Goal: Task Accomplishment & Management: Manage account settings

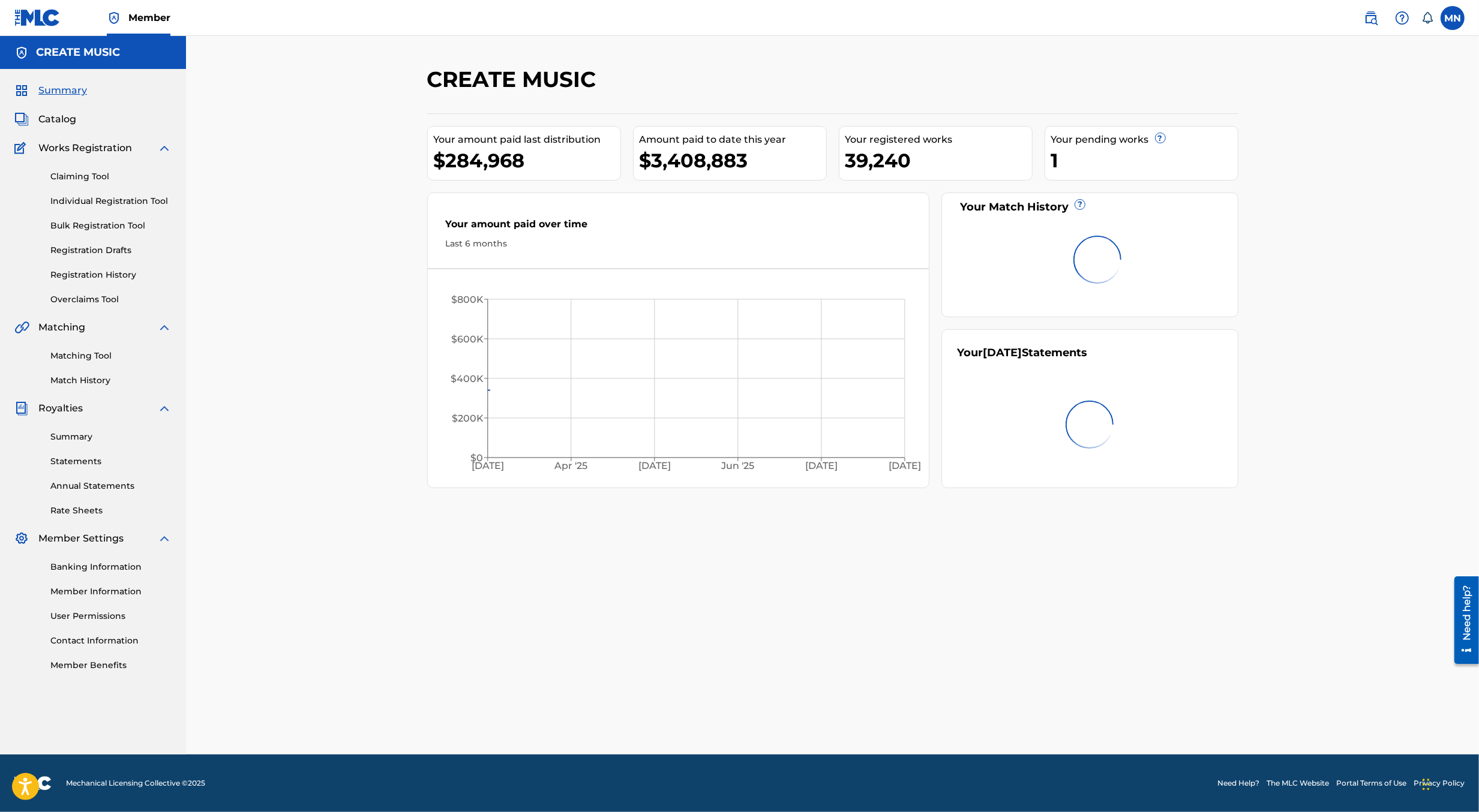
click at [1364, 24] on img at bounding box center [1372, 18] width 15 height 15
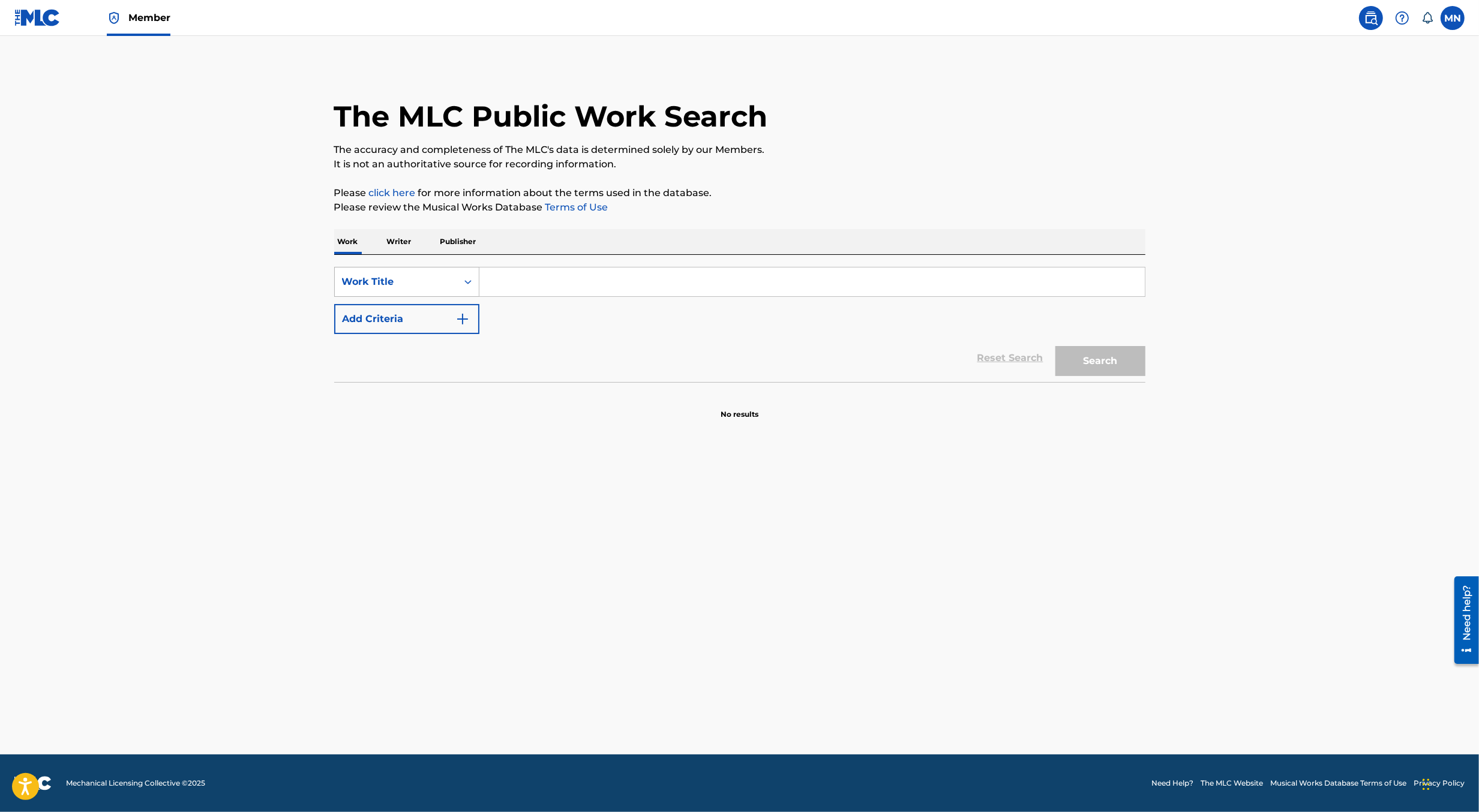
click at [420, 271] on div "Work Title" at bounding box center [396, 282] width 123 height 22
click at [423, 310] on div "MLC Song Code" at bounding box center [407, 312] width 144 height 30
click at [519, 274] on input "Search Form" at bounding box center [812, 282] width 666 height 29
paste input "AA60PM"
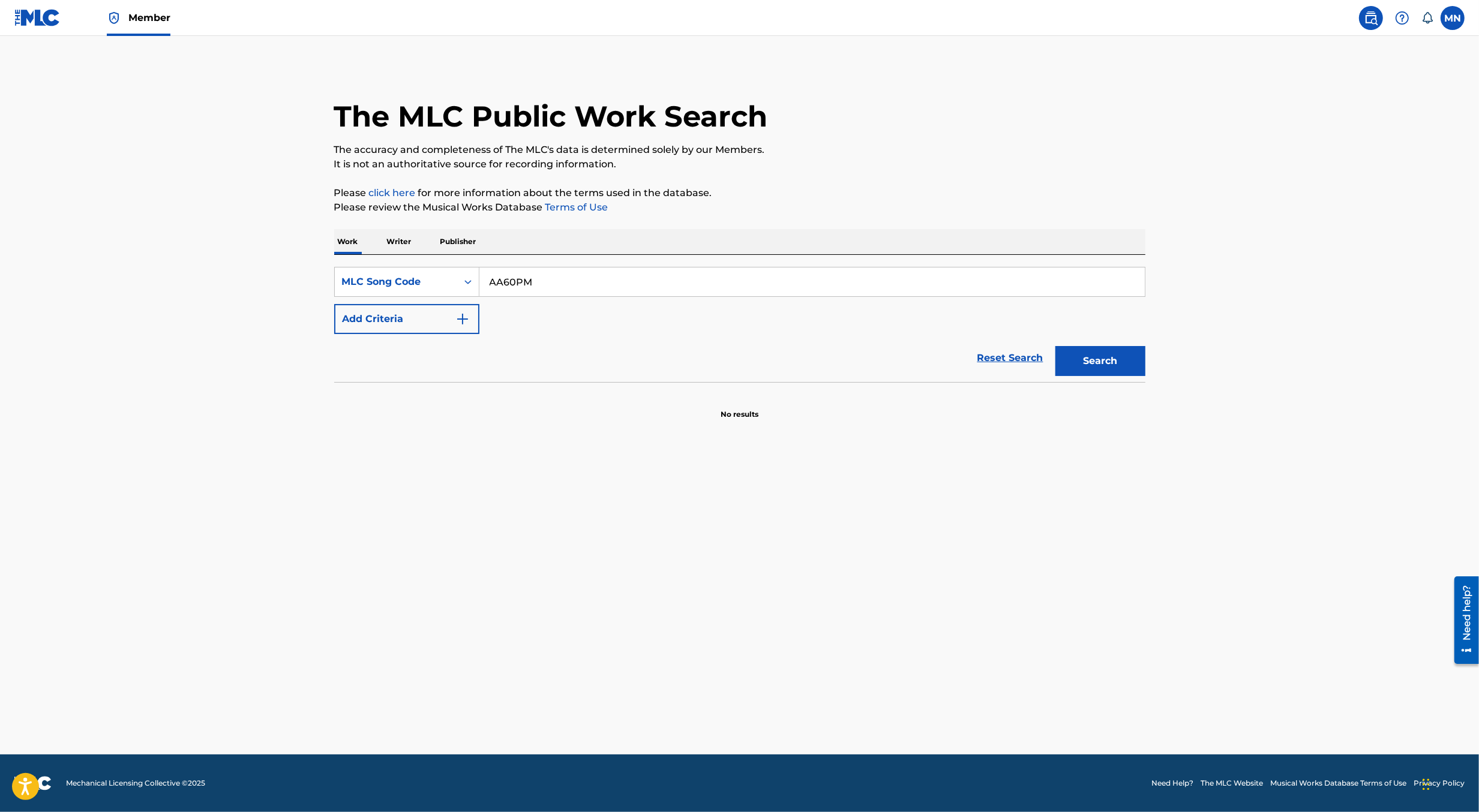
type input "AA60PM"
click at [1056, 346] on button "Search" at bounding box center [1101, 361] width 90 height 30
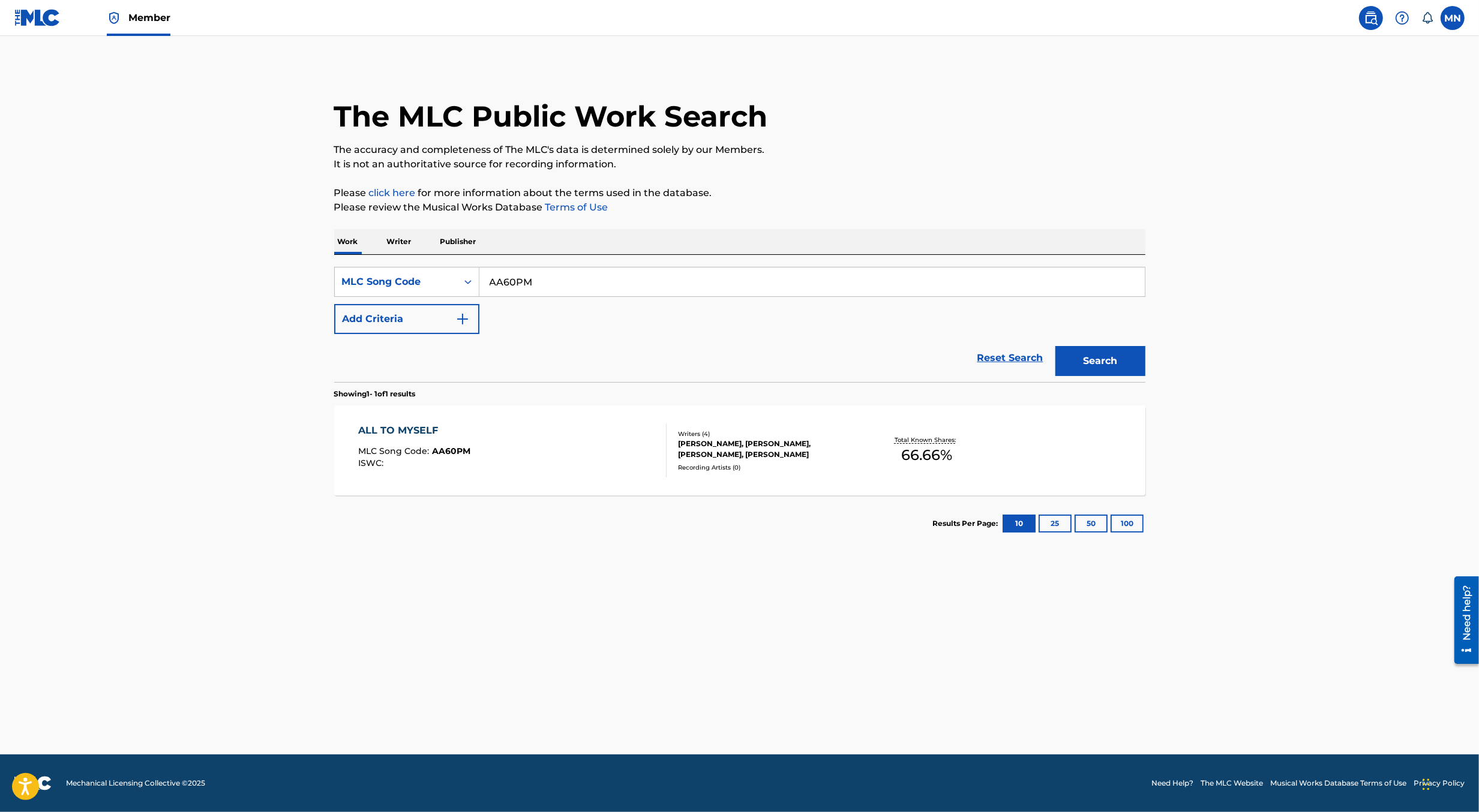
click at [566, 450] on div "ALL TO MYSELF MLC Song Code : AA60PM ISWC :" at bounding box center [512, 451] width 309 height 54
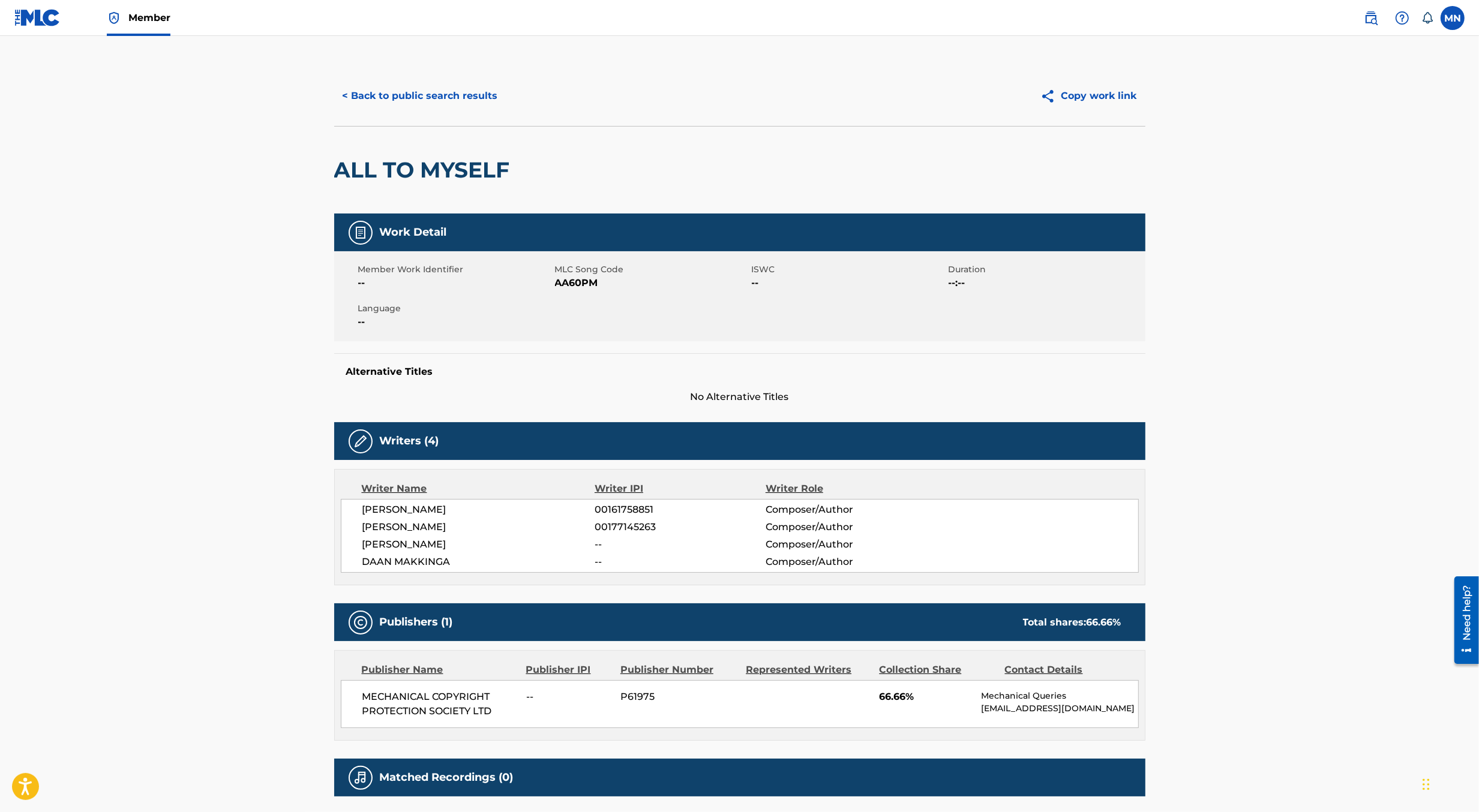
scroll to position [105, 0]
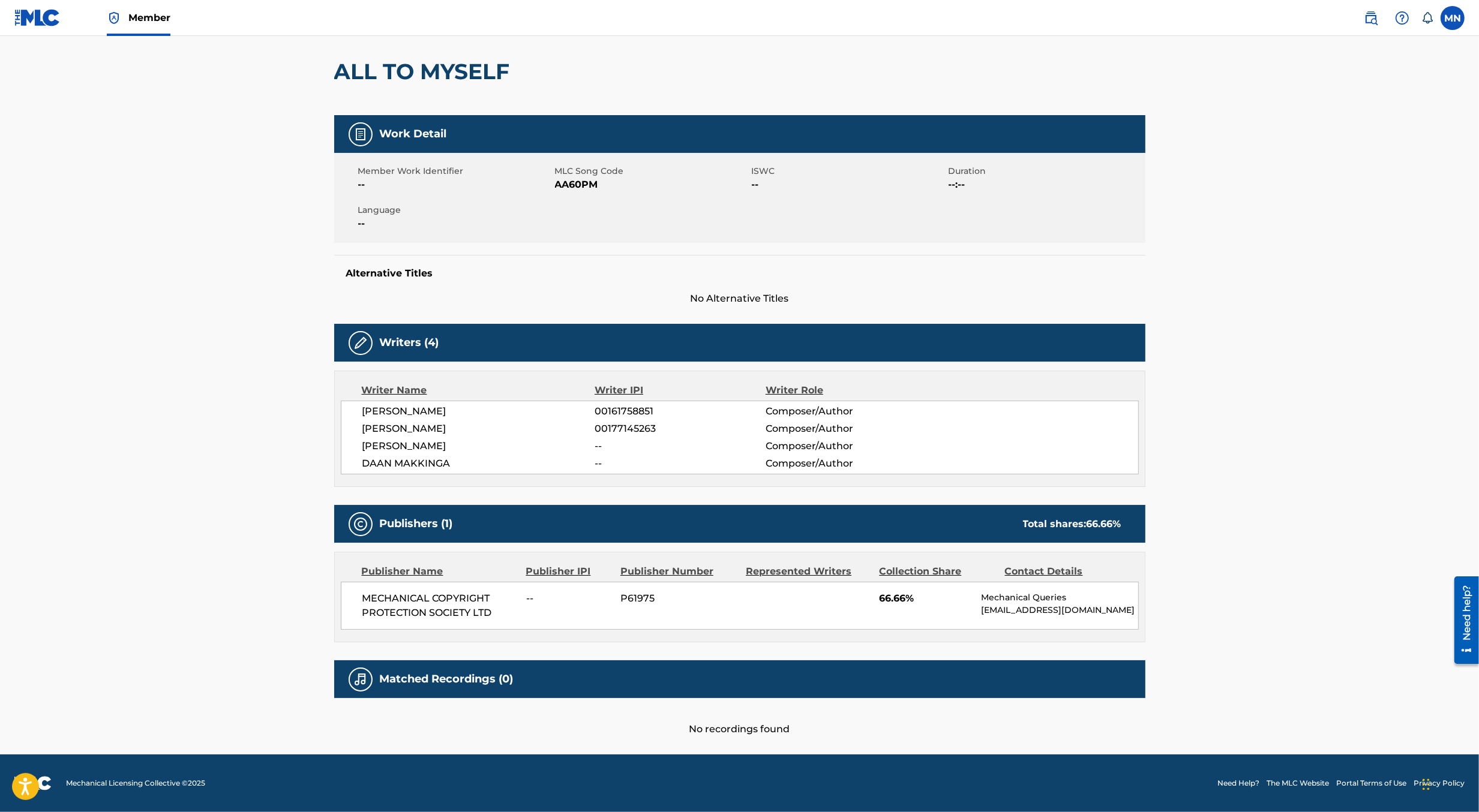
click at [1359, 20] on link at bounding box center [1371, 17] width 24 height 24
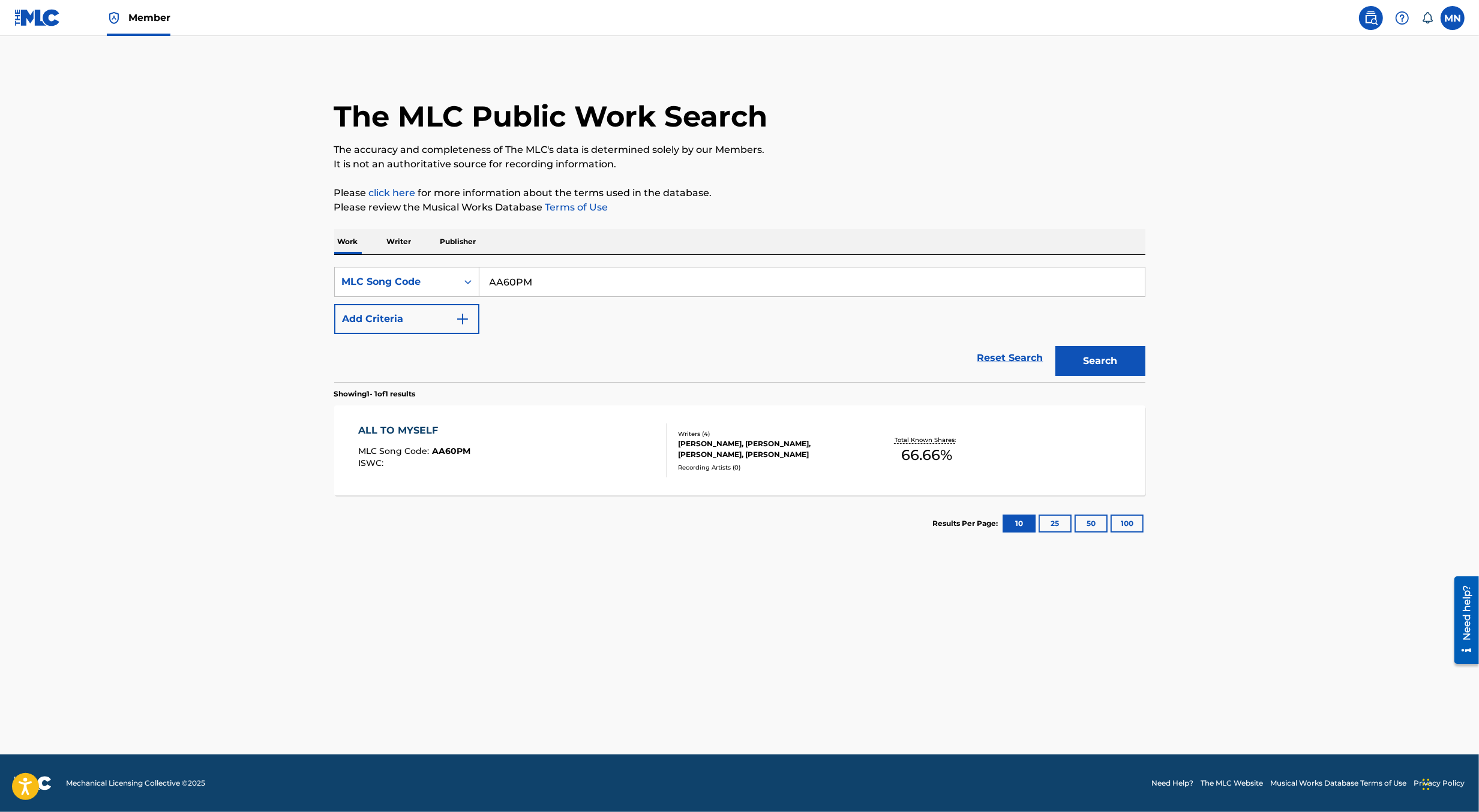
click at [789, 274] on input "AA60PM" at bounding box center [812, 282] width 666 height 29
paste input "GA4RUA"
type input "GA4RUA"
click at [1056, 346] on button "Search" at bounding box center [1101, 361] width 90 height 30
click at [526, 473] on div "GOOSEBUMPS MLC Song Code : GA4RUA ISWC : T7040735240" at bounding box center [512, 451] width 309 height 54
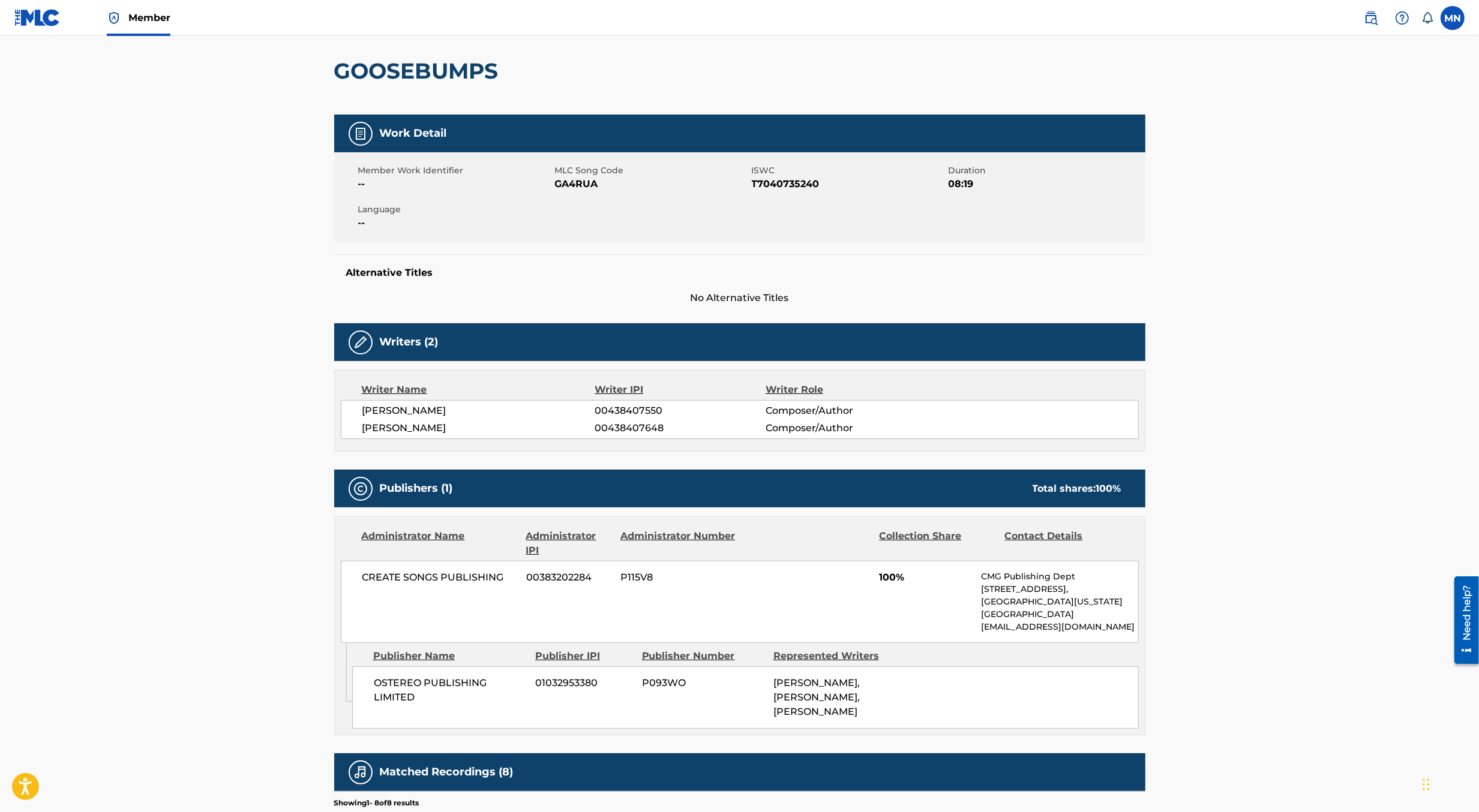
scroll to position [105, 0]
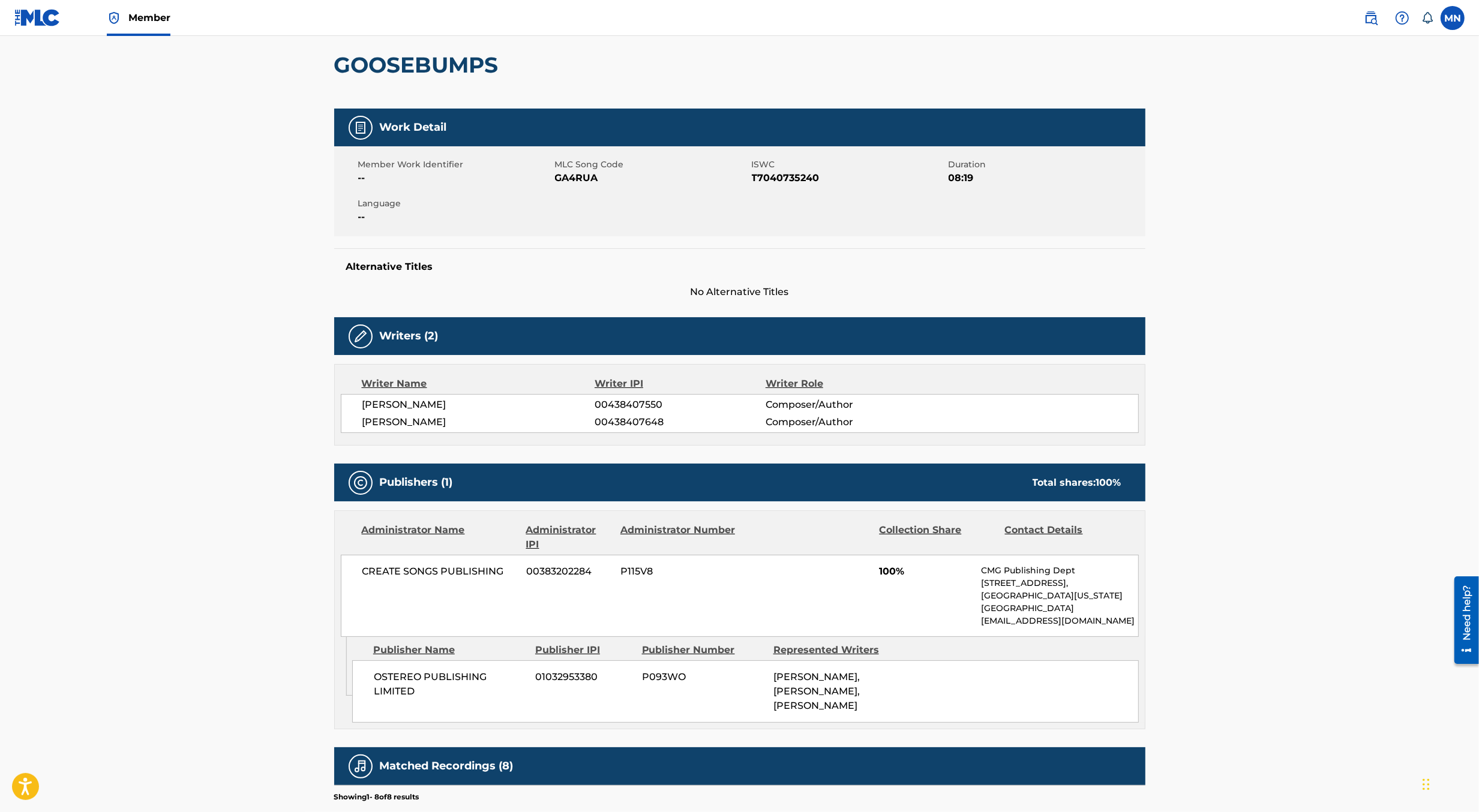
click at [1372, 15] on img at bounding box center [1372, 18] width 15 height 15
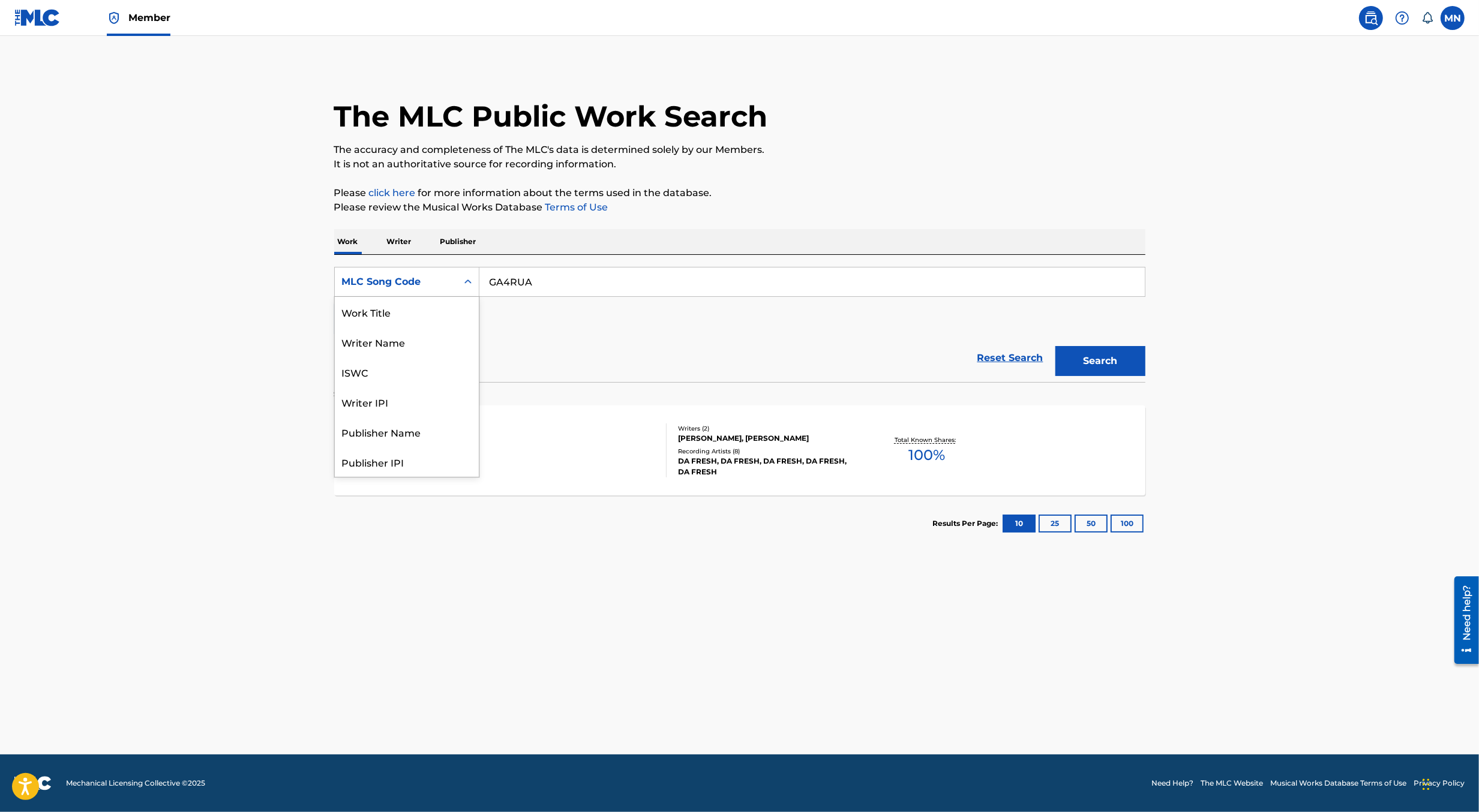
click at [454, 288] on div "MLC Song Code" at bounding box center [396, 282] width 123 height 22
click at [452, 310] on div "Work Title" at bounding box center [407, 311] width 144 height 30
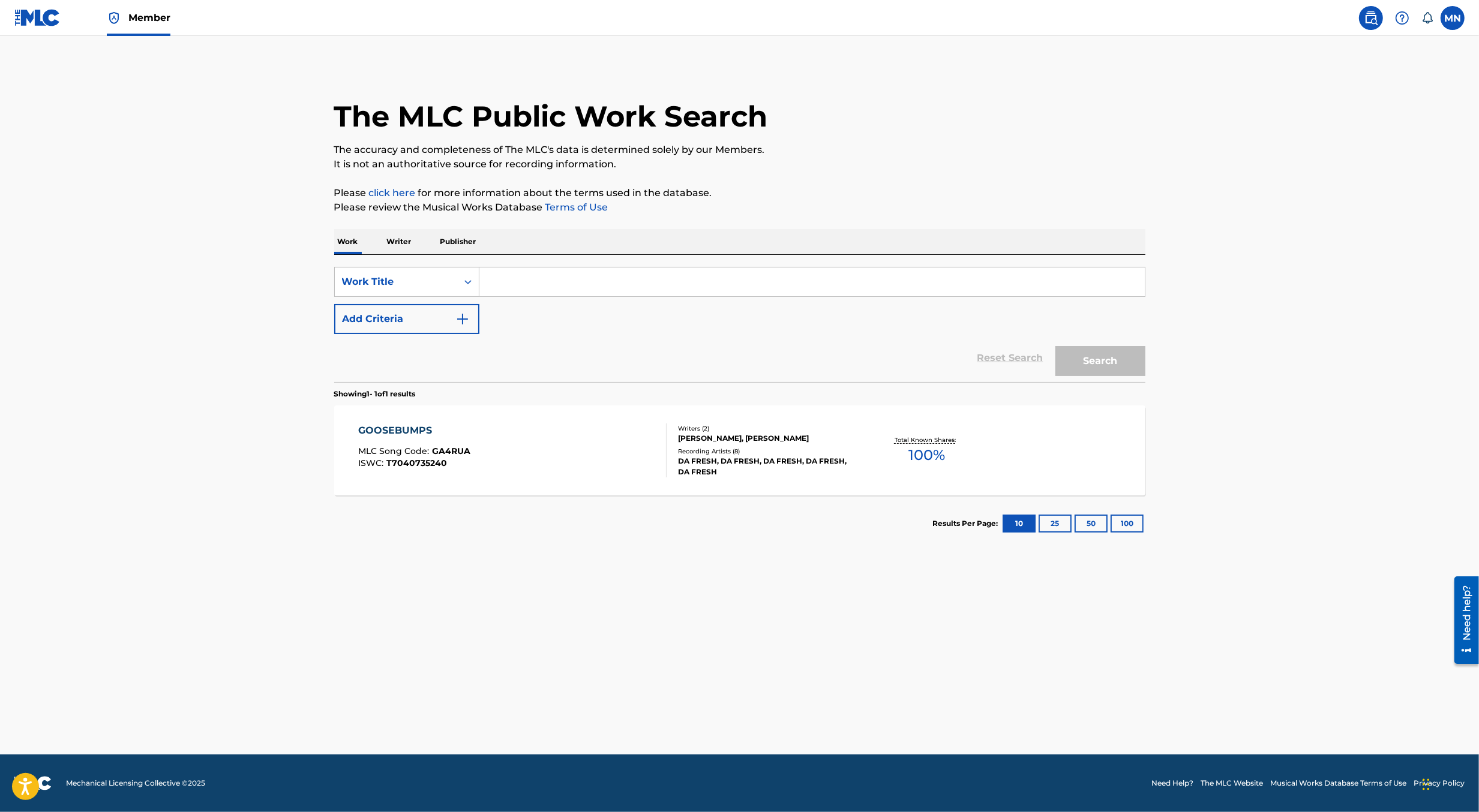
click at [547, 275] on input "Search Form" at bounding box center [812, 282] width 666 height 29
paste input "YOUR LOVE"
type input "YOUR LOVE"
click at [458, 321] on img "Search Form" at bounding box center [463, 319] width 15 height 15
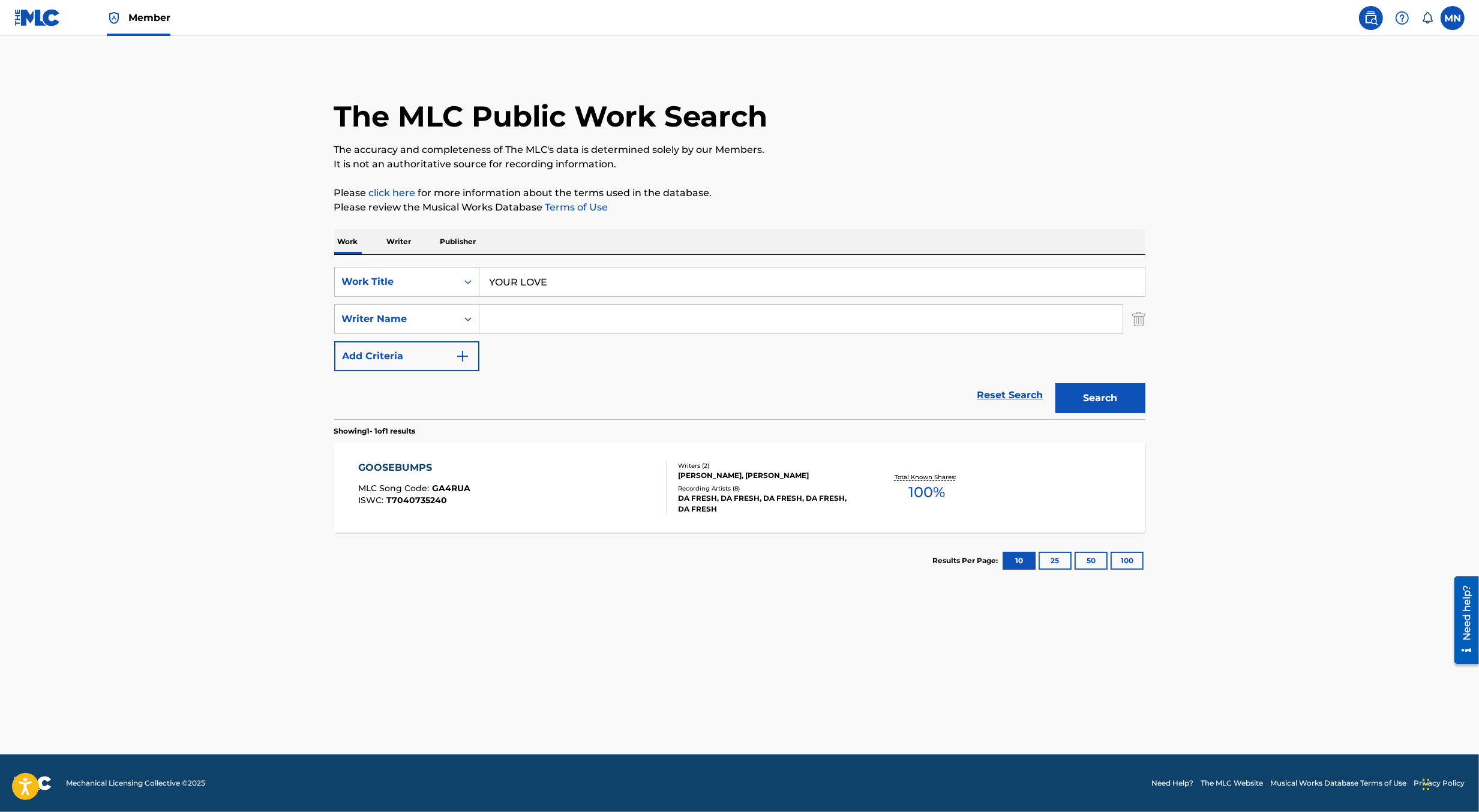
click at [518, 321] on input "Search Form" at bounding box center [801, 319] width 643 height 29
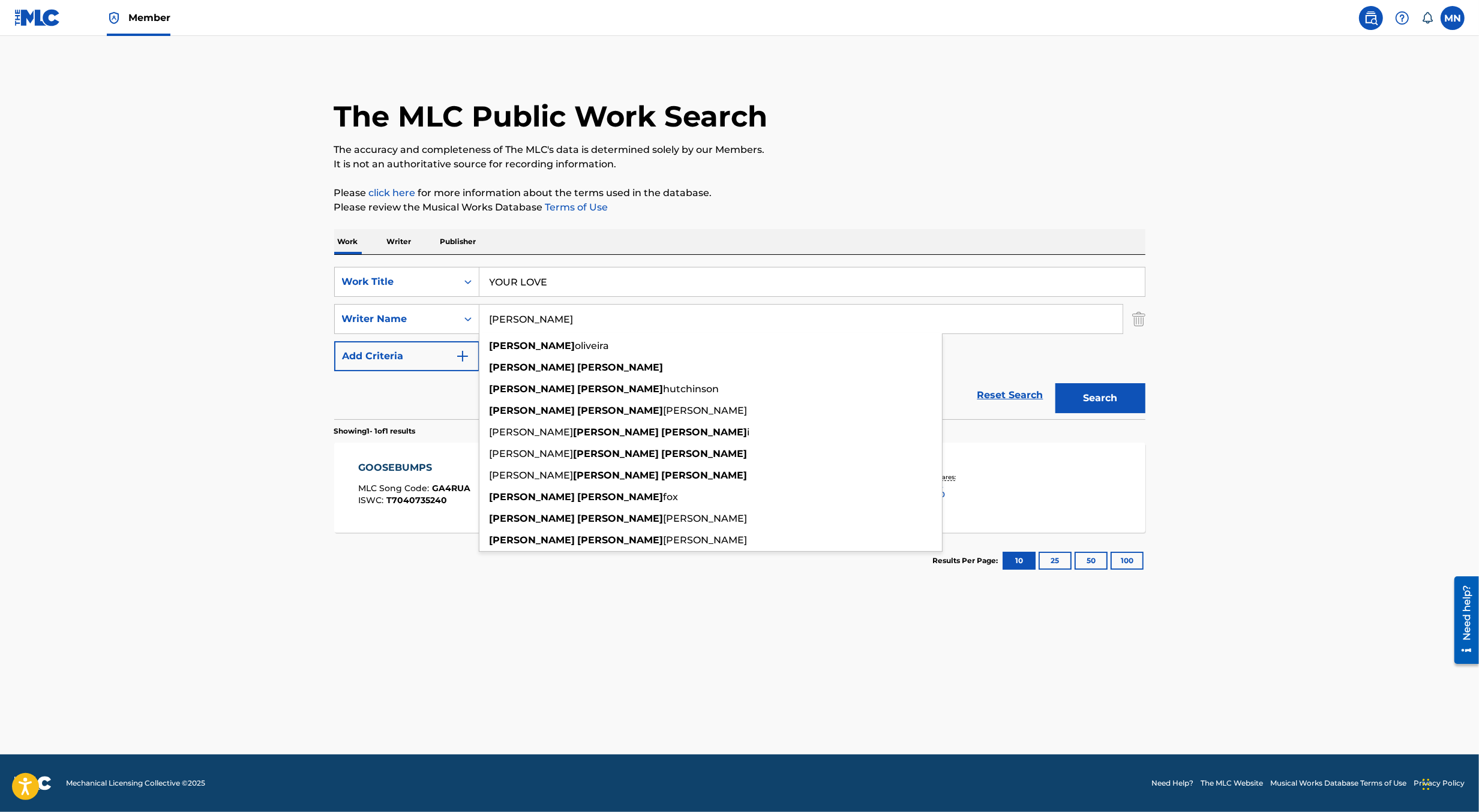
type input "james oliver"
click at [1056, 383] on button "Search" at bounding box center [1101, 398] width 90 height 30
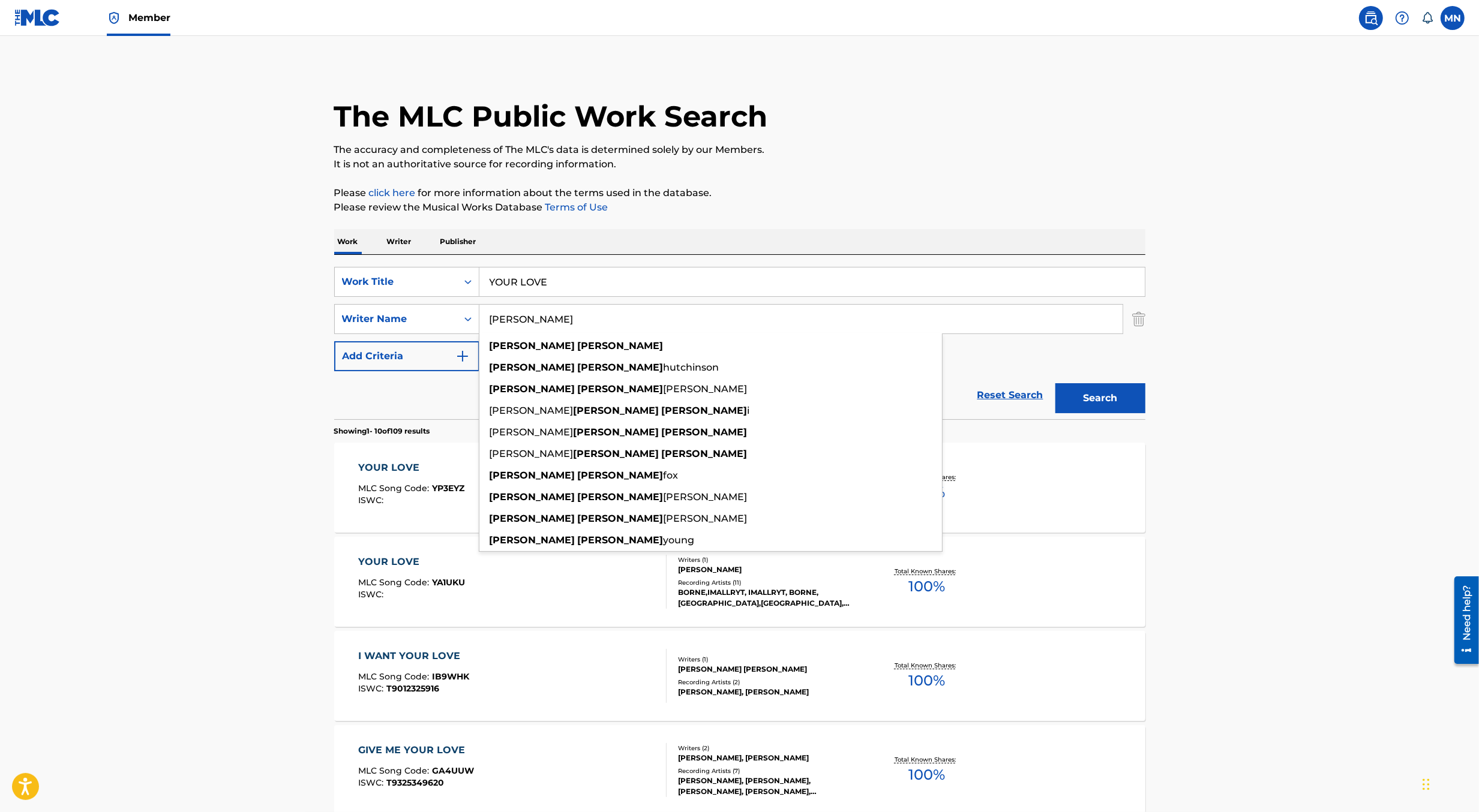
click at [231, 386] on main "The MLC Public Work Search The accuracy and completeness of The MLC's data is d…" at bounding box center [739, 742] width 1479 height 1412
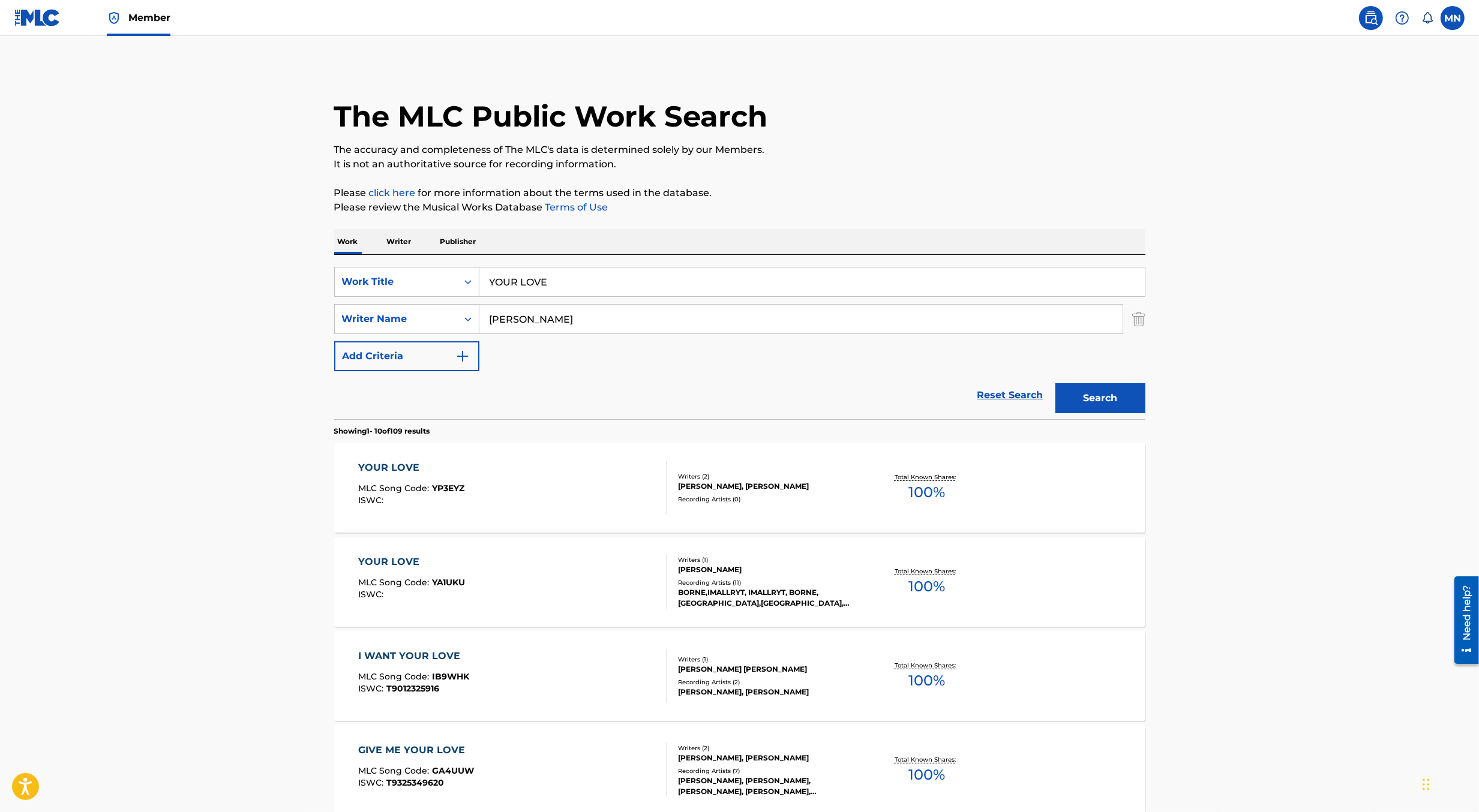
click at [556, 481] on div "YOUR LOVE MLC Song Code : YP3EYZ ISWC :" at bounding box center [512, 488] width 309 height 54
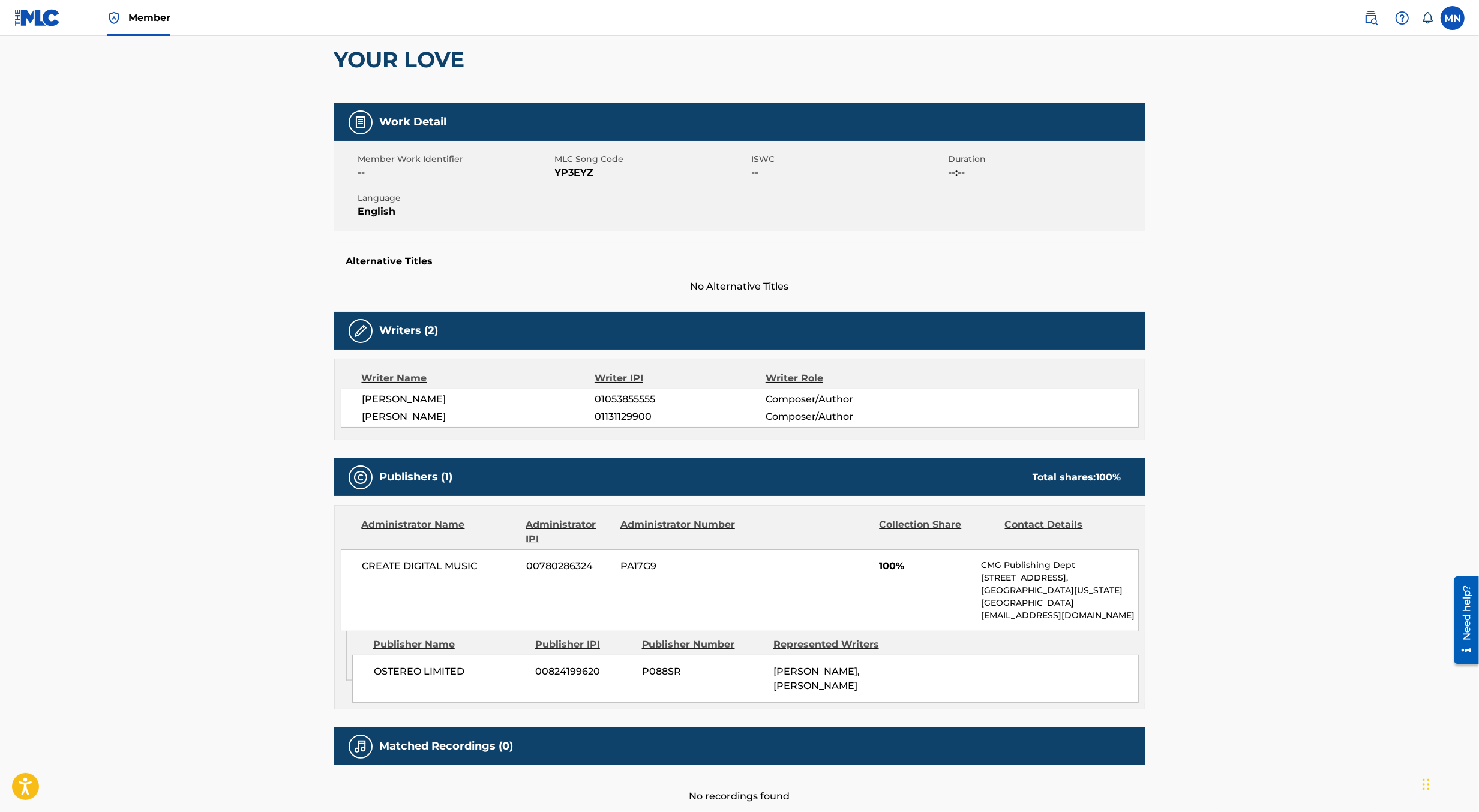
scroll to position [175, 0]
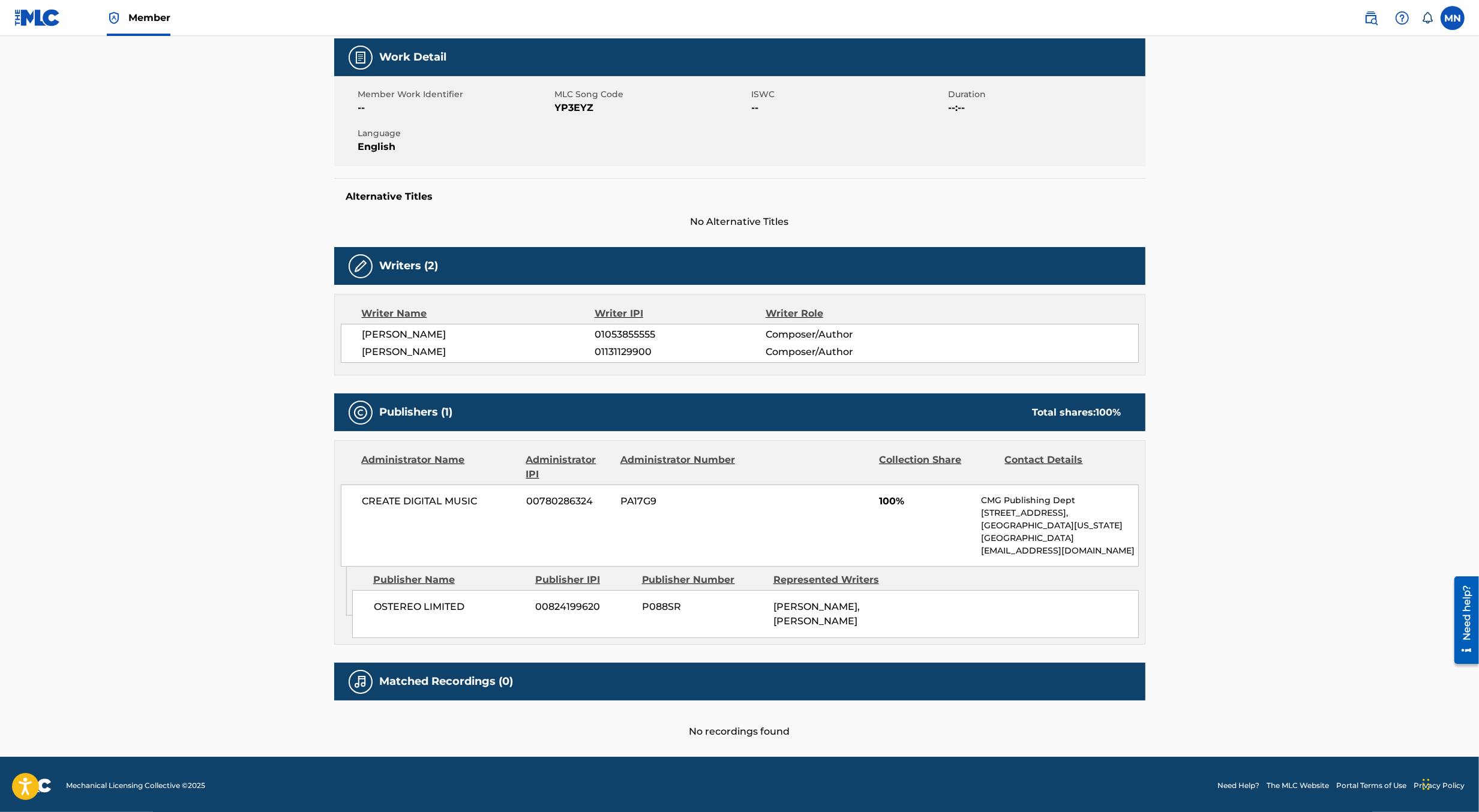
click at [572, 107] on span "YP3EYZ" at bounding box center [652, 108] width 194 height 15
copy span "YP3EYZ"
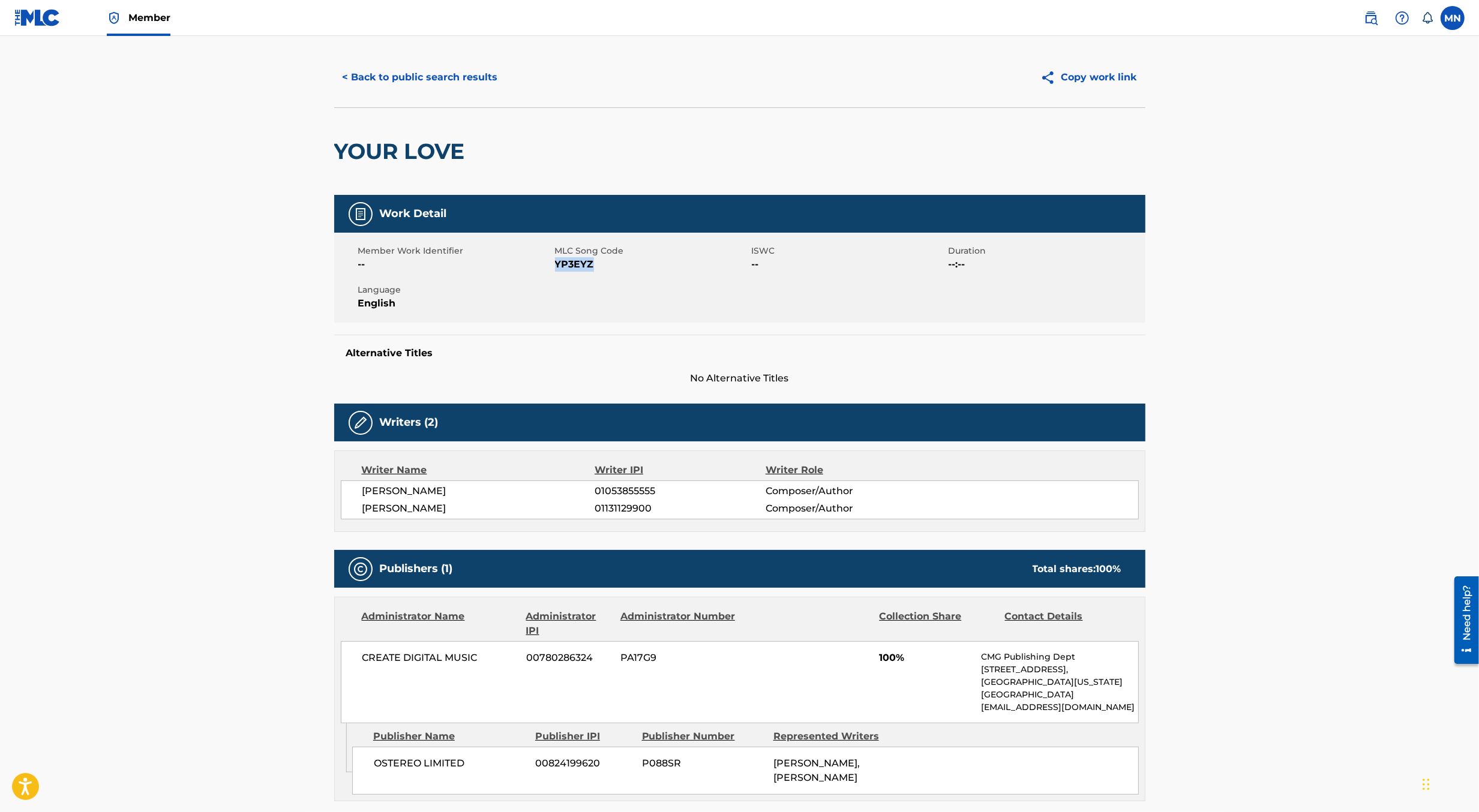
scroll to position [0, 0]
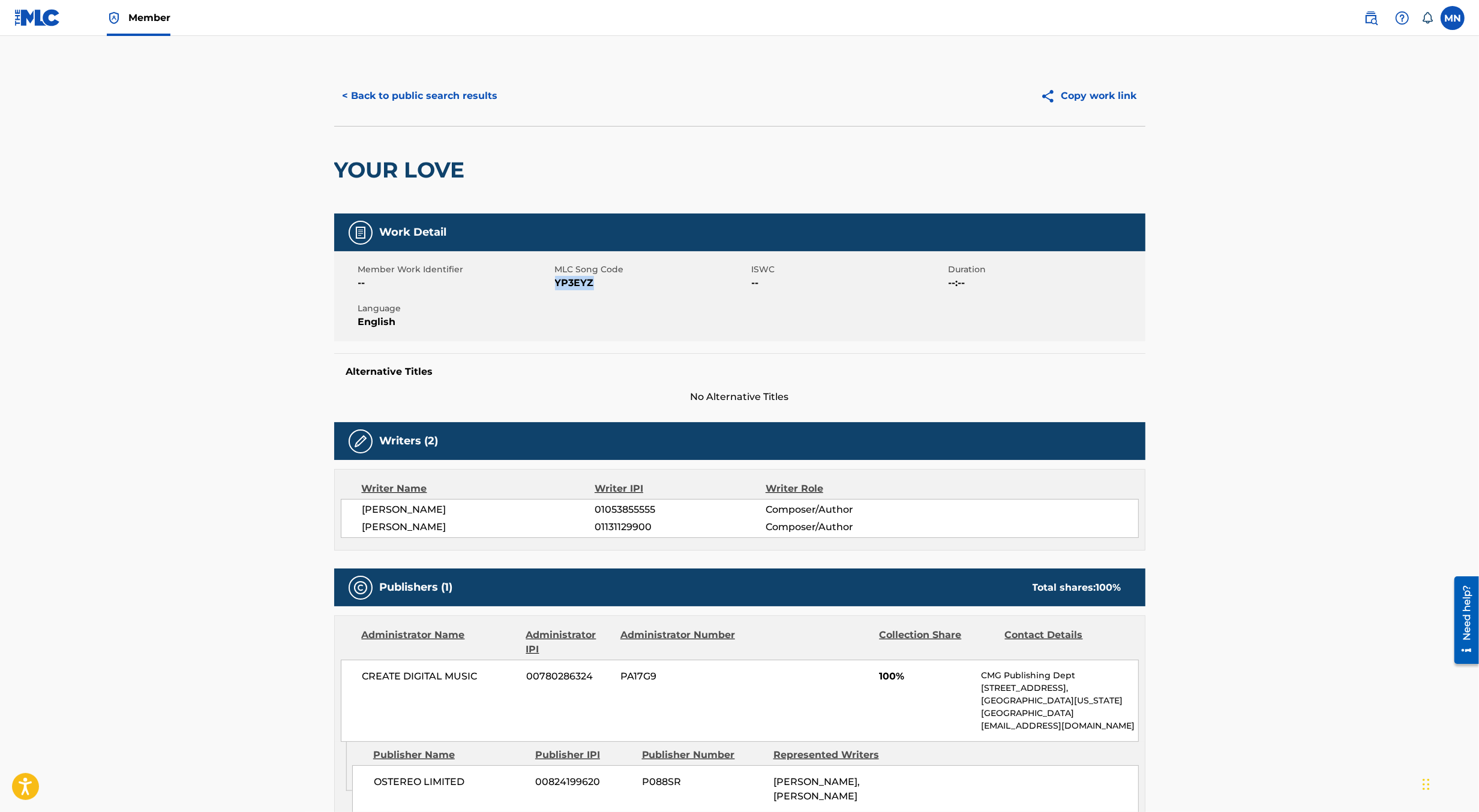
click at [25, 14] on img at bounding box center [38, 17] width 46 height 17
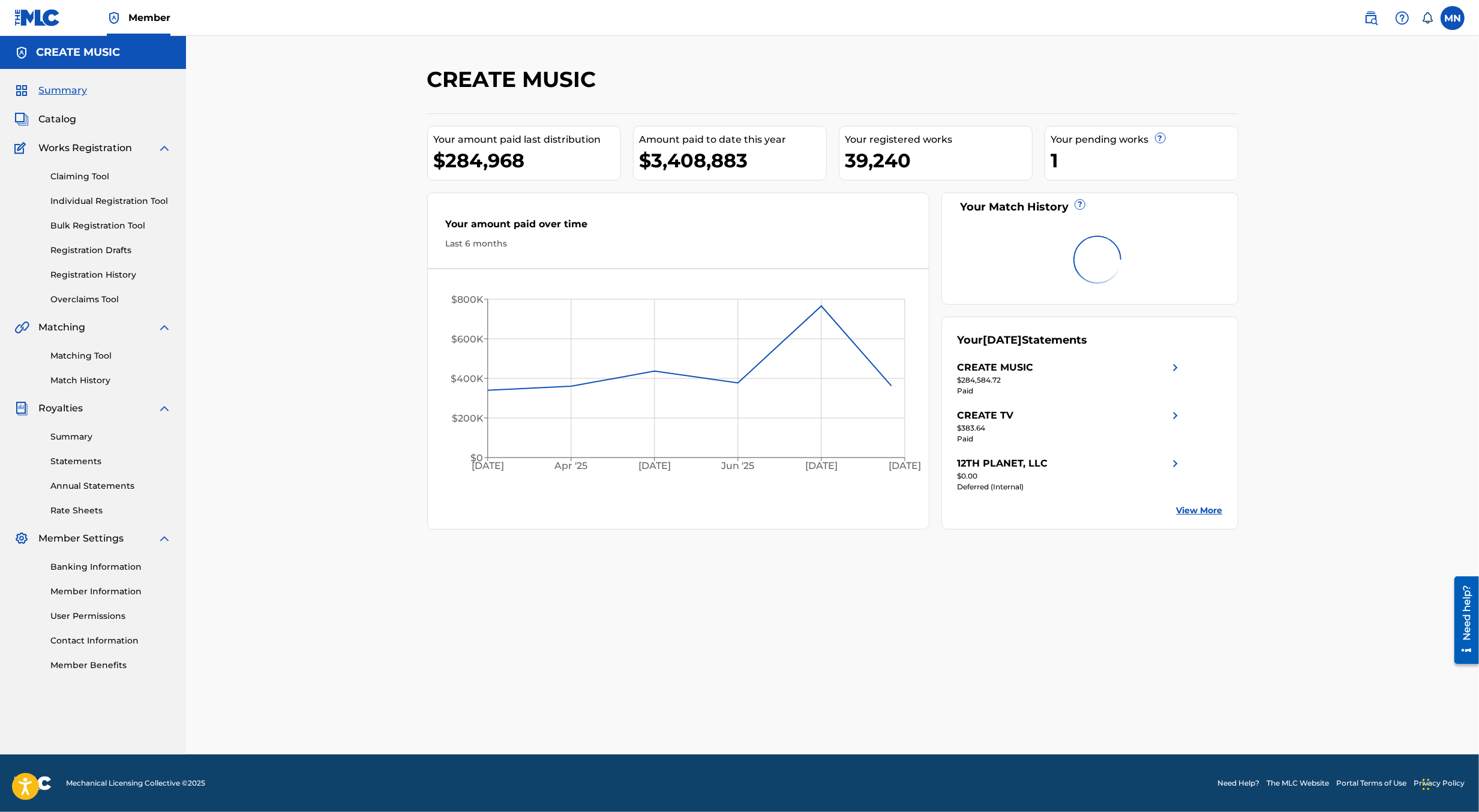
click at [83, 179] on link "Claiming Tool" at bounding box center [110, 176] width 121 height 12
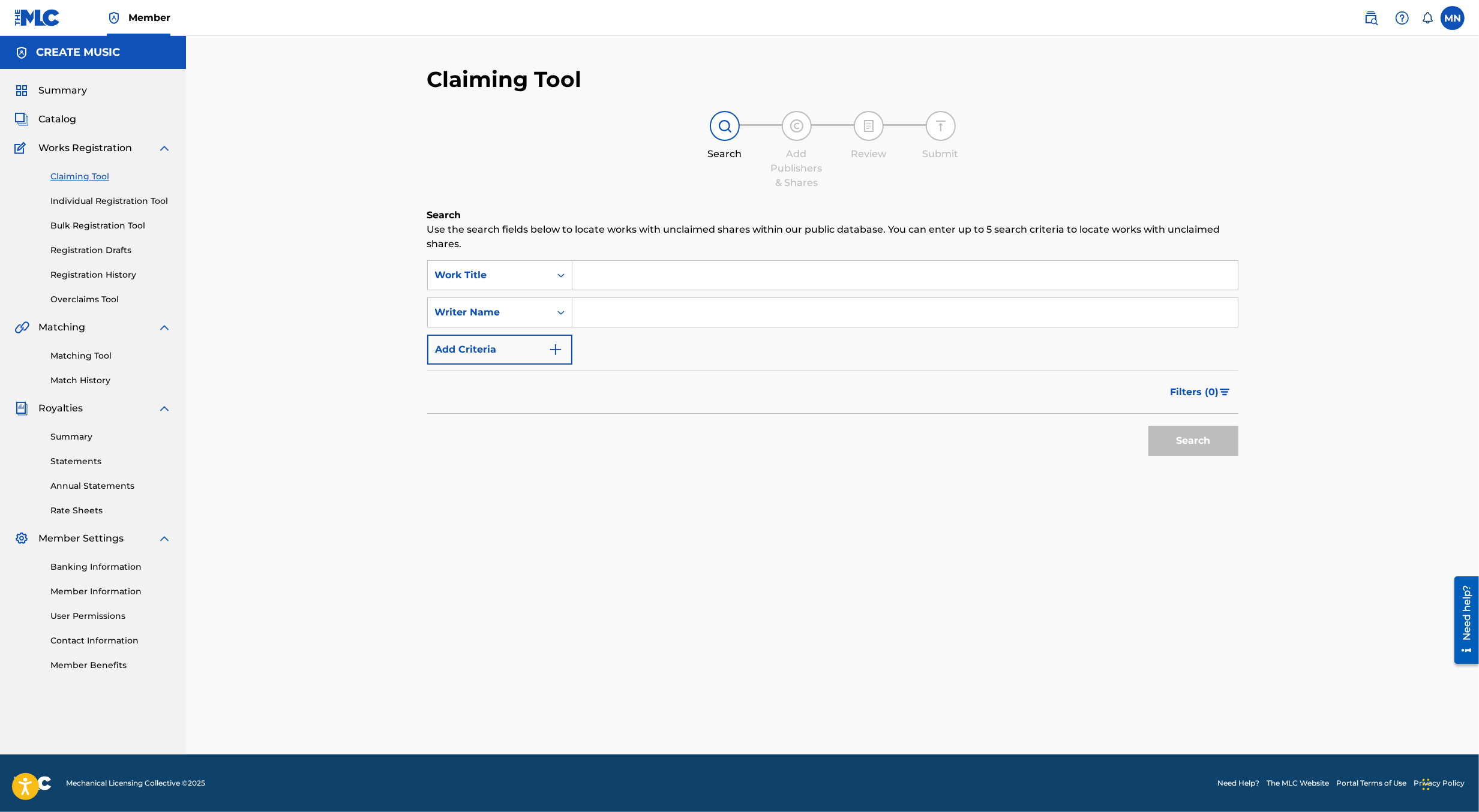
click at [98, 353] on link "Matching Tool" at bounding box center [110, 356] width 121 height 12
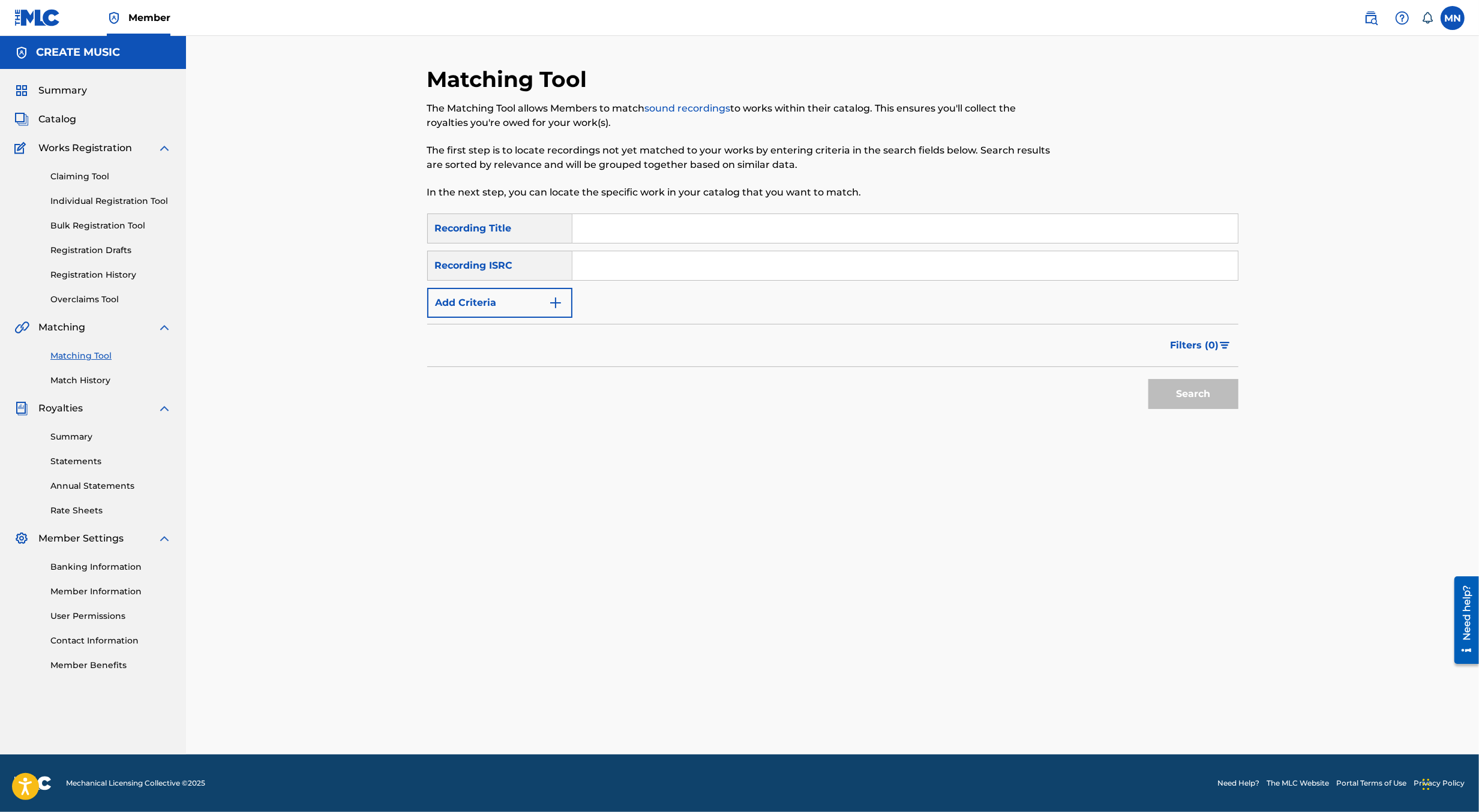
click at [635, 274] on input "Search Form" at bounding box center [905, 266] width 666 height 29
type input "v"
click at [1149, 379] on button "Search" at bounding box center [1194, 393] width 90 height 30
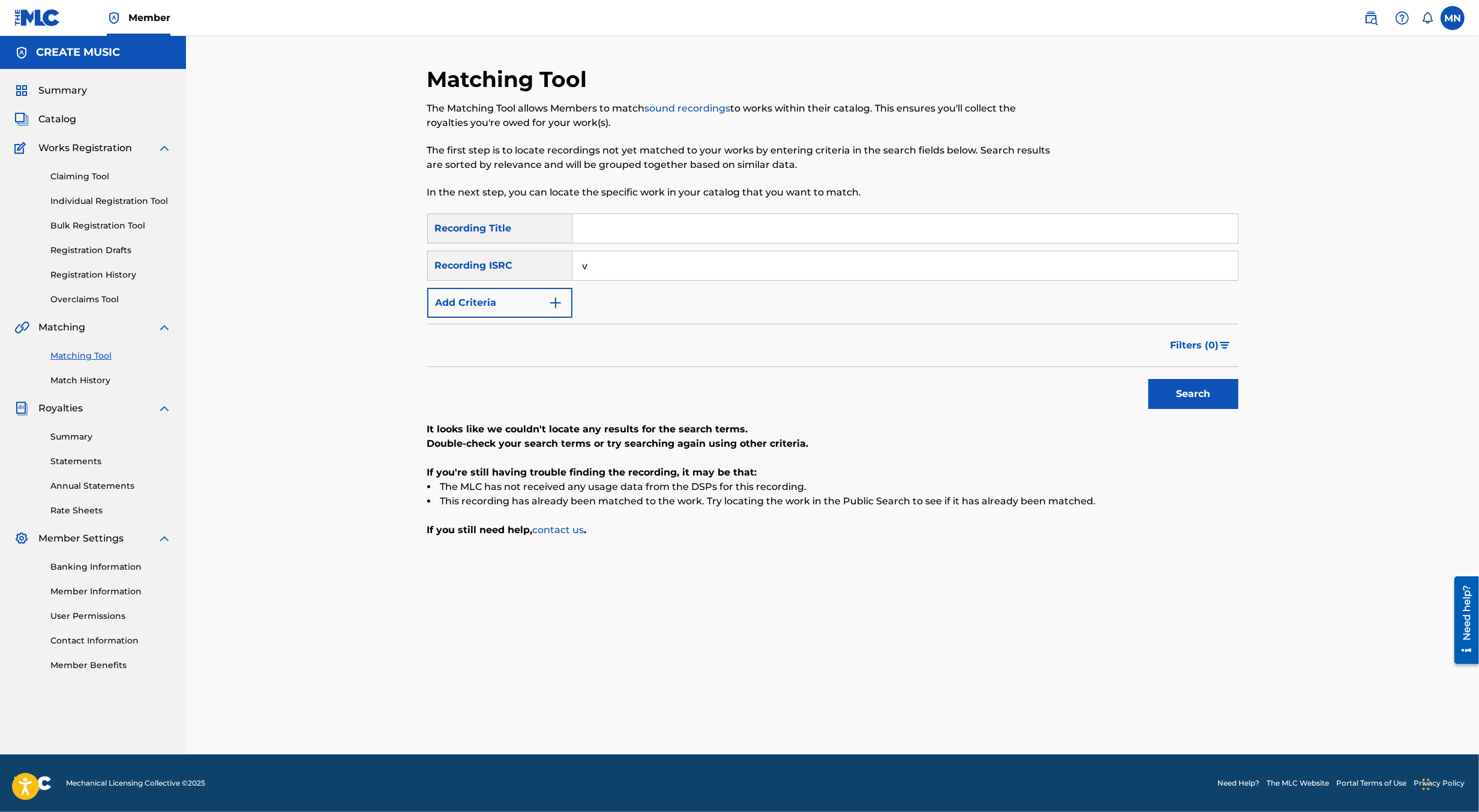
click at [635, 274] on input "v" at bounding box center [905, 266] width 666 height 29
paste input "QMDA62149453"
type input "QMDA62149453"
click at [1149, 379] on button "Search" at bounding box center [1194, 393] width 90 height 30
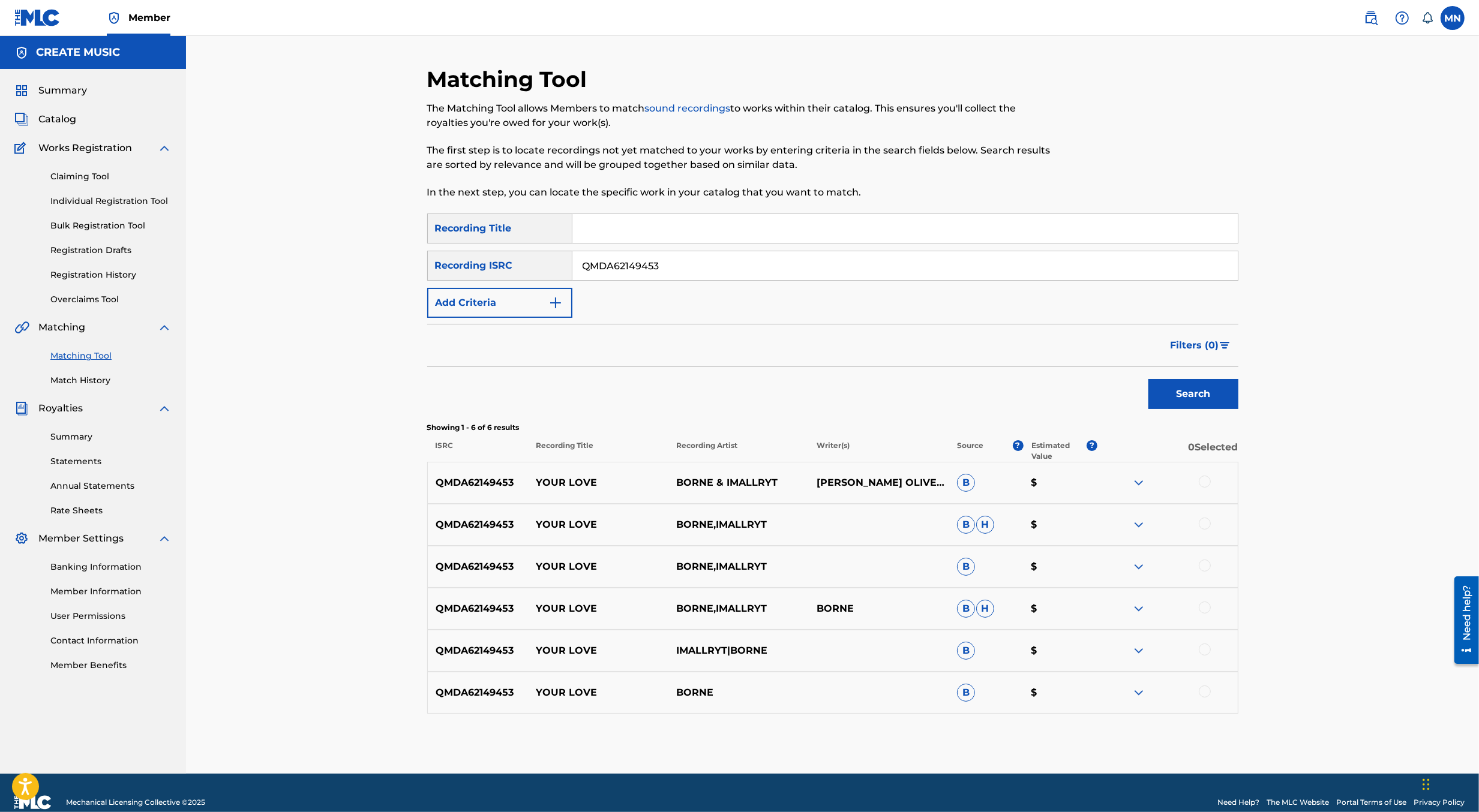
scroll to position [18, 0]
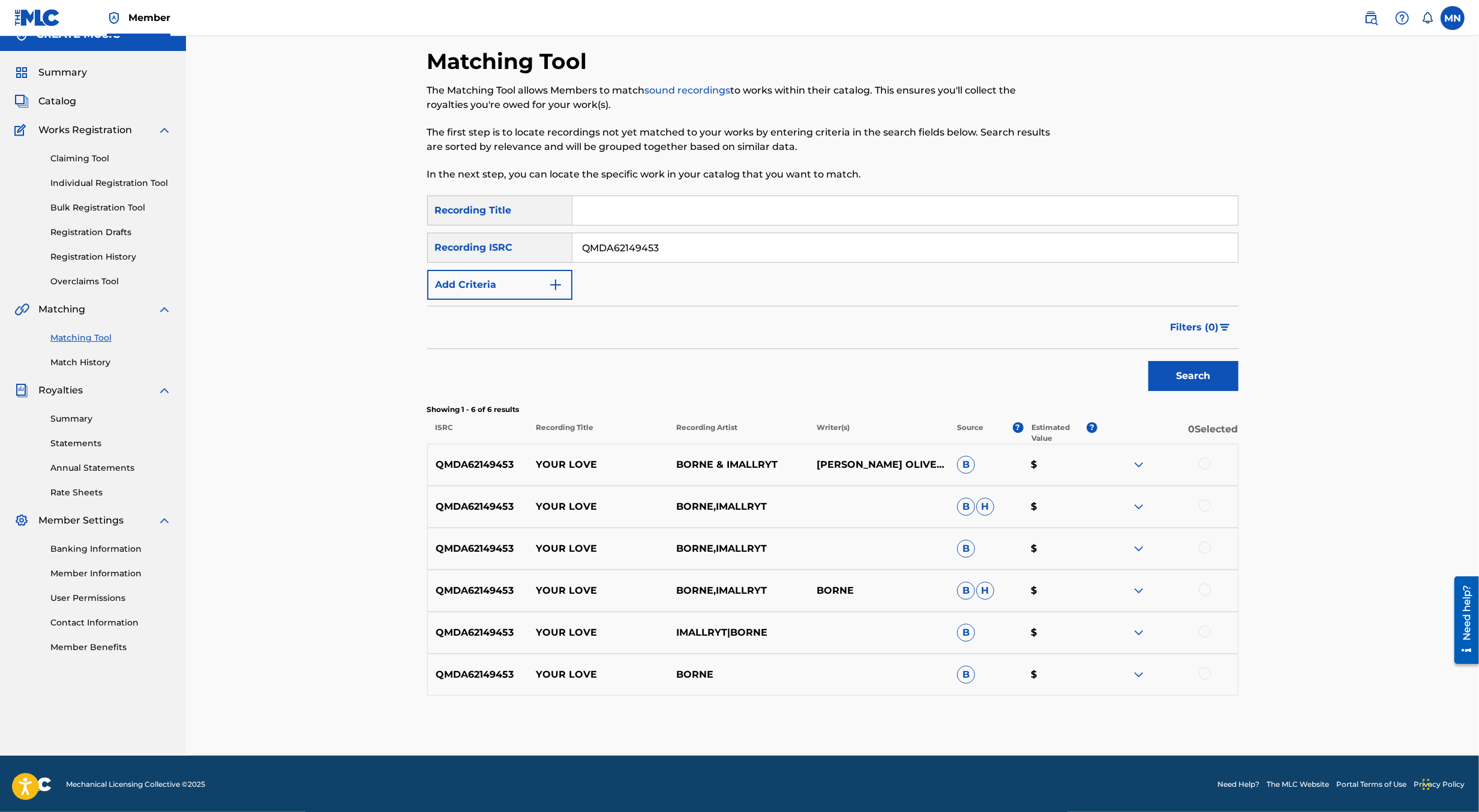
click at [1205, 462] on div at bounding box center [1205, 464] width 12 height 12
click at [1205, 509] on div at bounding box center [1205, 505] width 12 height 12
click at [1205, 549] on div at bounding box center [1205, 547] width 12 height 12
click at [1207, 592] on div at bounding box center [1205, 589] width 12 height 12
click at [1207, 639] on div "QMDA62149453 YOUR LOVE IMALLRYT|BORNE B $" at bounding box center [832, 633] width 811 height 42
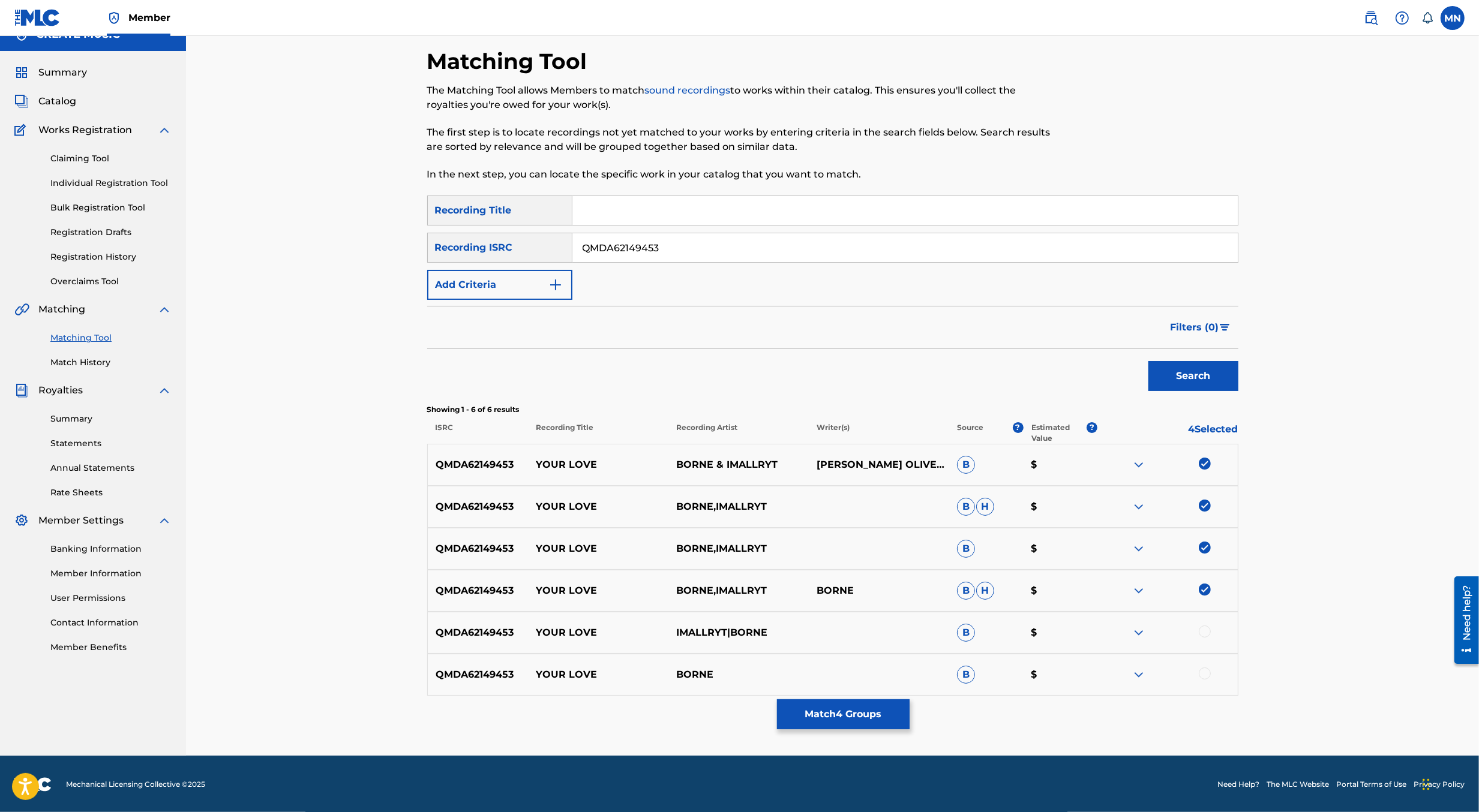
click at [1202, 636] on div at bounding box center [1168, 633] width 140 height 15
click at [1203, 633] on div at bounding box center [1205, 631] width 12 height 12
click at [1209, 672] on div at bounding box center [1205, 673] width 12 height 12
click at [876, 713] on button "Match 6 Groups" at bounding box center [843, 714] width 133 height 30
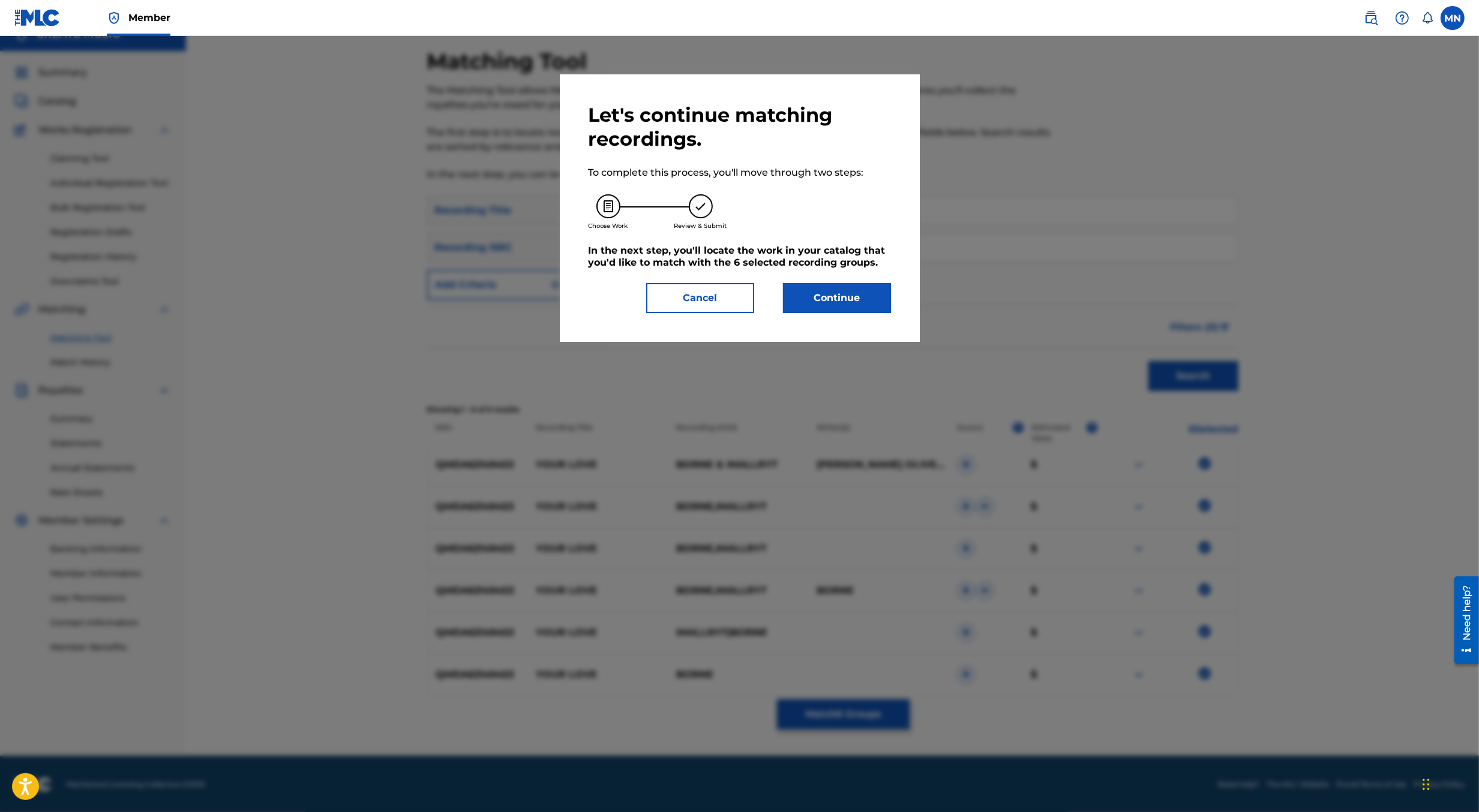
click at [840, 315] on div "Let's continue matching recordings. To complete this process, you'll move throu…" at bounding box center [740, 208] width 360 height 268
click at [839, 300] on button "Continue" at bounding box center [837, 298] width 108 height 30
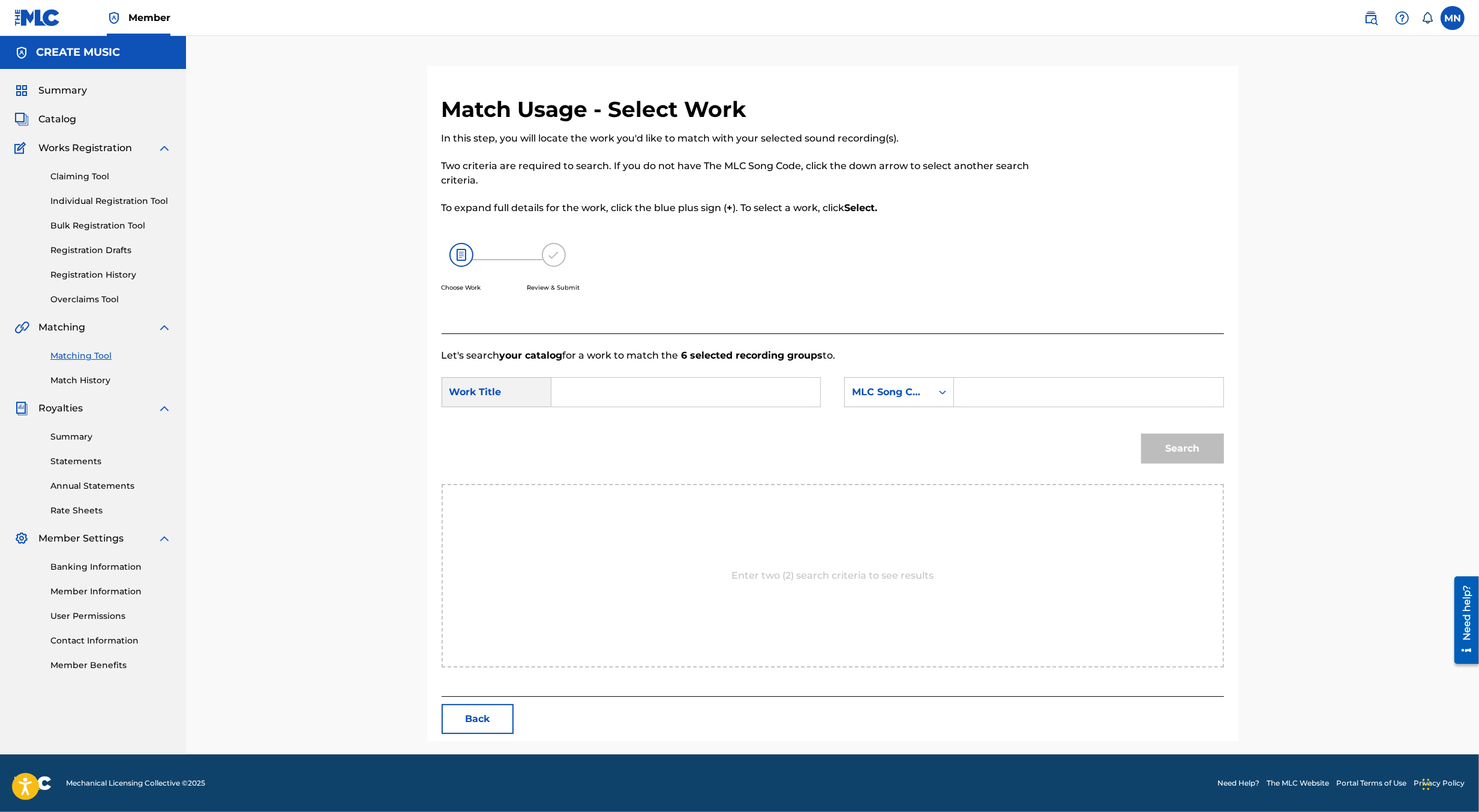
click at [637, 391] on input "Search Form" at bounding box center [686, 393] width 248 height 29
type input "o"
type input "your"
paste input "YP3EYZ"
type input "YP3EYZ"
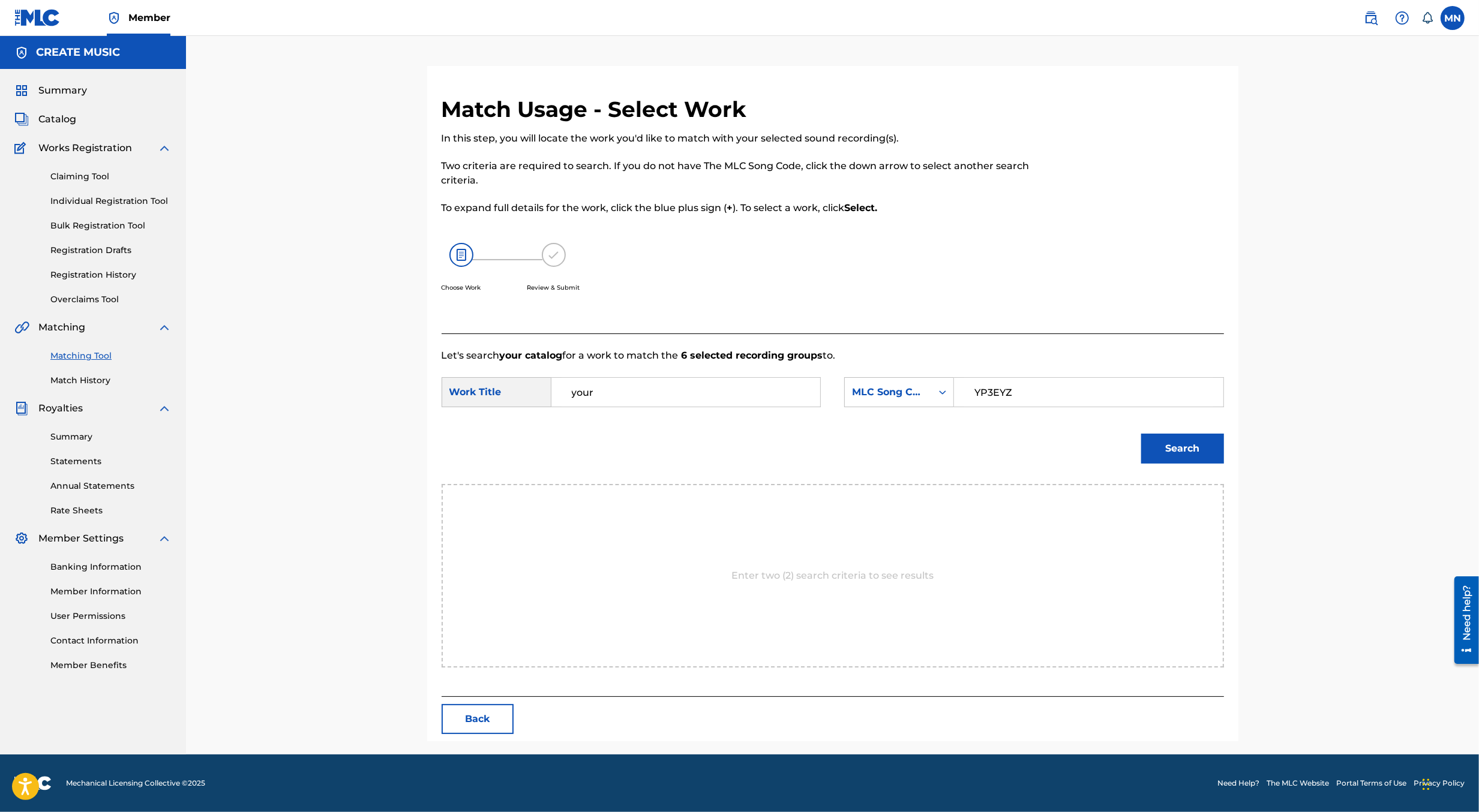
click at [1141, 434] on button "Search" at bounding box center [1183, 448] width 83 height 30
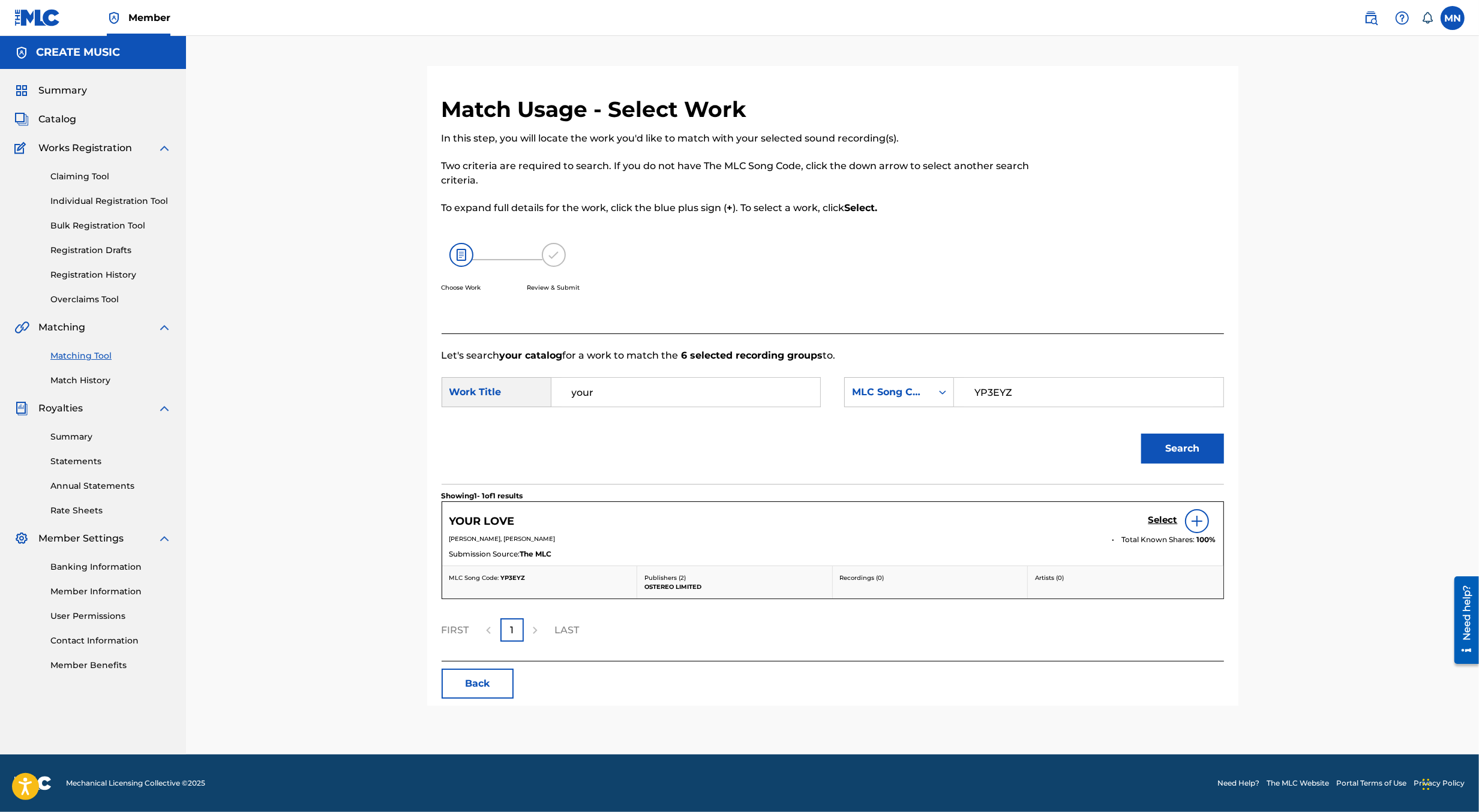
click at [1172, 518] on h5 "Select" at bounding box center [1163, 520] width 29 height 12
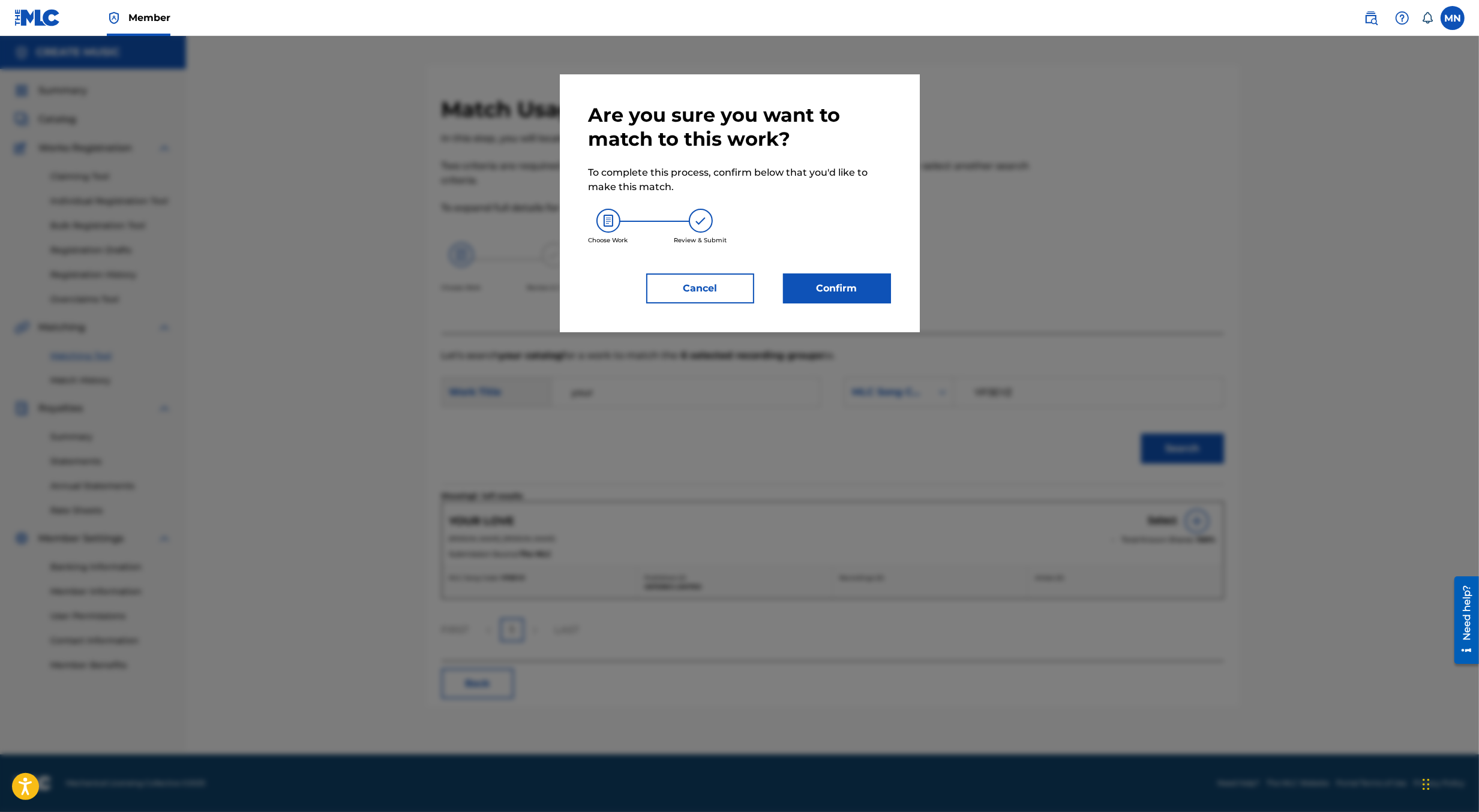
click at [855, 289] on button "Confirm" at bounding box center [837, 288] width 108 height 30
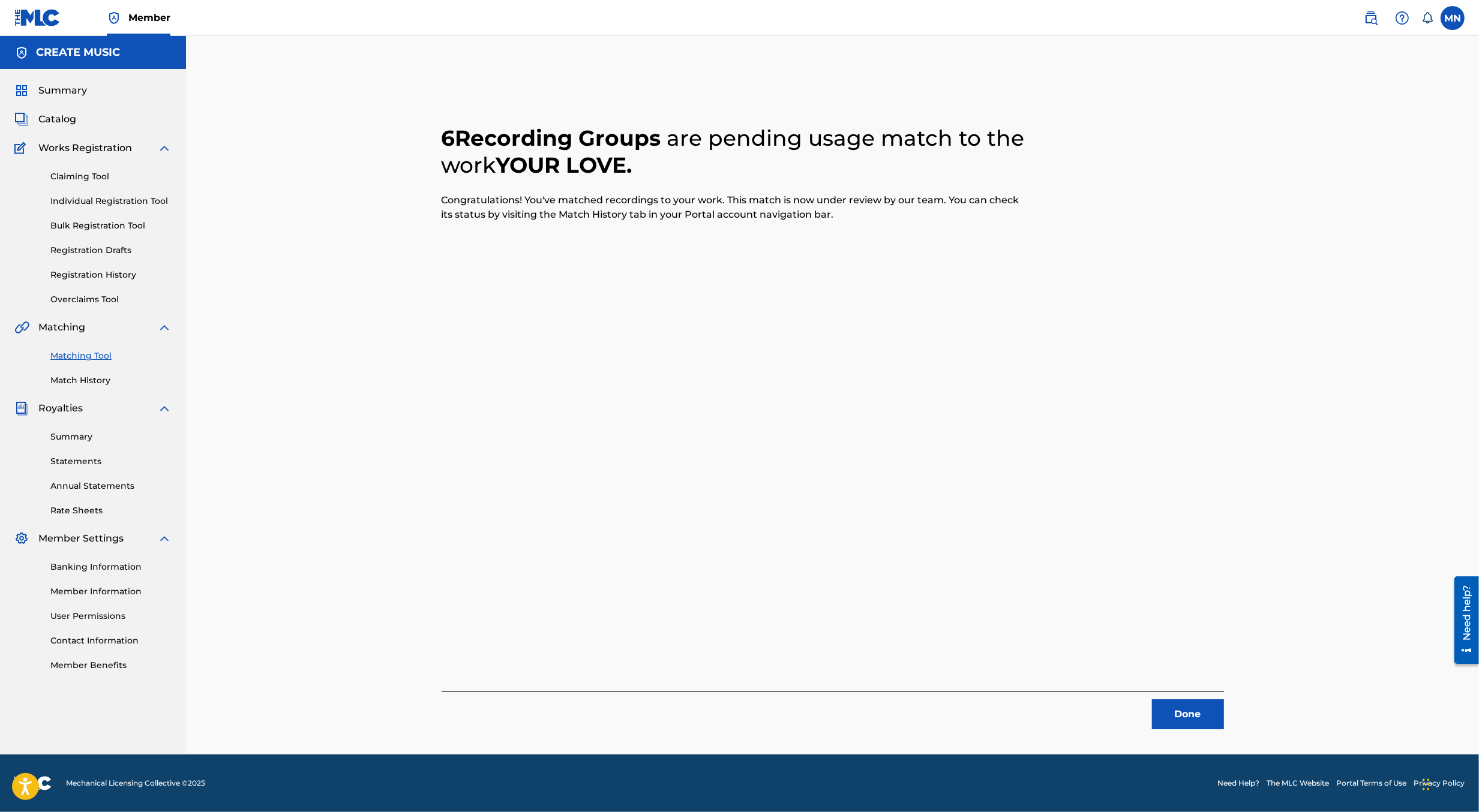
click at [1361, 19] on link at bounding box center [1371, 17] width 24 height 24
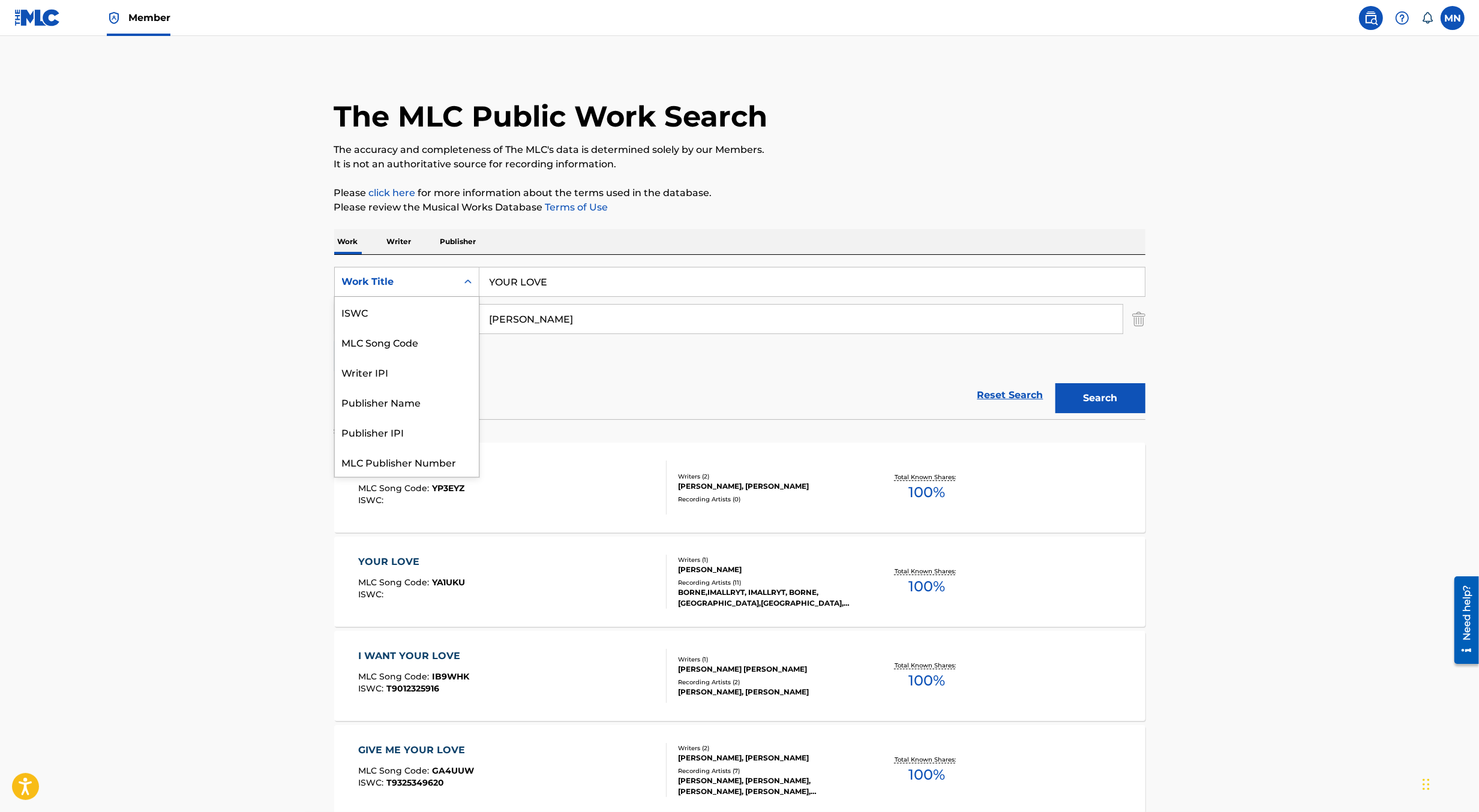
click at [438, 284] on div "Work Title" at bounding box center [396, 282] width 108 height 15
click at [426, 320] on div "MLC Song Code" at bounding box center [407, 312] width 144 height 30
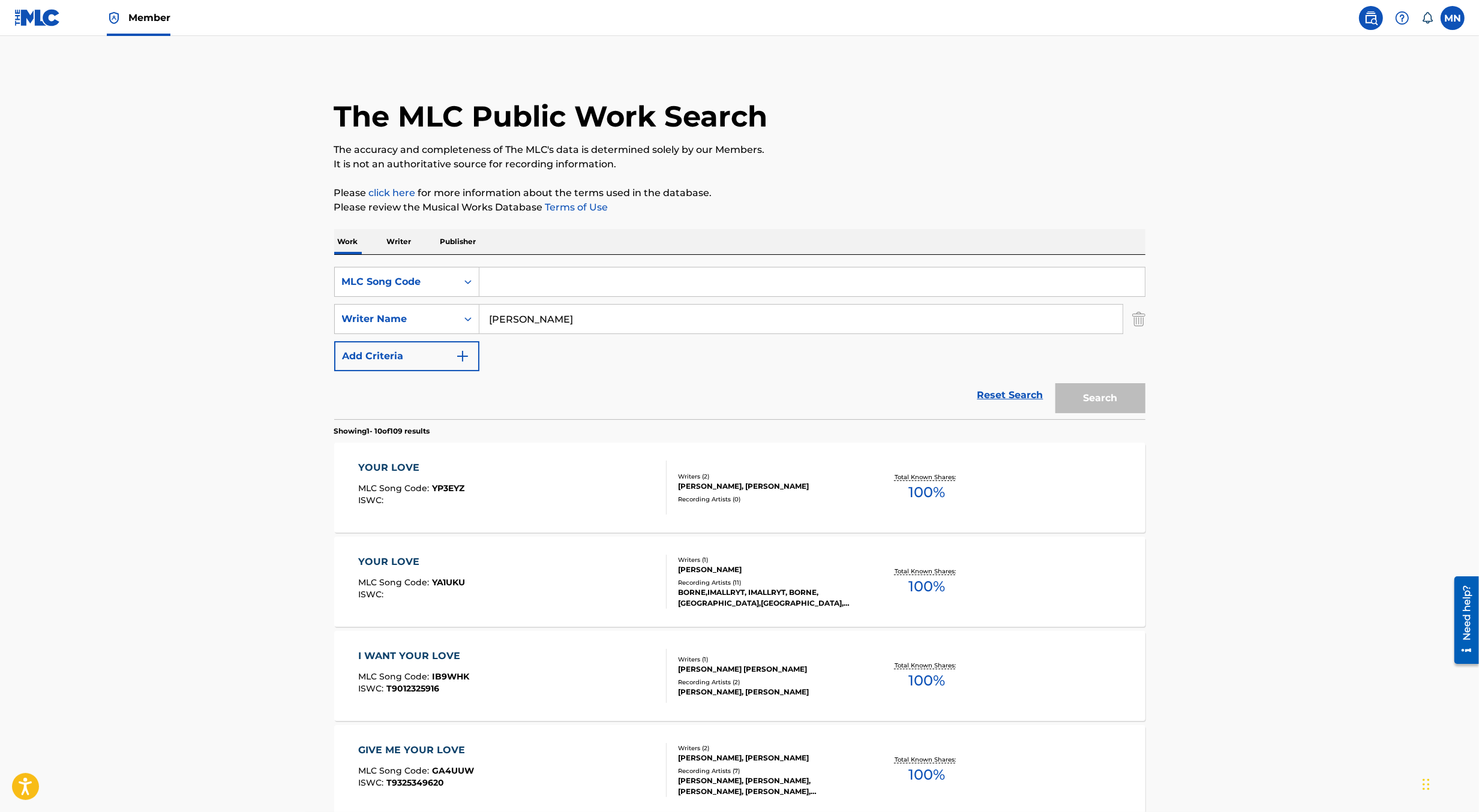
click at [517, 288] on input "Search Form" at bounding box center [812, 282] width 666 height 29
paste input "NC7F1A"
type input "NC7F1A"
click at [1056, 383] on button "Search" at bounding box center [1101, 398] width 90 height 30
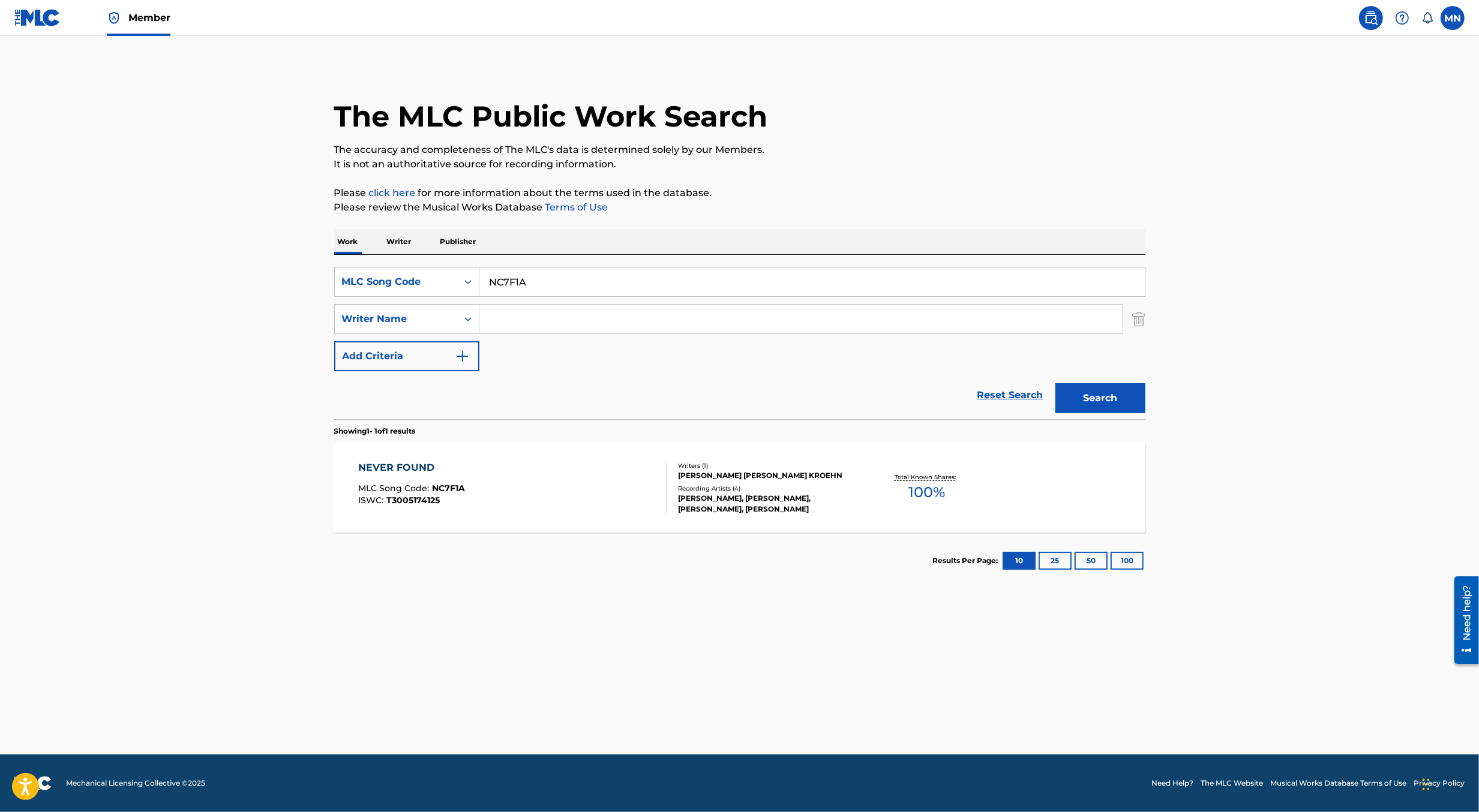
click at [531, 528] on div "NEVER FOUND MLC Song Code : NC7F1A ISWC : T3005174125 Writers ( 1 ) JOSHUA ROSS…" at bounding box center [739, 488] width 811 height 90
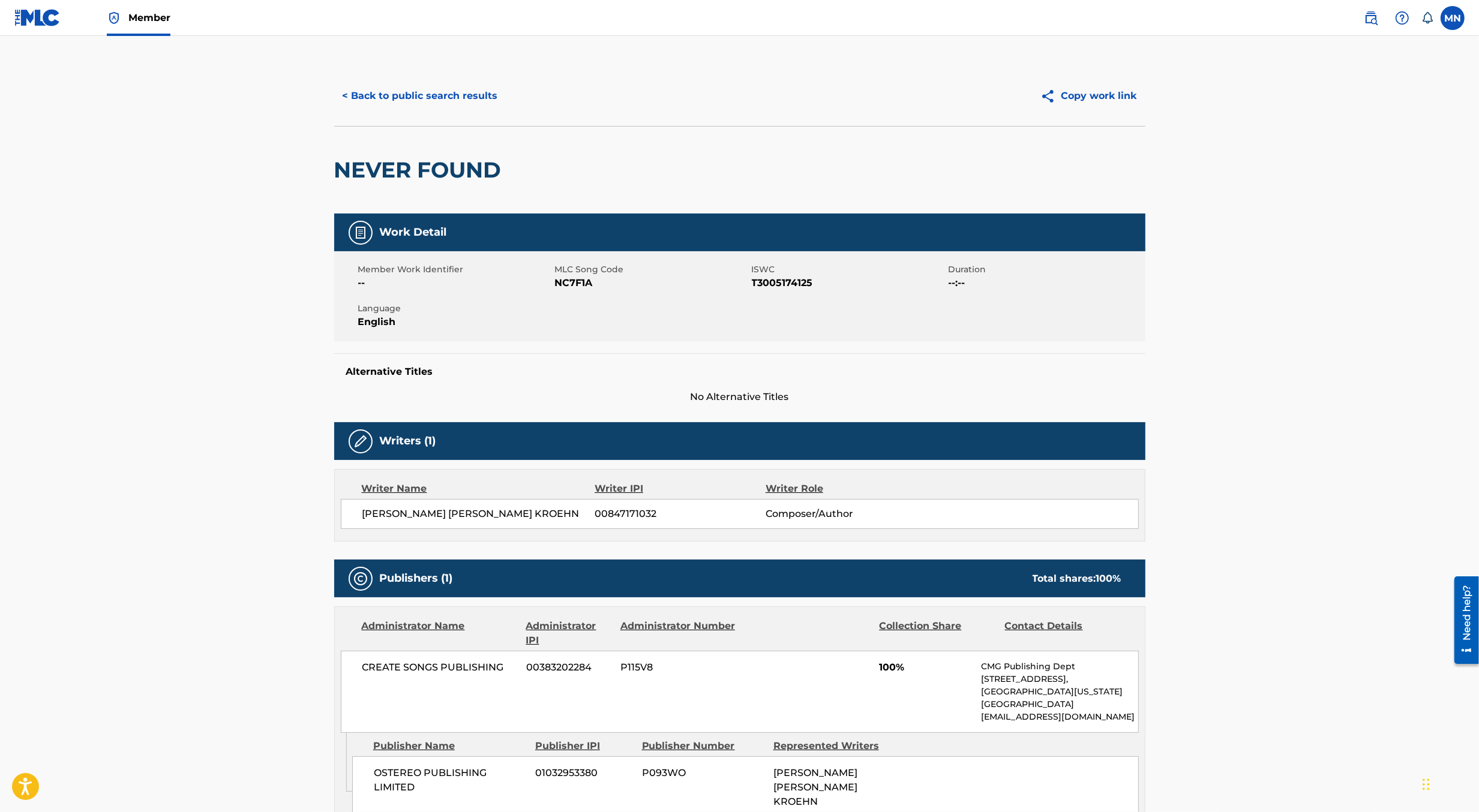
scroll to position [295, 0]
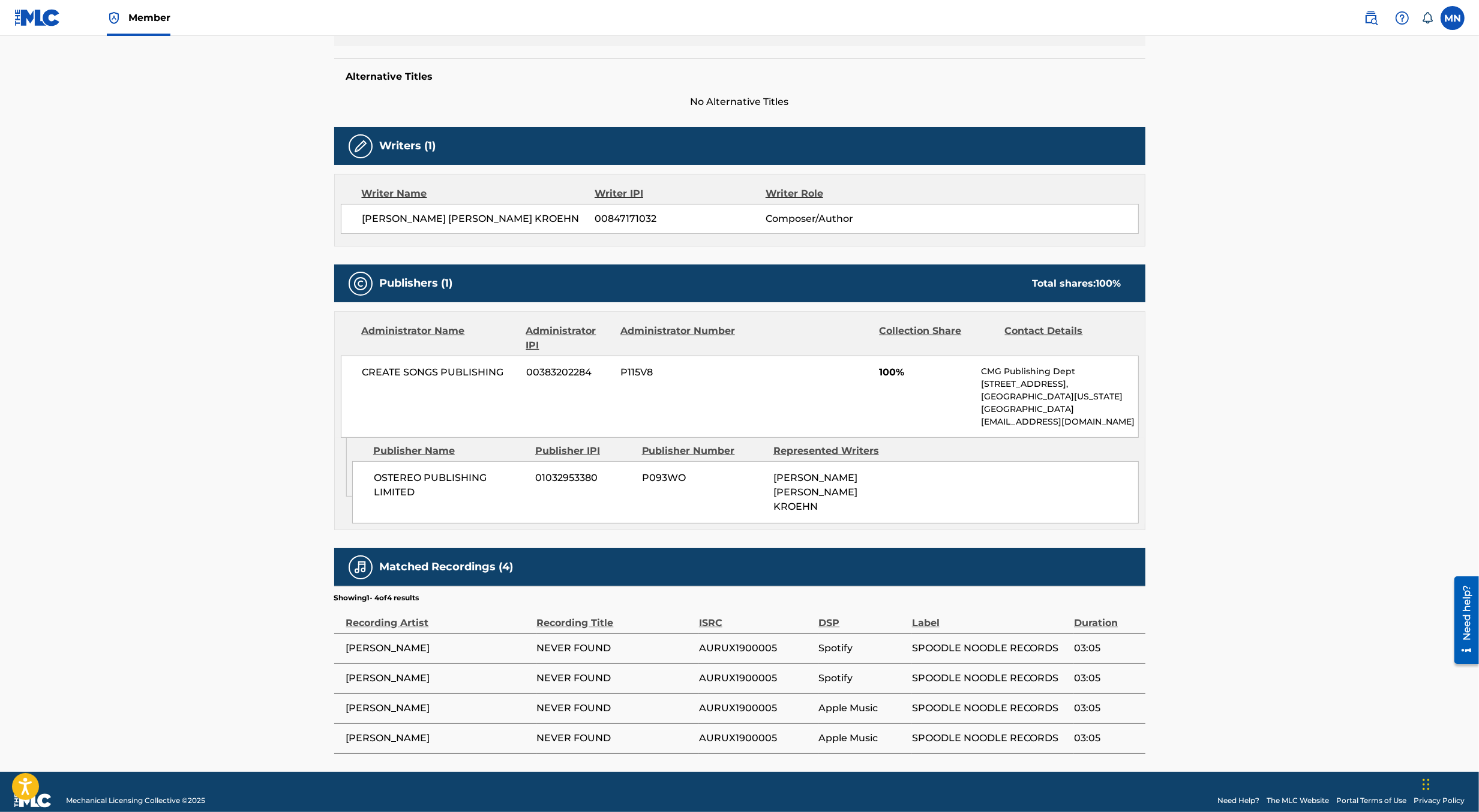
click at [1367, 17] on img at bounding box center [1372, 18] width 15 height 15
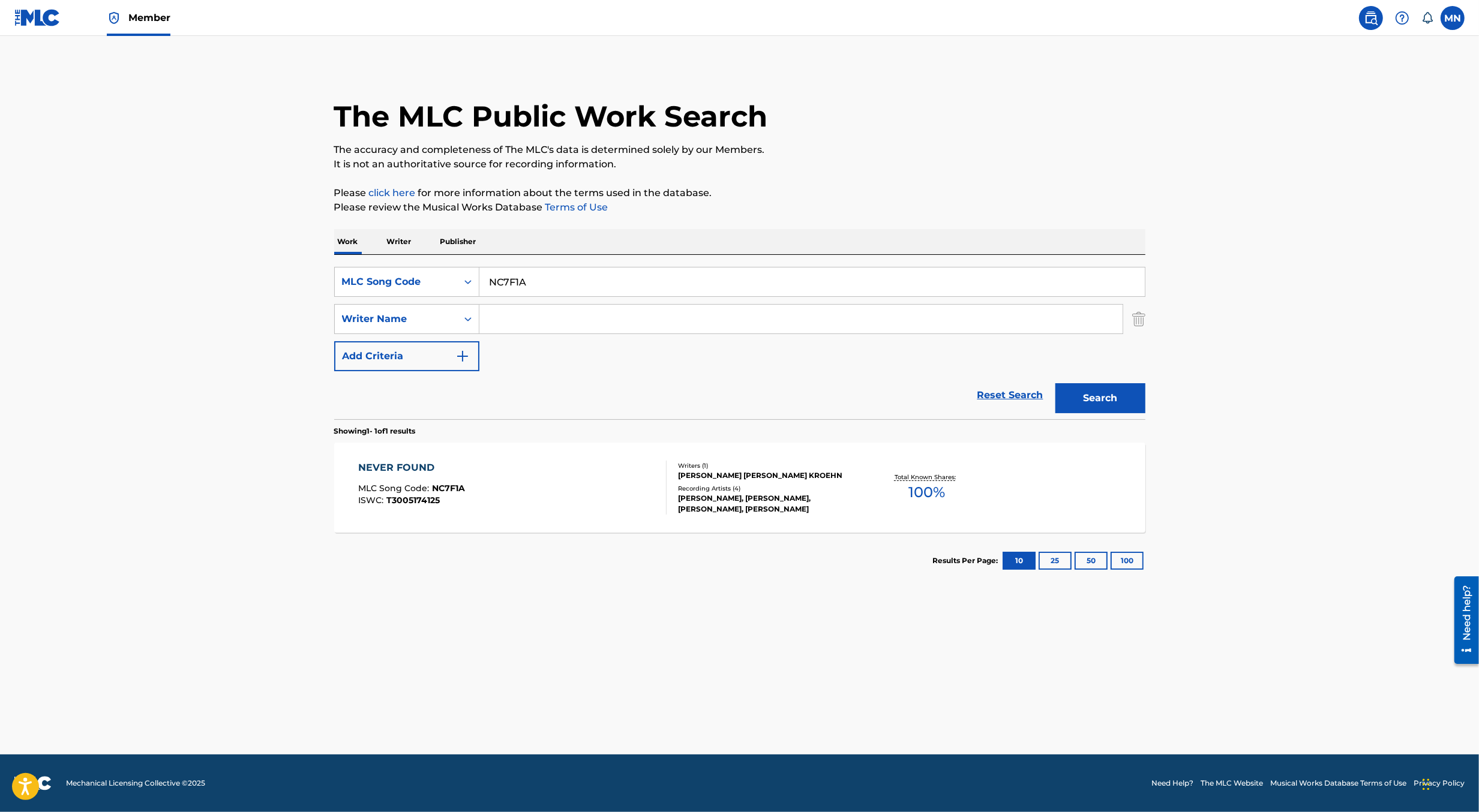
click at [531, 279] on input "NC7F1A" at bounding box center [812, 282] width 666 height 29
paste input "O5797P"
type input "O5797P"
click at [1056, 383] on button "Search" at bounding box center [1101, 398] width 90 height 30
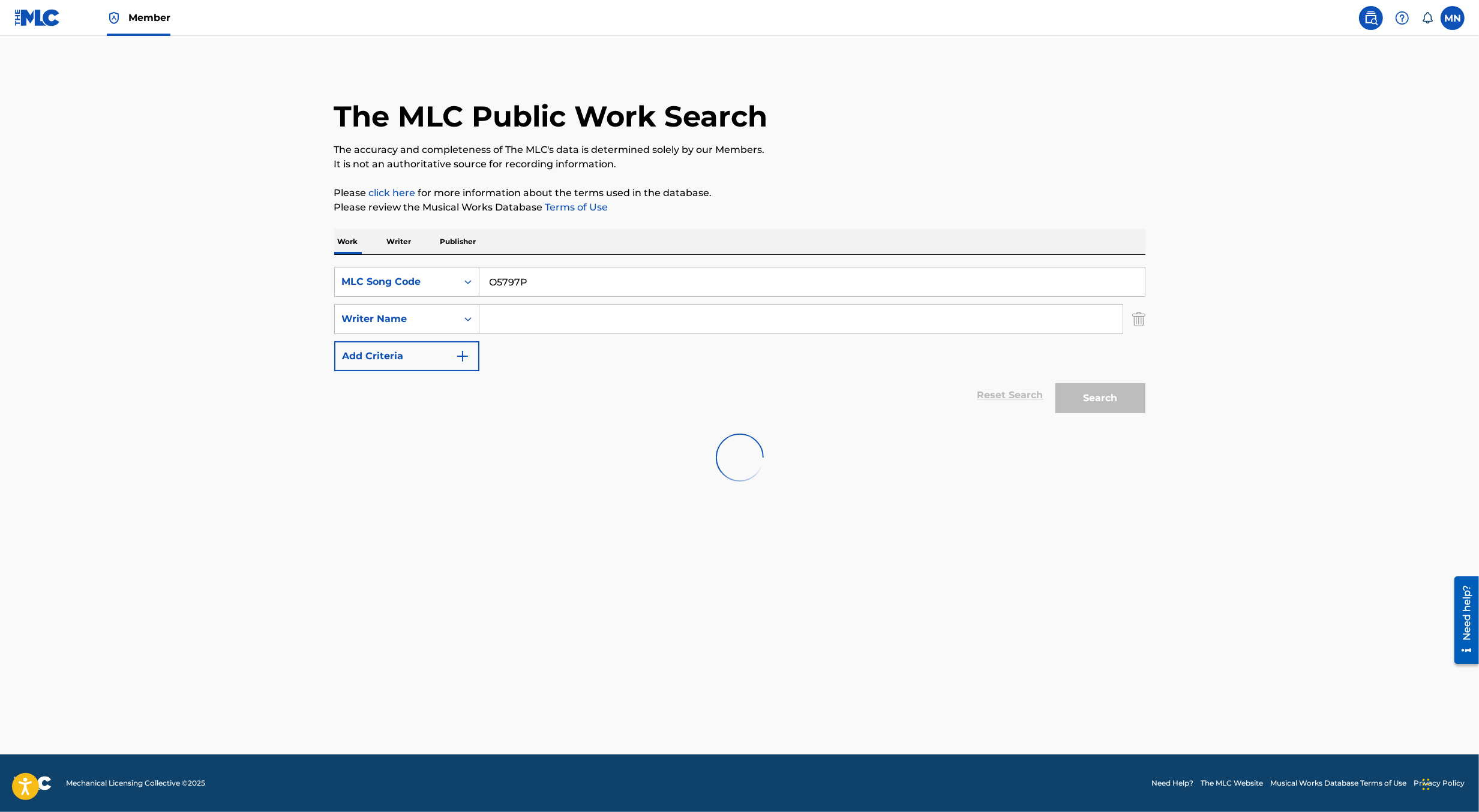
click at [1144, 324] on img "Search Form" at bounding box center [1139, 319] width 13 height 30
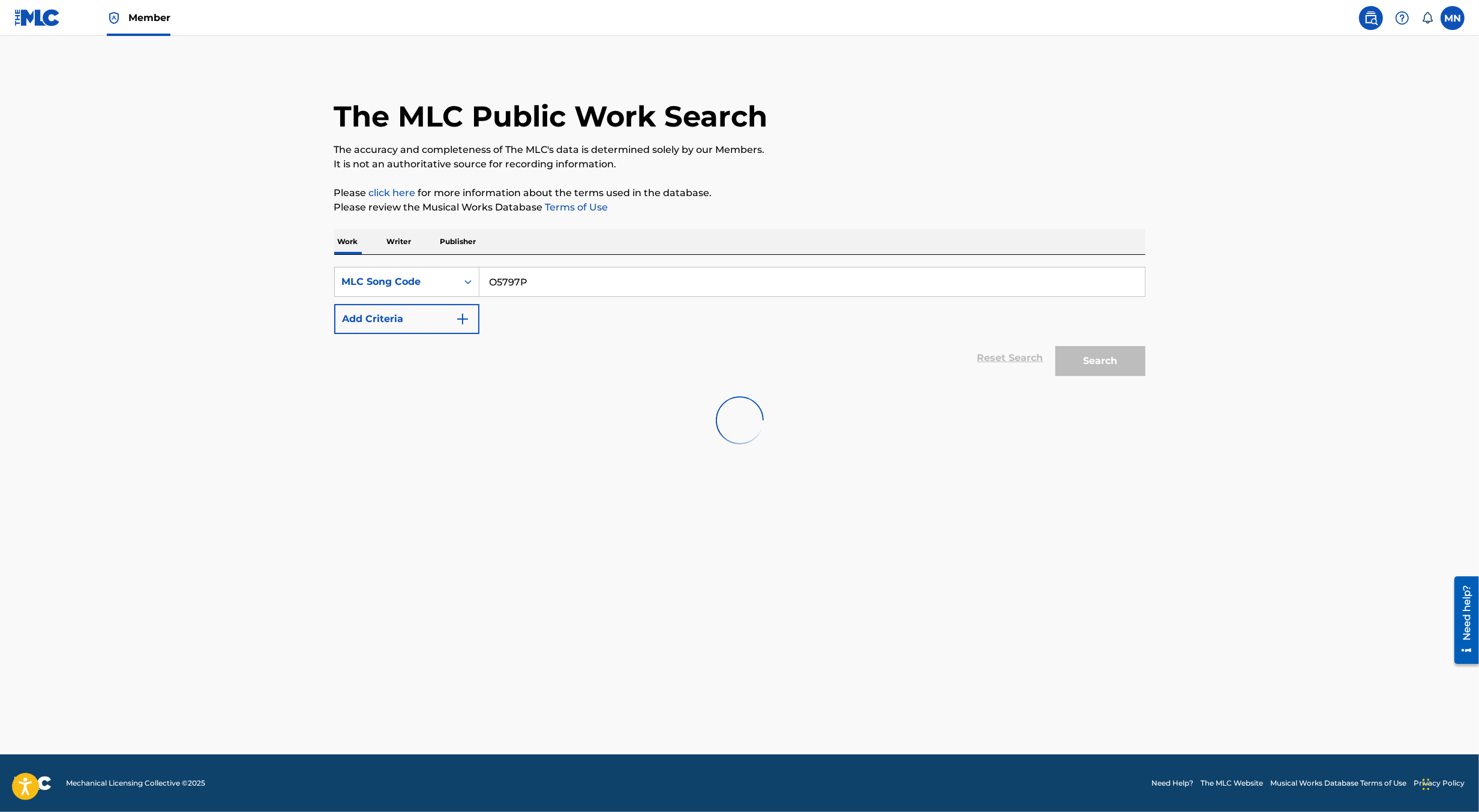
click at [1047, 284] on input "O5797P" at bounding box center [812, 282] width 666 height 29
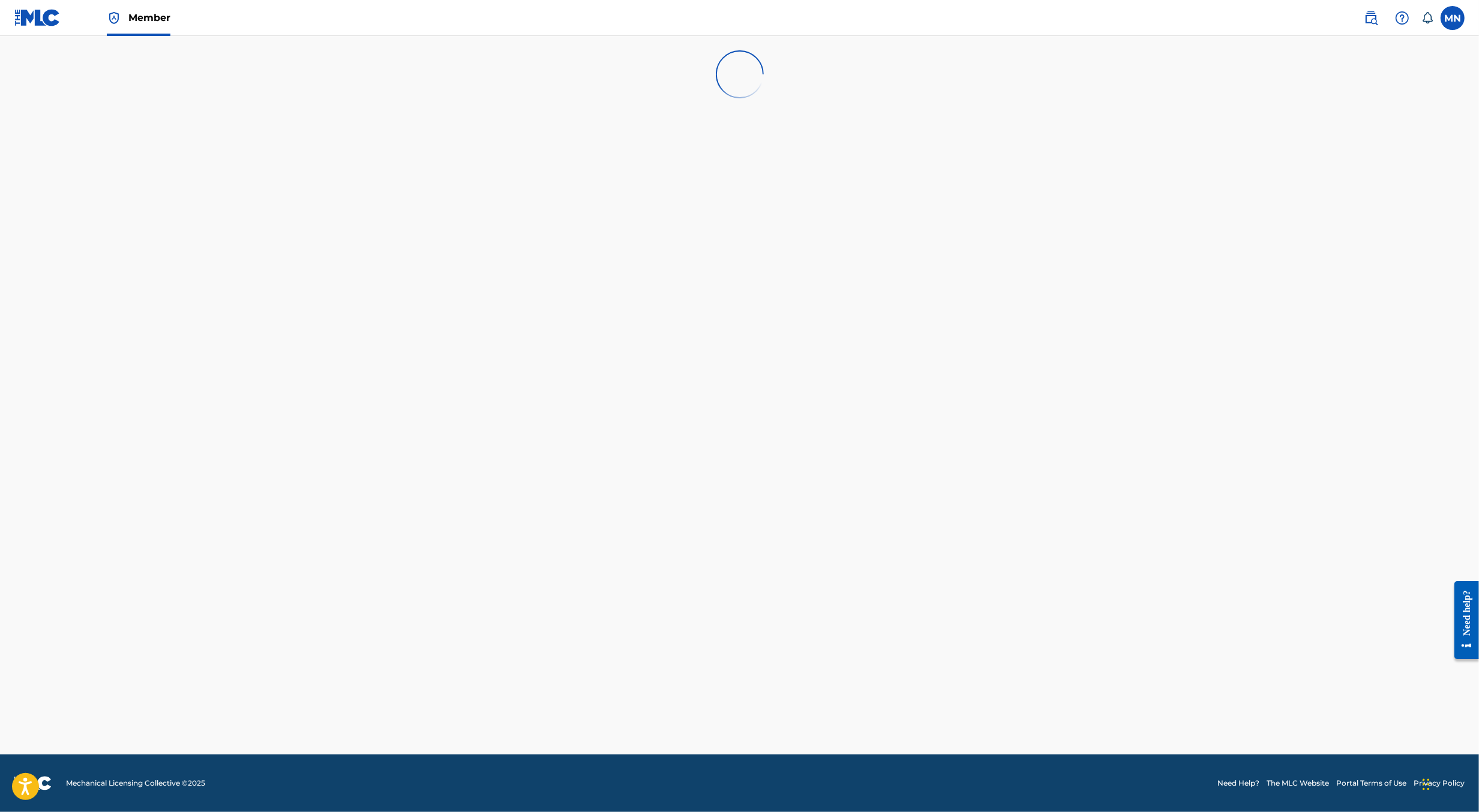
click at [1361, 18] on link at bounding box center [1371, 17] width 24 height 24
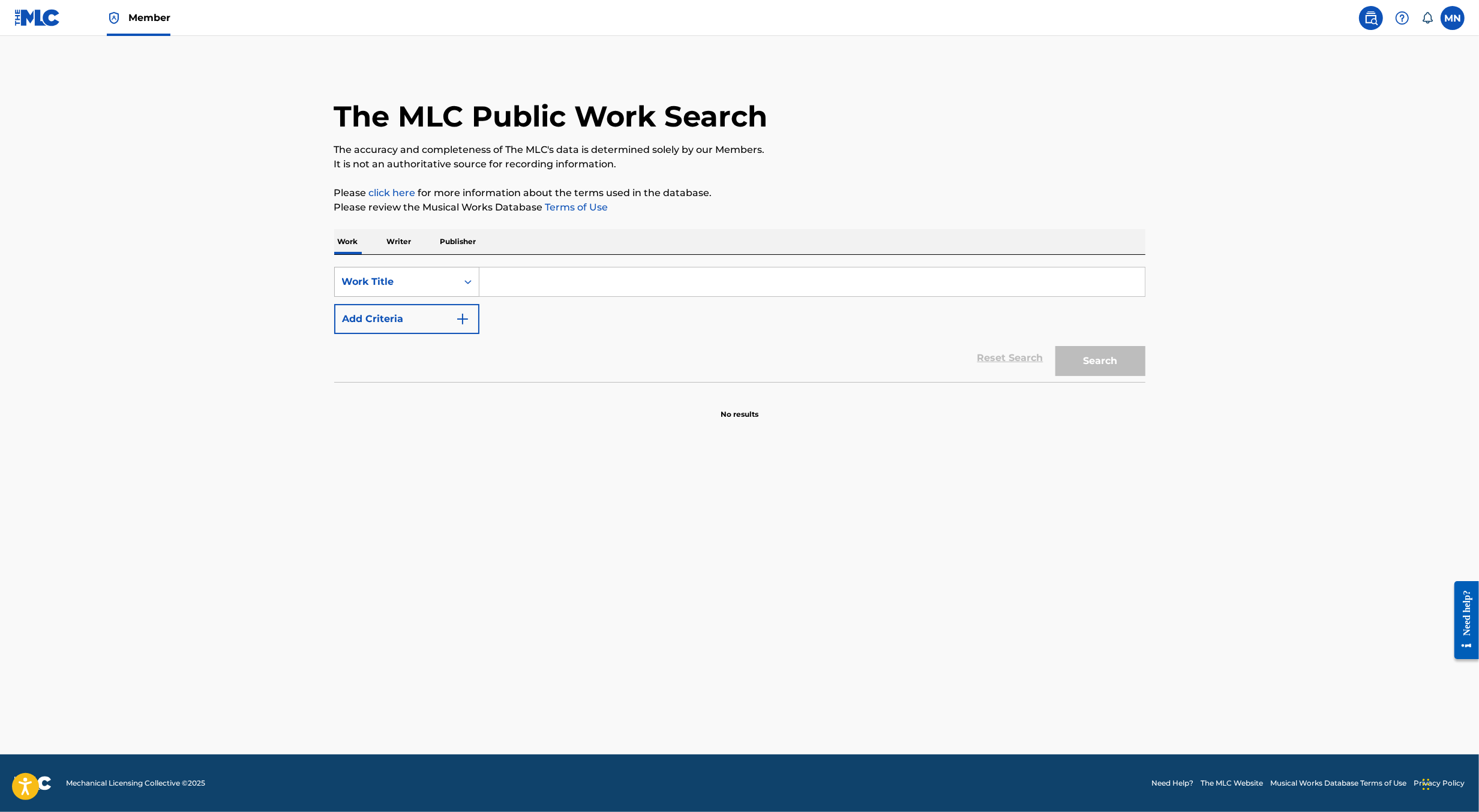
click at [449, 272] on div "Work Title" at bounding box center [396, 282] width 123 height 22
click at [447, 316] on div "MLC Song Code" at bounding box center [407, 312] width 144 height 30
click at [510, 292] on input "Search Form" at bounding box center [812, 282] width 666 height 29
paste input "O5797P"
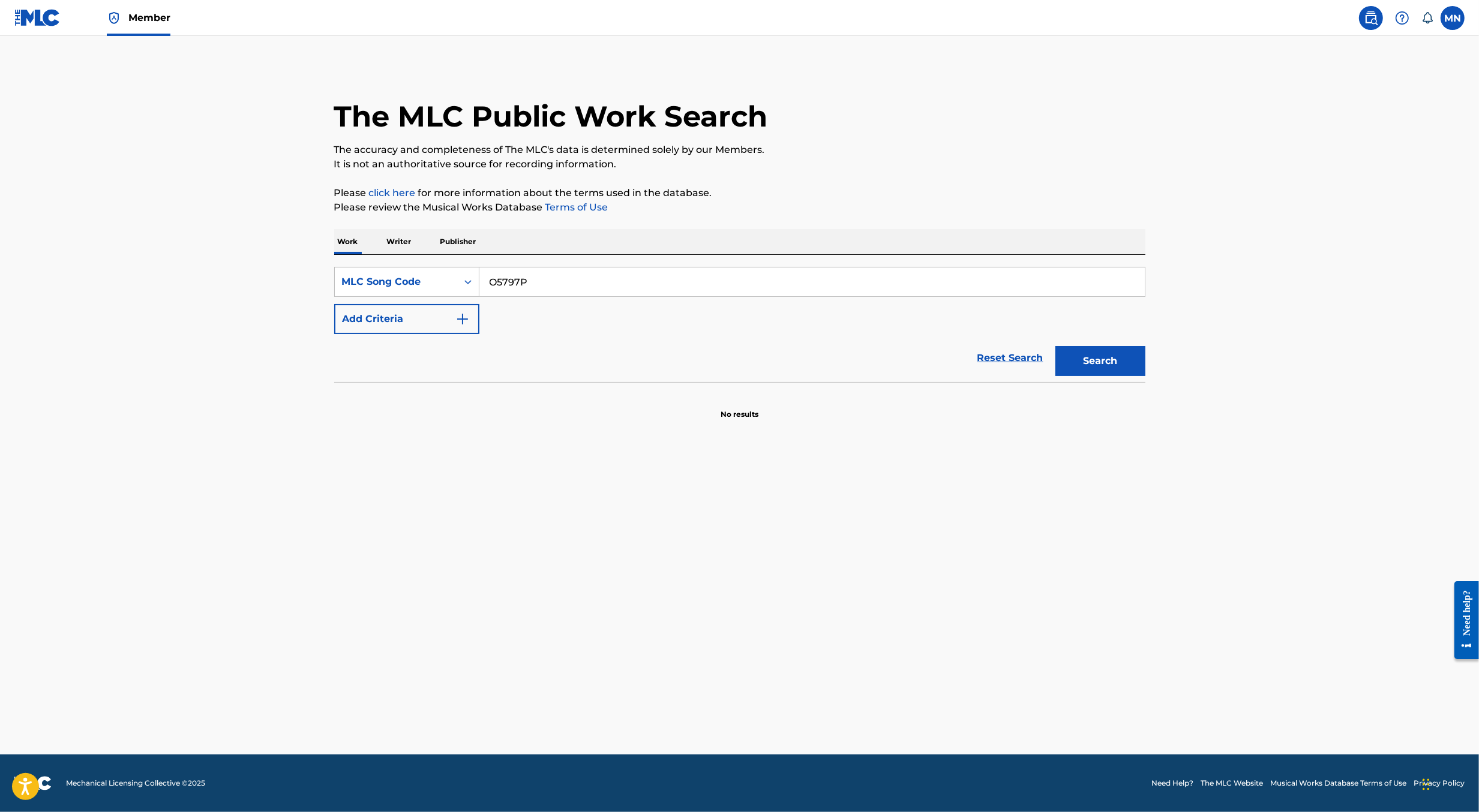
type input "O5797P"
click at [1056, 346] on button "Search" at bounding box center [1101, 361] width 90 height 30
click at [847, 283] on input "O5797P" at bounding box center [812, 282] width 666 height 29
click at [1056, 346] on button "Search" at bounding box center [1101, 361] width 90 height 30
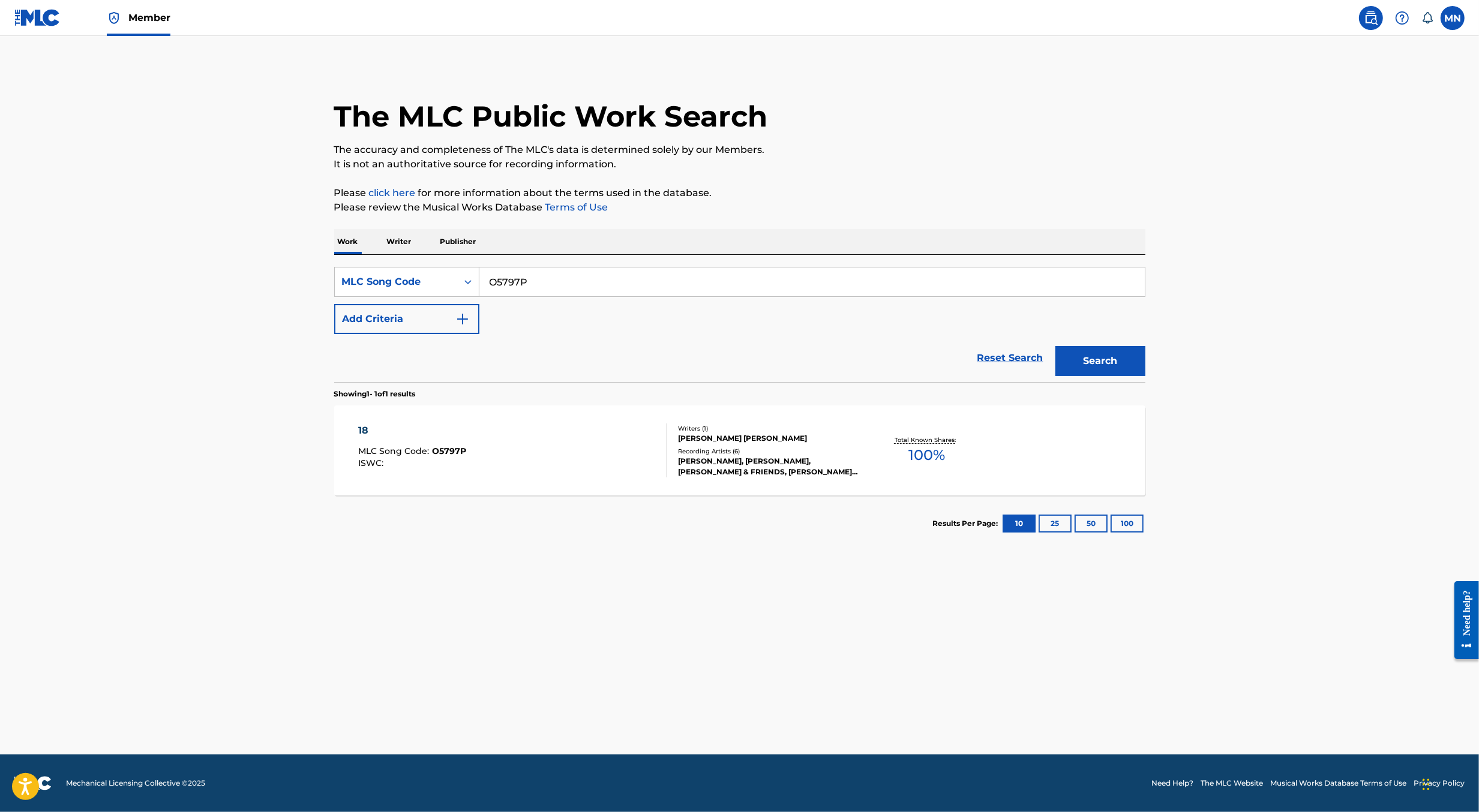
click at [691, 434] on div "[PERSON_NAME] [PERSON_NAME]" at bounding box center [769, 438] width 182 height 11
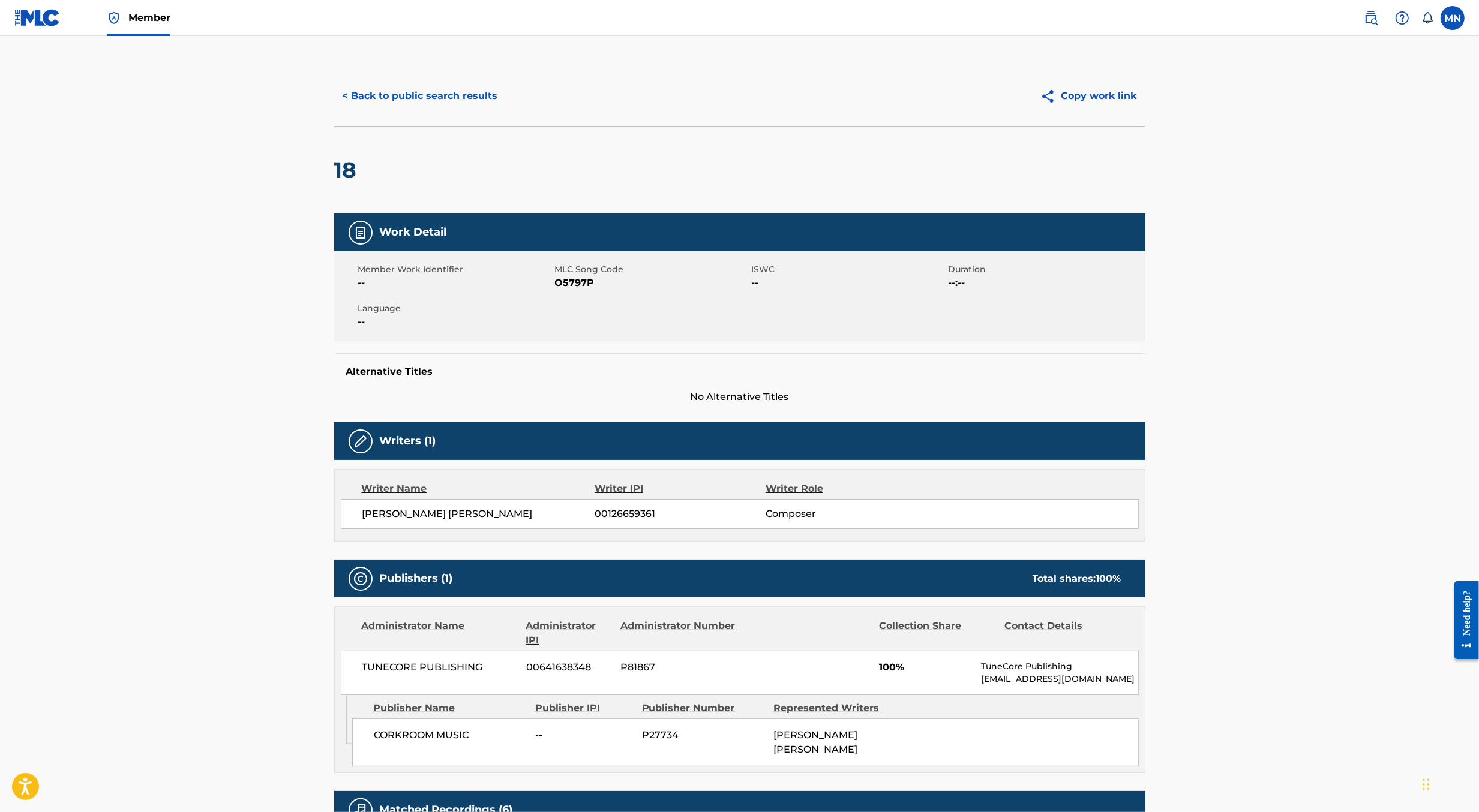
click at [404, 91] on button "< Back to public search results" at bounding box center [420, 96] width 172 height 30
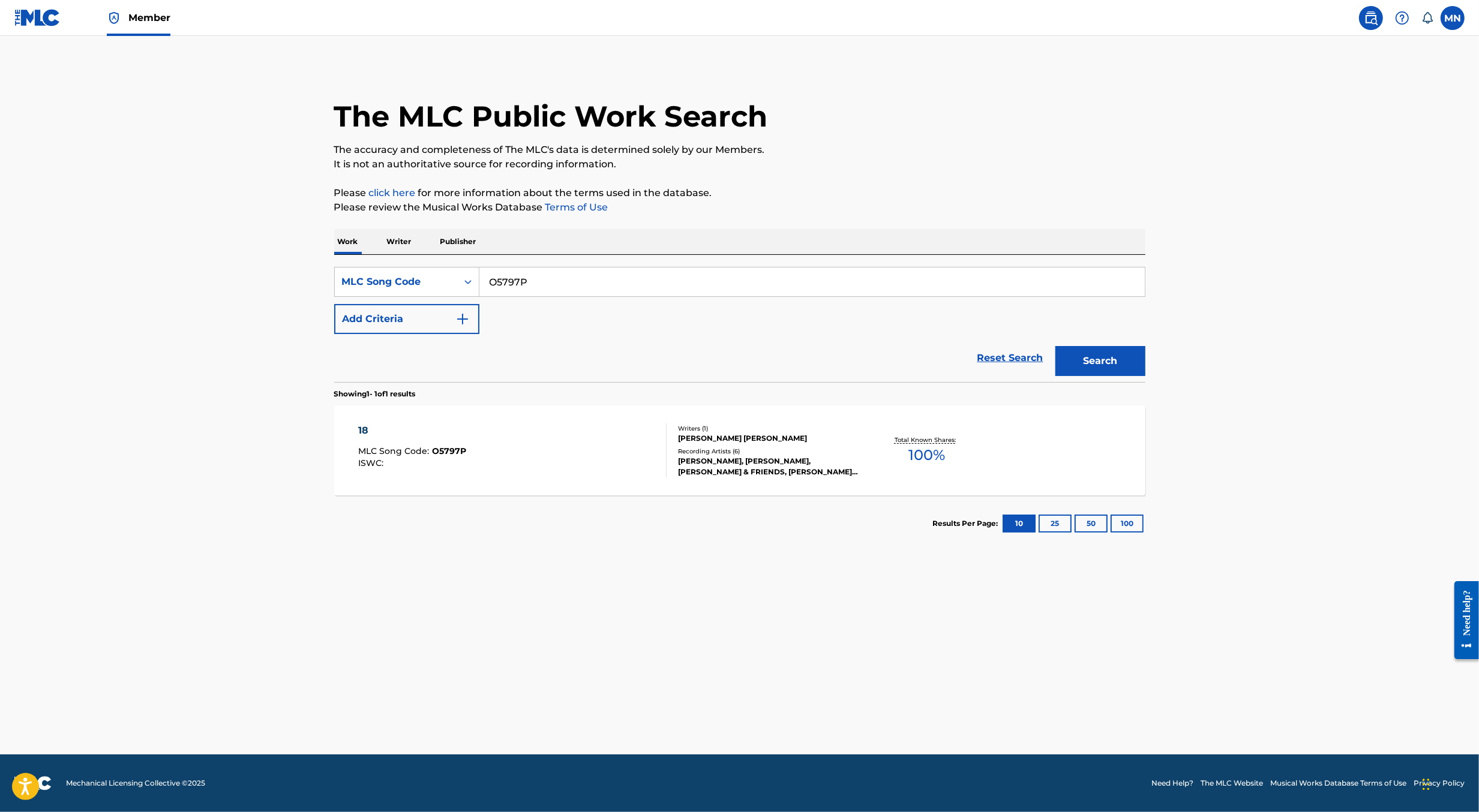
click at [534, 279] on input "O5797P" at bounding box center [812, 282] width 666 height 29
paste input "PF1I8I IC8C6O"
click at [545, 281] on input "PF1I8I IC8C6OPF1I8I IC8C6O" at bounding box center [812, 282] width 666 height 29
click at [542, 281] on input "PF1I8I IC8C6O" at bounding box center [812, 282] width 666 height 29
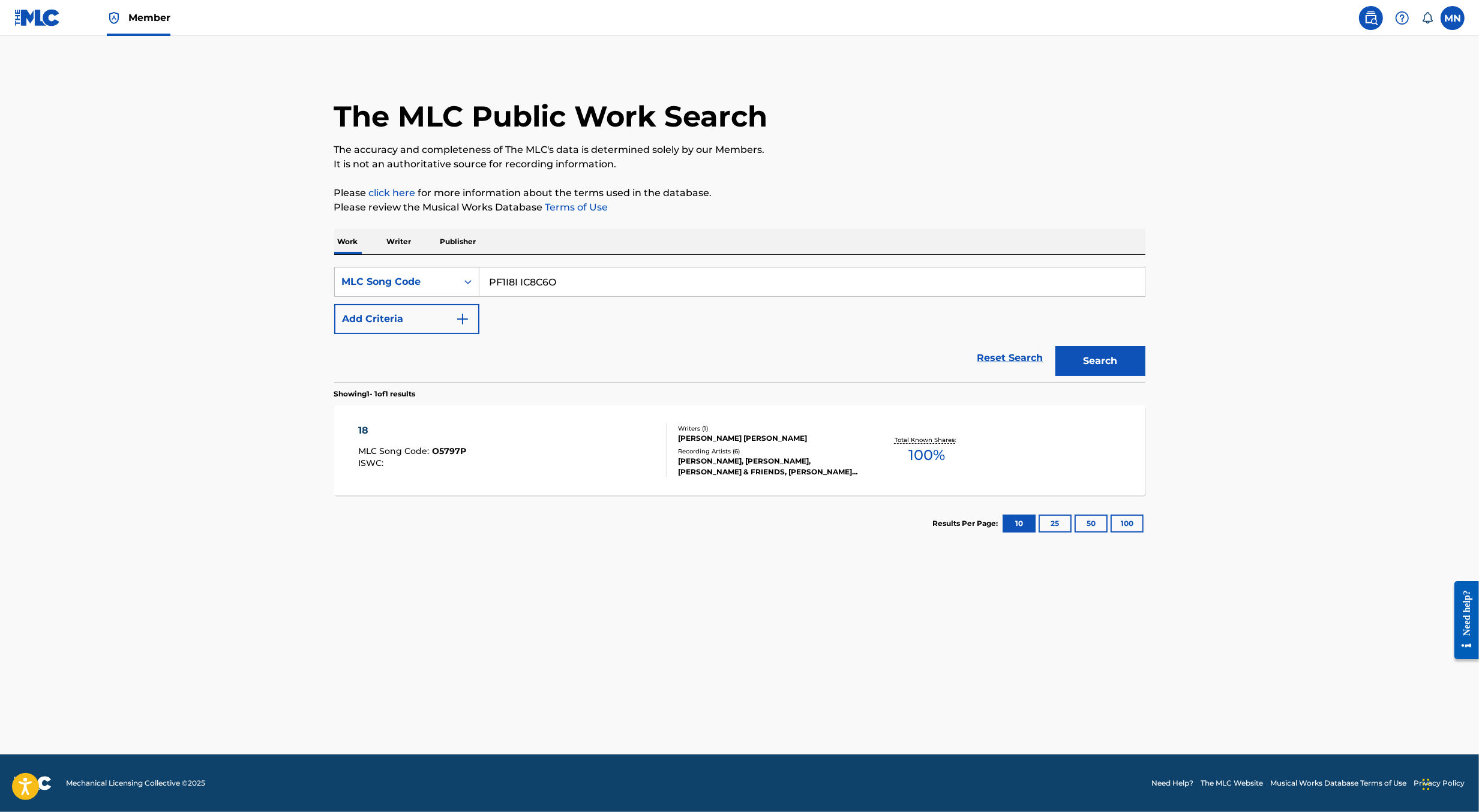
click at [542, 281] on input "PF1I8I IC8C6O" at bounding box center [812, 282] width 666 height 29
type input "PF1I8I"
click at [1056, 346] on button "Search" at bounding box center [1101, 361] width 90 height 30
click at [517, 455] on div "PLAY MLC Song Code : PF1I8I ISWC : T3024224606" at bounding box center [512, 451] width 309 height 54
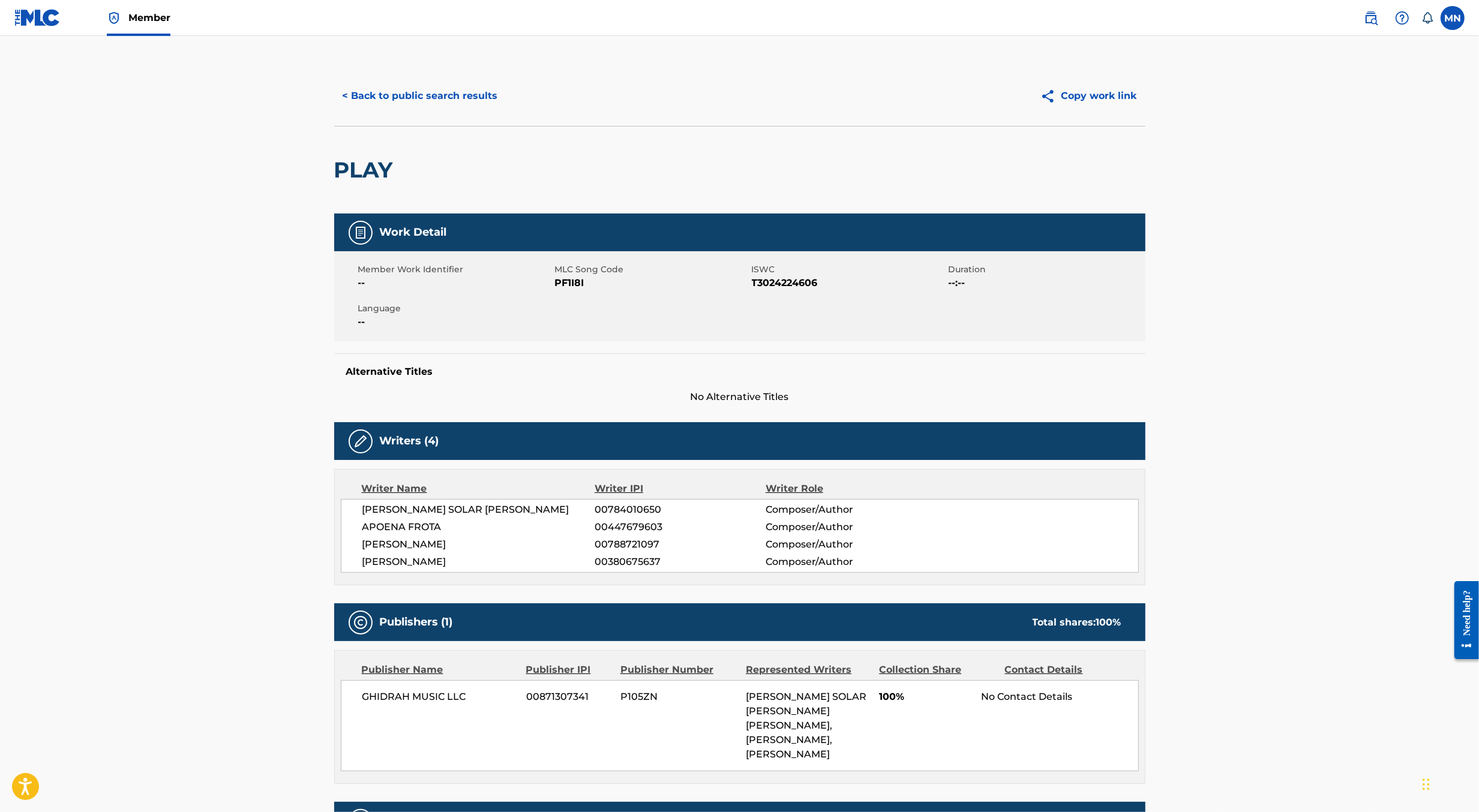
click at [404, 702] on span "GHIDRAH MUSIC LLC" at bounding box center [440, 697] width 155 height 15
copy div "GHIDRAH MUSIC LLC"
click at [429, 98] on button "< Back to public search results" at bounding box center [420, 96] width 172 height 30
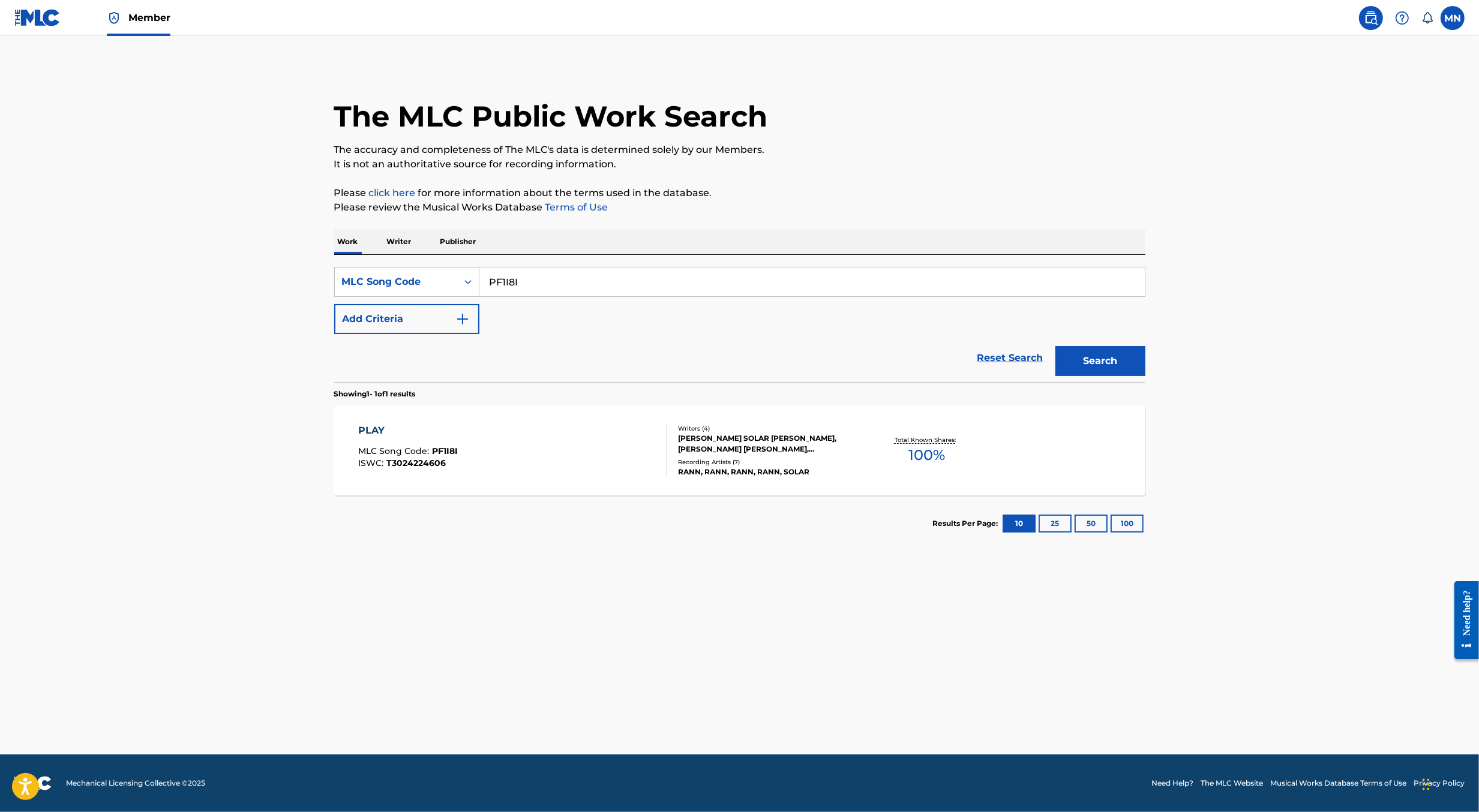
click at [547, 279] on input "PF1I8I" at bounding box center [812, 282] width 666 height 29
paste input "IC8C6O"
type input "IC8C6O"
click at [1056, 346] on button "Search" at bounding box center [1101, 361] width 90 height 30
click at [509, 422] on div "IN THE BASEMENT MLC Song Code : IC8C6O ISWC : T3031363341 Writers ( 4 ) [PERSON…" at bounding box center [739, 451] width 811 height 90
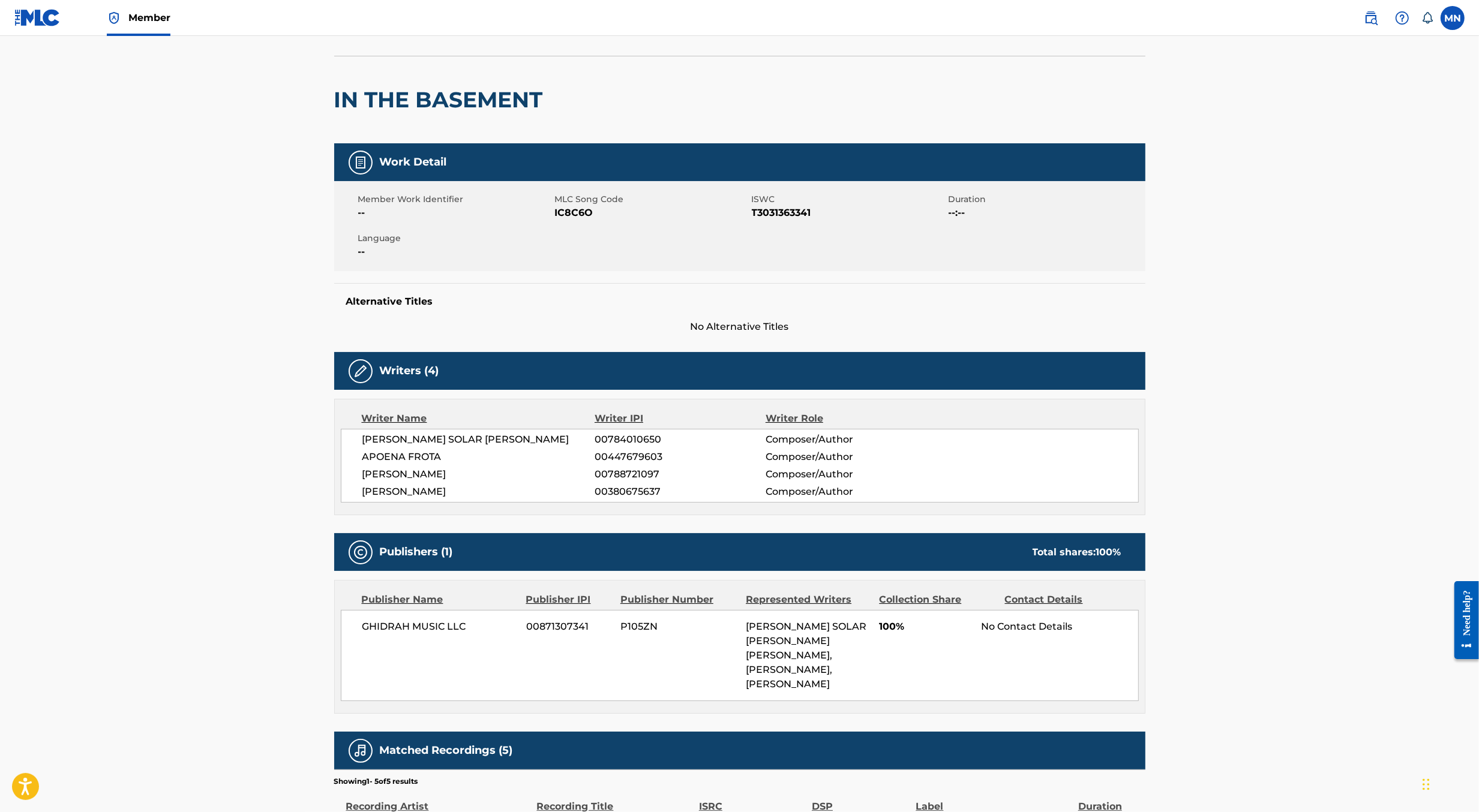
scroll to position [71, 0]
click at [411, 628] on span "GHIDRAH MUSIC LLC" at bounding box center [440, 626] width 155 height 15
copy div "GHIDRAH MUSIC LLC"
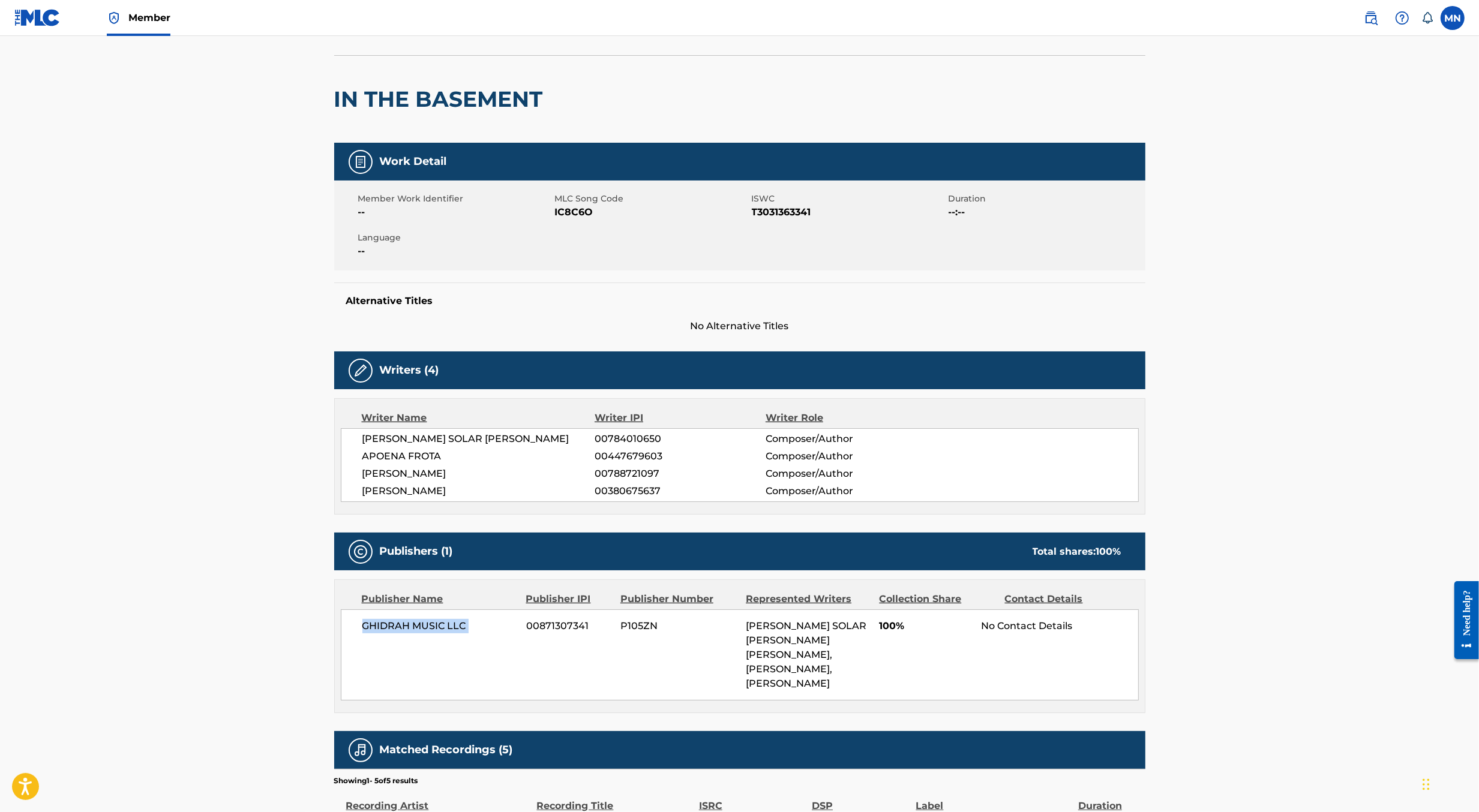
scroll to position [0, 0]
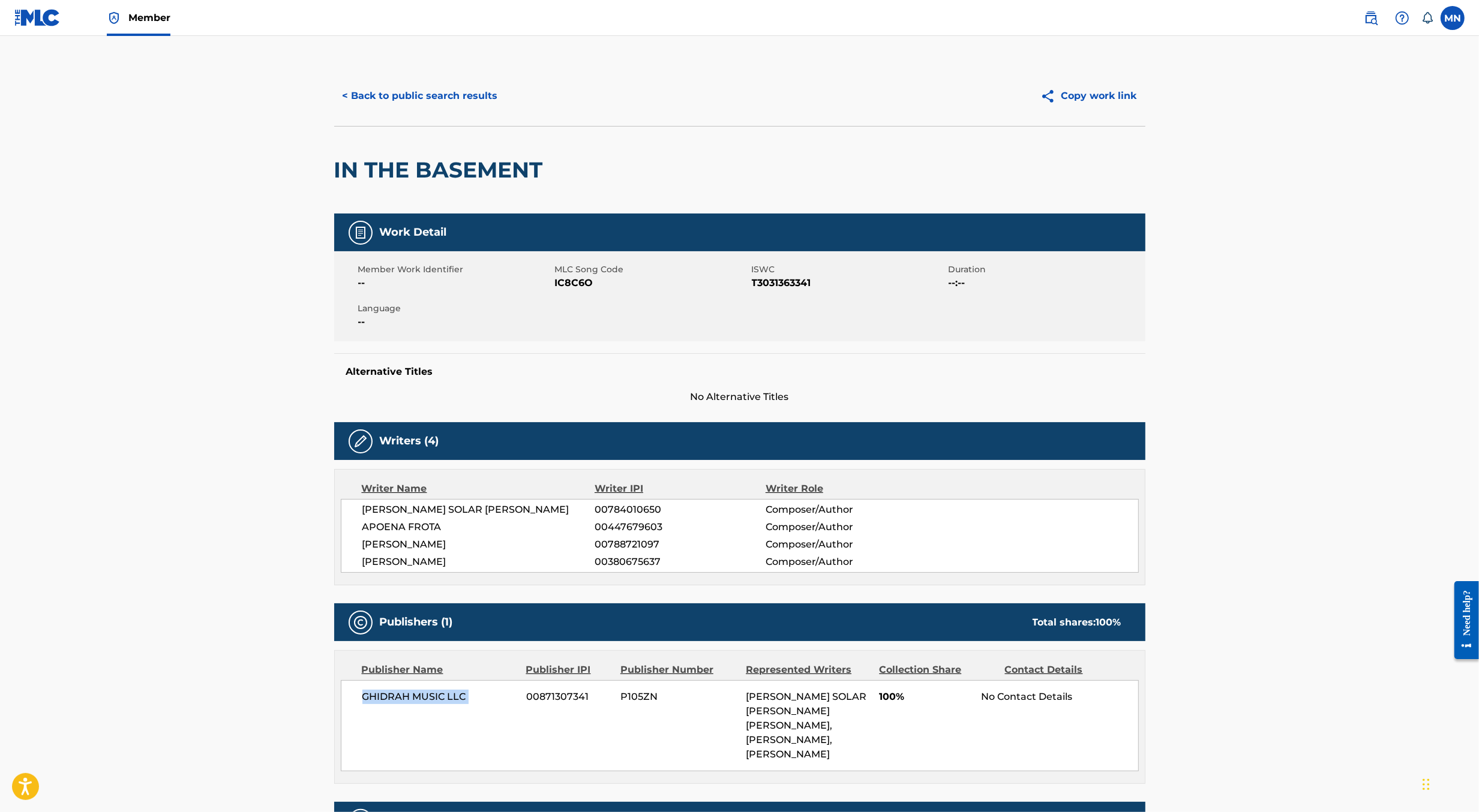
click at [482, 85] on button "< Back to public search results" at bounding box center [420, 96] width 172 height 30
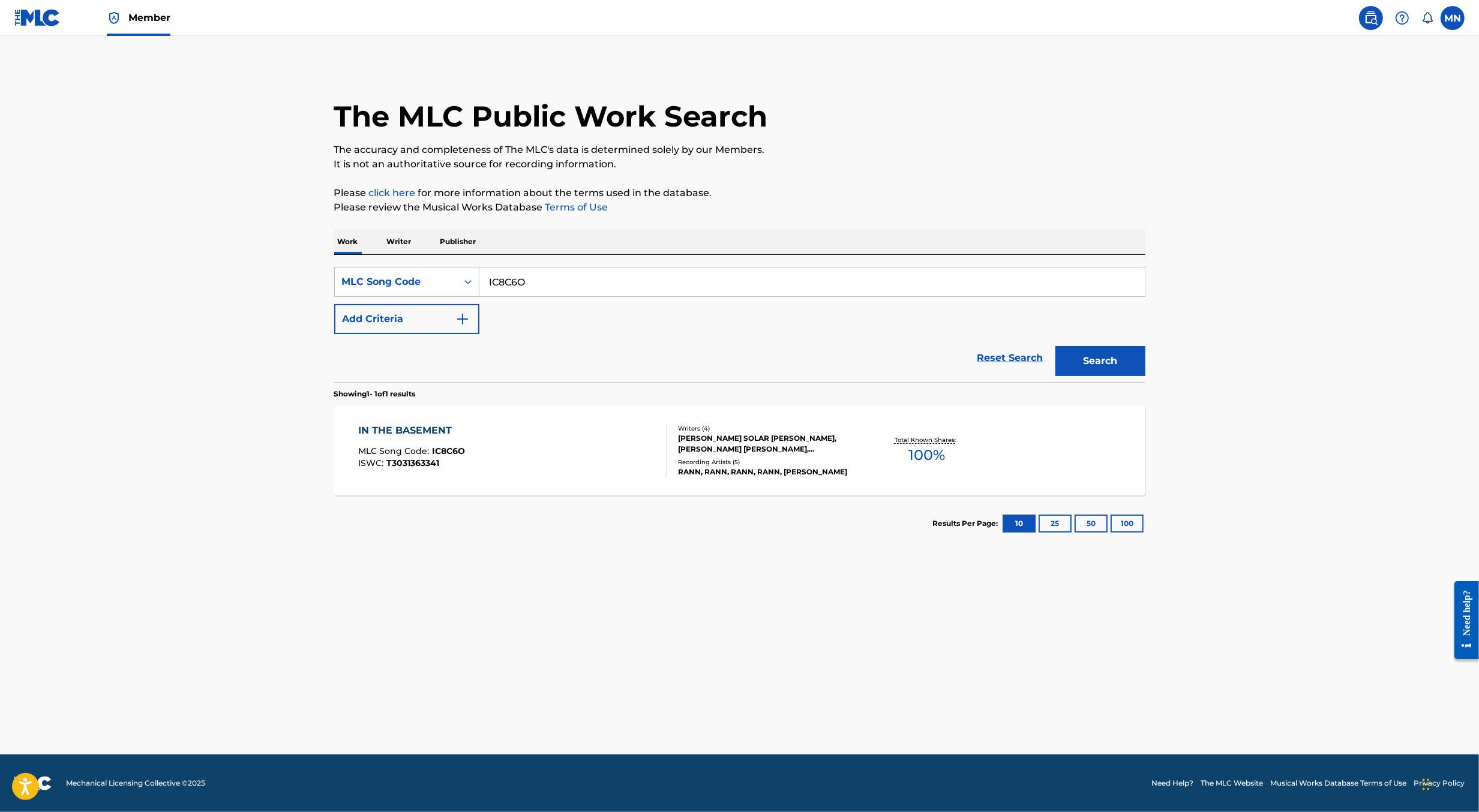
click at [553, 282] on input "IC8C6O" at bounding box center [812, 282] width 666 height 29
paste input "WB6TZF"
type input "WB6TZF"
click at [1056, 346] on button "Search" at bounding box center [1101, 361] width 90 height 30
click at [479, 465] on div "WHEN I'M LUCKY MLC Song Code : WB6TZF ISWC : T3000476251" at bounding box center [512, 451] width 309 height 54
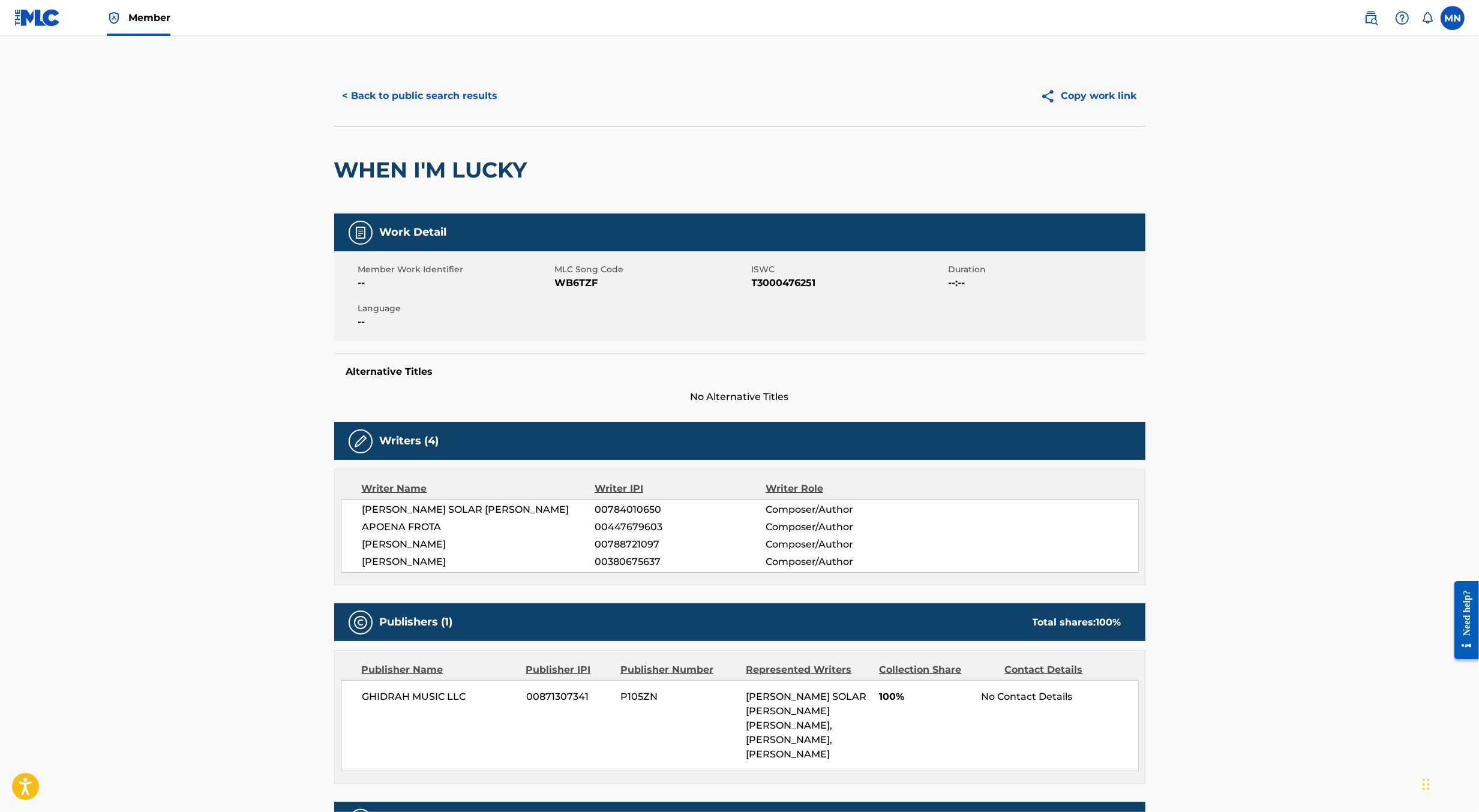
click at [479, 465] on div "Writers (4) Writer Name Writer IPI Writer Role [PERSON_NAME] SOLAR [PERSON_NAME…" at bounding box center [739, 504] width 811 height 163
click at [442, 100] on button "< Back to public search results" at bounding box center [420, 96] width 172 height 30
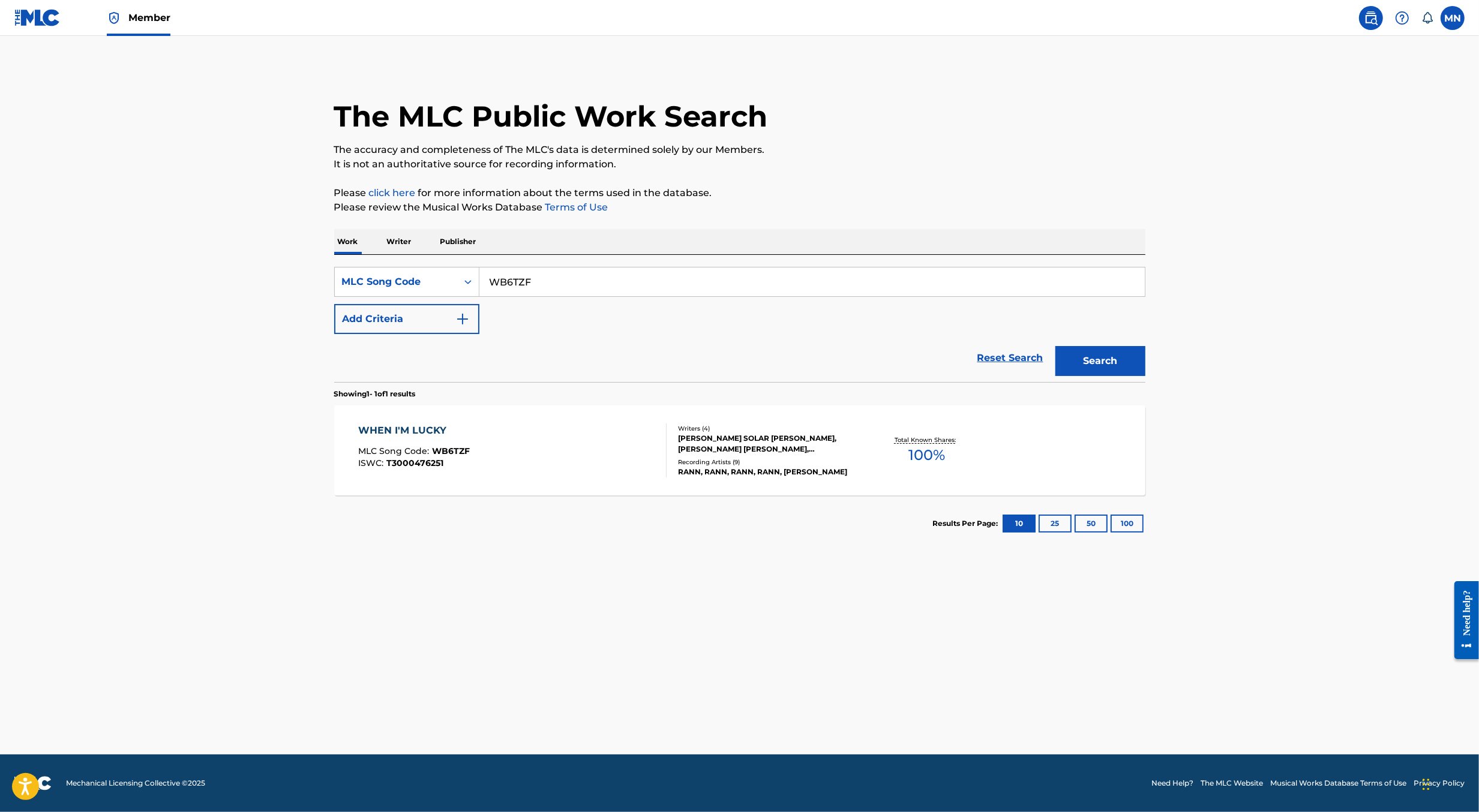
click at [611, 289] on input "WB6TZF" at bounding box center [812, 282] width 666 height 29
paste input "BVCJ0H"
type input "BVCJ0H"
click at [1056, 346] on button "Search" at bounding box center [1101, 361] width 90 height 30
click at [569, 456] on div "BAD THOUGHTS MLC Song Code : BVCJ0H ISWC :" at bounding box center [512, 451] width 309 height 54
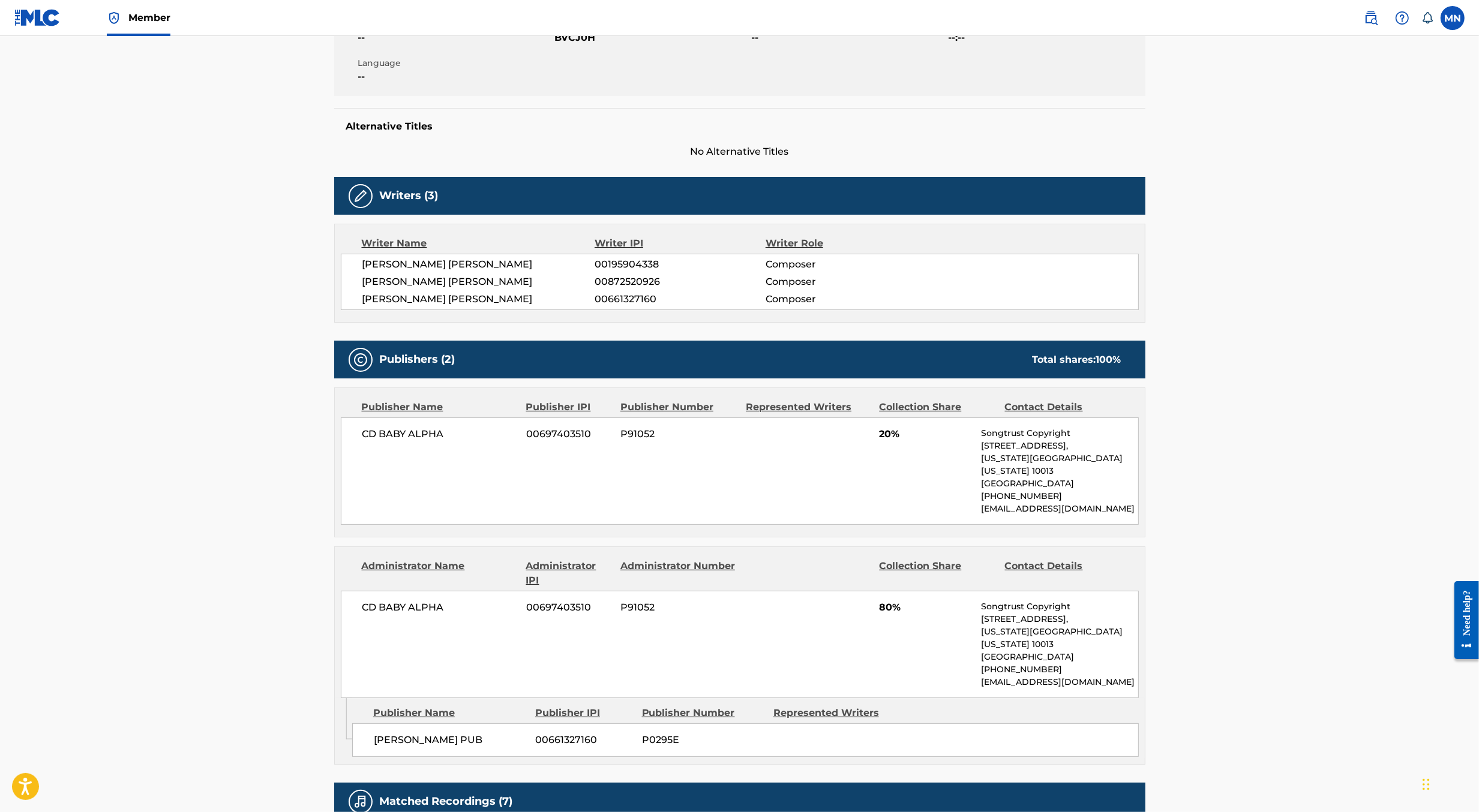
scroll to position [258, 0]
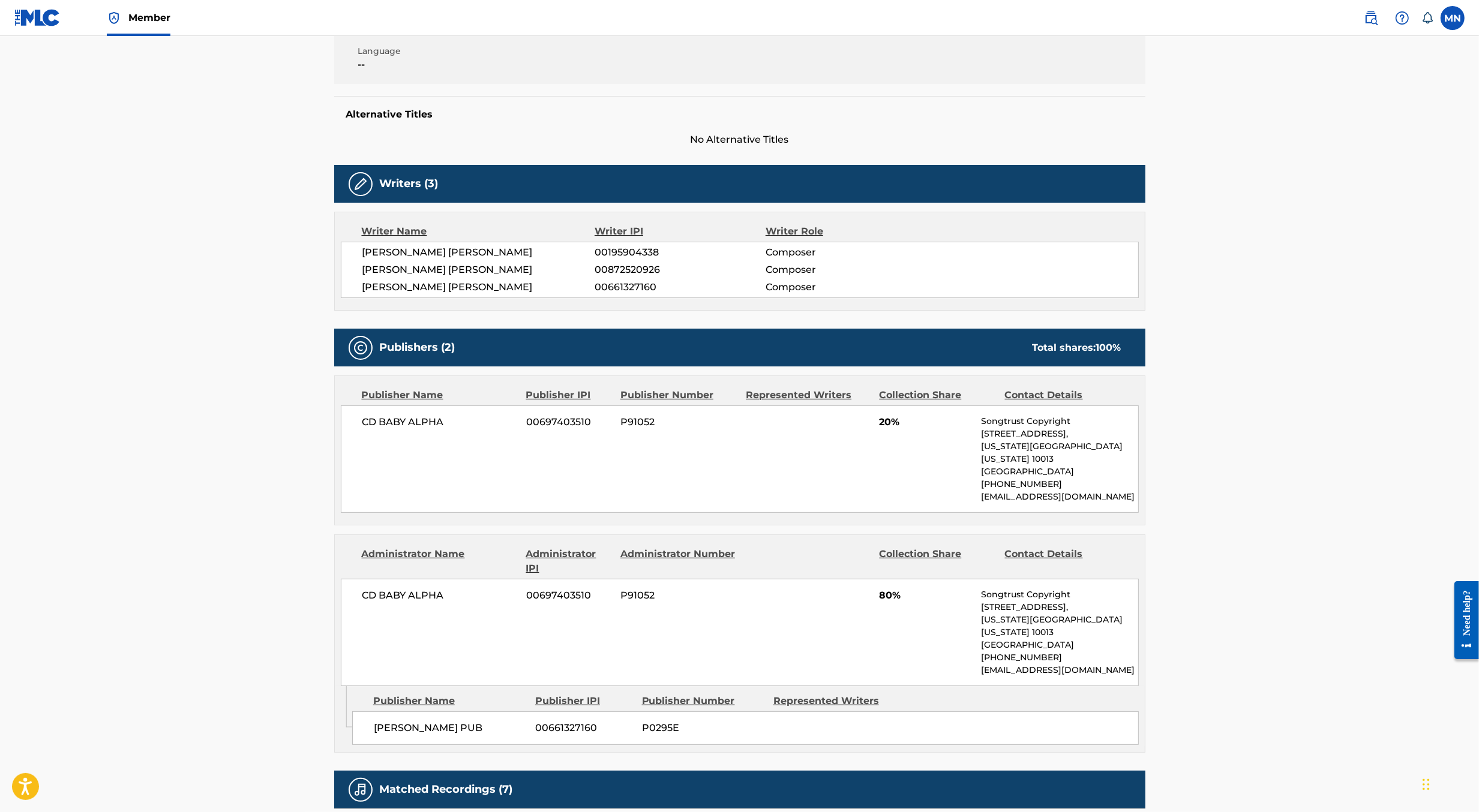
click at [396, 589] on span "CD BABY ALPHA" at bounding box center [440, 596] width 155 height 15
copy div "CD BABY ALPHA"
click at [1357, 22] on div "MN MN [PERSON_NAME] [PERSON_NAME][EMAIL_ADDRESS][DOMAIN_NAME] Notification Pref…" at bounding box center [1408, 17] width 113 height 24
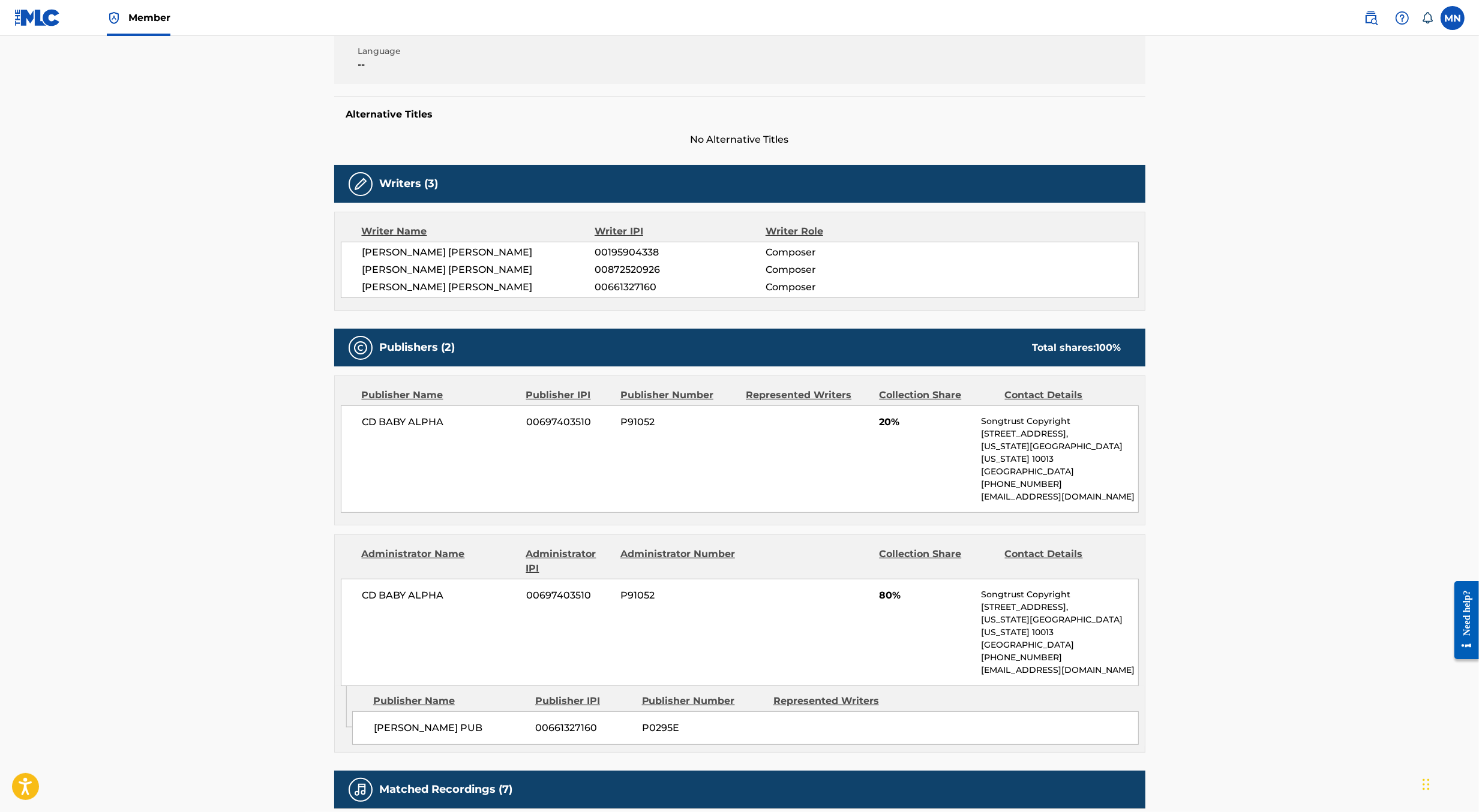
click at [1365, 22] on img at bounding box center [1372, 18] width 15 height 15
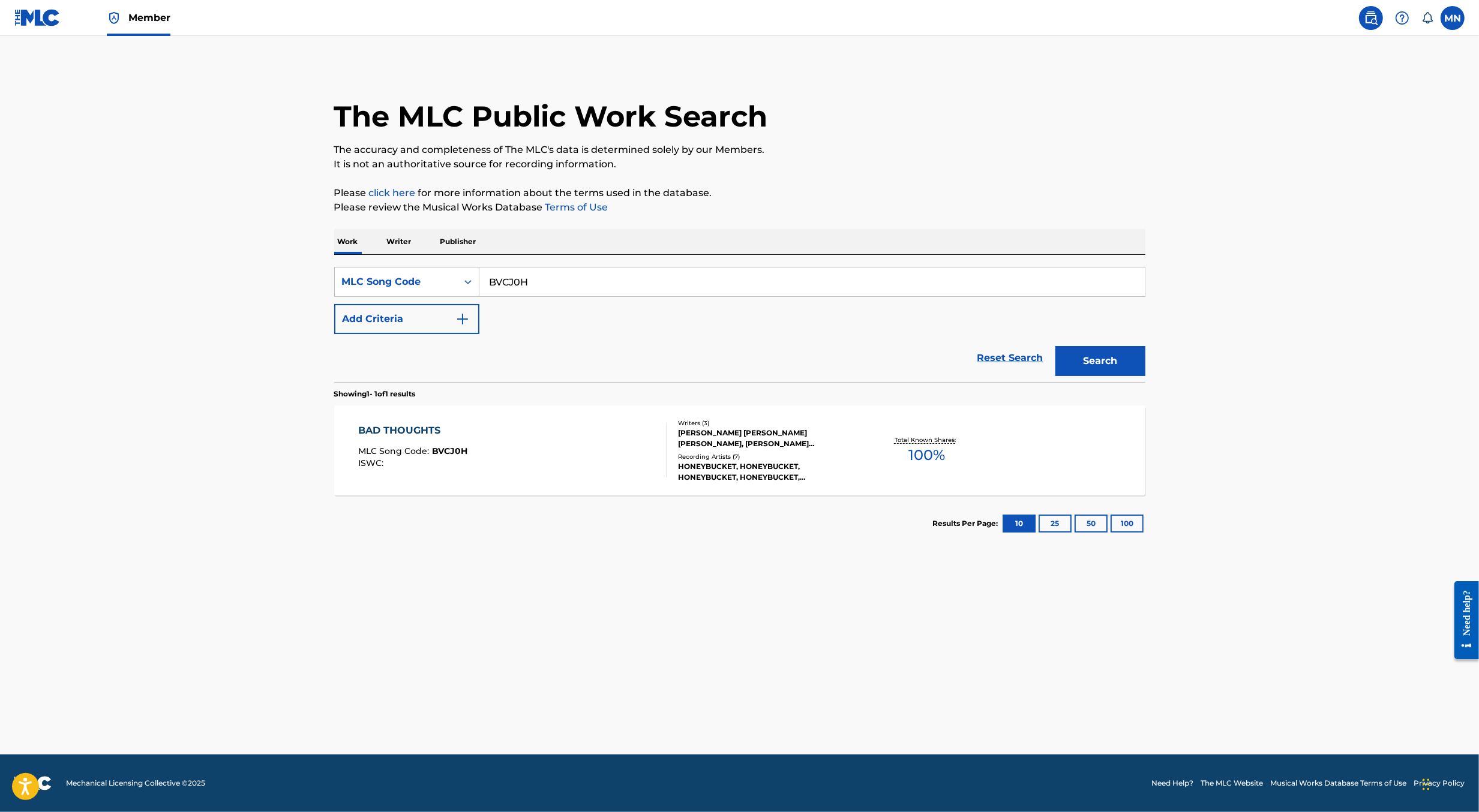
click at [596, 285] on input "BVCJ0H" at bounding box center [812, 282] width 666 height 29
paste input "CB7ZFL"
type input "CB7ZFL"
click at [1056, 346] on button "Search" at bounding box center [1101, 361] width 90 height 30
click at [529, 456] on div "CRANK MLC Song Code : CB7ZFL ISWC : T3026199504" at bounding box center [512, 451] width 309 height 54
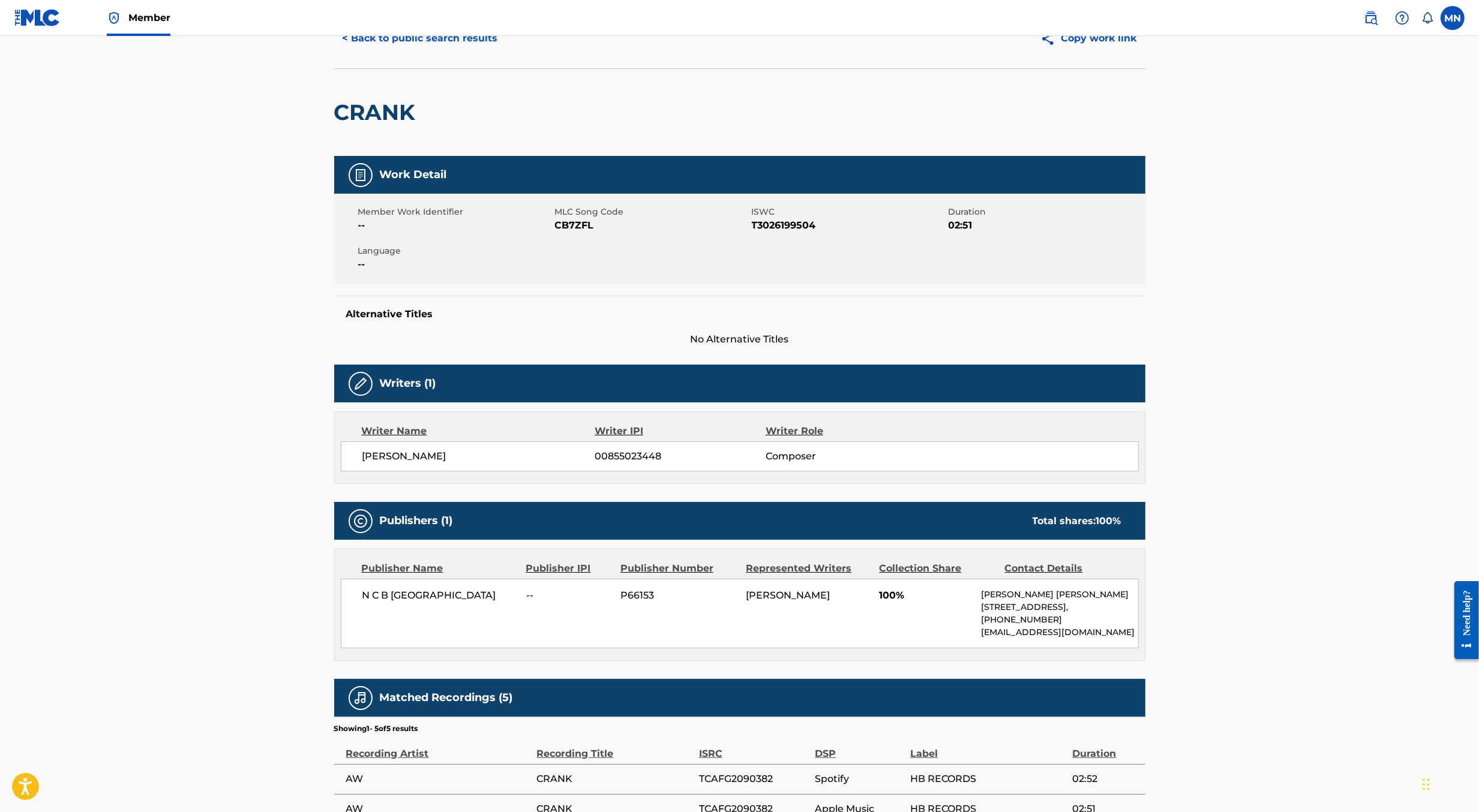
scroll to position [74, 0]
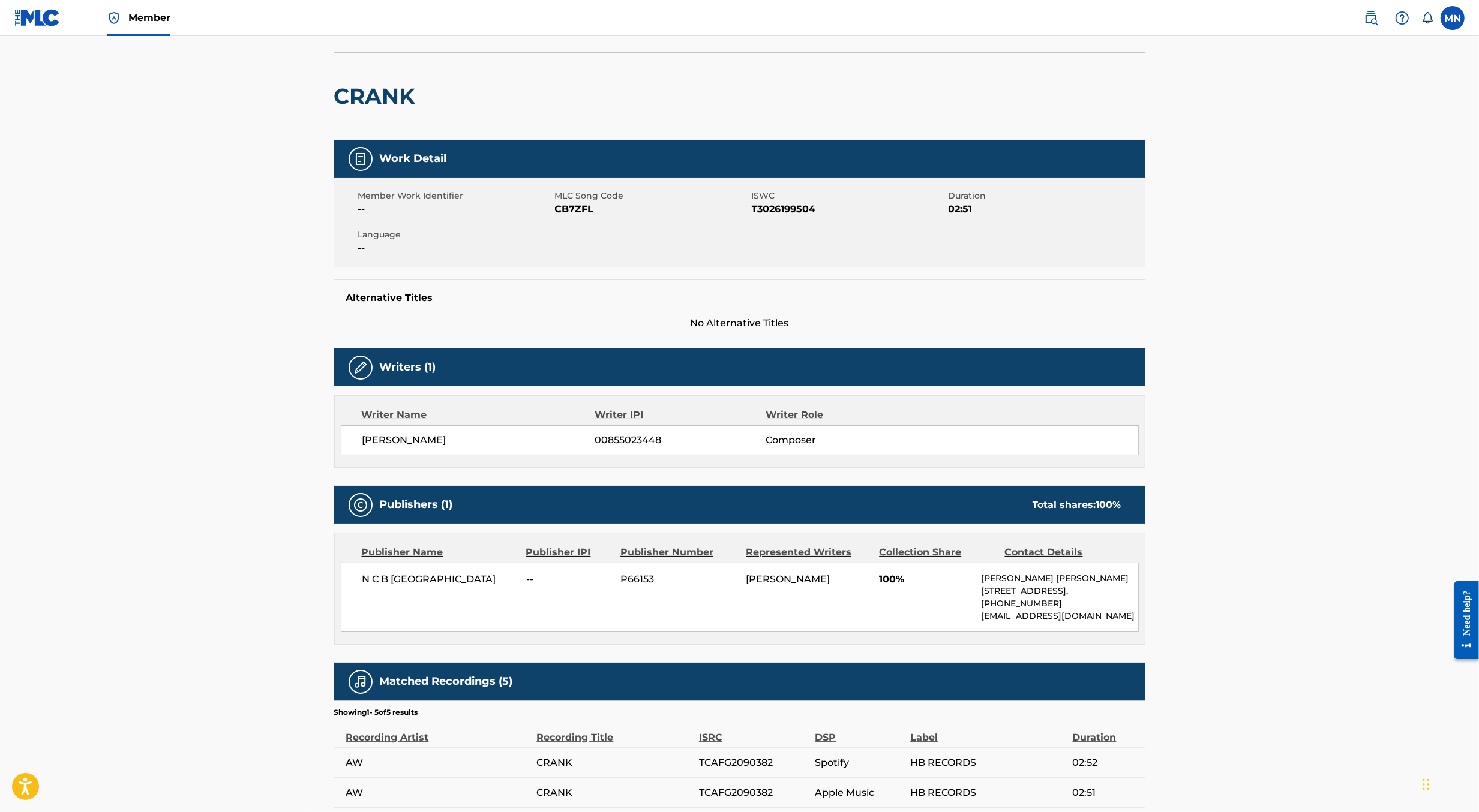
click at [433, 573] on span "N C B [GEOGRAPHIC_DATA]" at bounding box center [440, 579] width 155 height 15
copy div "N C B [GEOGRAPHIC_DATA]"
click at [1371, 26] on link at bounding box center [1371, 17] width 24 height 24
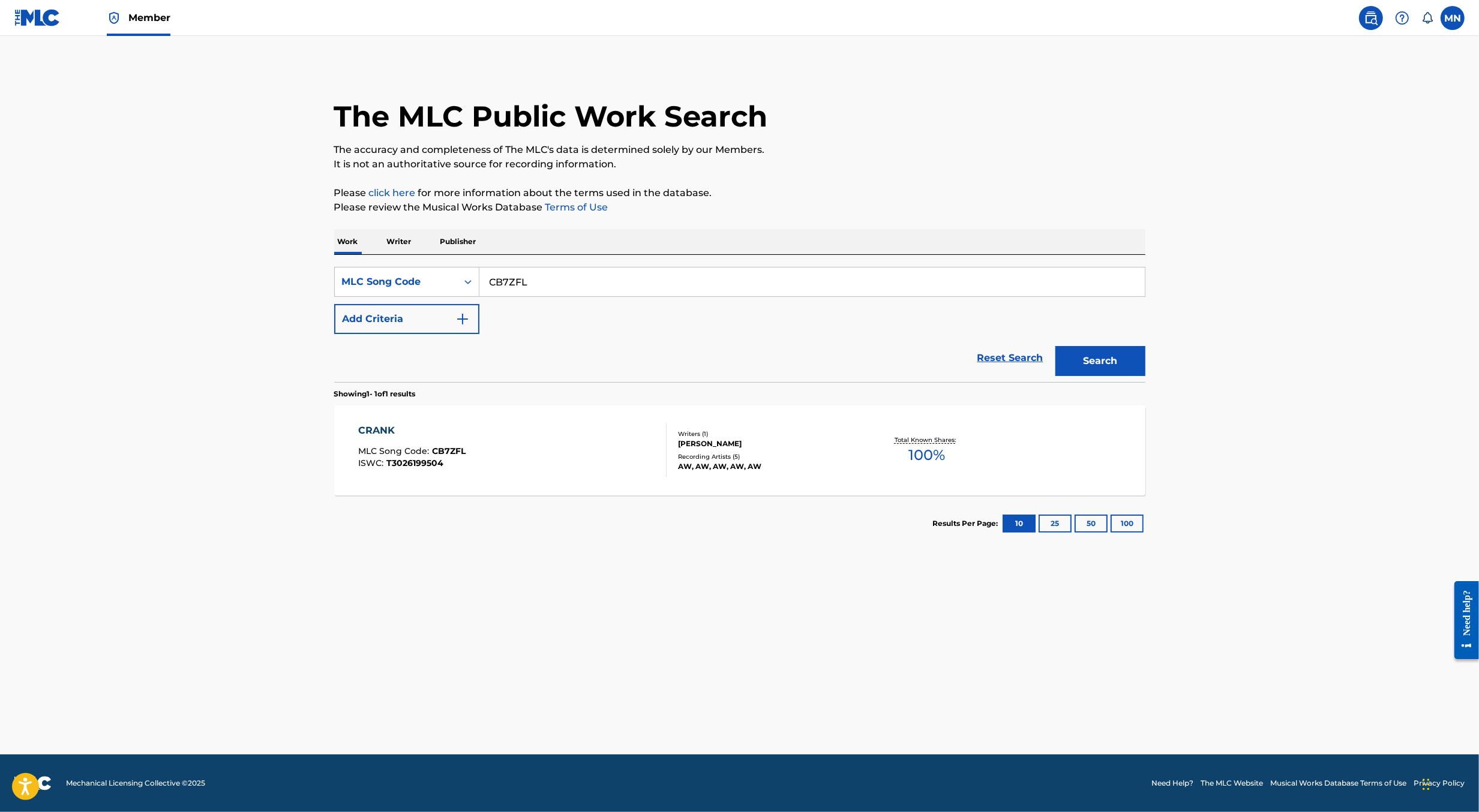
click at [678, 269] on input "CB7ZFL" at bounding box center [812, 282] width 666 height 29
paste input "DB5DZH"
type input "DB5DZH"
click at [1056, 346] on button "Search" at bounding box center [1101, 361] width 90 height 30
click at [466, 467] on div "ISWC : T3030264036" at bounding box center [414, 463] width 112 height 9
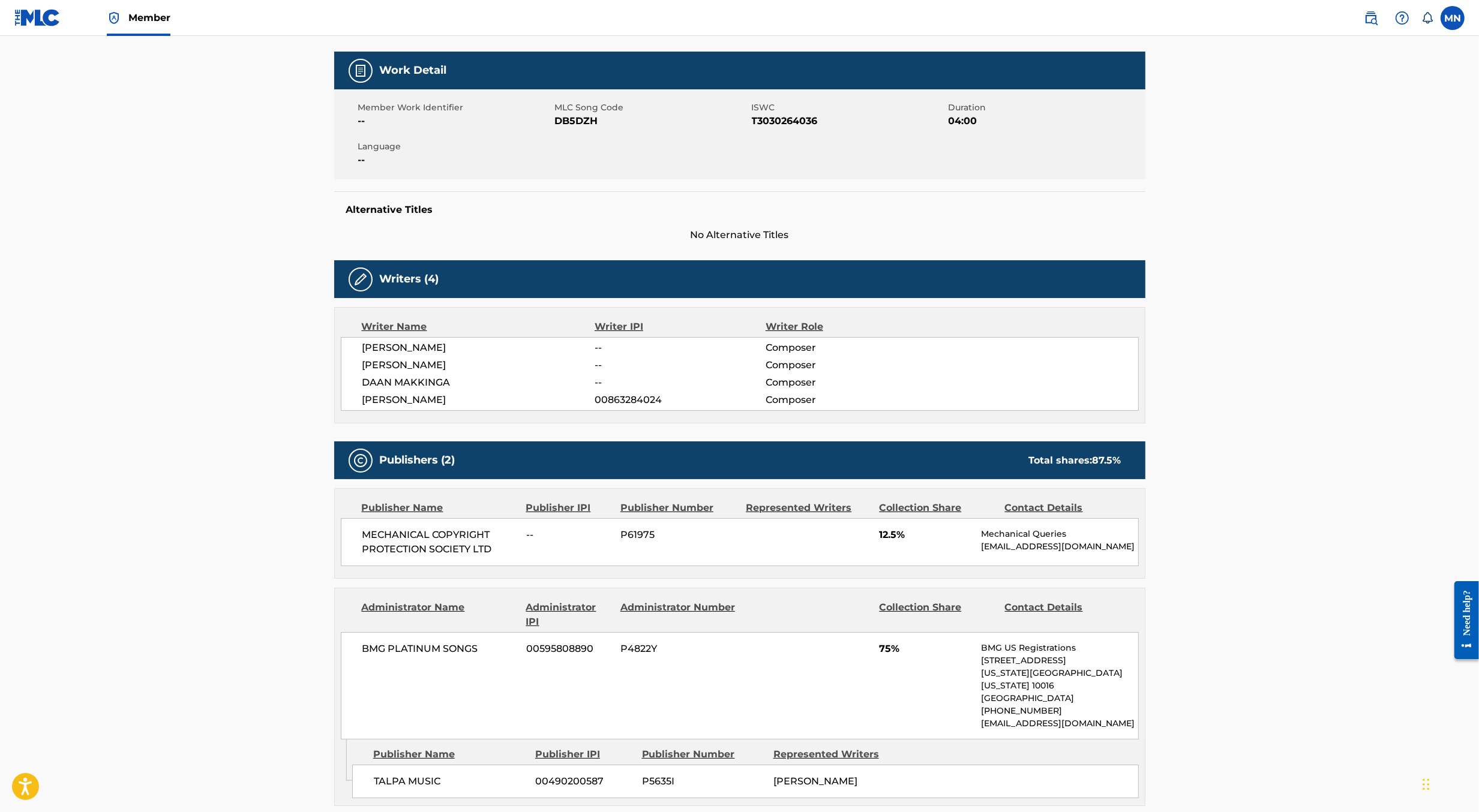
scroll to position [245, 0]
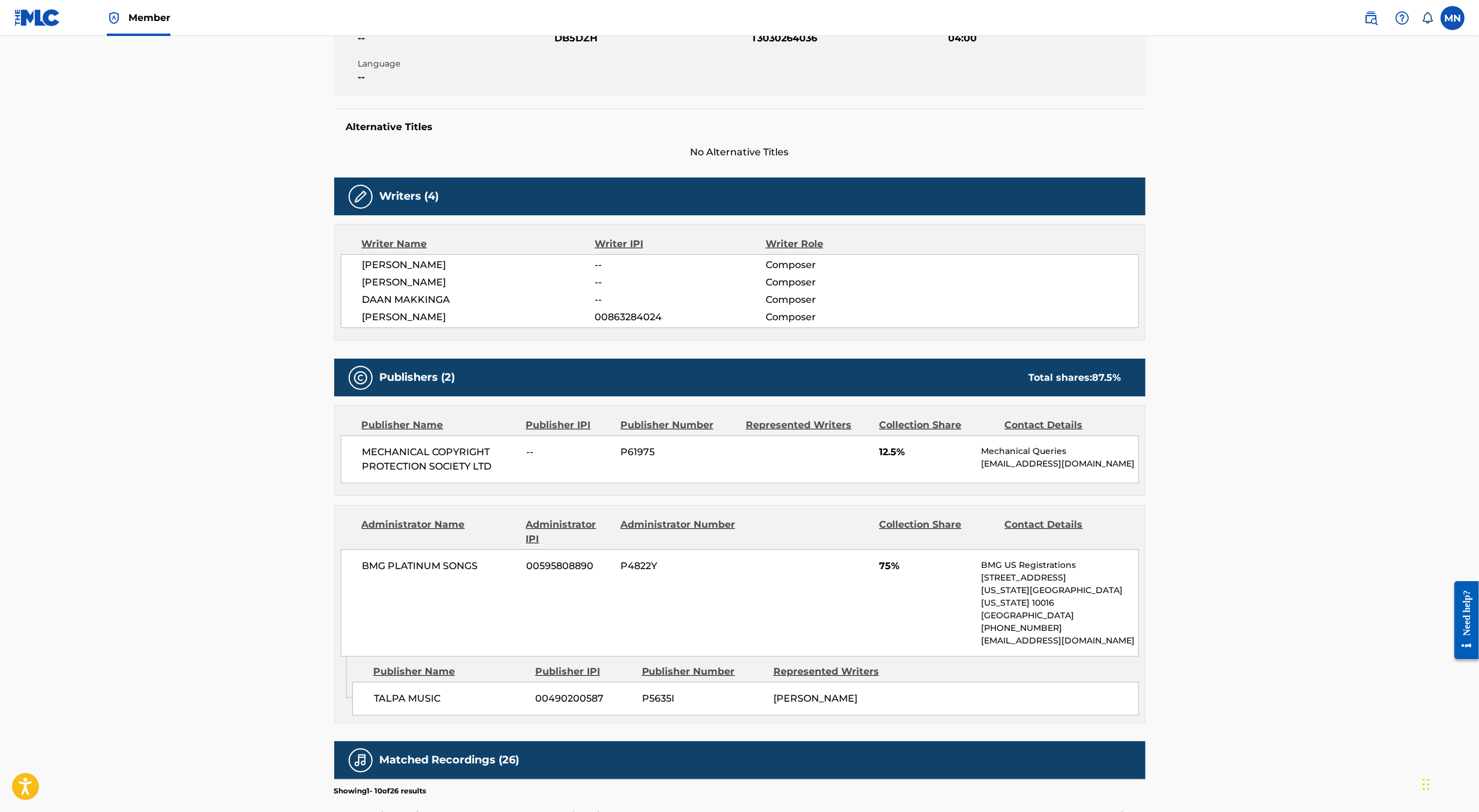
click at [465, 454] on span "MECHANICAL COPYRIGHT PROTECTION SOCIETY LTD" at bounding box center [440, 459] width 155 height 29
copy div "MECHANICAL COPYRIGHT PROTECTION SOCIETY LTD"
click at [1368, 18] on img at bounding box center [1372, 18] width 15 height 15
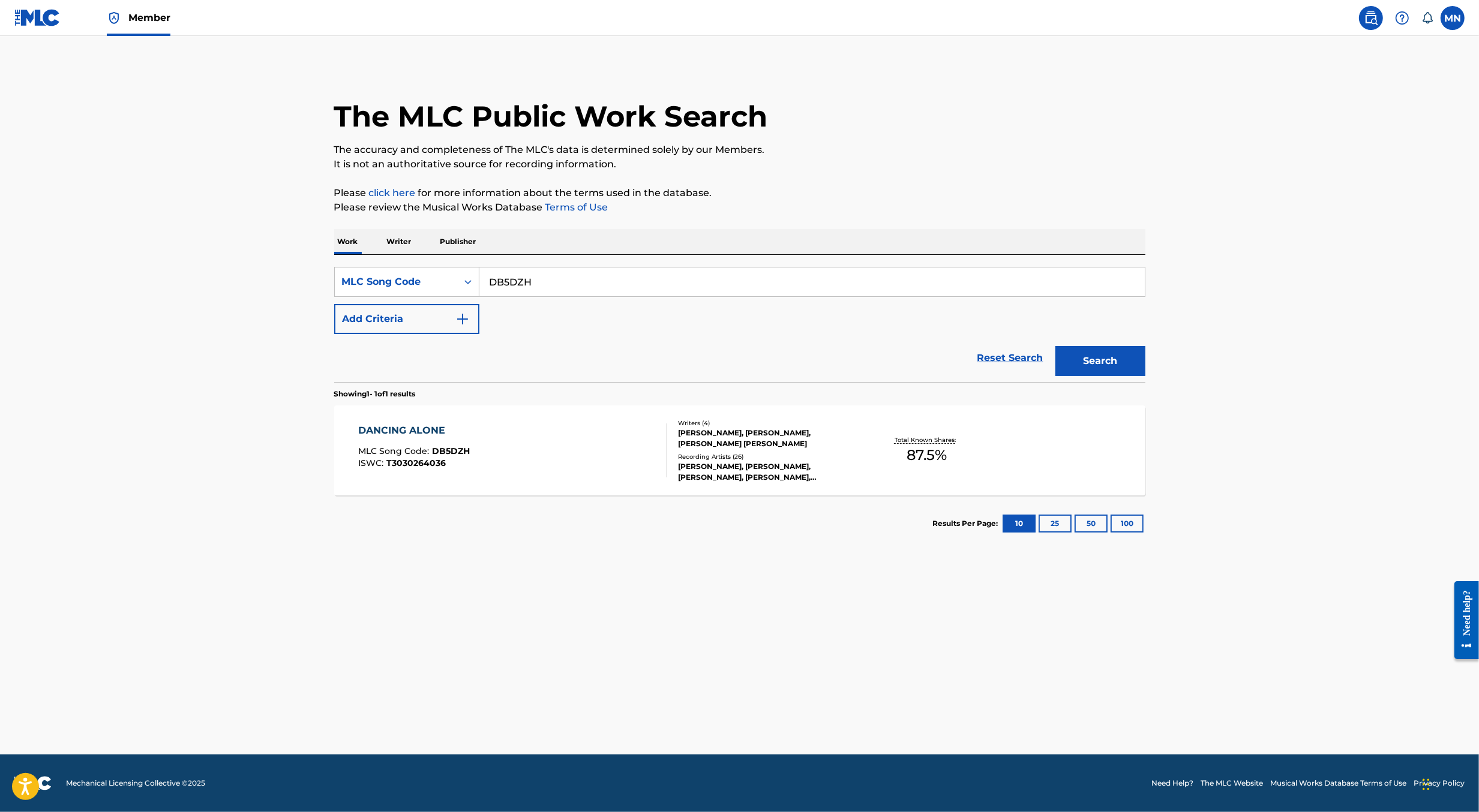
click at [557, 279] on input "DB5DZH" at bounding box center [812, 282] width 666 height 29
paste input "GA6C4N DB59O3 LA82G2"
drag, startPoint x: 534, startPoint y: 284, endPoint x: 534, endPoint y: 296, distance: 12.0
click at [534, 296] on div "GA6C4N DB59O3 LA82G2" at bounding box center [812, 282] width 666 height 30
type input "GA6C4N"
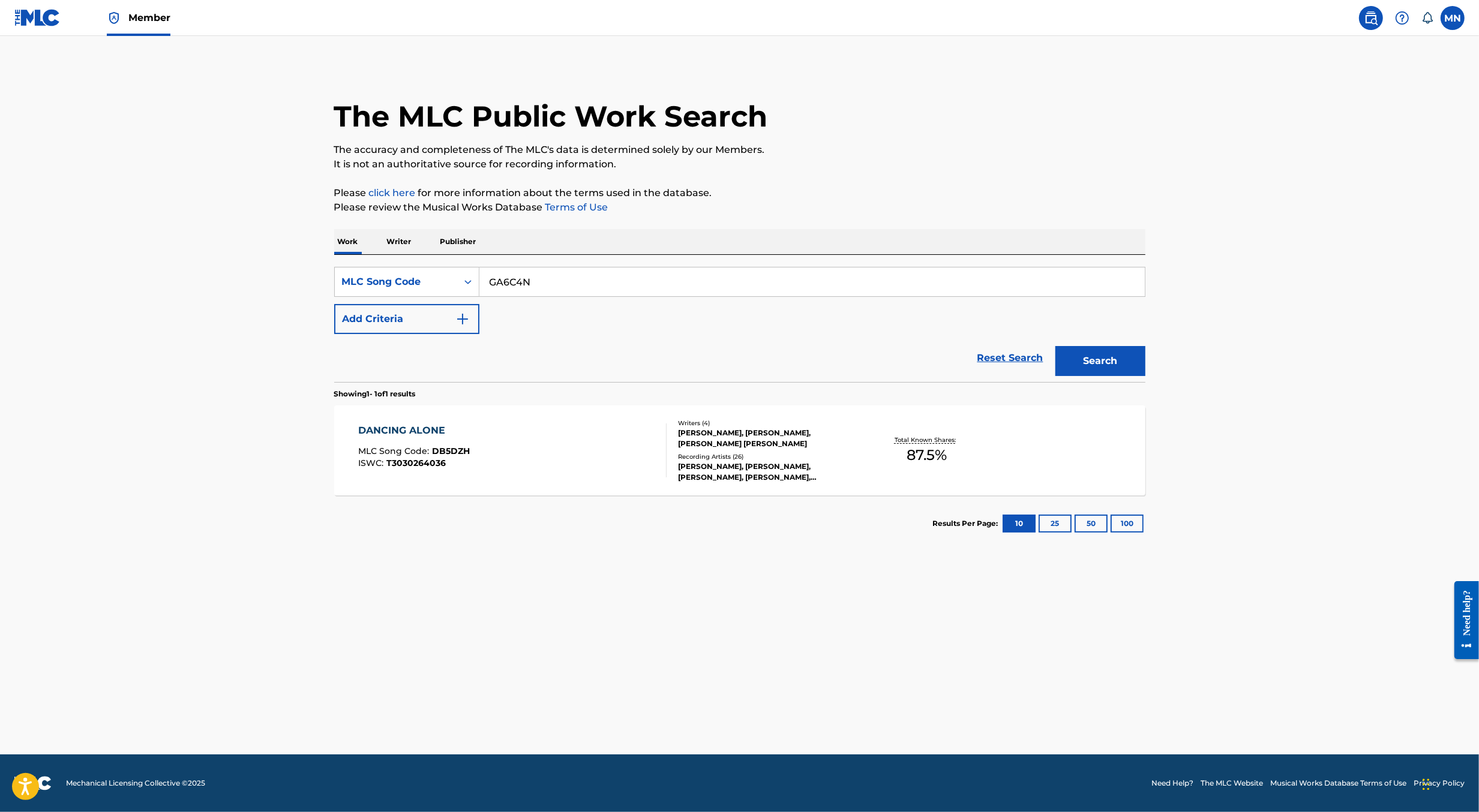
click at [1056, 346] on button "Search" at bounding box center [1101, 361] width 90 height 30
click at [525, 453] on div "GET ME MLC Song Code : GA6C4N ISWC : T9216407602" at bounding box center [512, 451] width 309 height 54
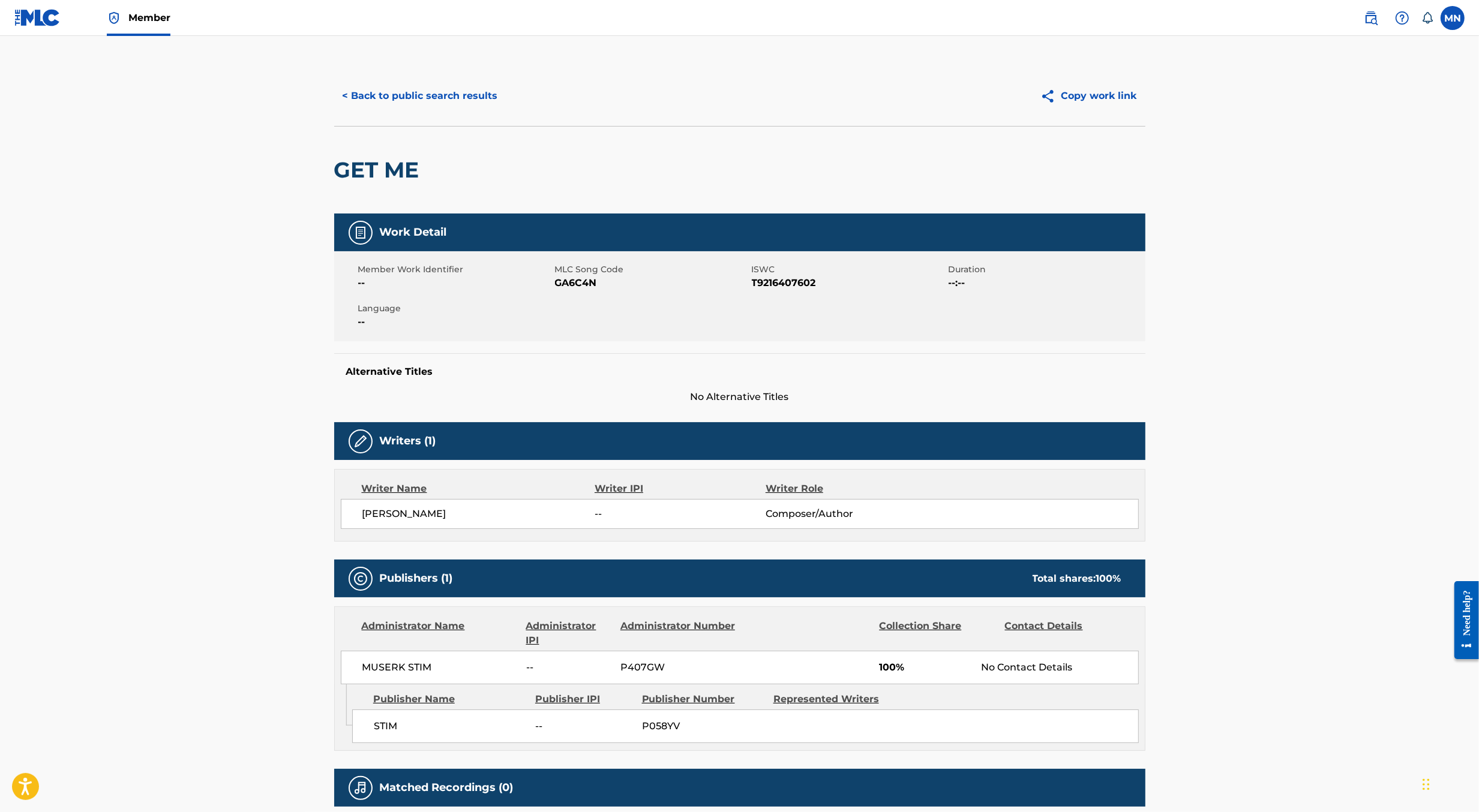
click at [464, 109] on button "< Back to public search results" at bounding box center [420, 96] width 172 height 30
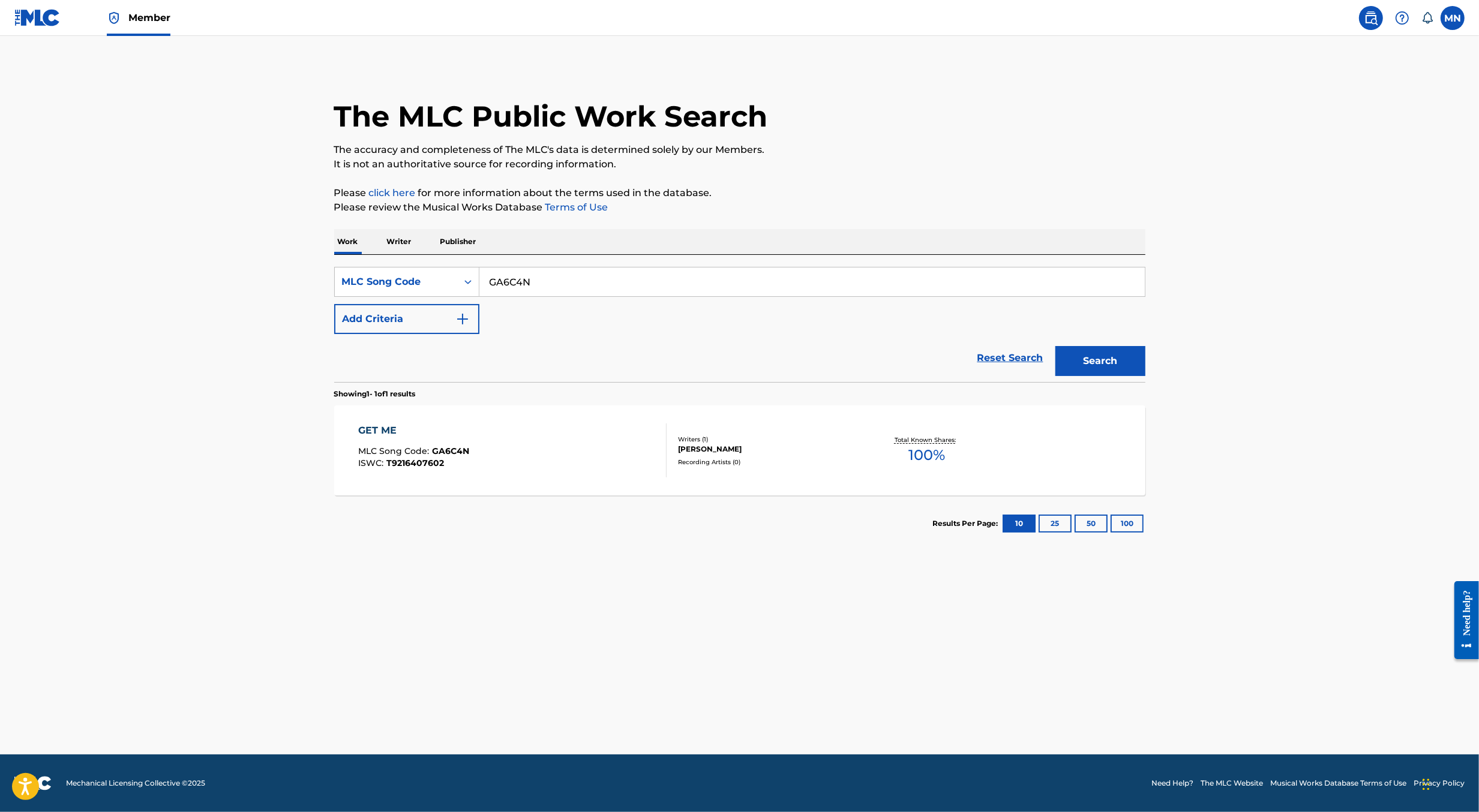
click at [592, 288] on input "GA6C4N" at bounding box center [812, 282] width 666 height 29
paste input "DB59O3 LA82G2"
click at [552, 285] on input "DB59O3 LA82G2" at bounding box center [812, 282] width 666 height 29
type input "DB59O3"
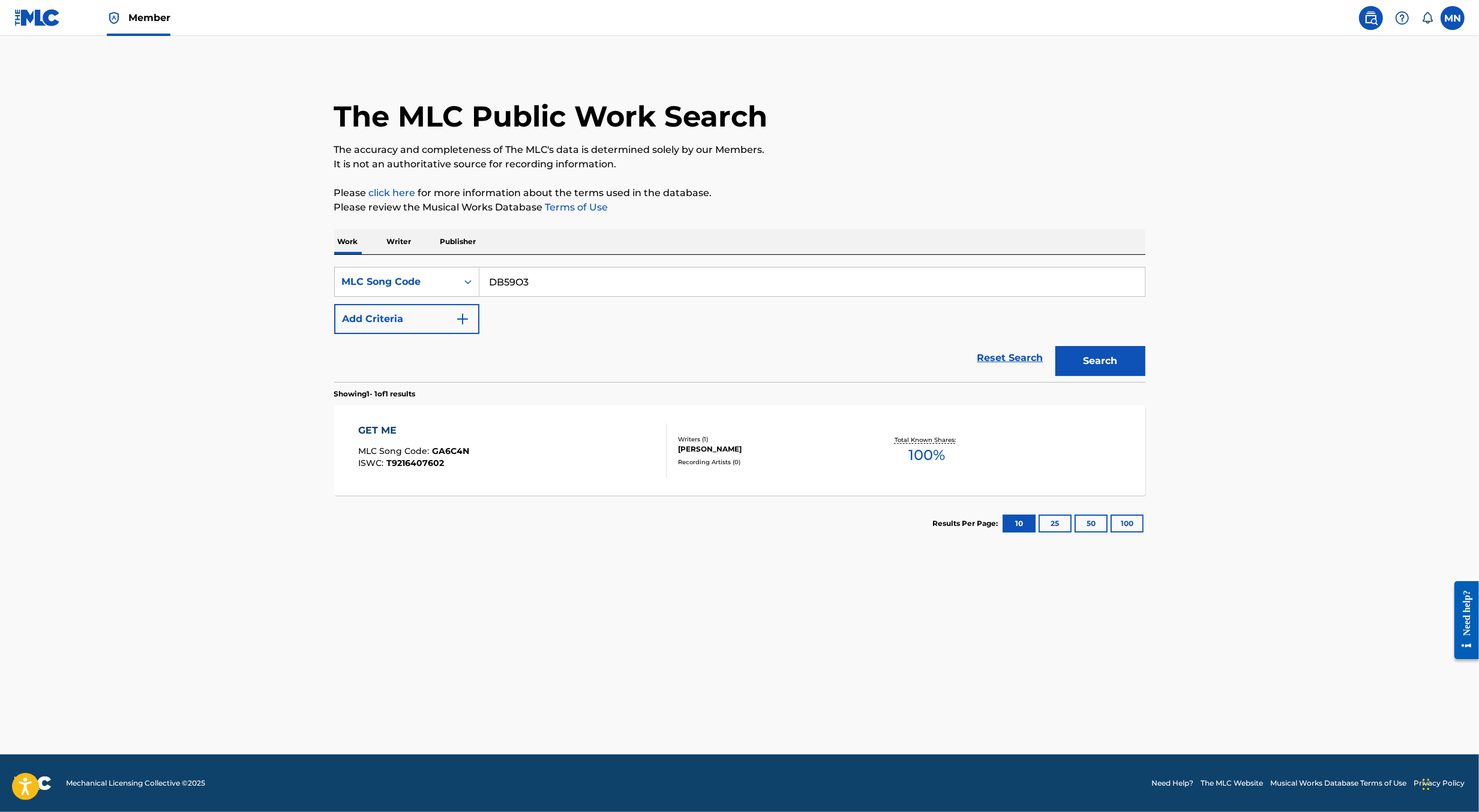
click at [1056, 346] on button "Search" at bounding box center [1101, 361] width 90 height 30
click at [523, 440] on div "DISINFECT MLC Song Code : DB59O3 ISWC : T3022019398" at bounding box center [512, 451] width 309 height 54
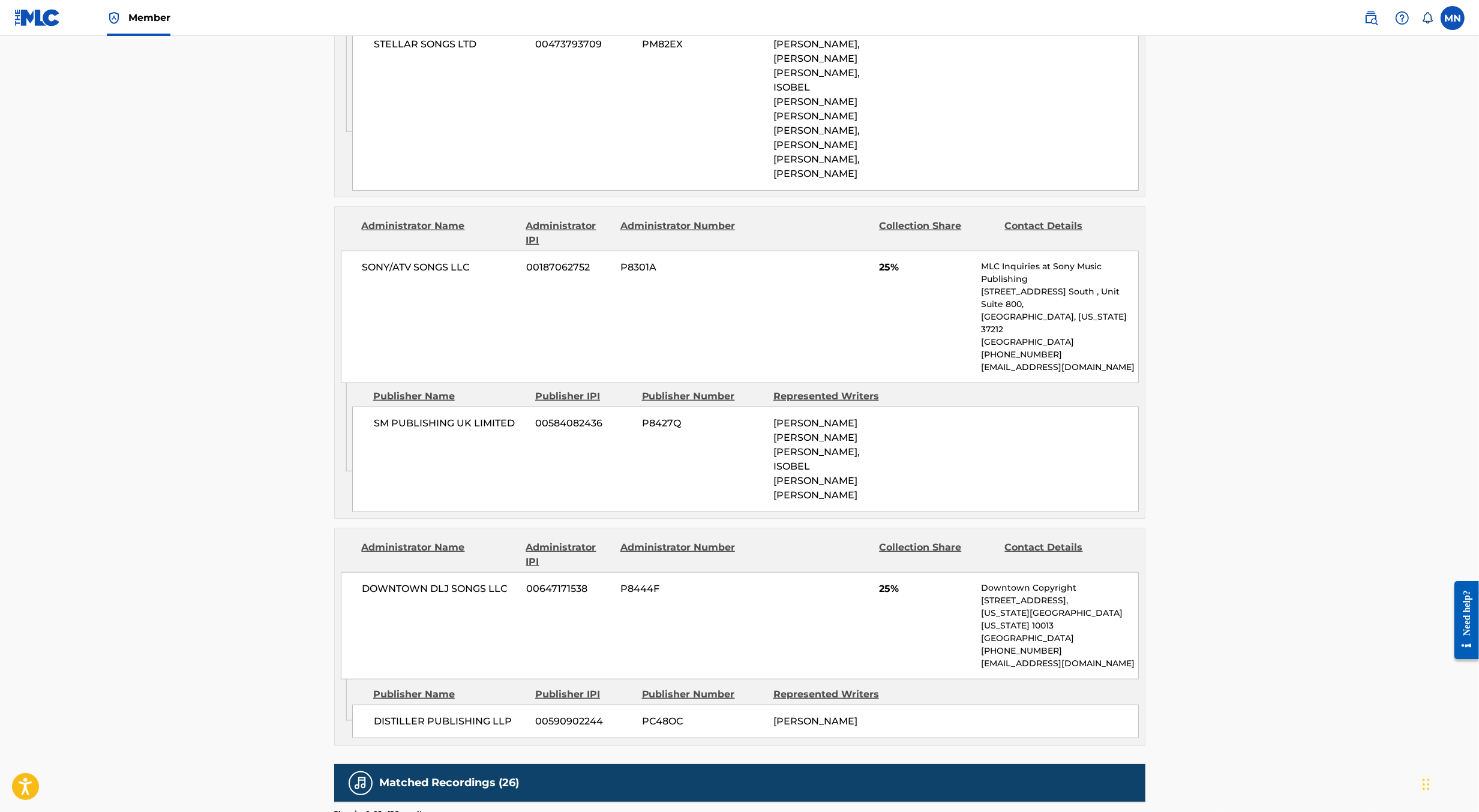
scroll to position [1243, 0]
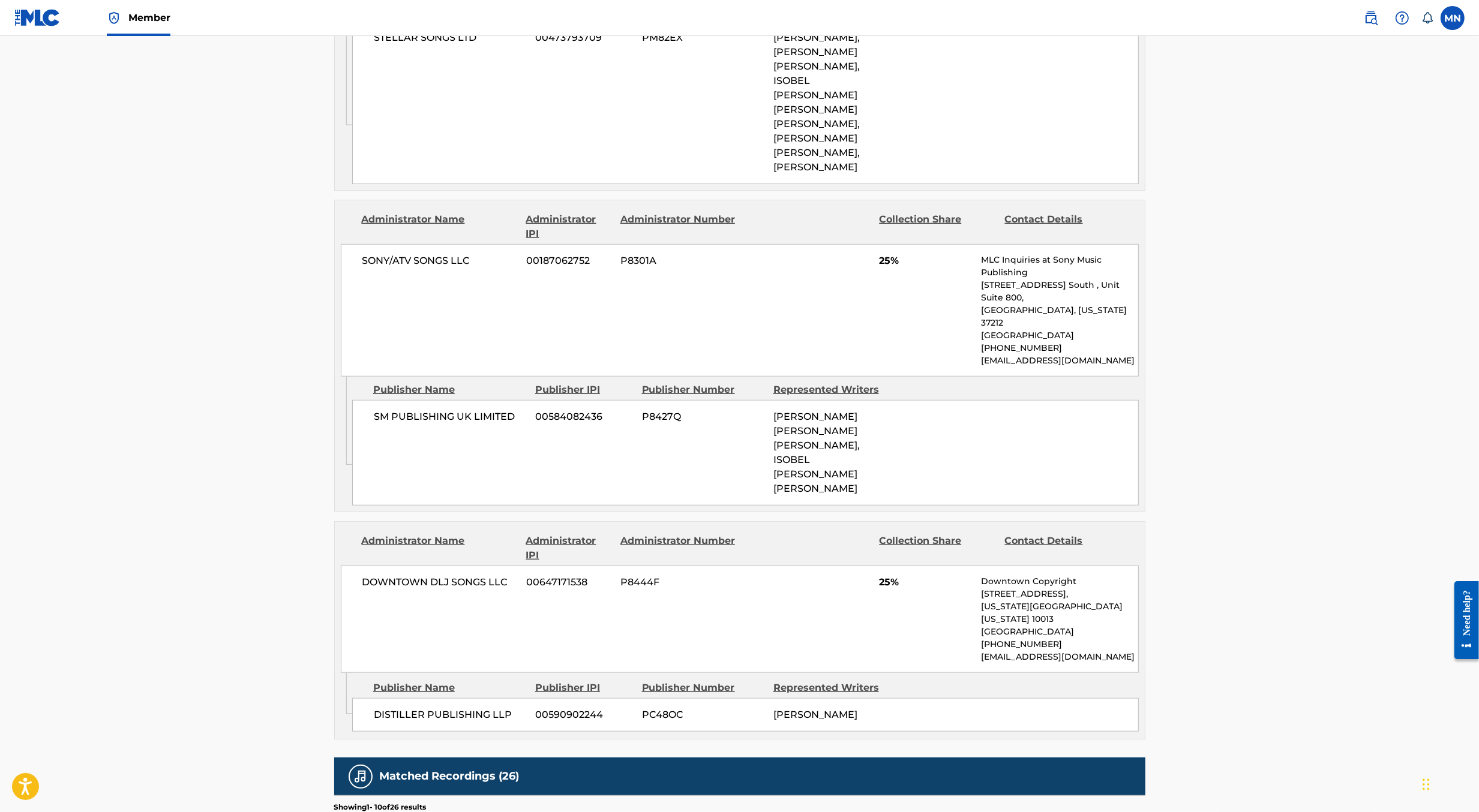
click at [419, 575] on span "DOWNTOWN DLJ SONGS LLC" at bounding box center [440, 583] width 155 height 15
copy div "DOWNTOWN DLJ SONGS LLC"
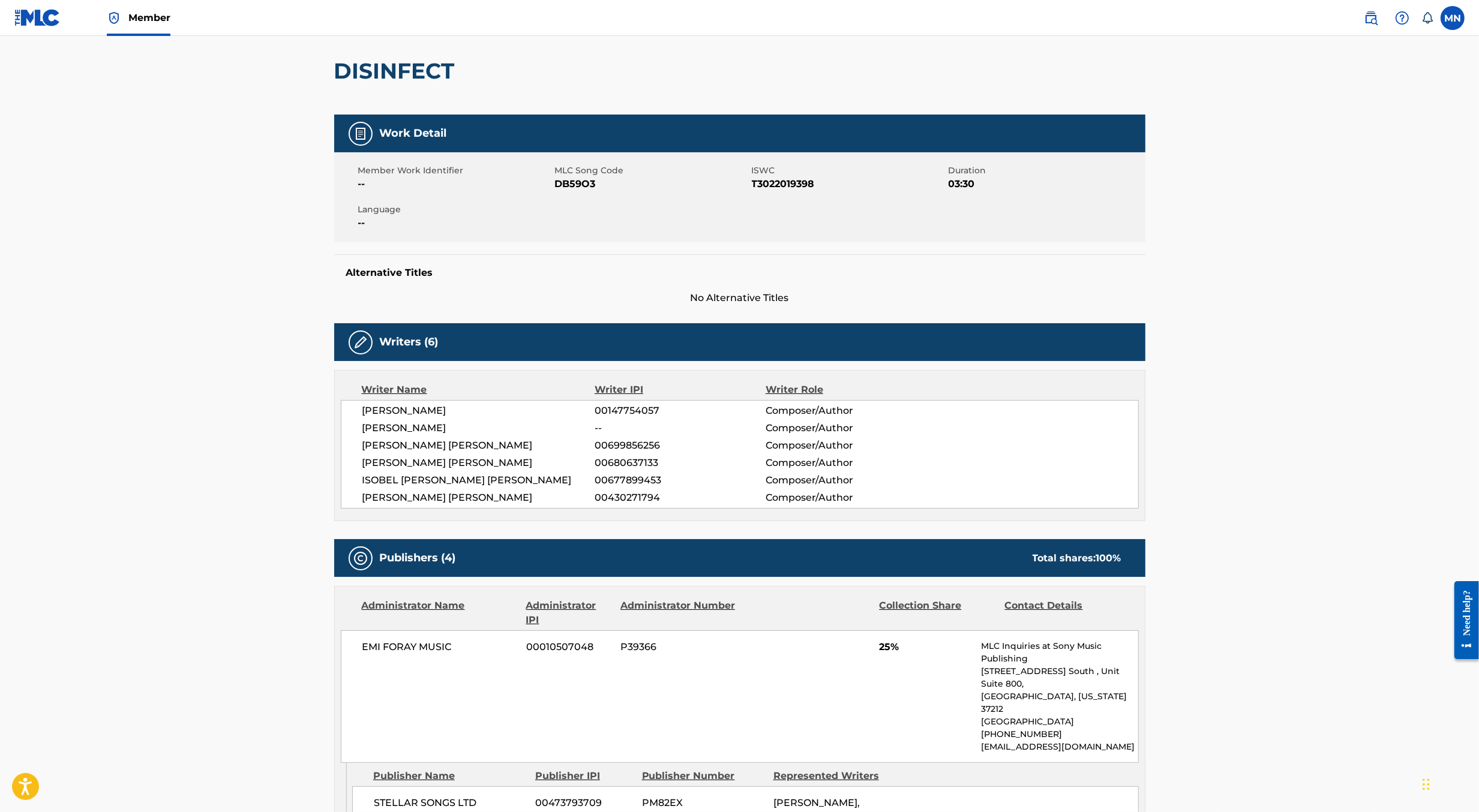
scroll to position [0, 0]
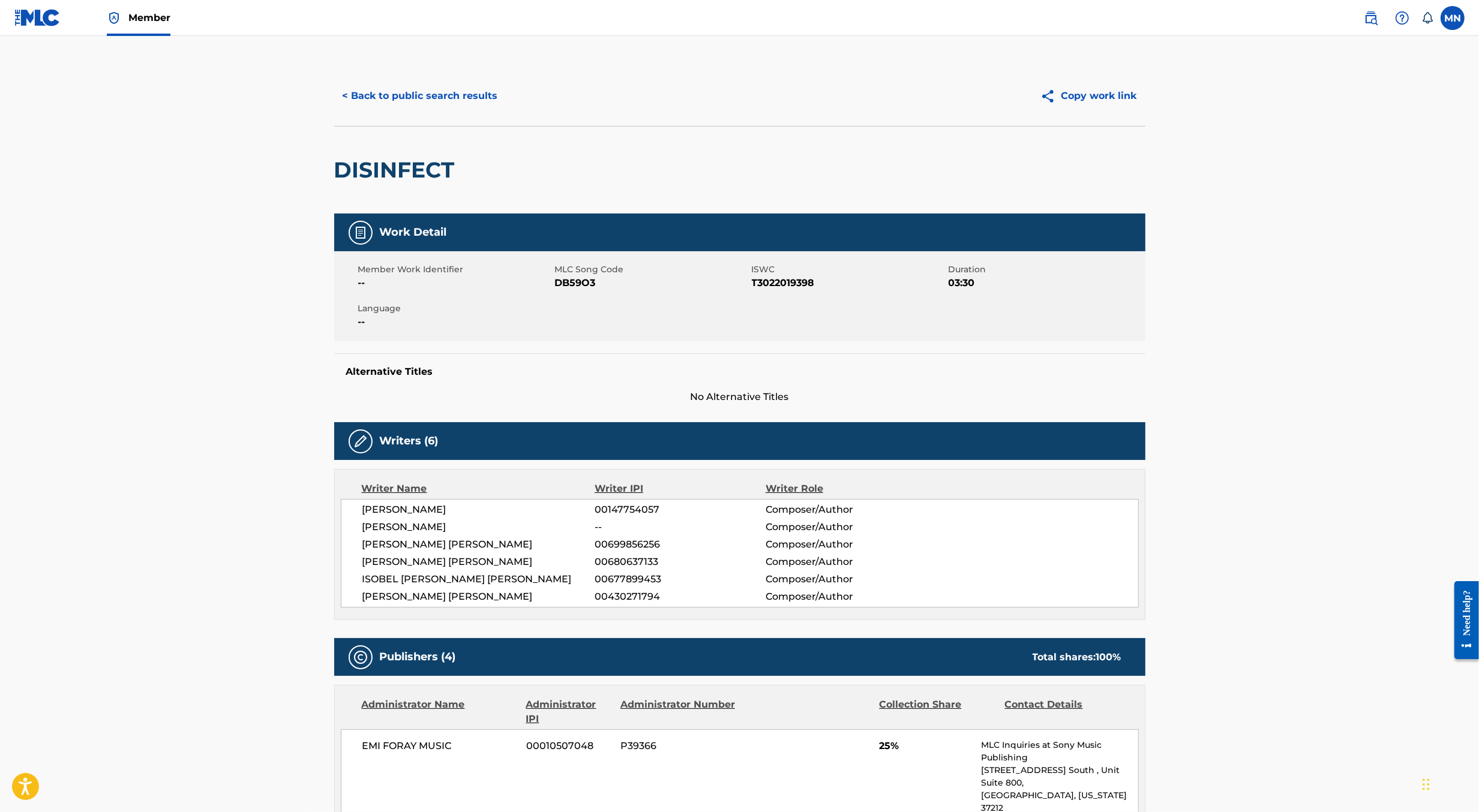
click at [430, 107] on button "< Back to public search results" at bounding box center [420, 96] width 172 height 30
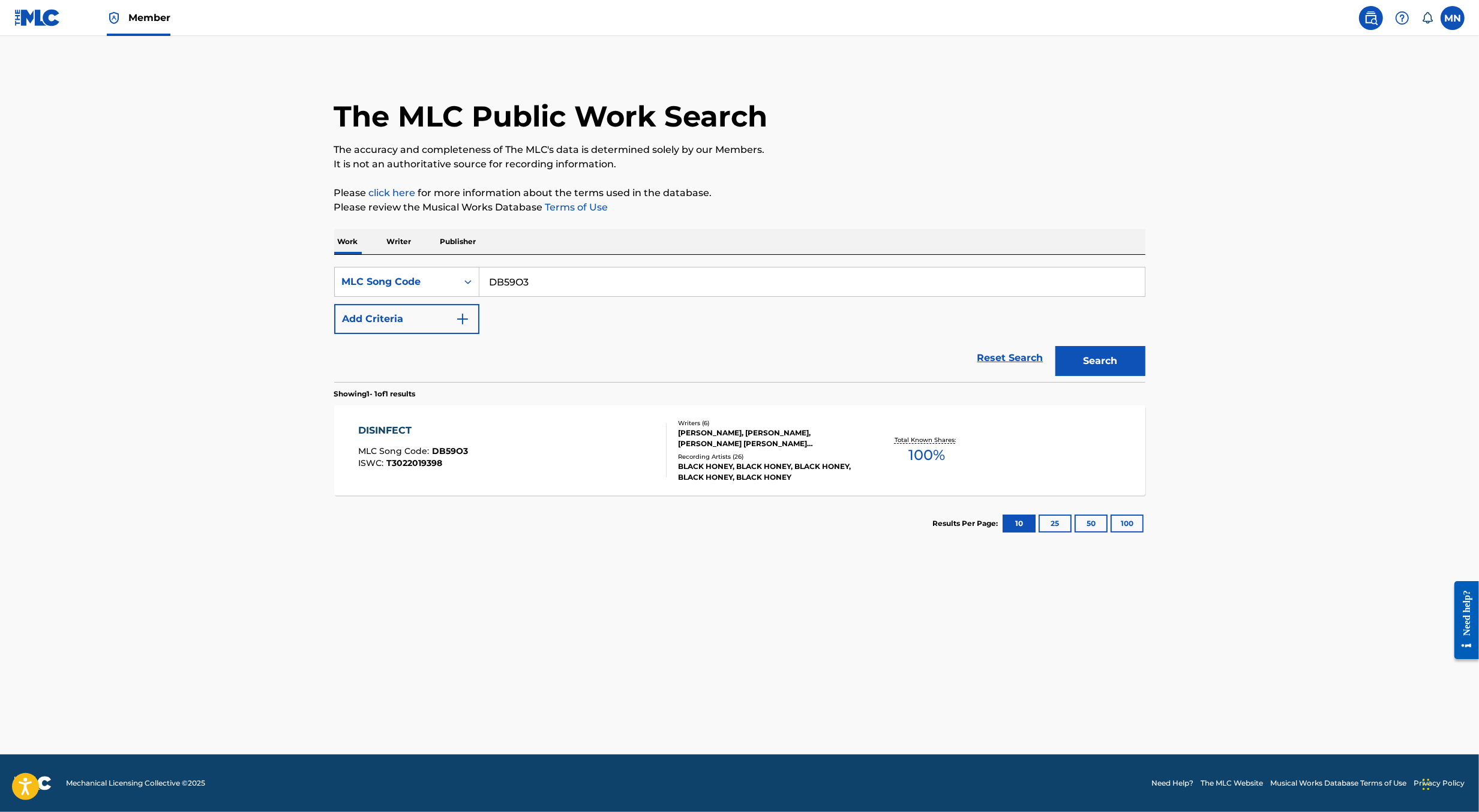
click at [562, 287] on input "DB59O3" at bounding box center [812, 282] width 666 height 29
paste input "LA82G2"
type input "LA82G2"
click at [1056, 346] on button "Search" at bounding box center [1101, 361] width 90 height 30
click at [533, 448] on div "LATE NIGHT TEXT MLC Song Code : LA82G2 ISWC : T9273324564" at bounding box center [512, 451] width 309 height 54
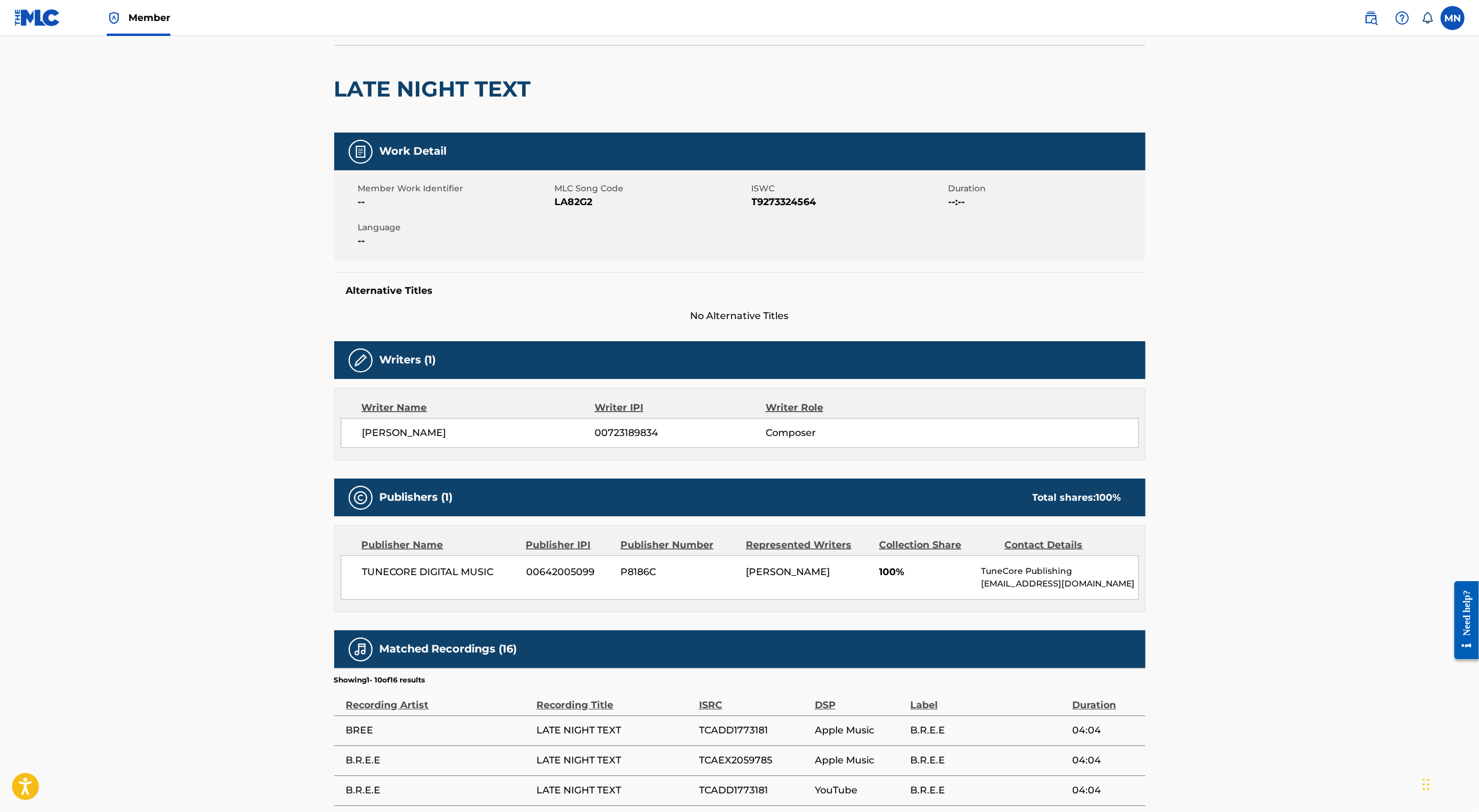
scroll to position [105, 0]
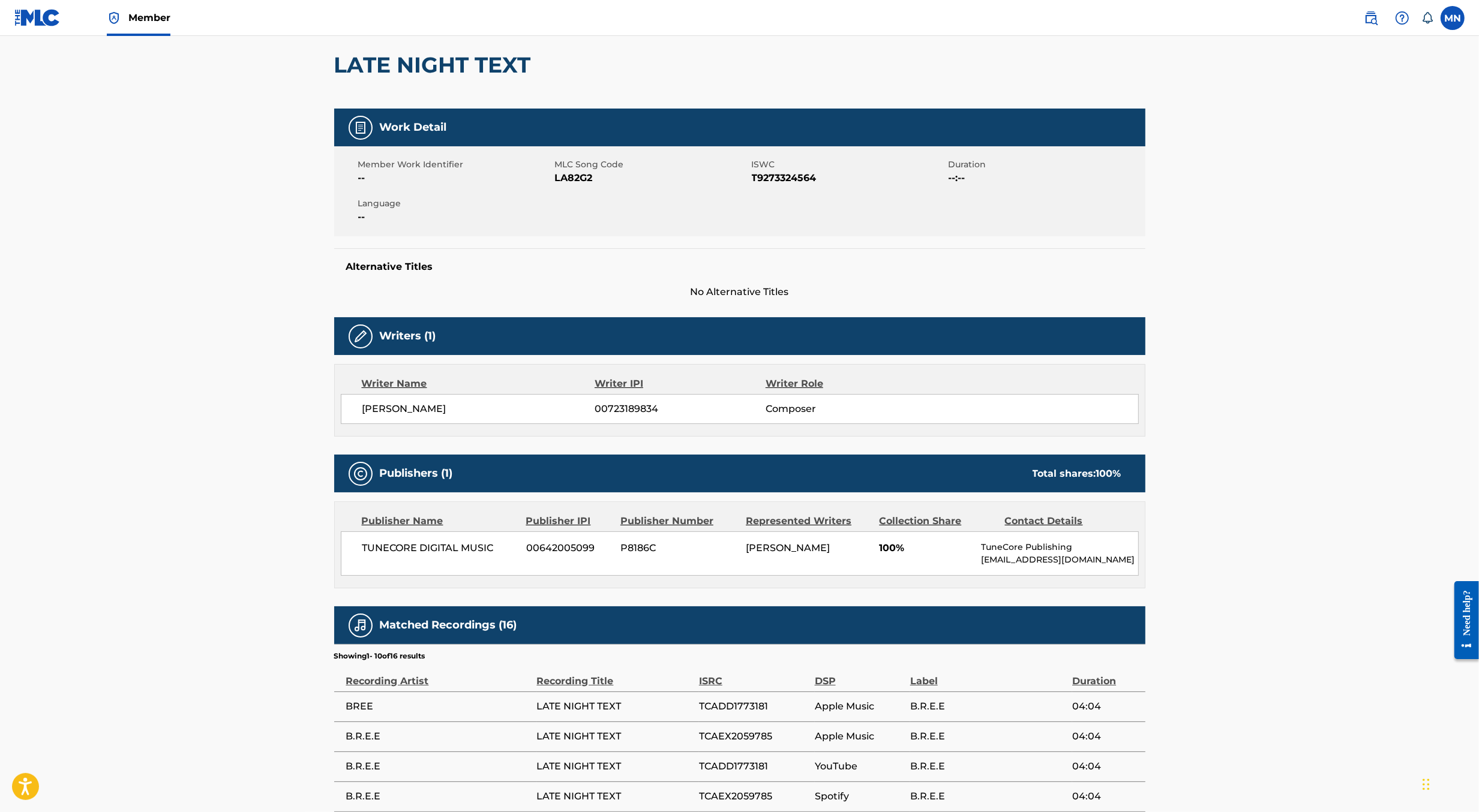
click at [389, 544] on span "TUNECORE DIGITAL MUSIC" at bounding box center [440, 549] width 155 height 15
copy div "TUNECORE DIGITAL MUSIC"
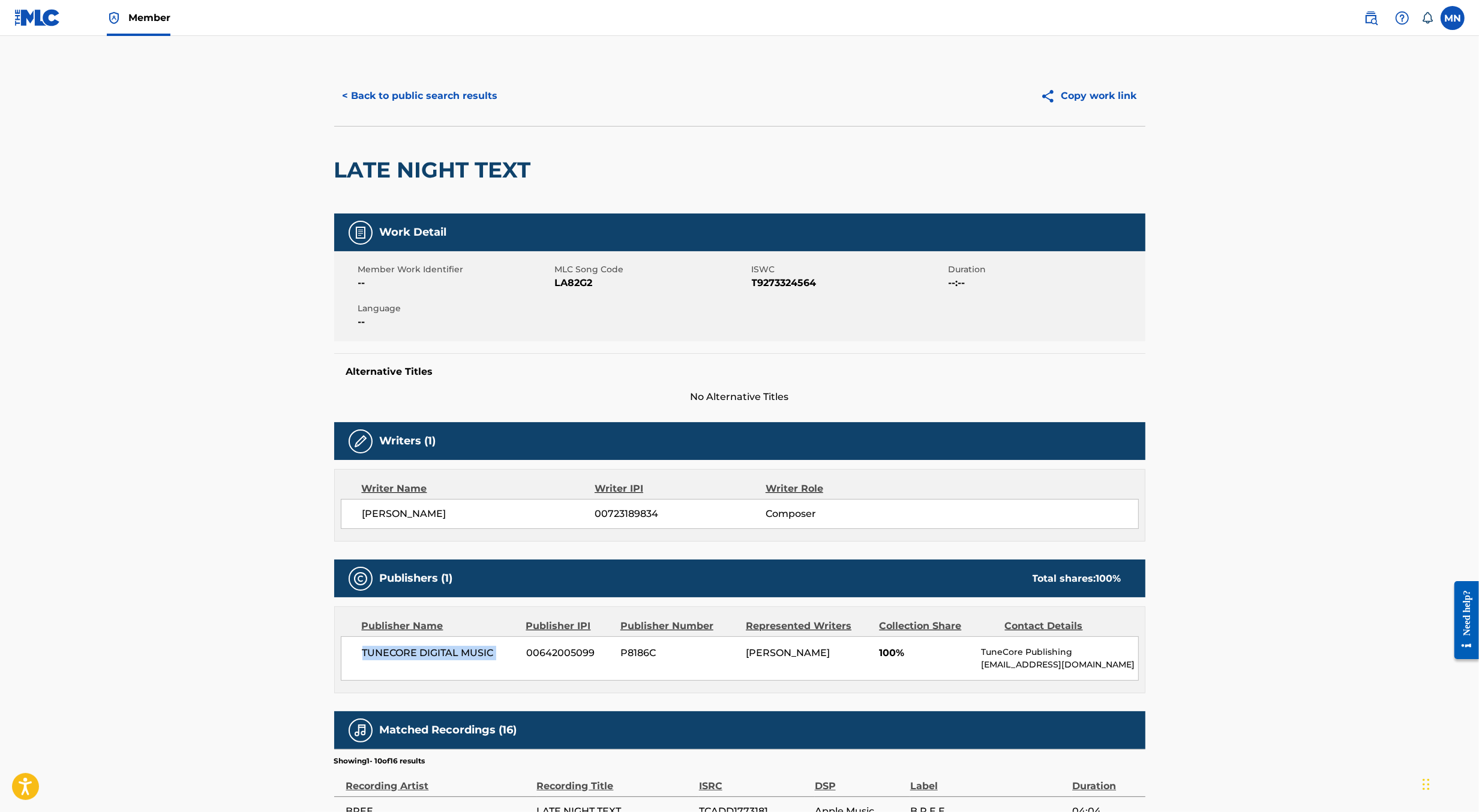
click at [473, 89] on button "< Back to public search results" at bounding box center [420, 96] width 172 height 30
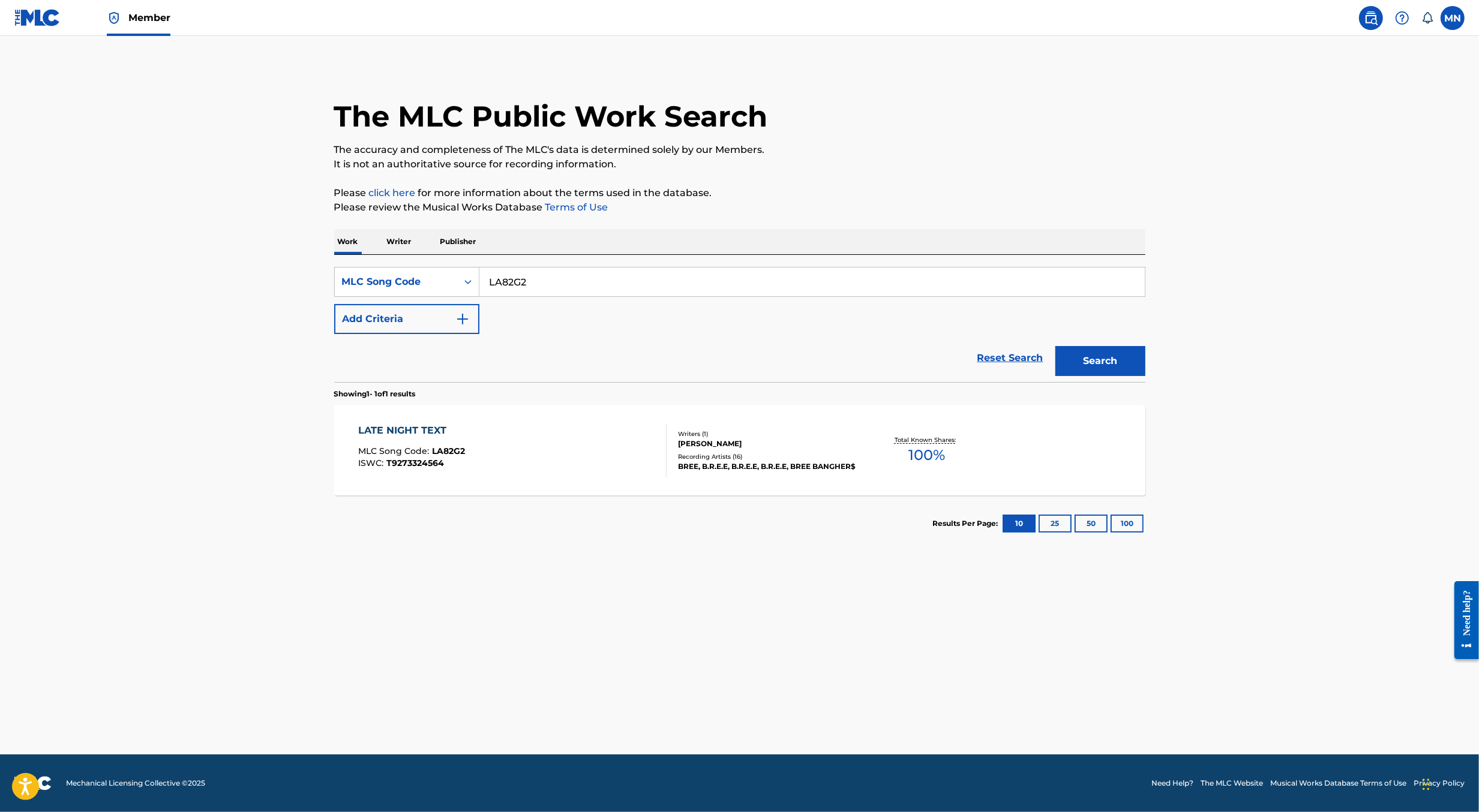
click at [549, 286] on input "LA82G2" at bounding box center [812, 282] width 666 height 29
paste input "SA4GM7"
type input "SA4GM7"
click at [1056, 346] on button "Search" at bounding box center [1101, 361] width 90 height 30
click at [501, 493] on div "SHALLOW MLC Song Code : SA4GM7 ISWC : T3117032103 Writers ( 6 ) [PERSON_NAME] […" at bounding box center [739, 451] width 811 height 90
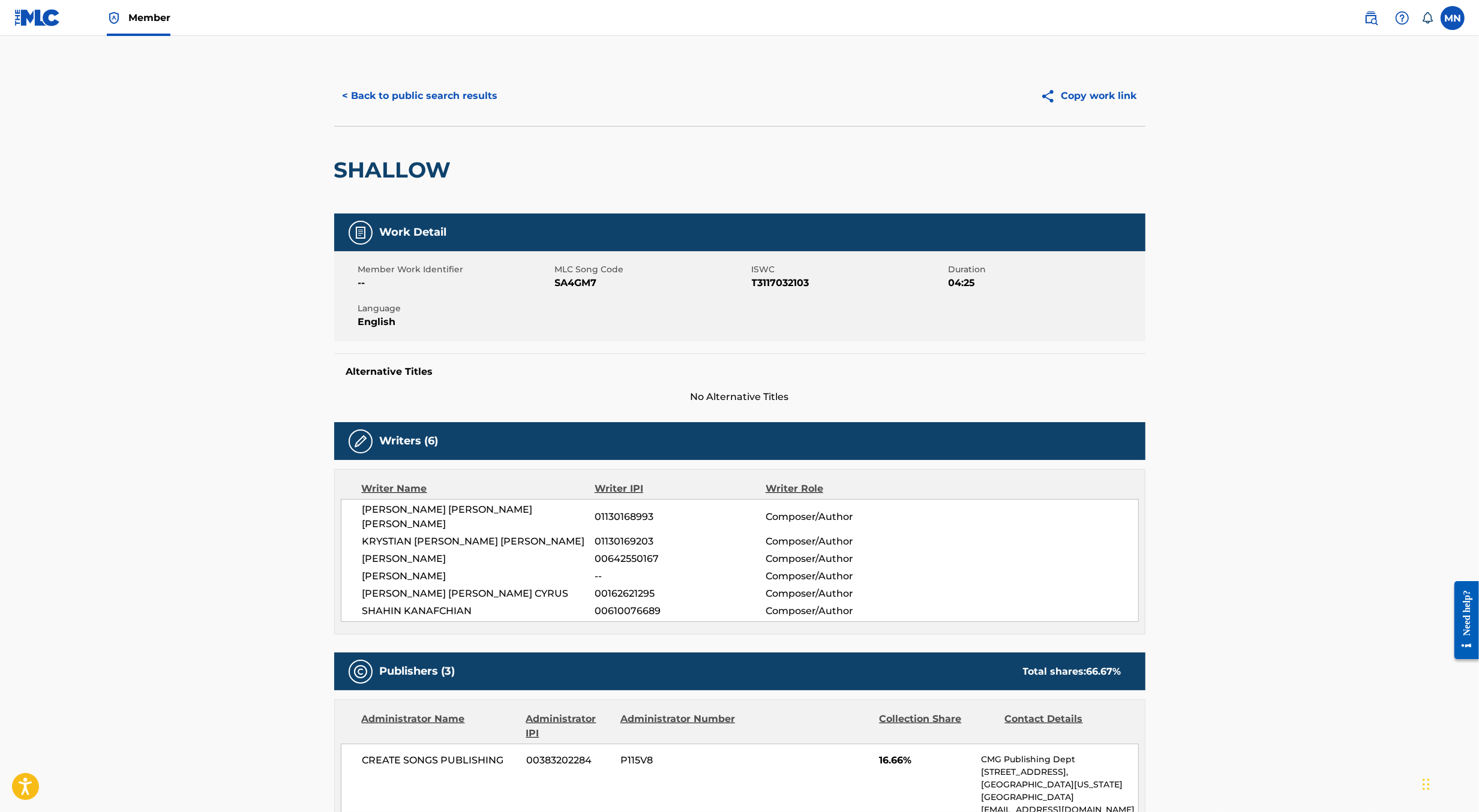
click at [1368, 11] on img at bounding box center [1372, 18] width 15 height 15
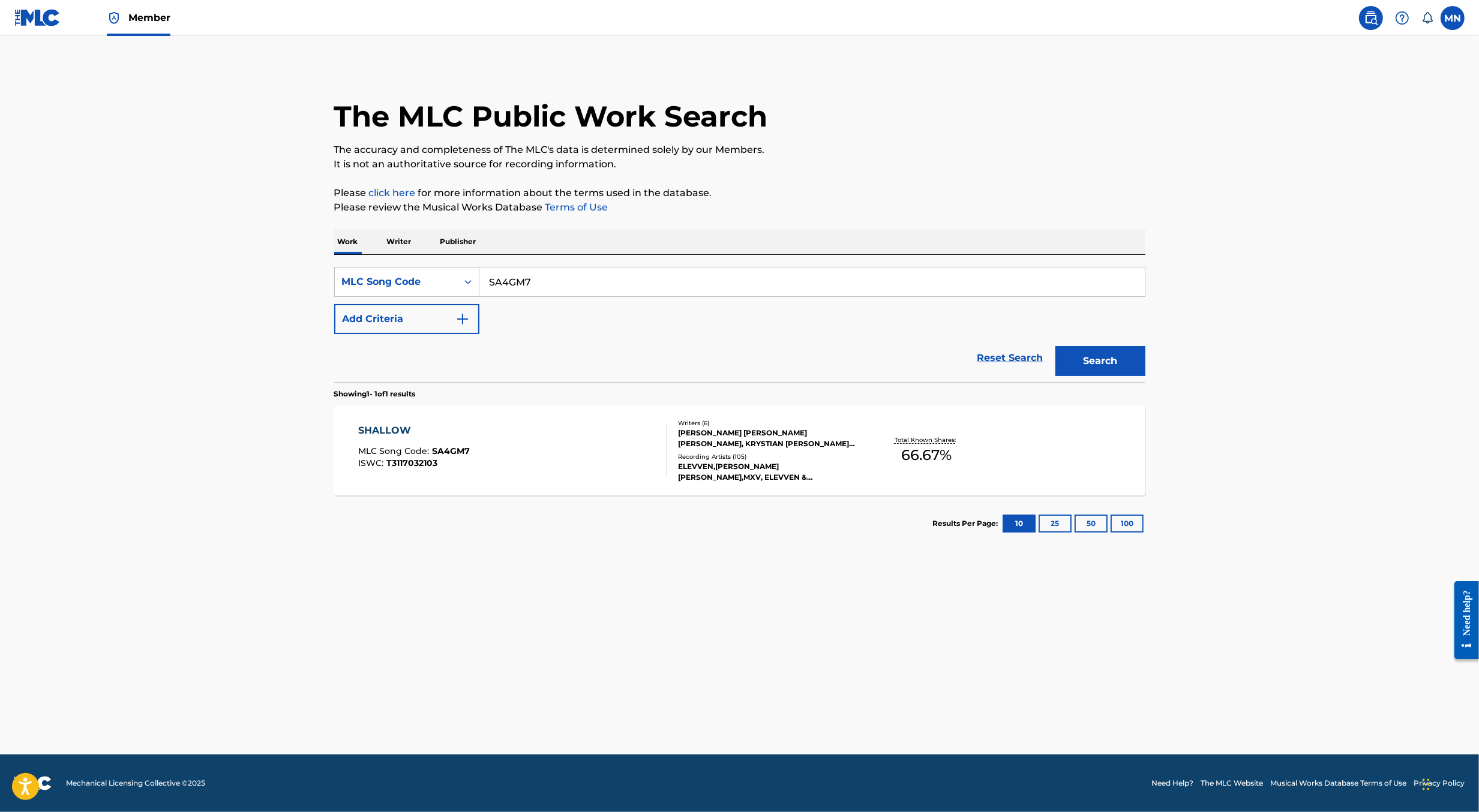
click at [651, 289] on input "SA4GM7" at bounding box center [812, 282] width 666 height 29
paste input "OC680X"
type input "OC680X"
click at [1056, 346] on button "Search" at bounding box center [1101, 361] width 90 height 30
click at [570, 439] on div "ONLY TIME MLC Song Code : OC680X ISWC : T3004580370" at bounding box center [512, 451] width 309 height 54
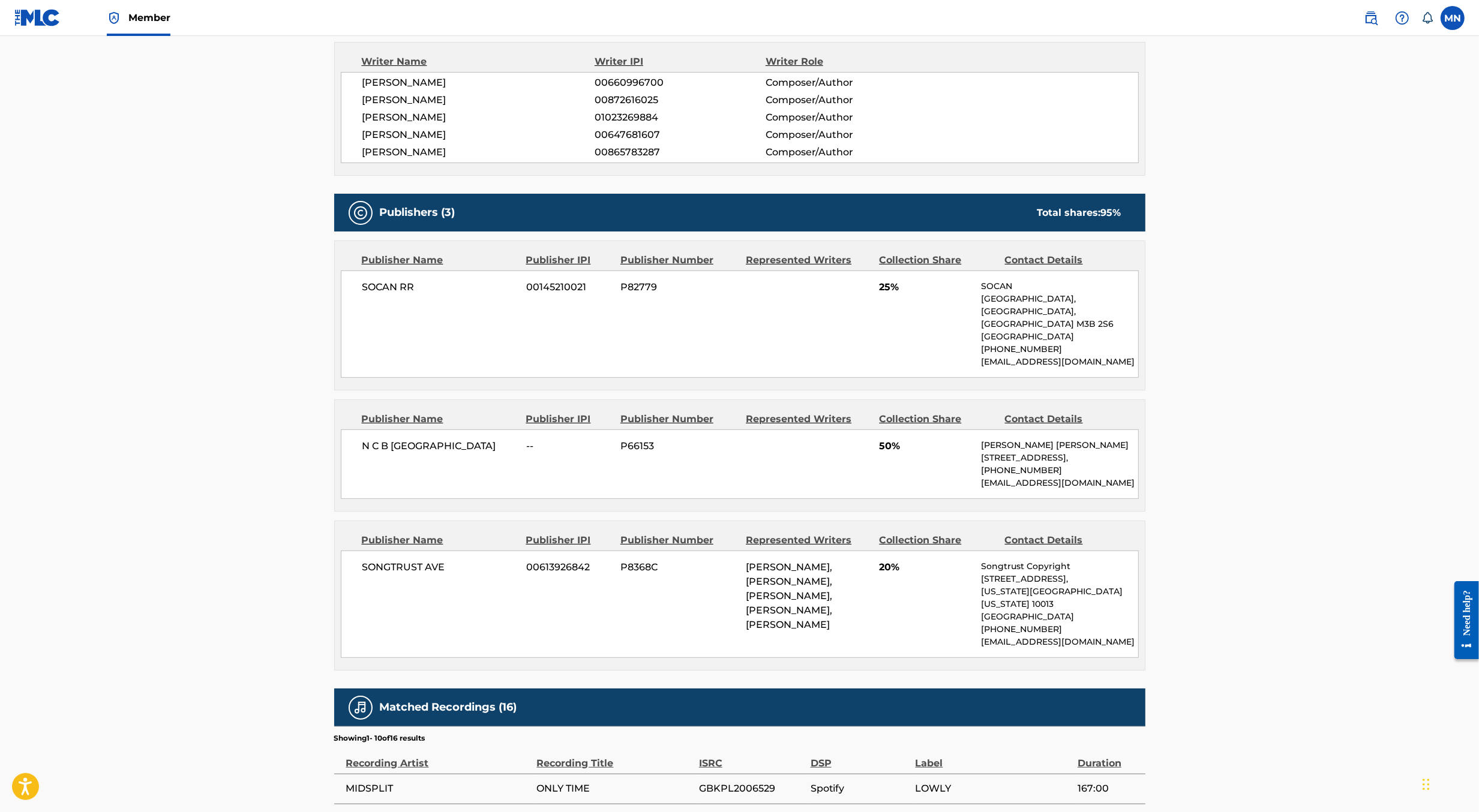
scroll to position [438, 0]
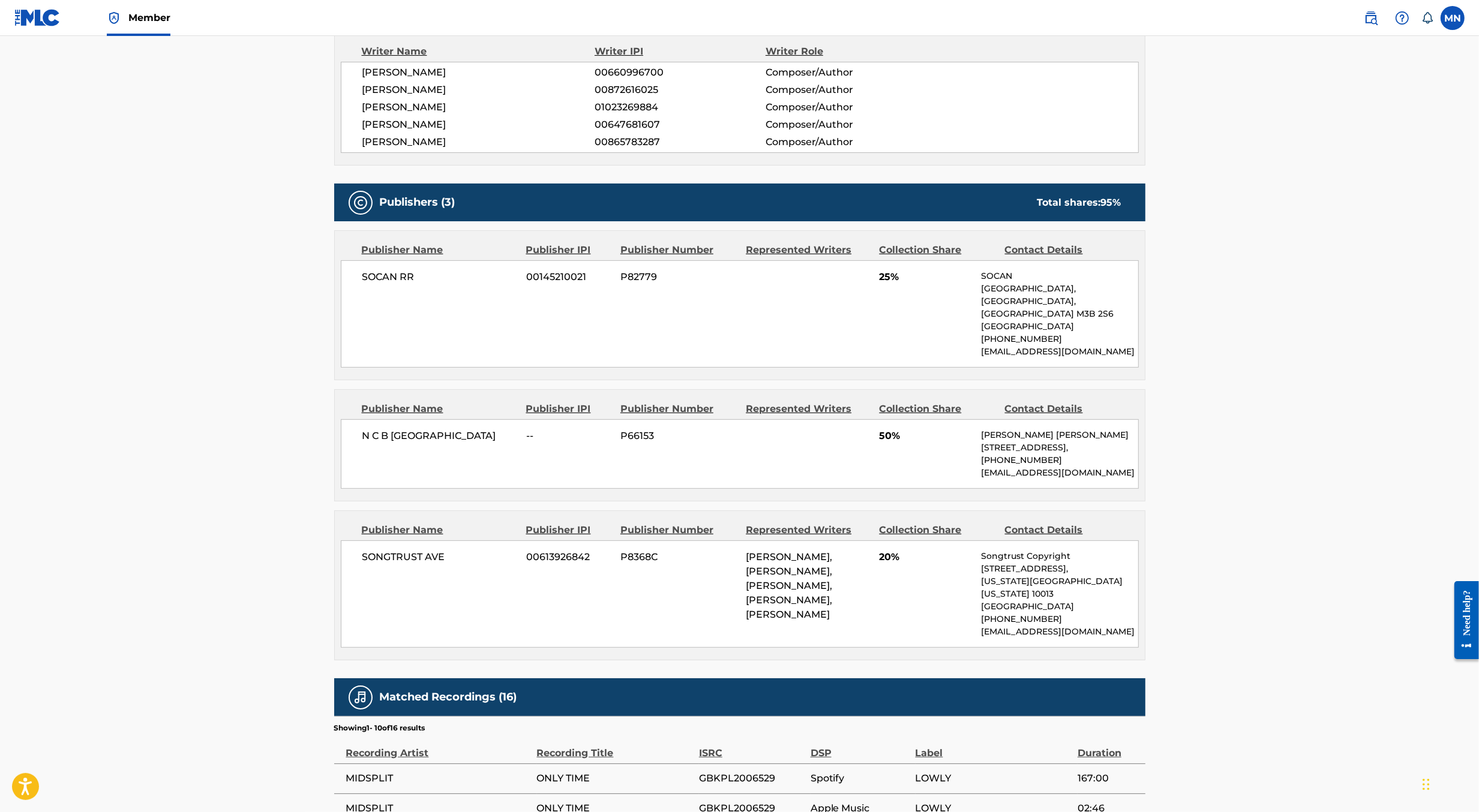
click at [1361, 26] on span at bounding box center [1396, 17] width 74 height 24
click at [1372, 12] on img at bounding box center [1372, 18] width 15 height 15
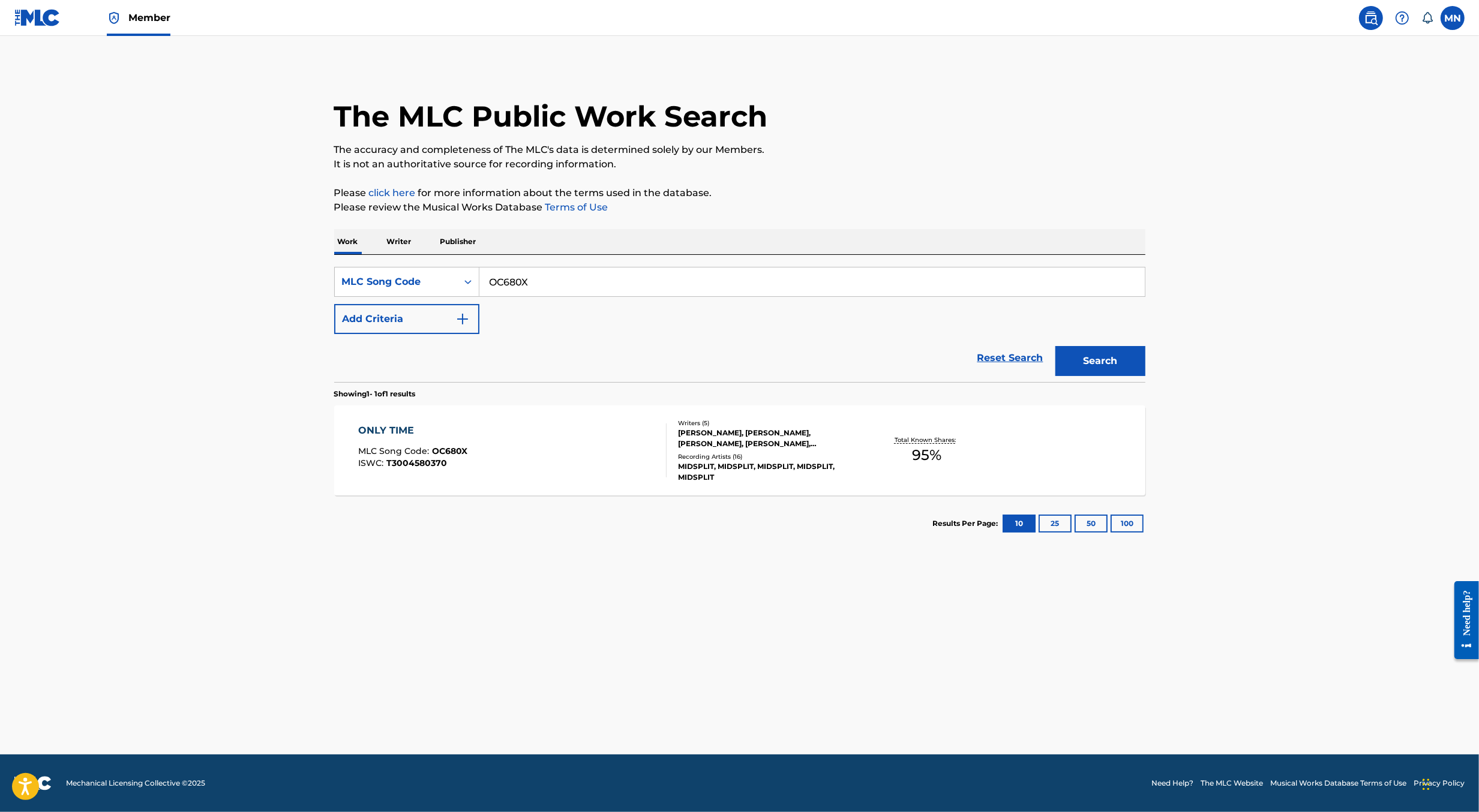
click at [714, 275] on input "OC680X" at bounding box center [812, 282] width 666 height 29
paste input "WB2N8W"
type input "WB2N8W"
click at [1056, 346] on button "Search" at bounding box center [1101, 361] width 90 height 30
click at [581, 451] on div "WAYS TO HEAVEN MLC Song Code : WB2N8W ISWC : T3056455784" at bounding box center [512, 451] width 309 height 54
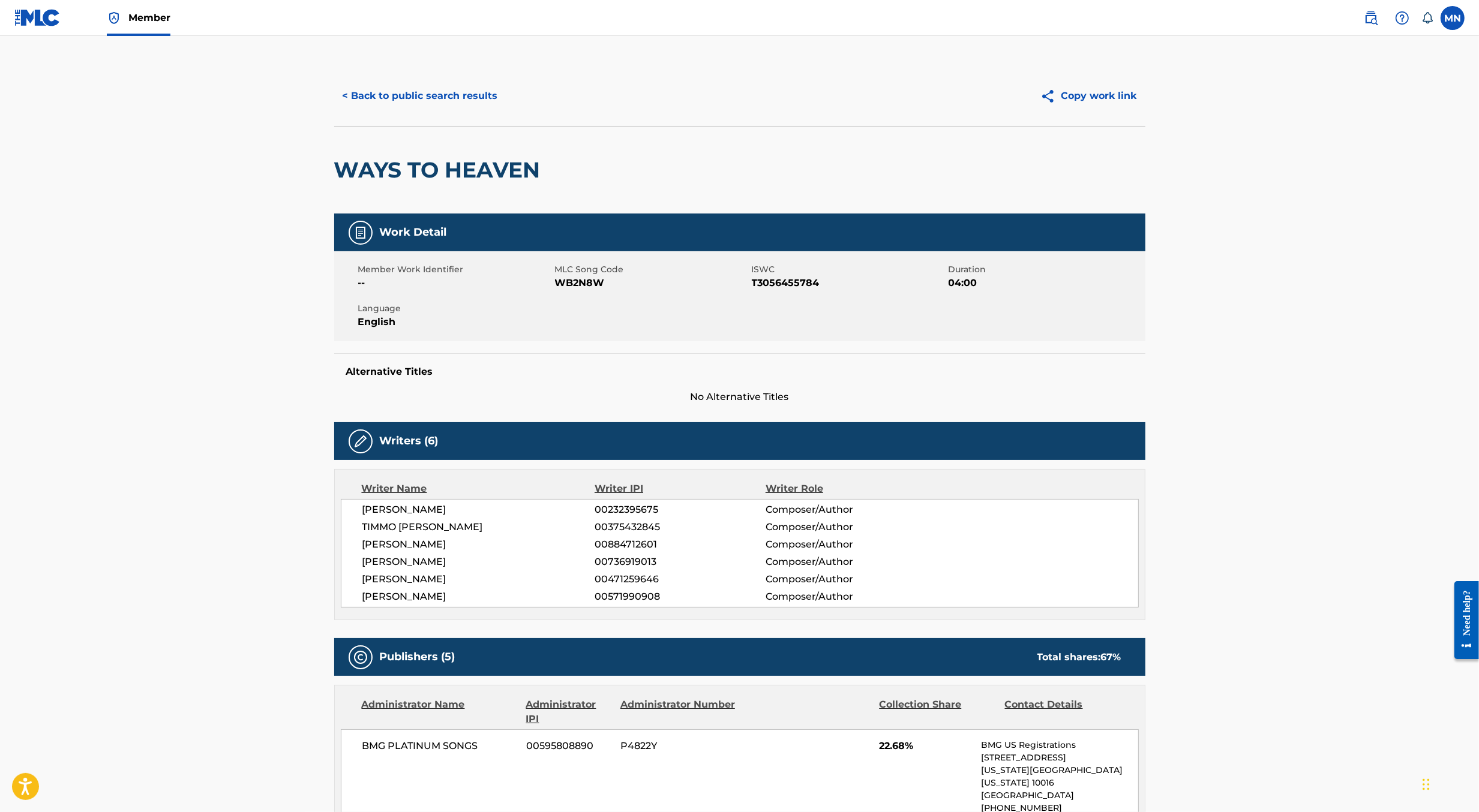
click at [428, 97] on button "< Back to public search results" at bounding box center [420, 96] width 172 height 30
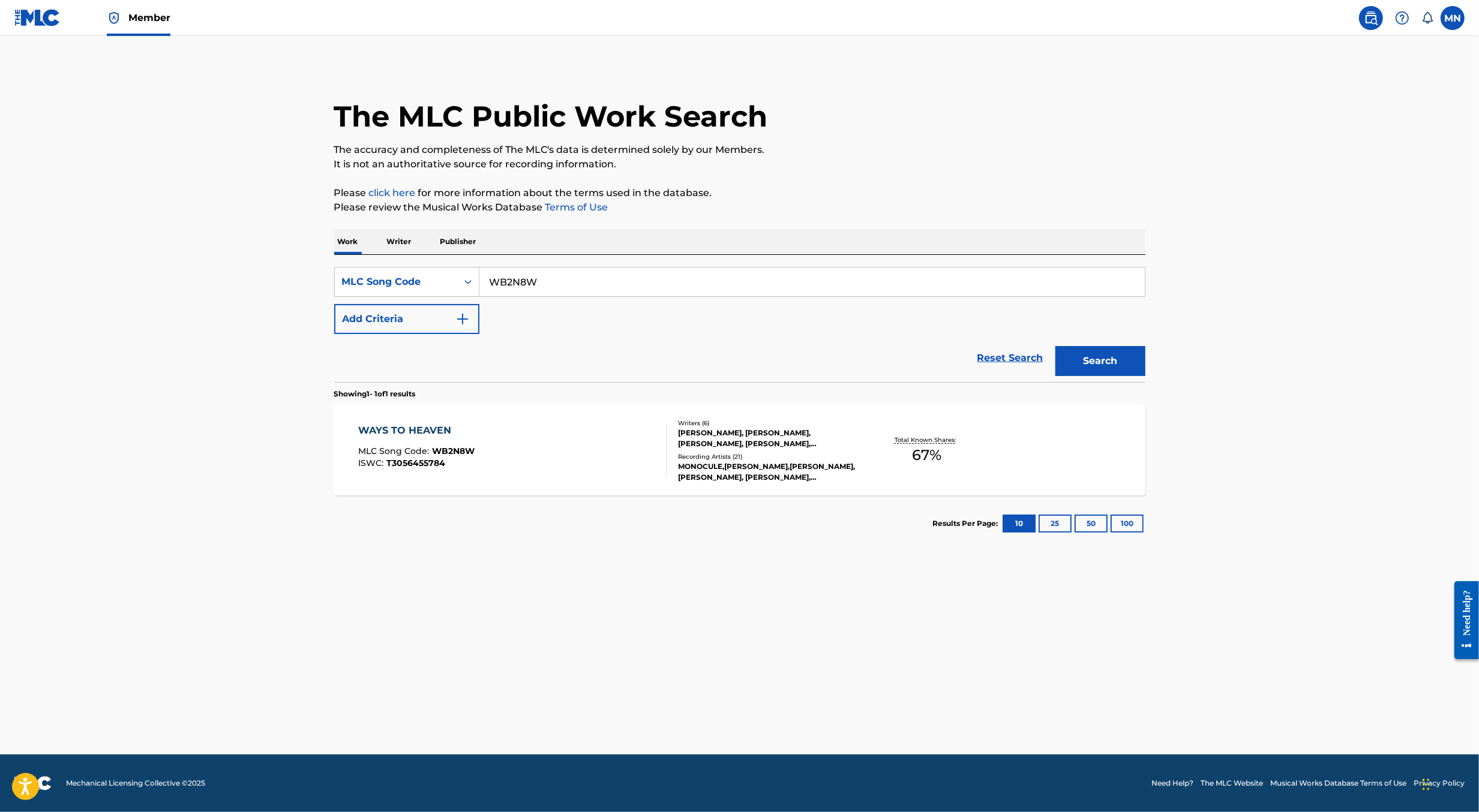
click at [596, 445] on div "WAYS TO HEAVEN MLC Song Code : WB2N8W ISWC : T3056455784" at bounding box center [512, 451] width 309 height 54
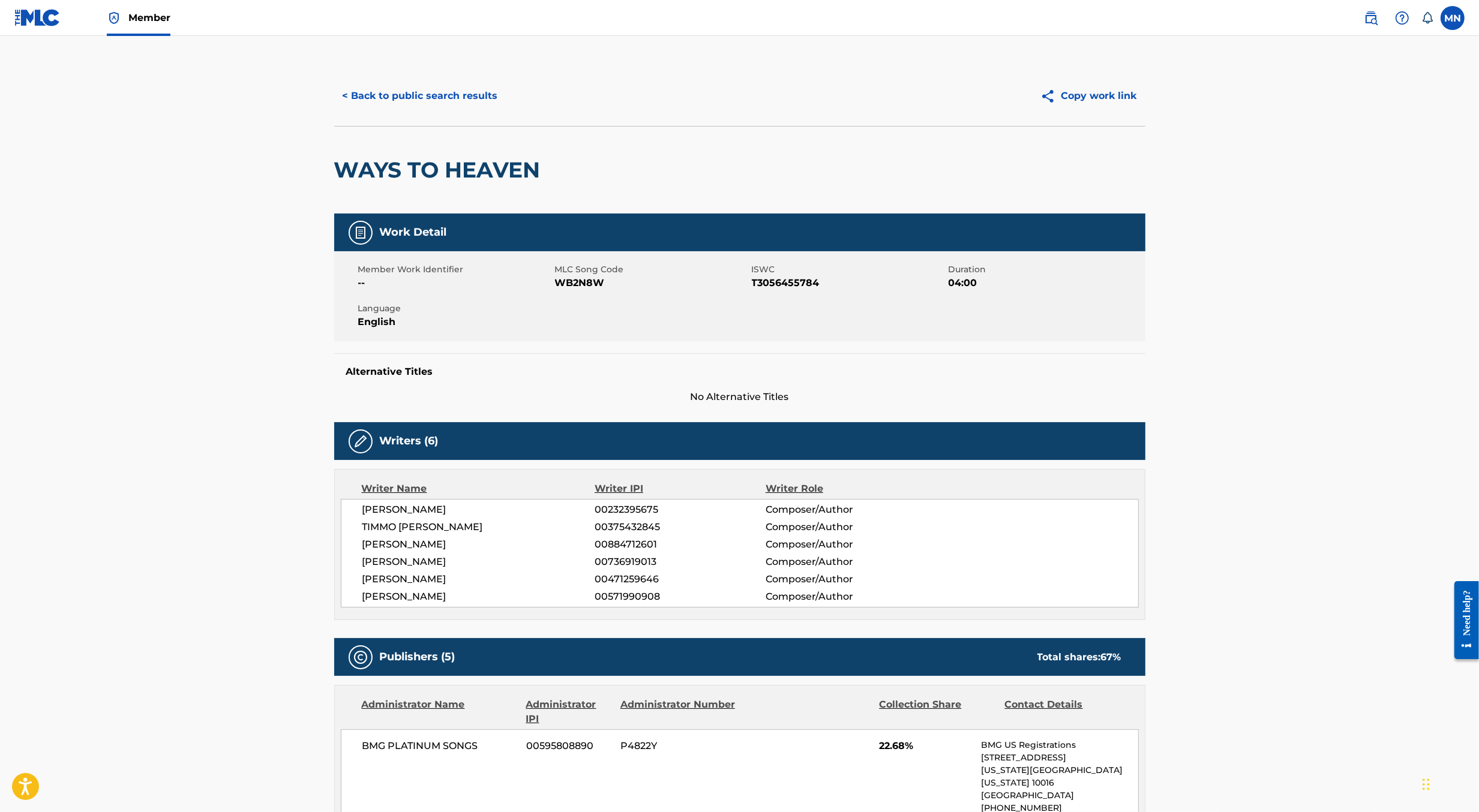
click at [592, 282] on span "WB2N8W" at bounding box center [652, 283] width 194 height 15
copy span "WB2N8W"
click at [48, 20] on img at bounding box center [38, 17] width 46 height 17
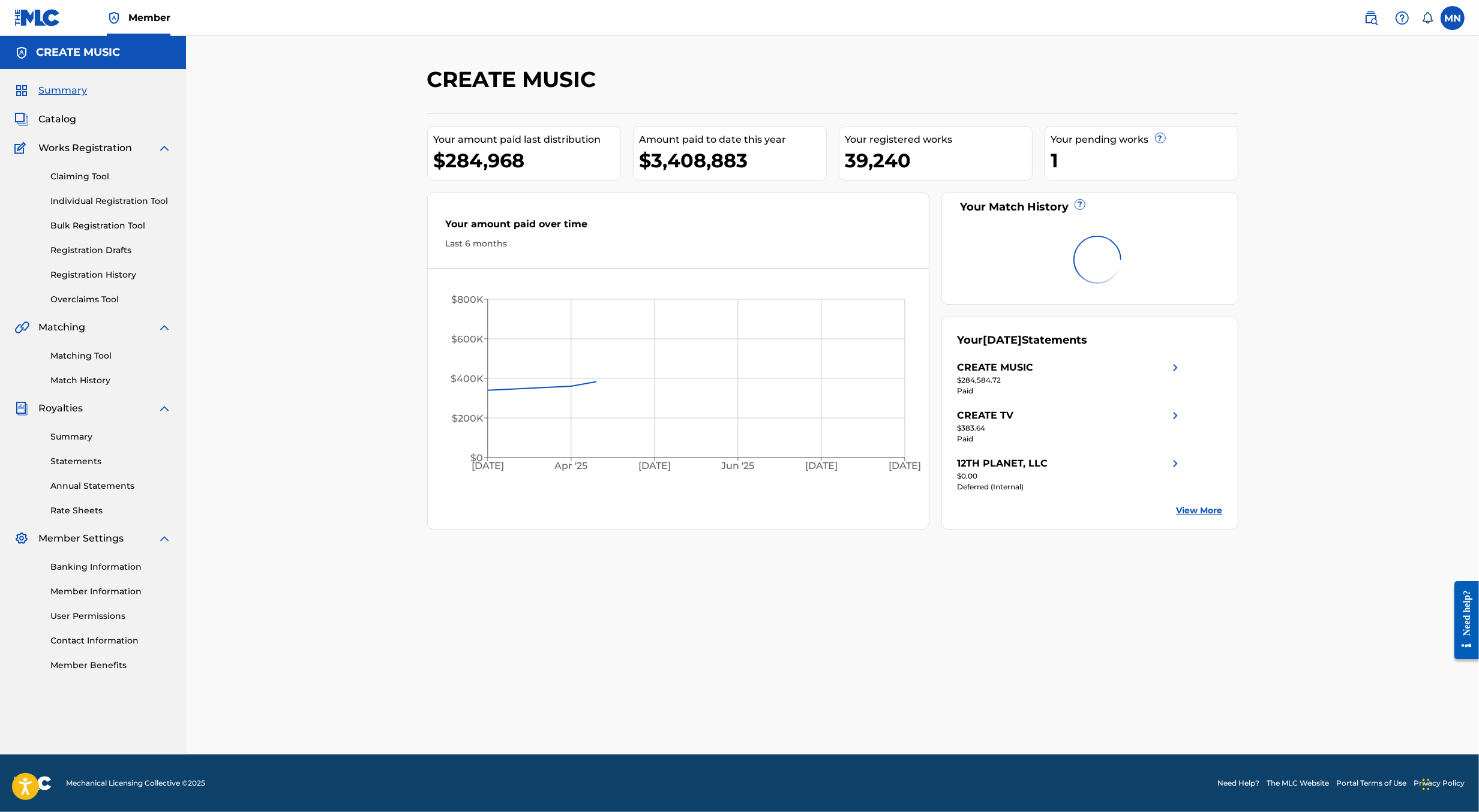
click at [62, 179] on link "Claiming Tool" at bounding box center [110, 176] width 121 height 12
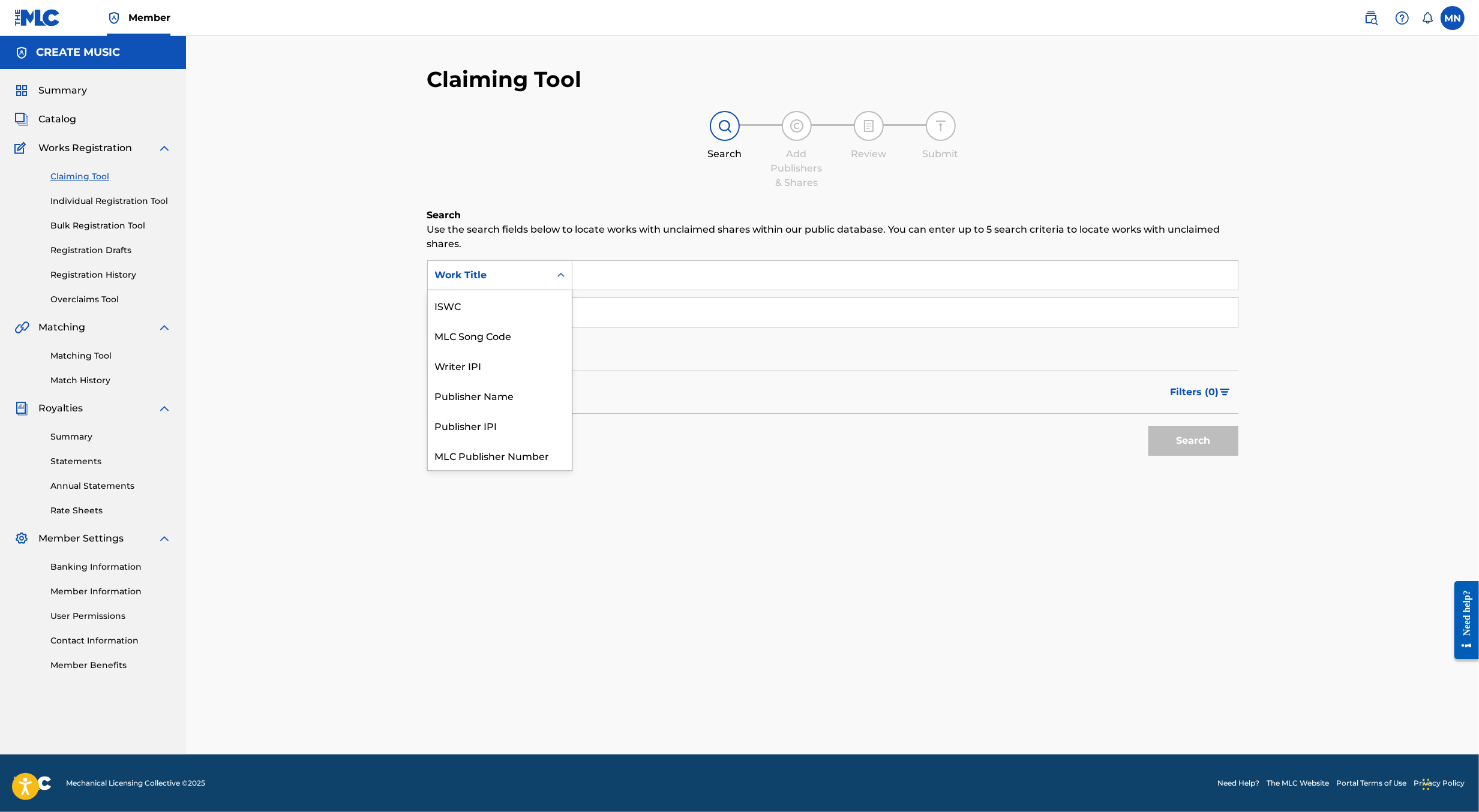
click at [502, 284] on div "Work Title" at bounding box center [489, 275] width 123 height 22
click at [503, 308] on div "MLC Song Code" at bounding box center [500, 305] width 144 height 30
click at [586, 280] on input "Search Form" at bounding box center [905, 276] width 666 height 29
paste input "WB2N8W"
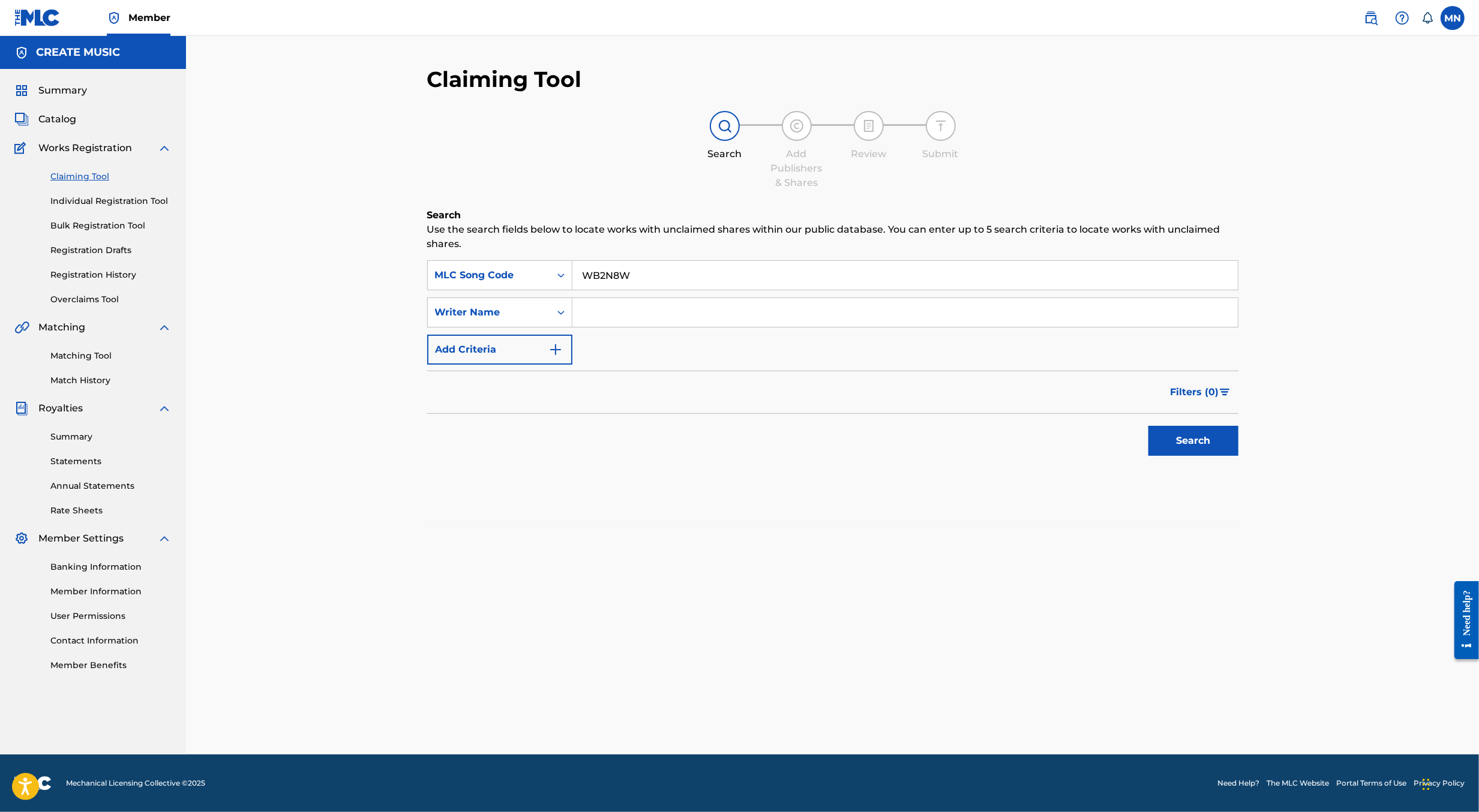
type input "WB2N8W"
click at [1149, 426] on button "Search" at bounding box center [1194, 440] width 90 height 30
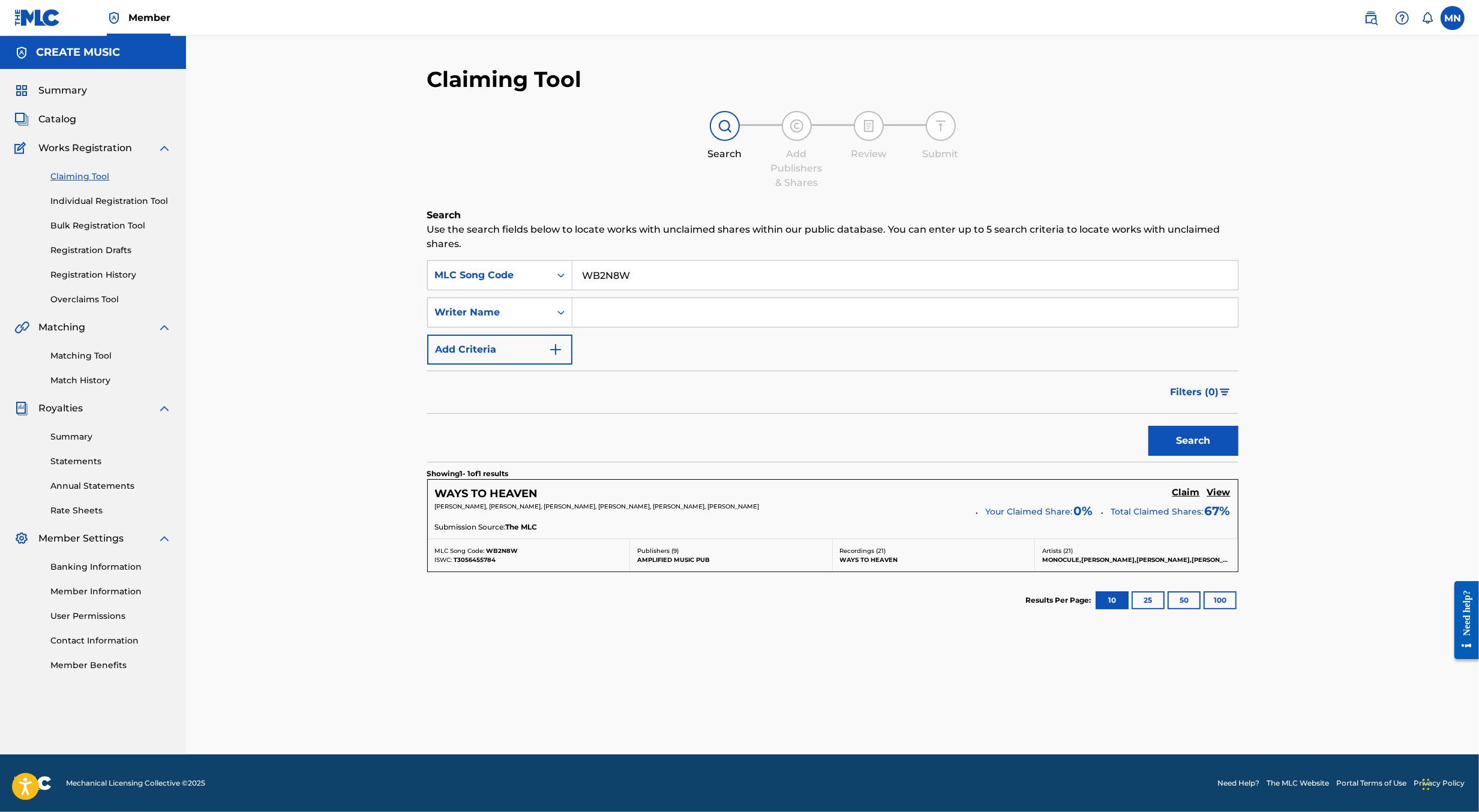
click at [1181, 491] on h5 "Claim" at bounding box center [1186, 493] width 28 height 12
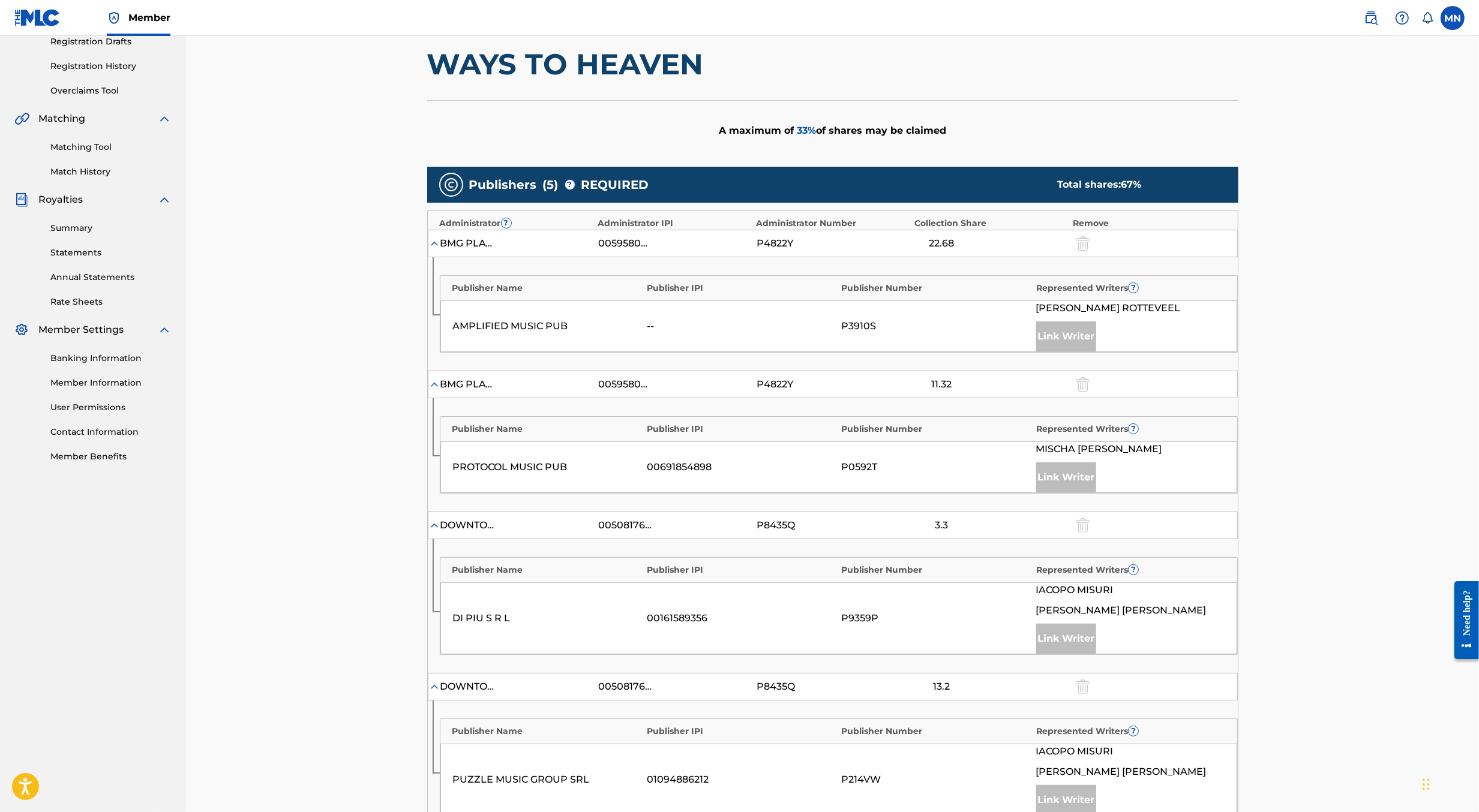
scroll to position [586, 0]
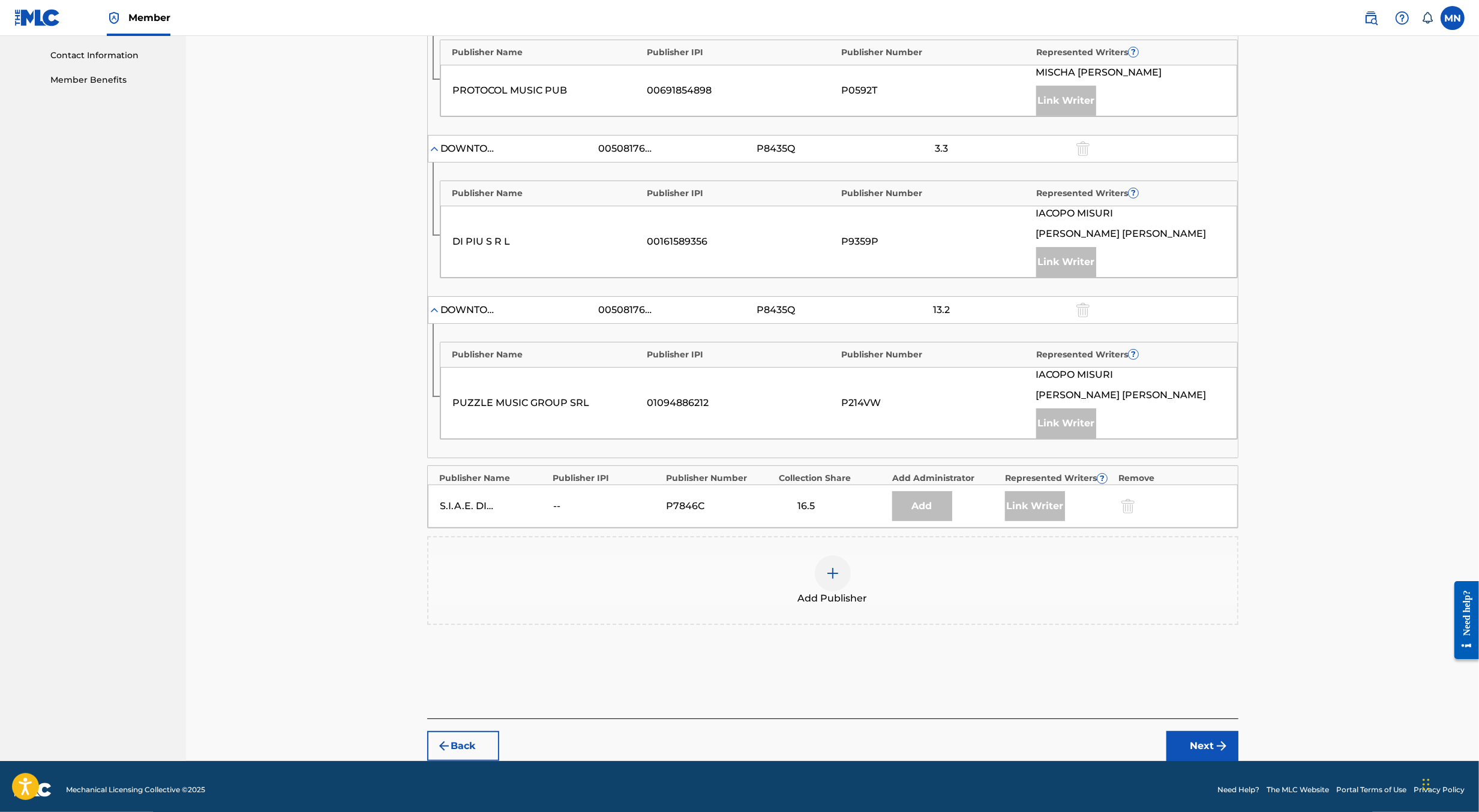
click at [821, 581] on div at bounding box center [833, 573] width 36 height 36
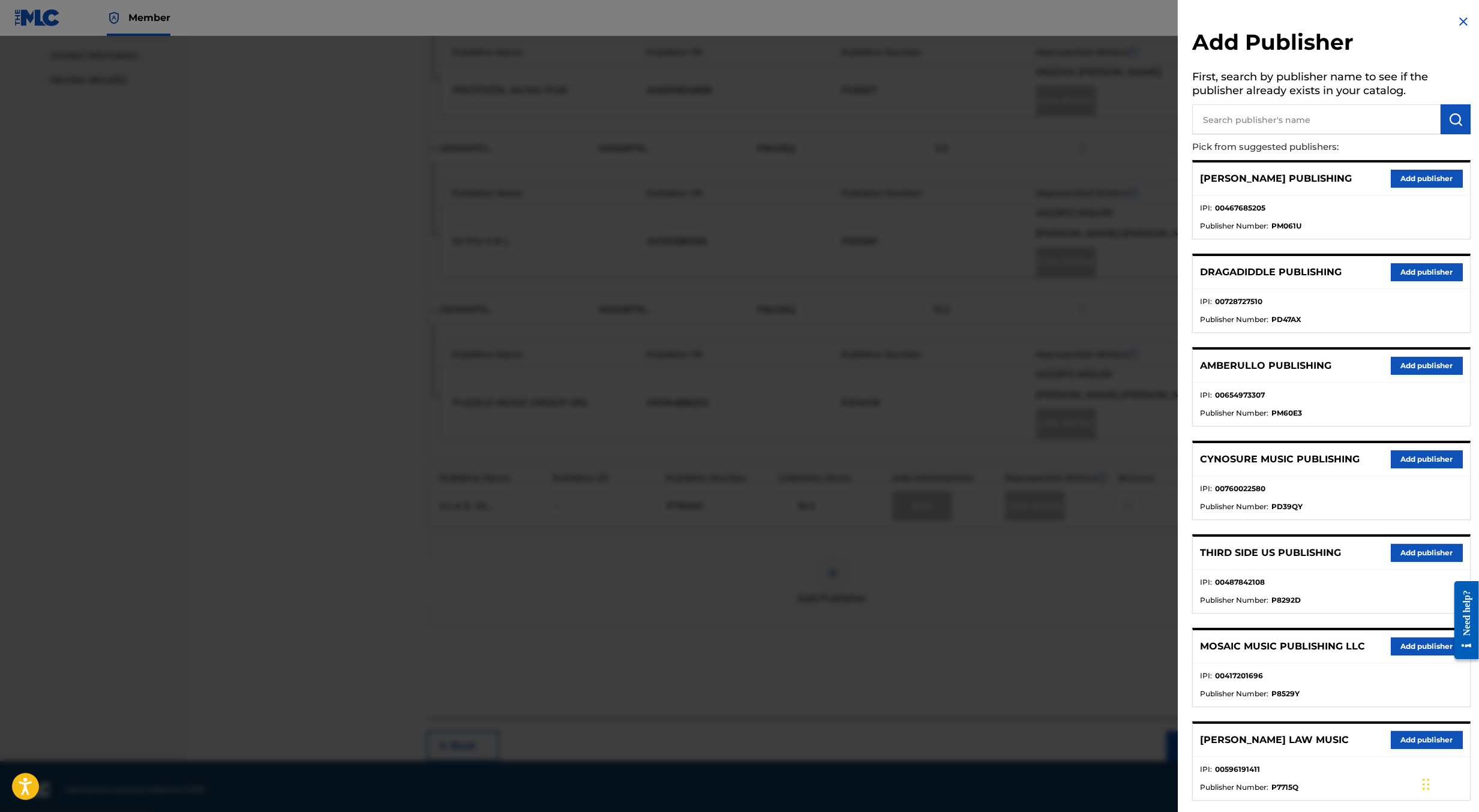
click at [1336, 123] on input "text" at bounding box center [1316, 119] width 248 height 30
type input "create s"
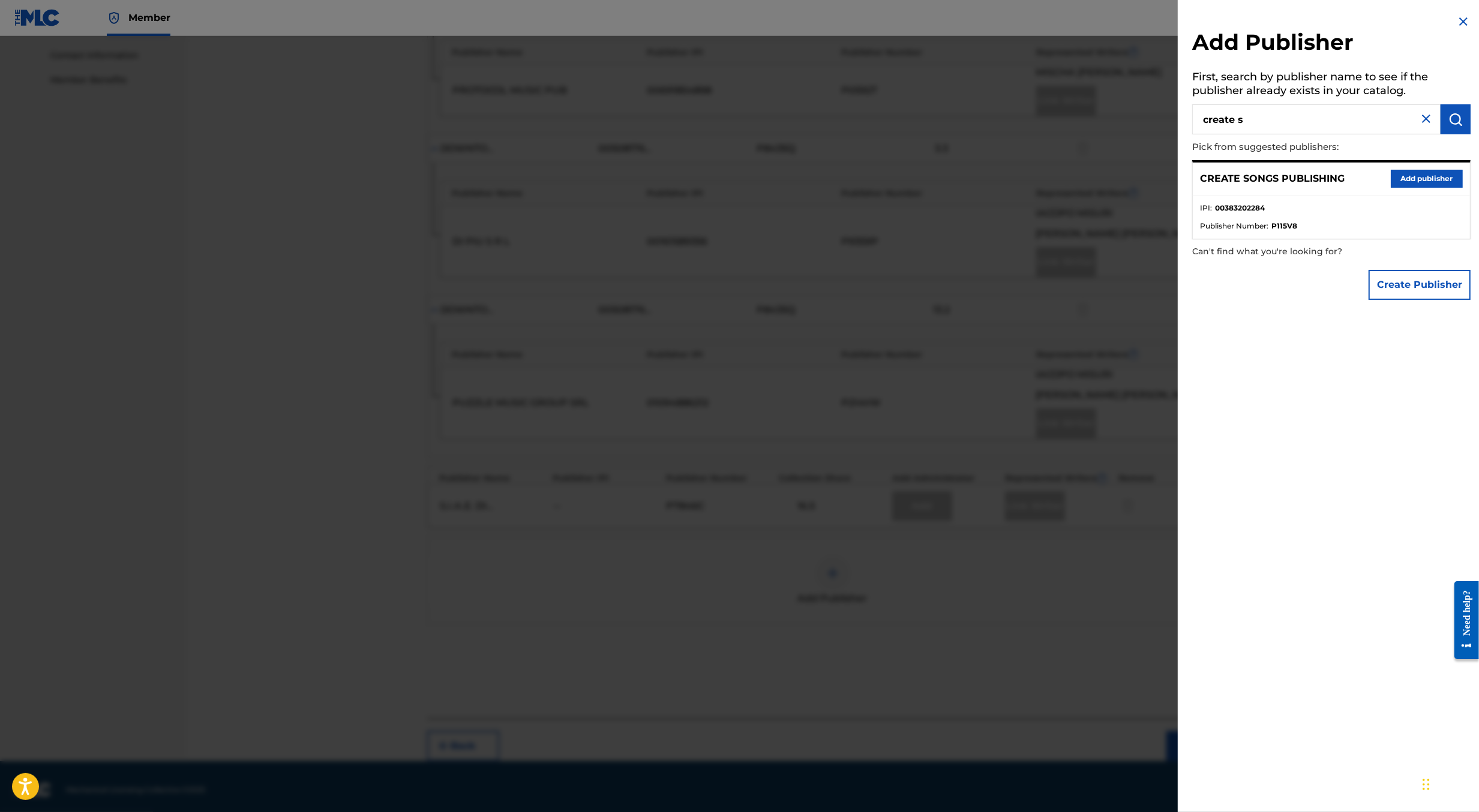
click at [1401, 174] on button "Add publisher" at bounding box center [1427, 179] width 72 height 18
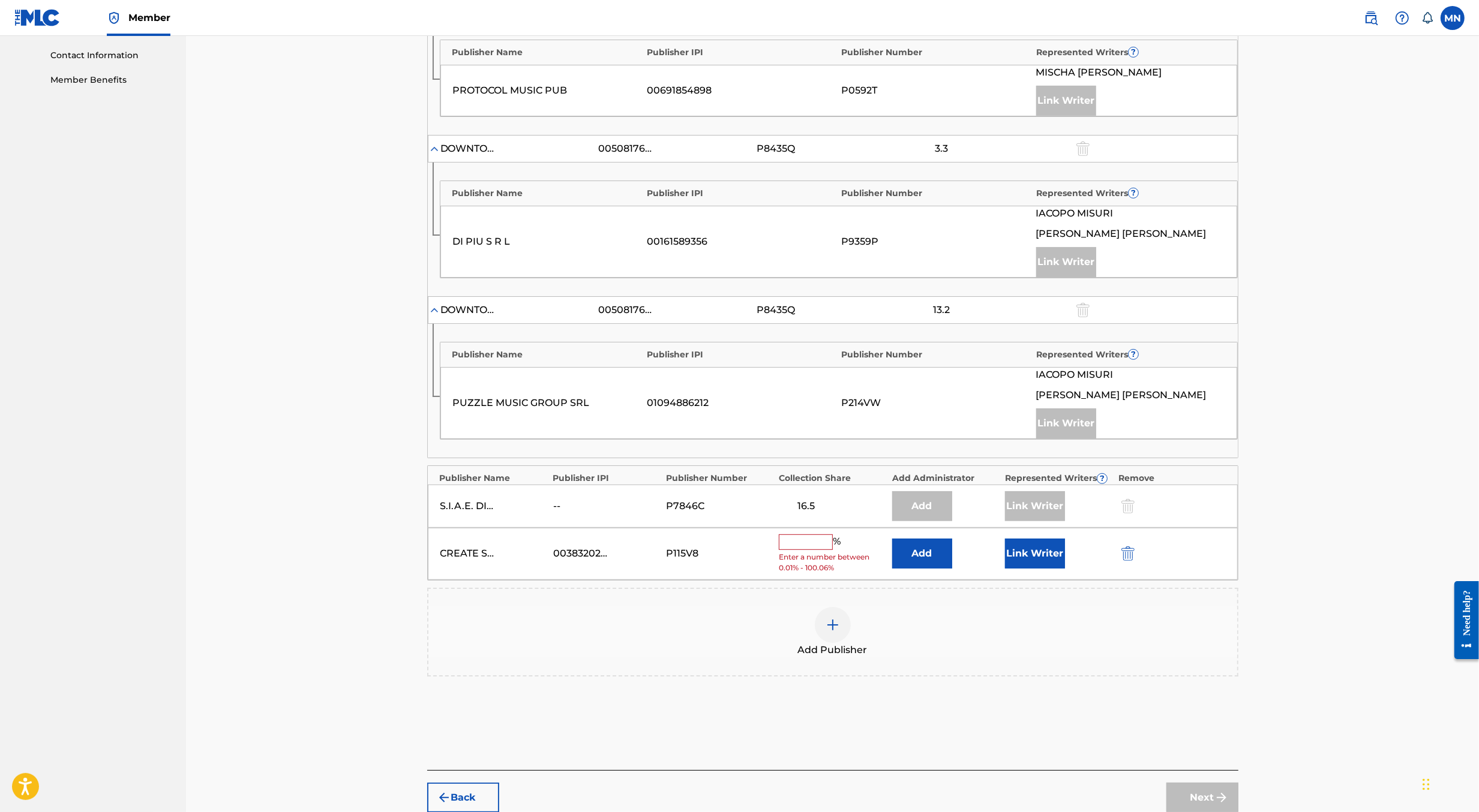
click at [810, 534] on input "text" at bounding box center [806, 541] width 54 height 15
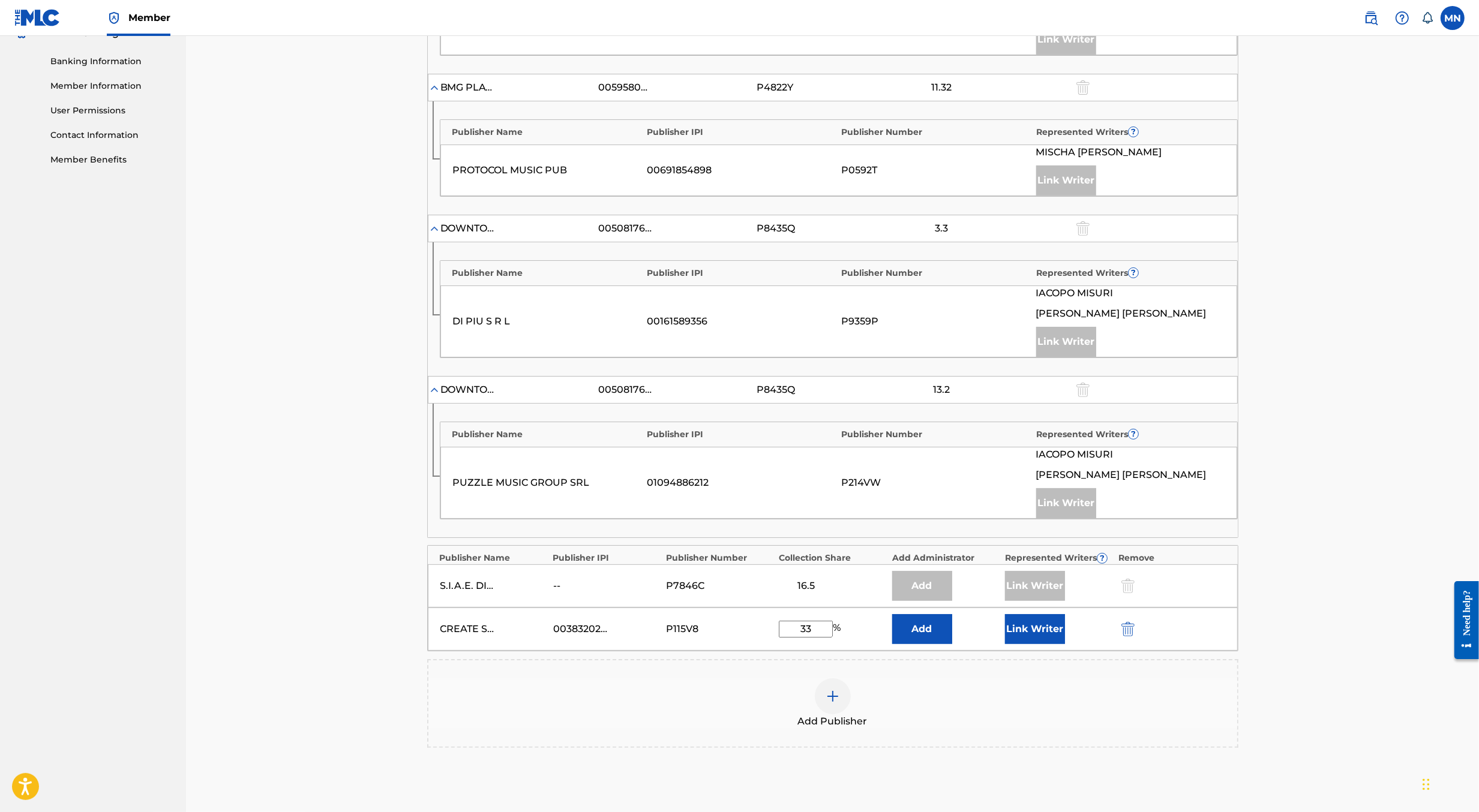
scroll to position [581, 0]
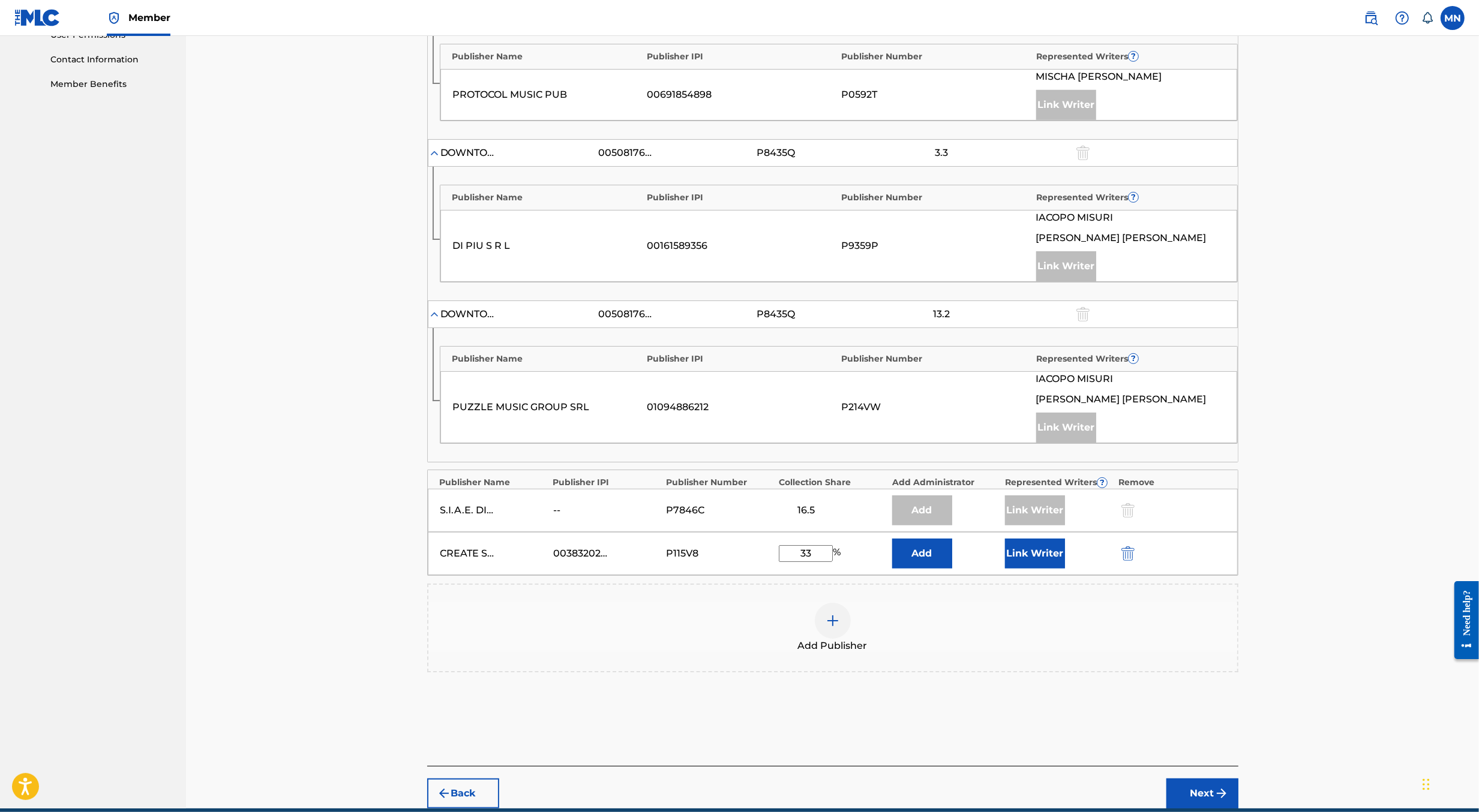
type input "33"
click at [1036, 545] on button "Link Writer" at bounding box center [1035, 553] width 60 height 30
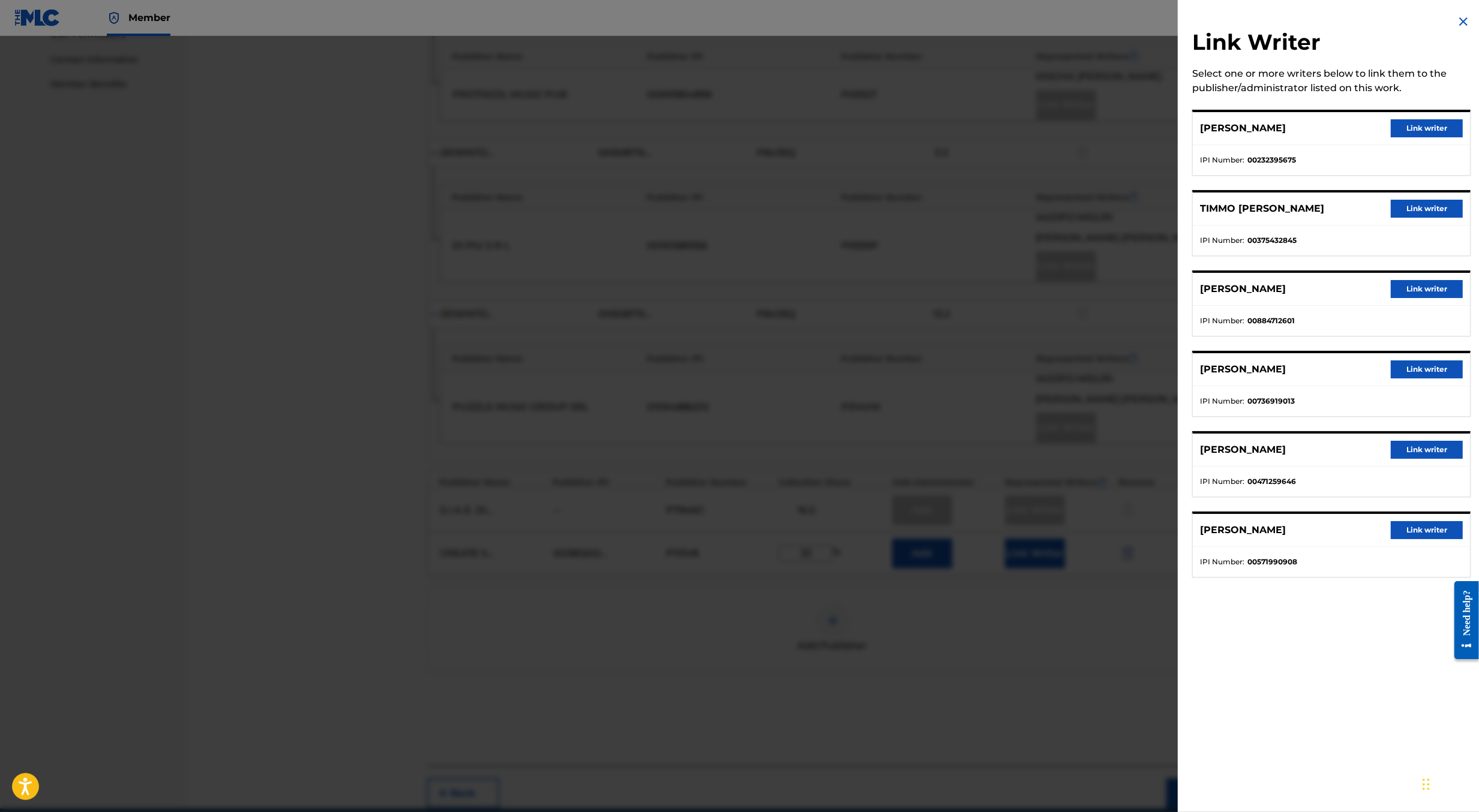
click at [1416, 127] on button "Link writer" at bounding box center [1427, 128] width 72 height 18
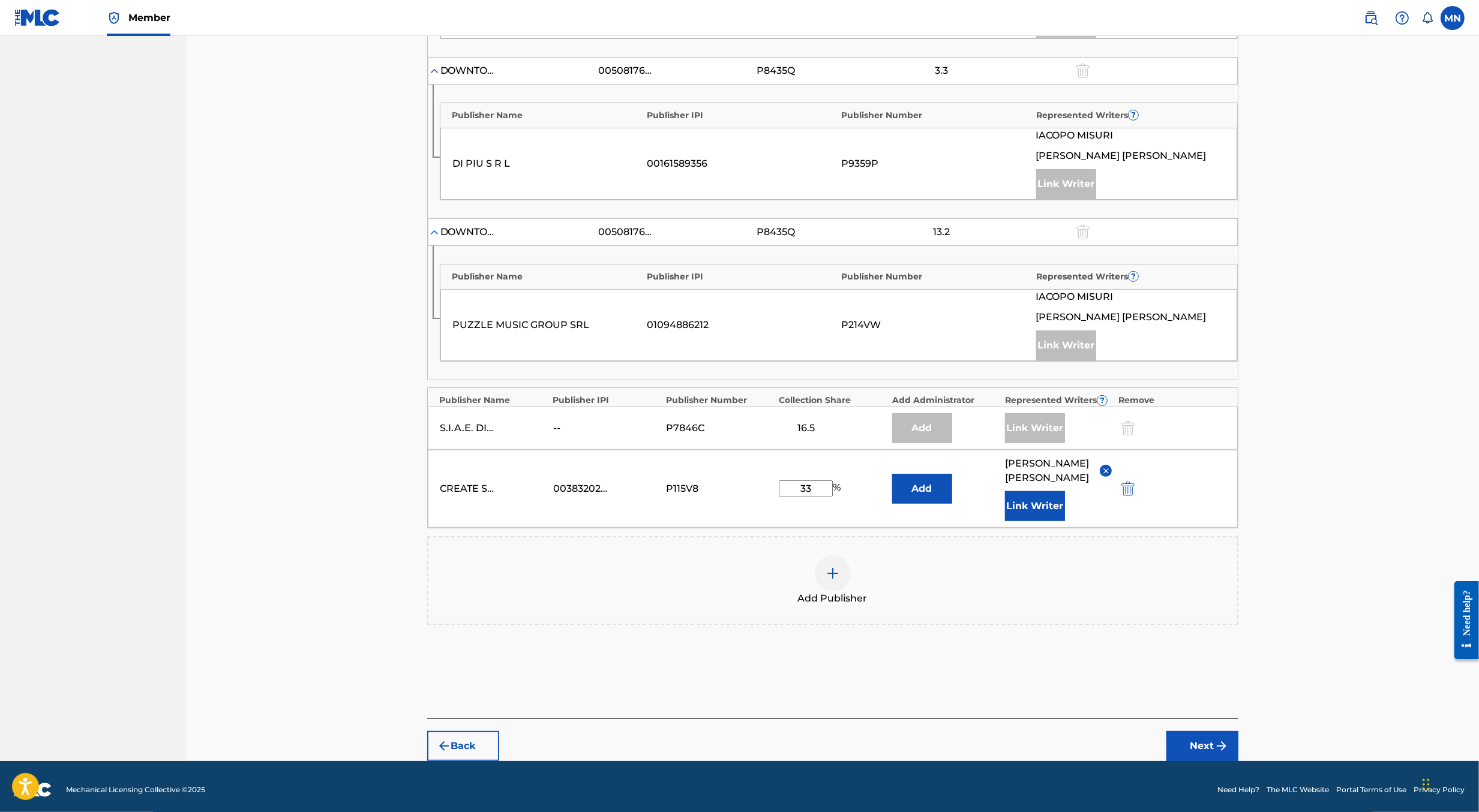
click at [1190, 747] on button "Next" at bounding box center [1202, 746] width 72 height 30
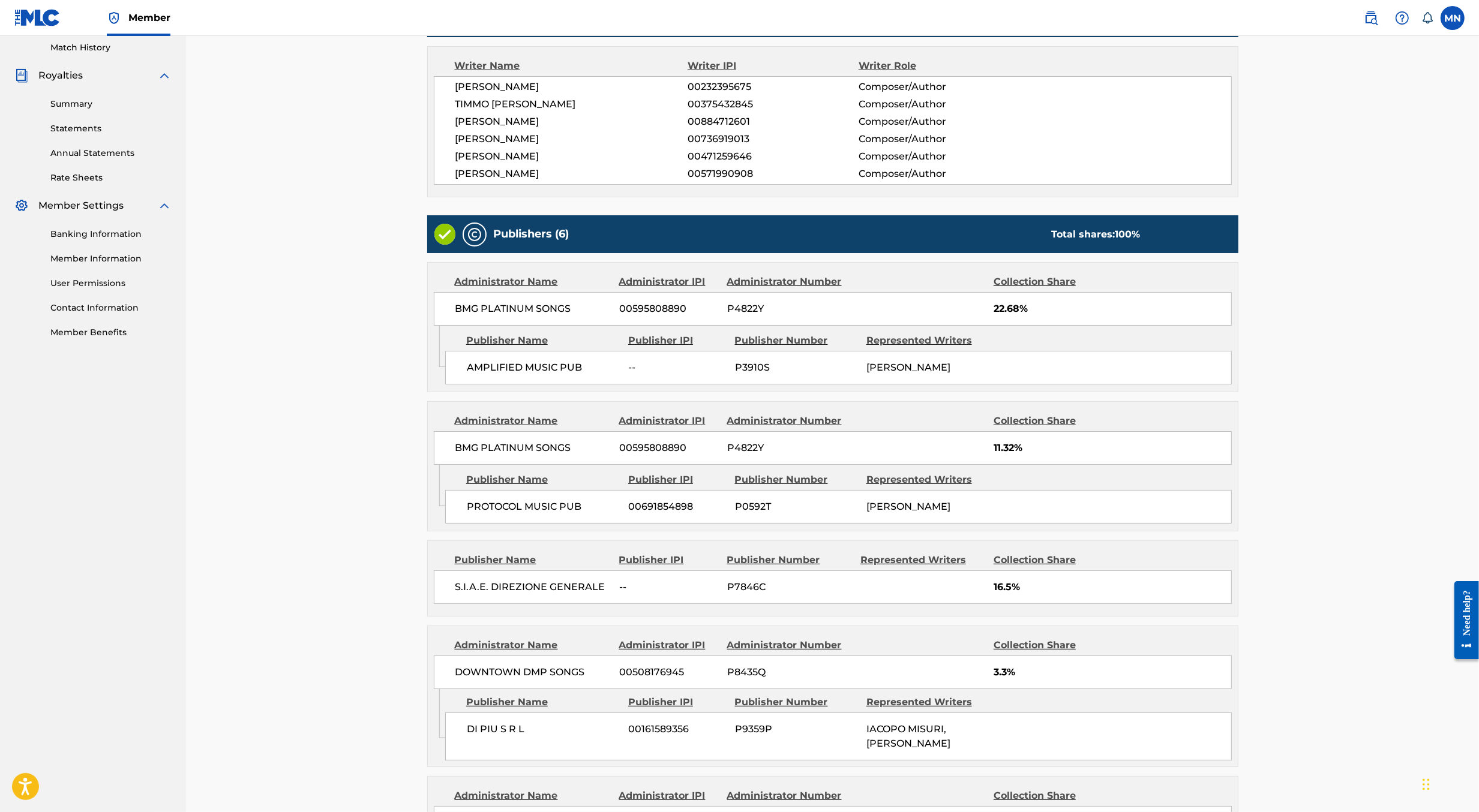
scroll to position [636, 0]
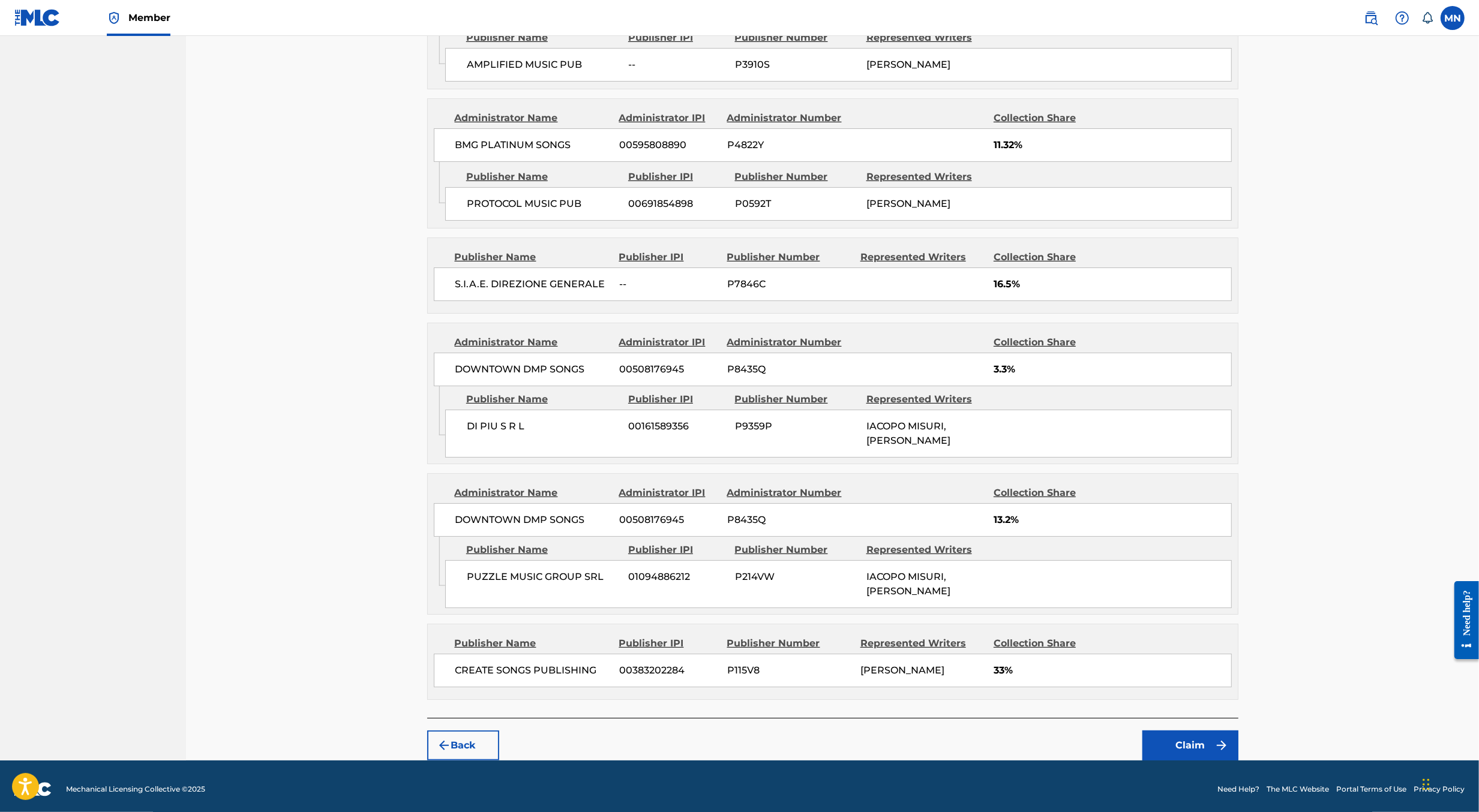
click at [1191, 734] on button "Claim" at bounding box center [1191, 745] width 96 height 30
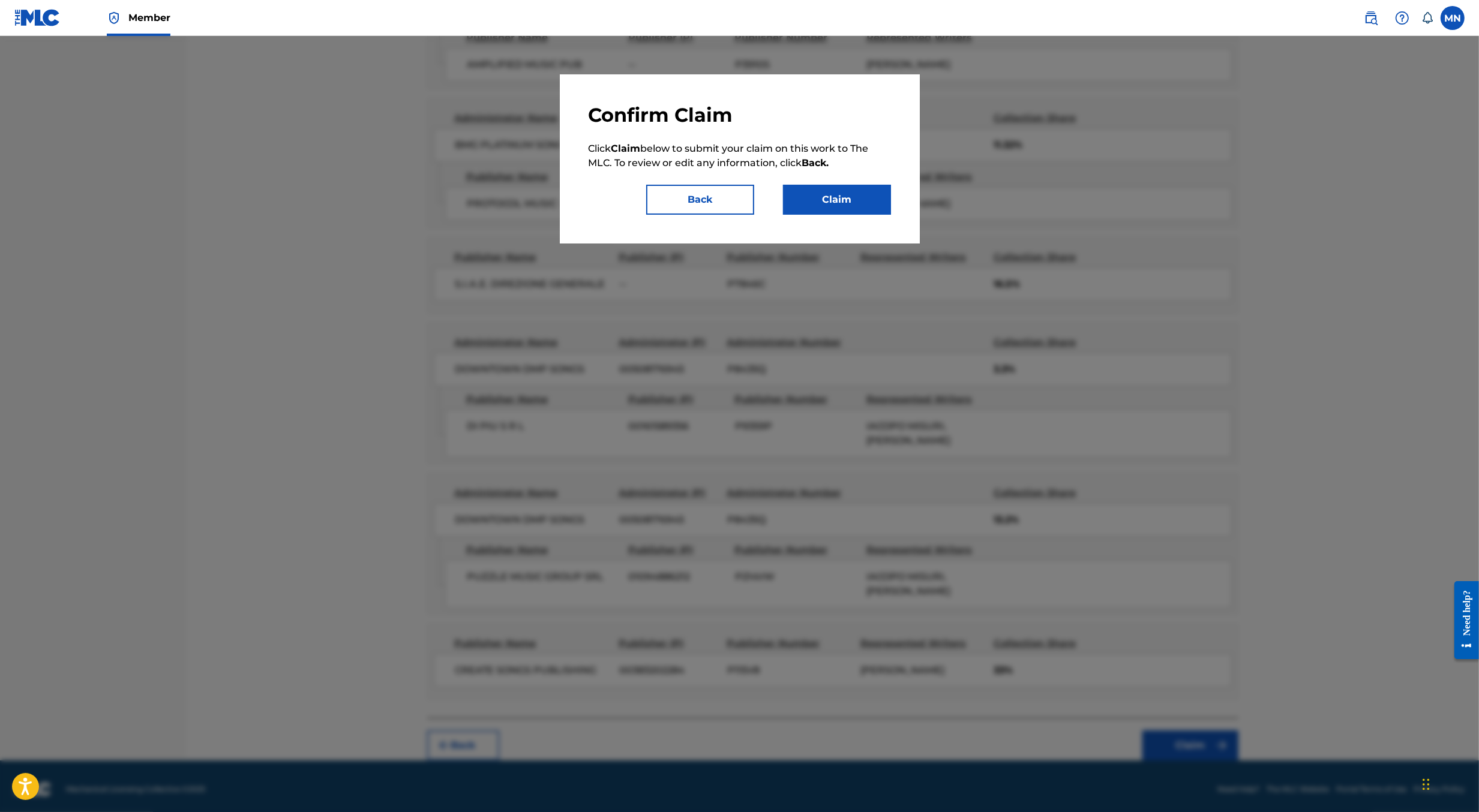
click at [855, 204] on button "Claim" at bounding box center [837, 200] width 108 height 30
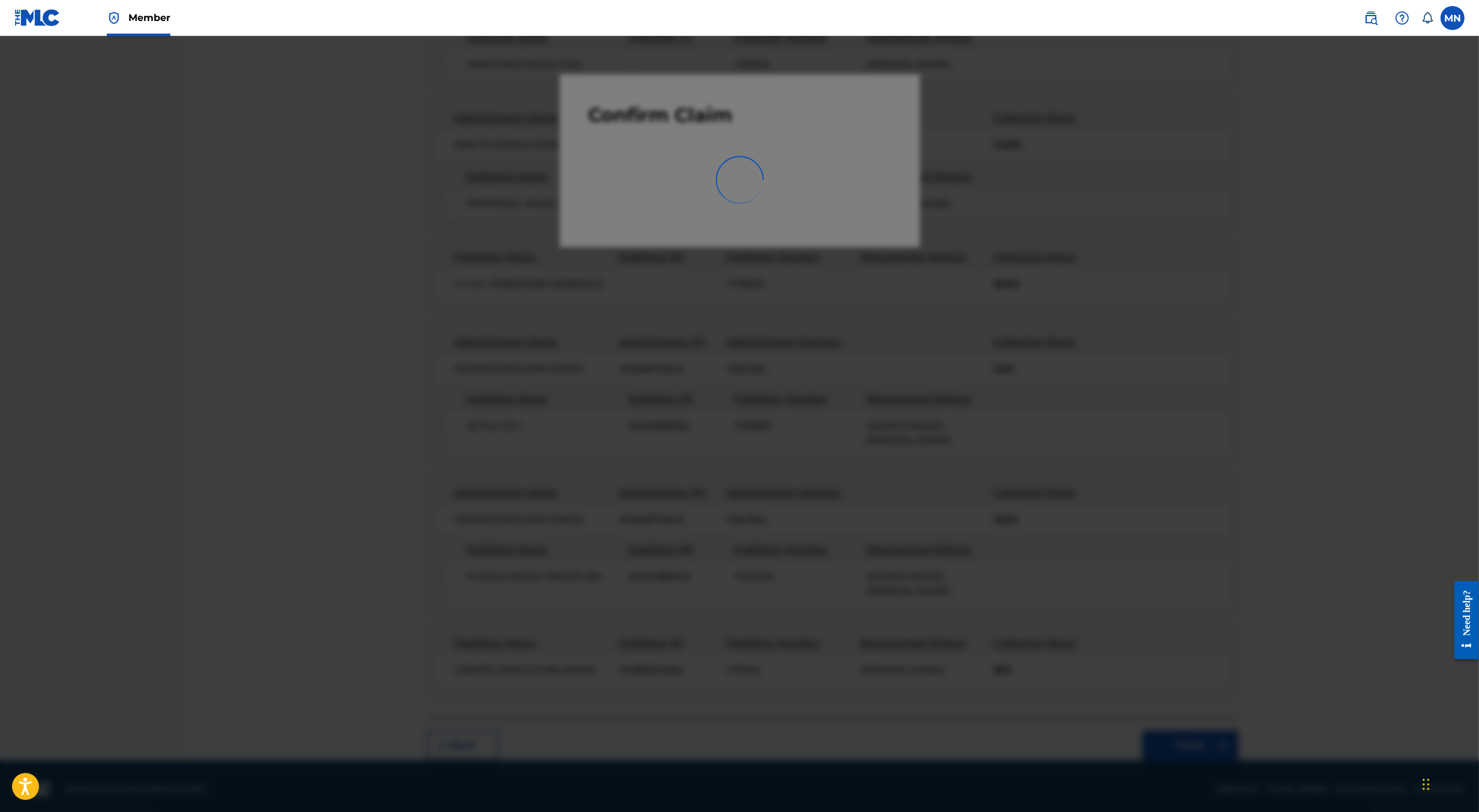
scroll to position [0, 0]
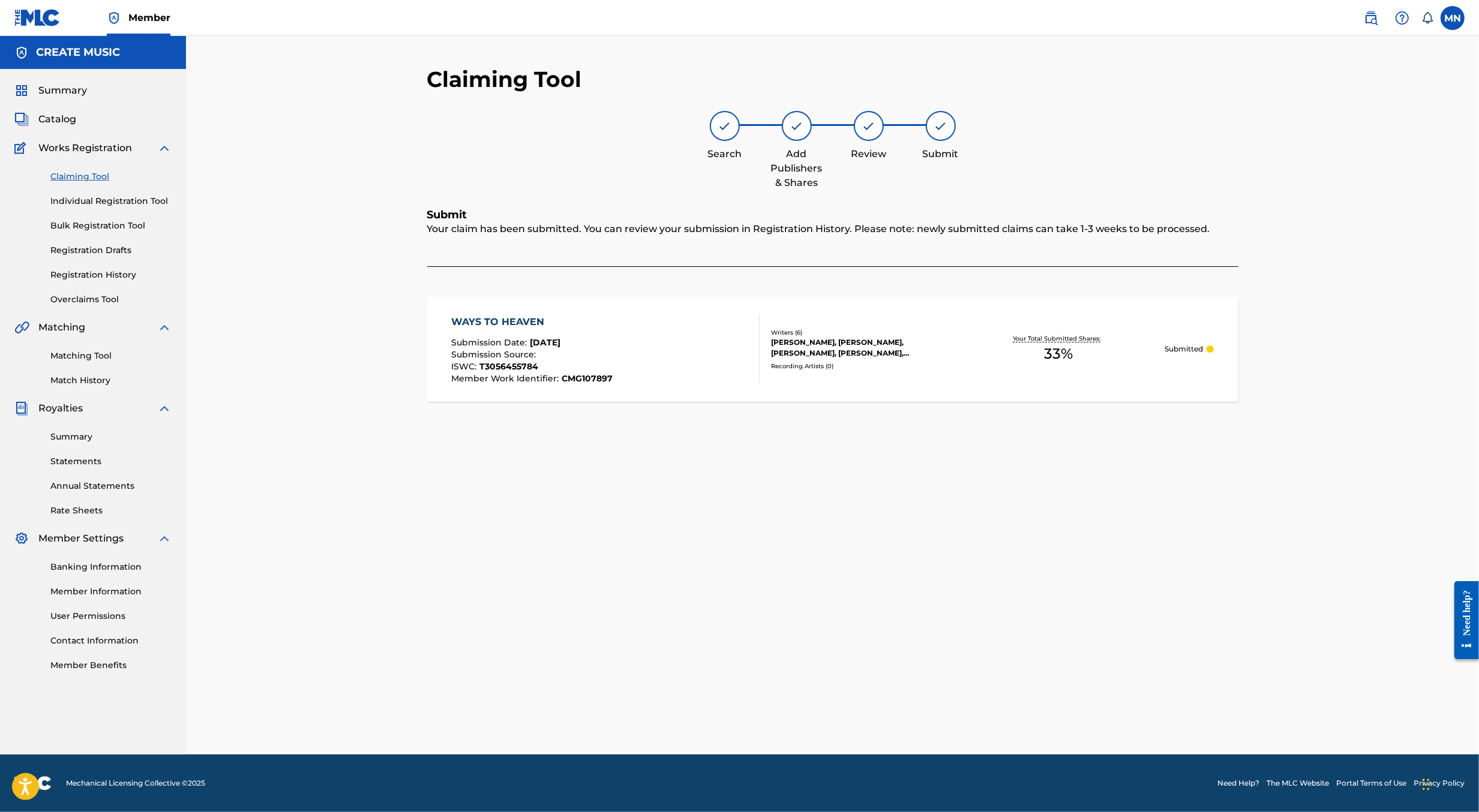
click at [1374, 15] on img at bounding box center [1372, 18] width 15 height 15
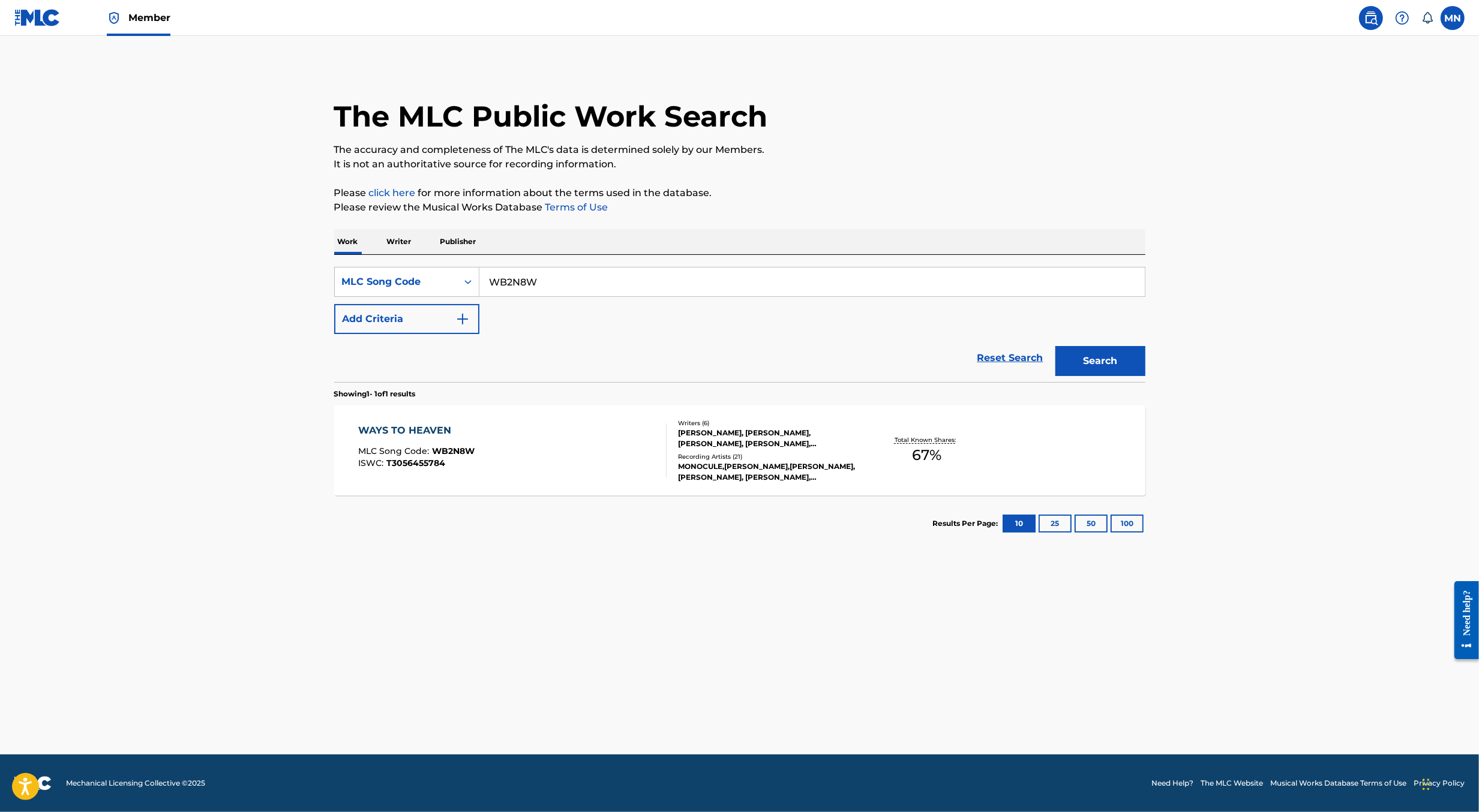
click at [746, 285] on input "WB2N8W" at bounding box center [812, 282] width 666 height 29
paste input "AA60PM"
type input "AA60PM"
click at [1056, 346] on button "Search" at bounding box center [1101, 361] width 90 height 30
click at [650, 472] on div "ALL TO MYSELF MLC Song Code : AA60PM ISWC :" at bounding box center [512, 451] width 309 height 54
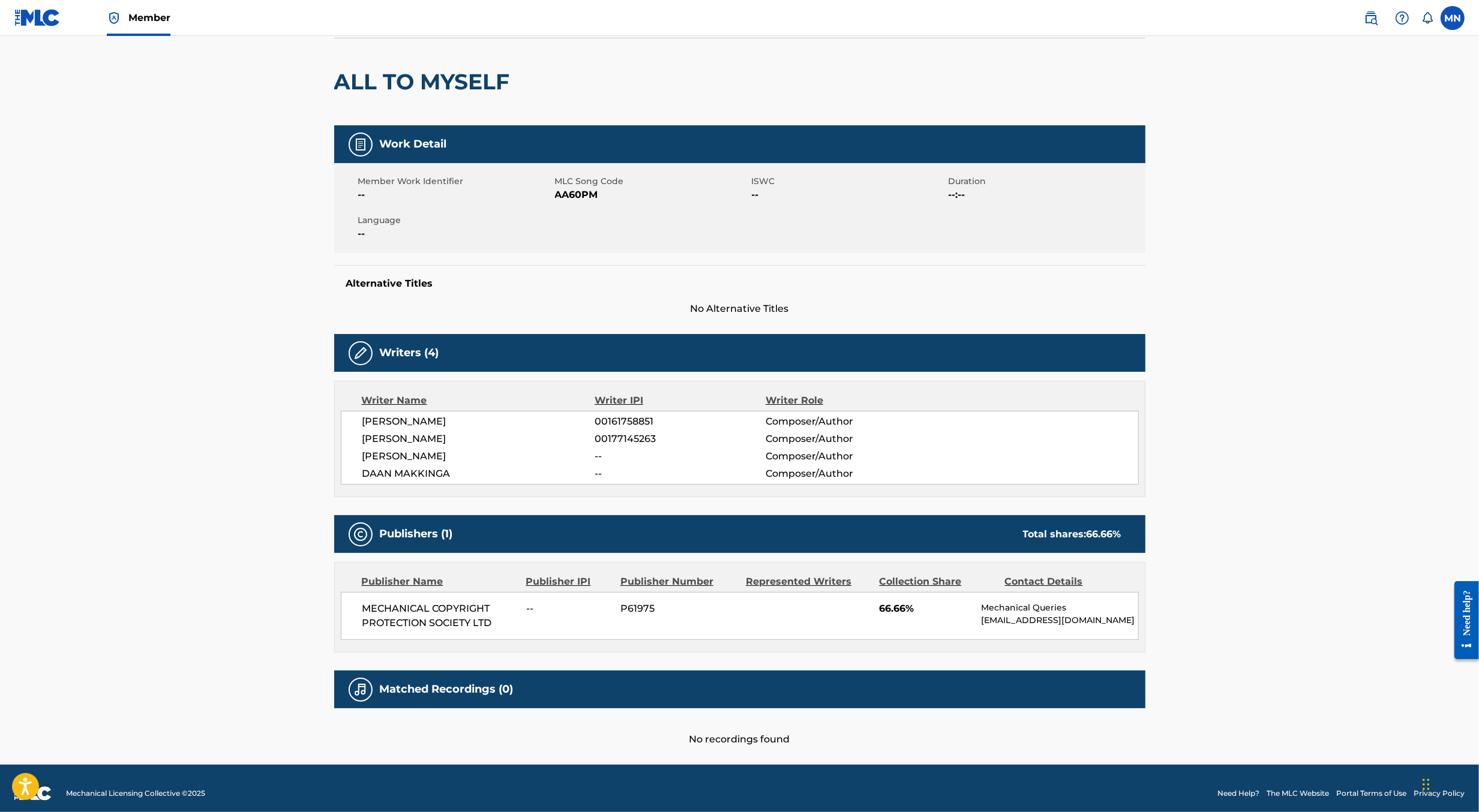
scroll to position [105, 0]
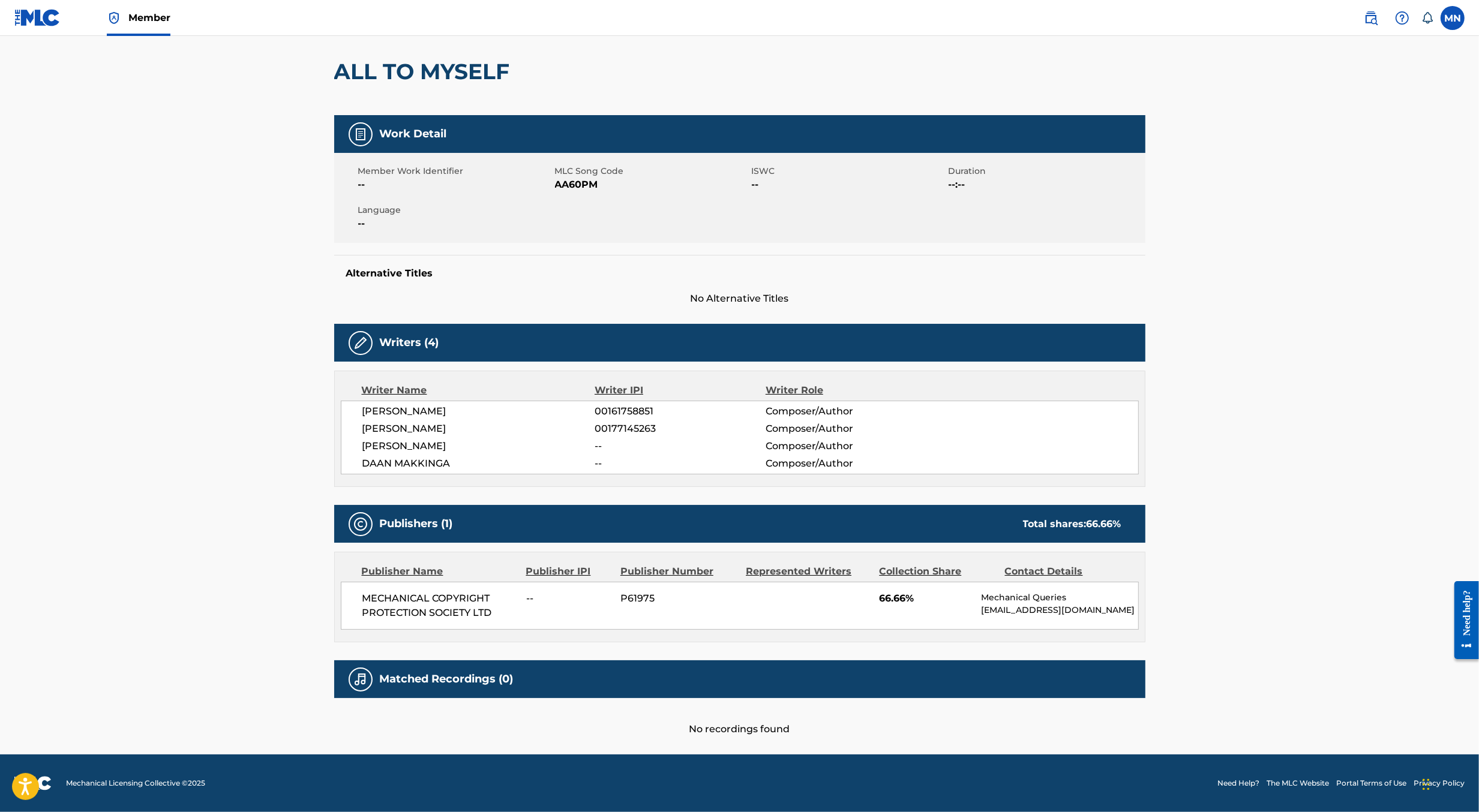
click at [1375, 15] on img at bounding box center [1372, 18] width 15 height 15
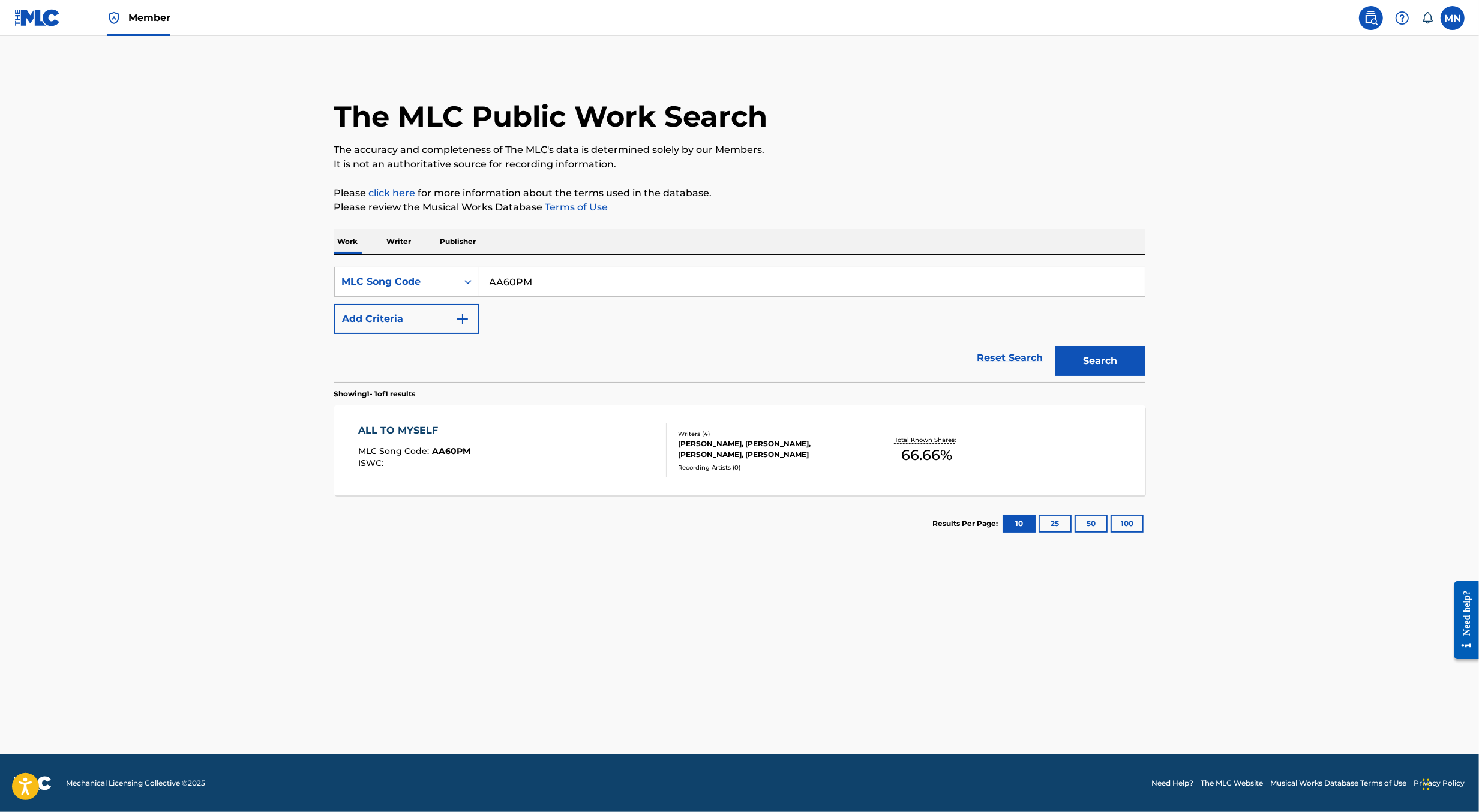
click at [636, 285] on input "AA60PM" at bounding box center [812, 282] width 666 height 29
paste input "SD6EPQ SD6EM1"
click at [555, 285] on input "SD6EPQ SD6EM1" at bounding box center [812, 282] width 666 height 29
type input "SD6EPQ"
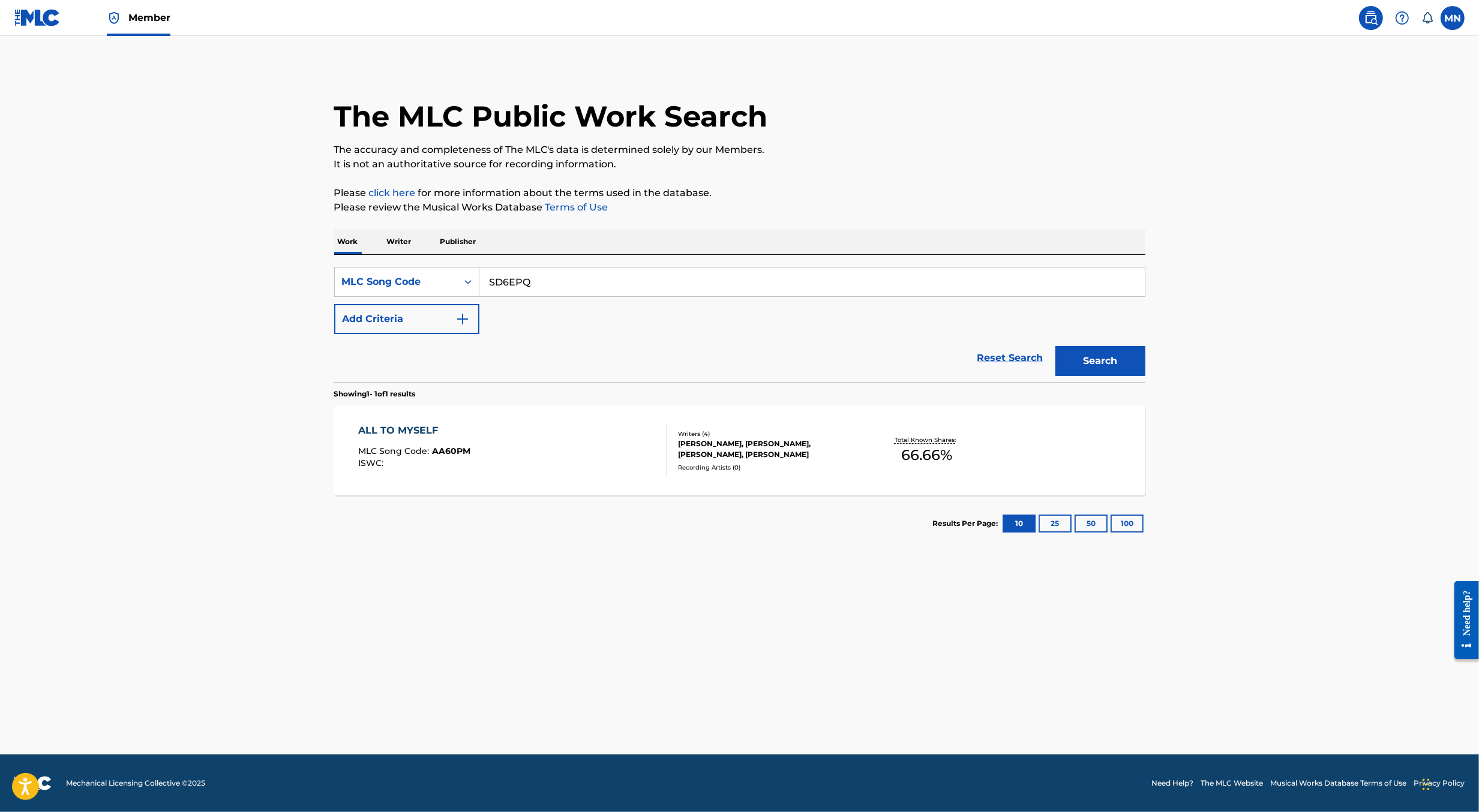
click at [1056, 346] on button "Search" at bounding box center [1101, 361] width 90 height 30
click at [574, 478] on div "SEXUAL MLC Song Code : SD6EPQ ISWC : T3012828223 Writers ( 1 ) [PERSON_NAME] Re…" at bounding box center [739, 451] width 811 height 90
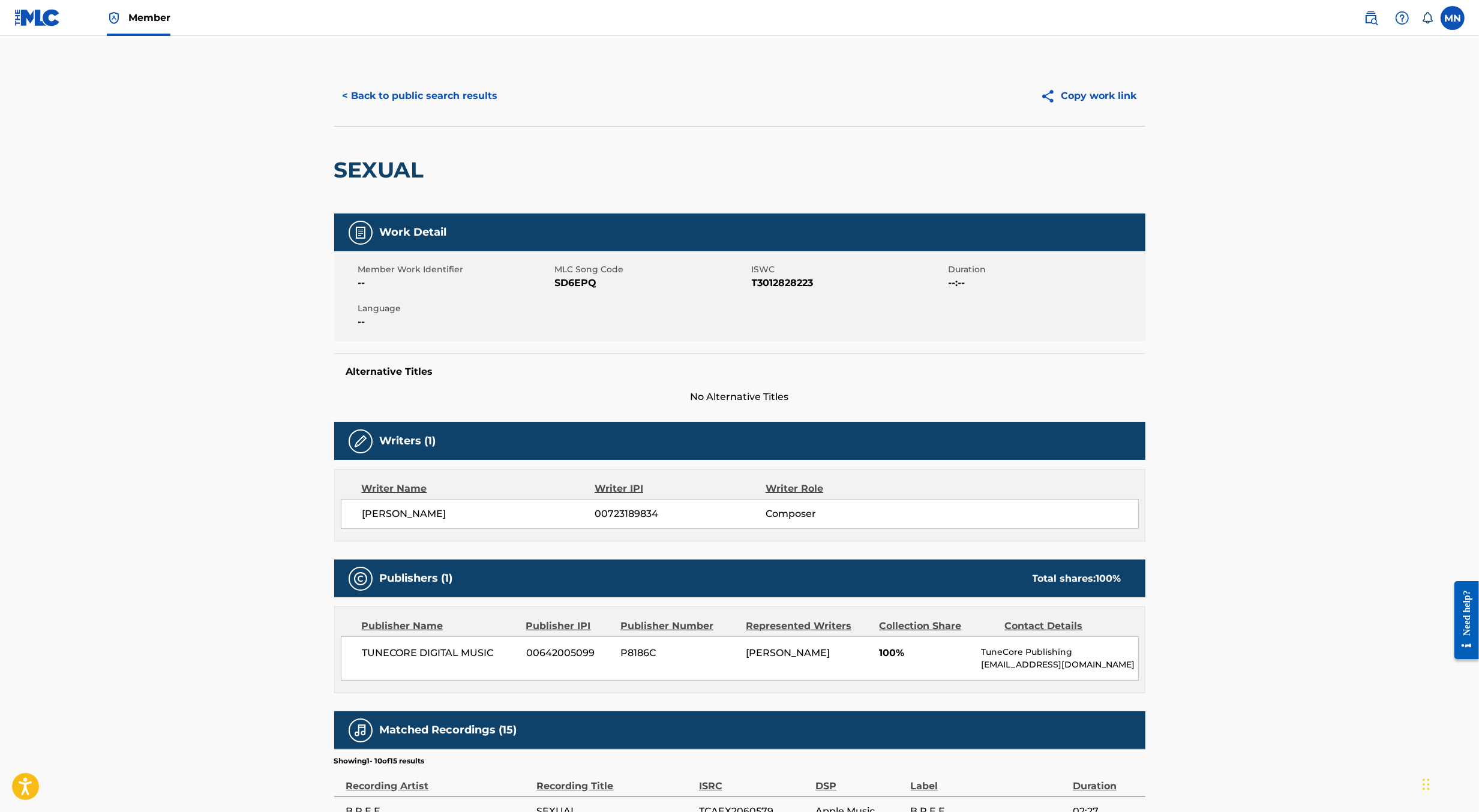
click at [450, 99] on button "< Back to public search results" at bounding box center [420, 96] width 172 height 30
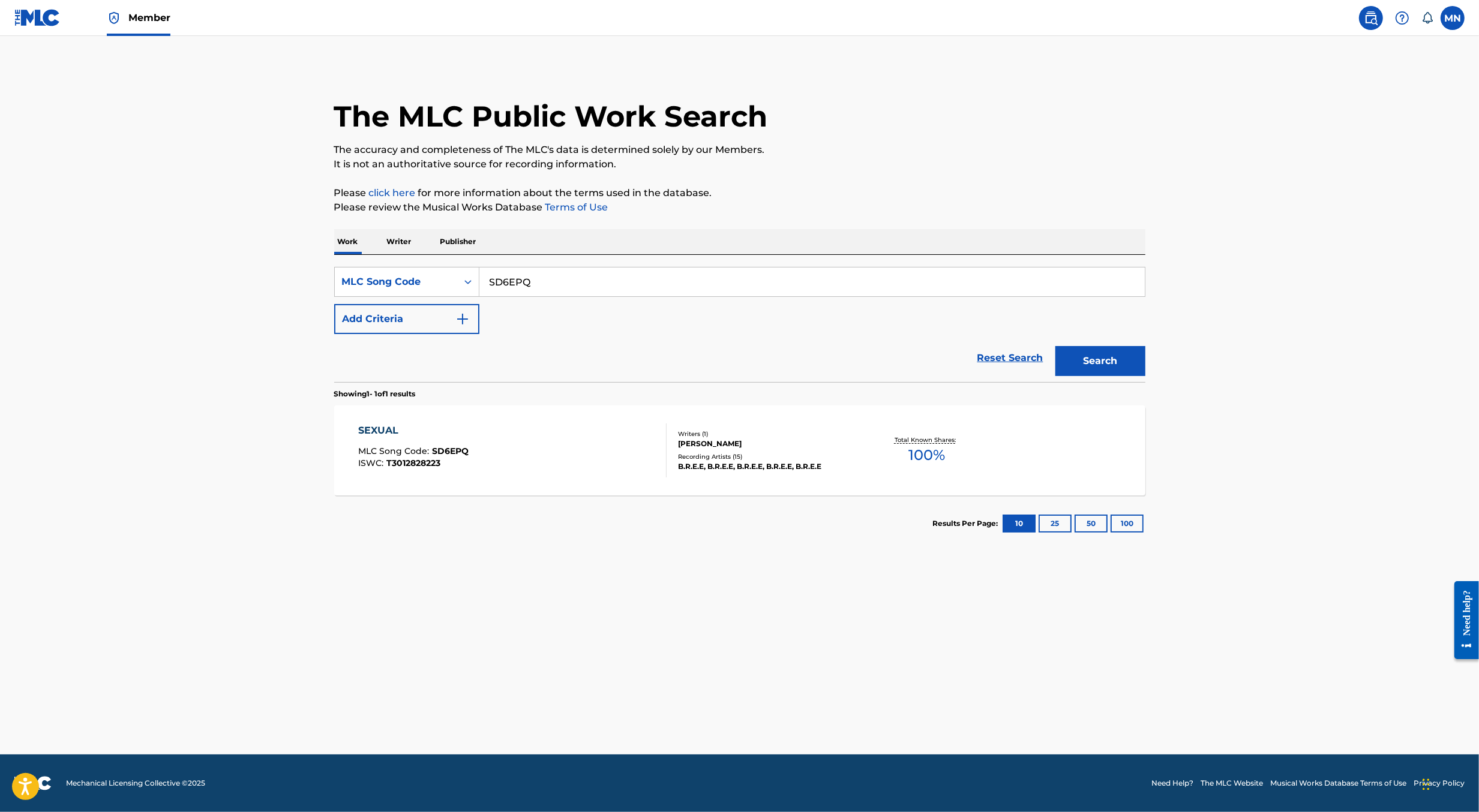
click at [553, 286] on input "SD6EPQ" at bounding box center [812, 282] width 666 height 29
paste input "M1"
type input "SD6EM1"
click at [1056, 346] on button "Search" at bounding box center [1101, 361] width 90 height 30
click at [545, 451] on div "SLIDE ON YOU MLC Song Code : SD6EM1 ISWC : T9291070376" at bounding box center [512, 451] width 309 height 54
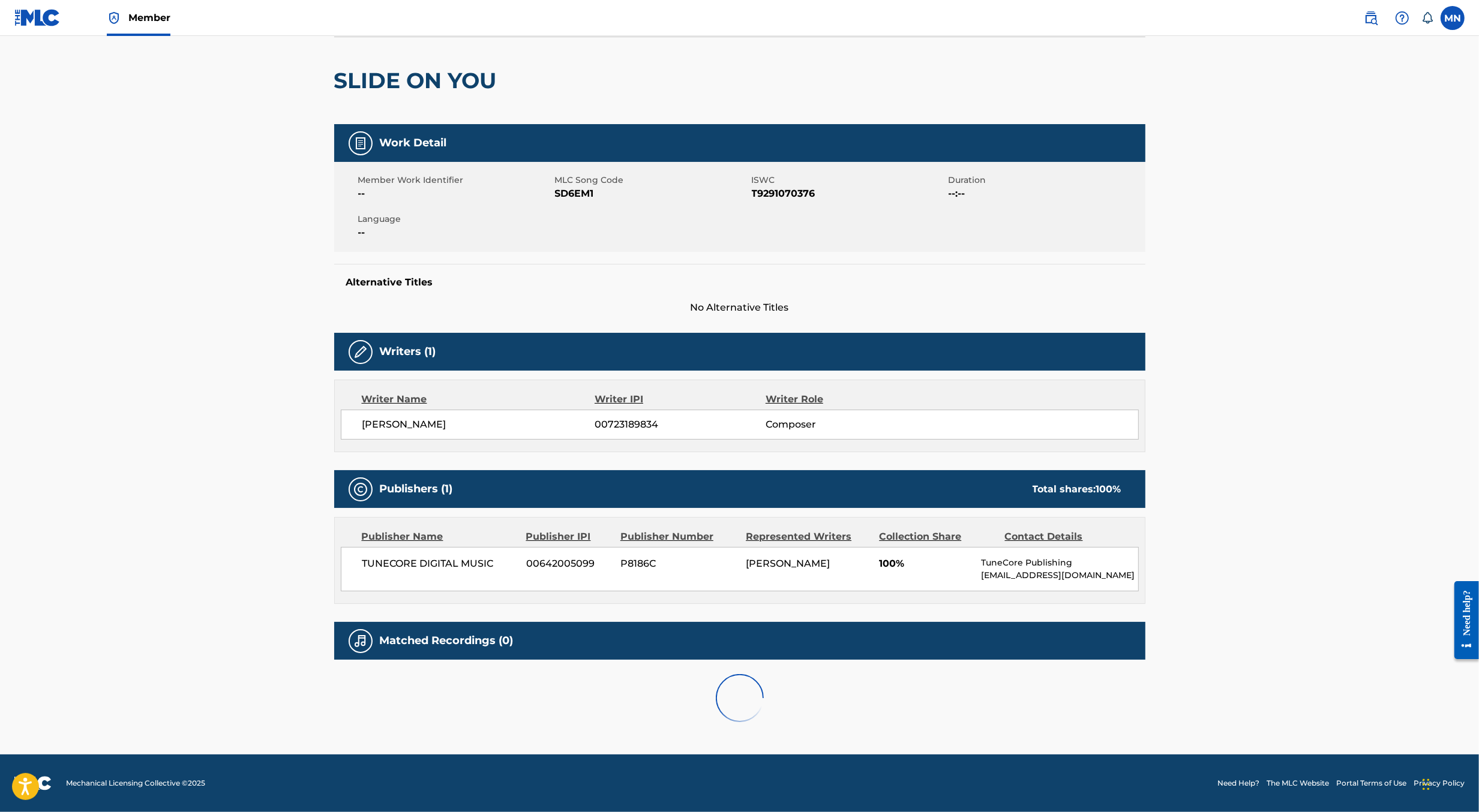
scroll to position [99, 0]
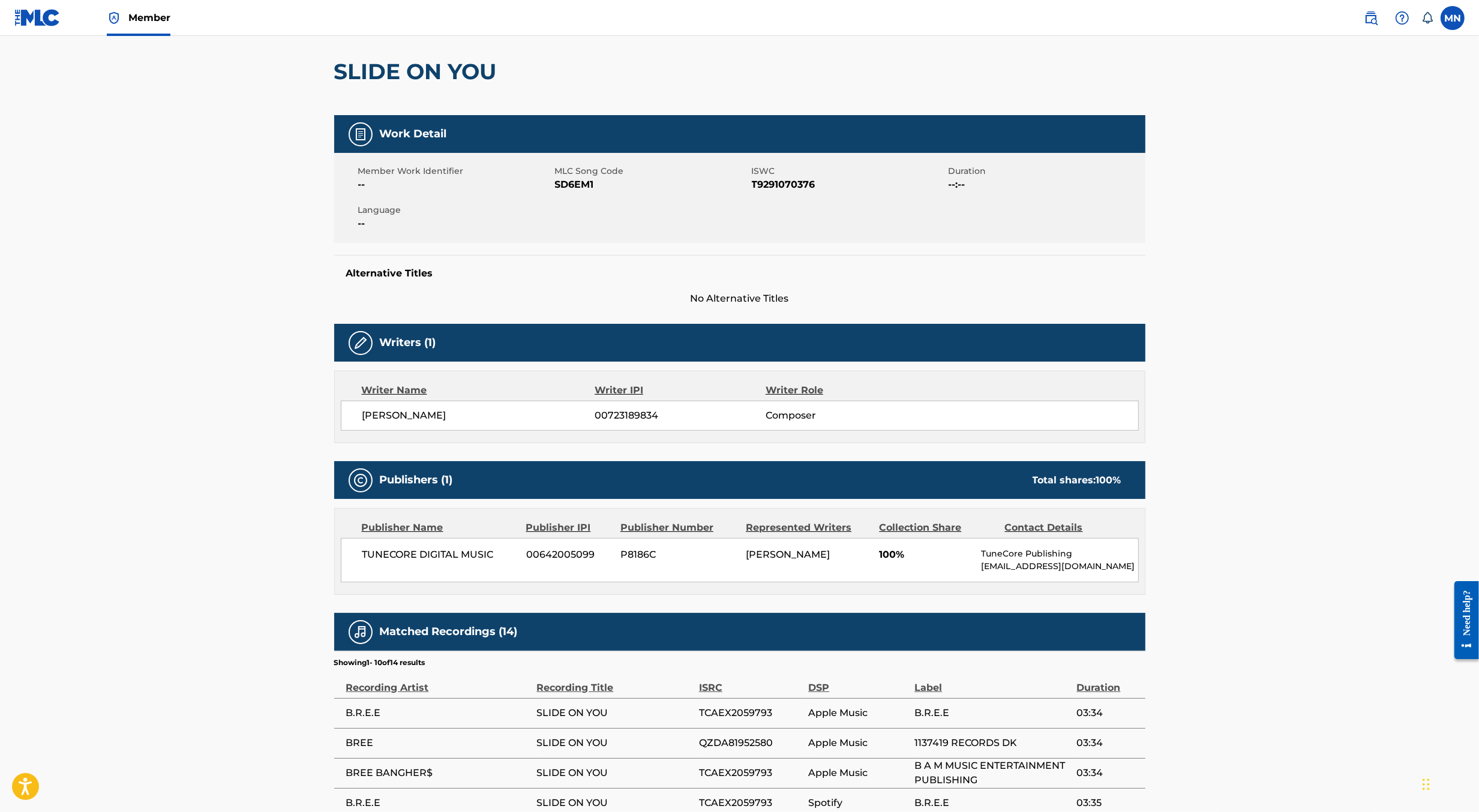
click at [1369, 12] on img at bounding box center [1372, 18] width 15 height 15
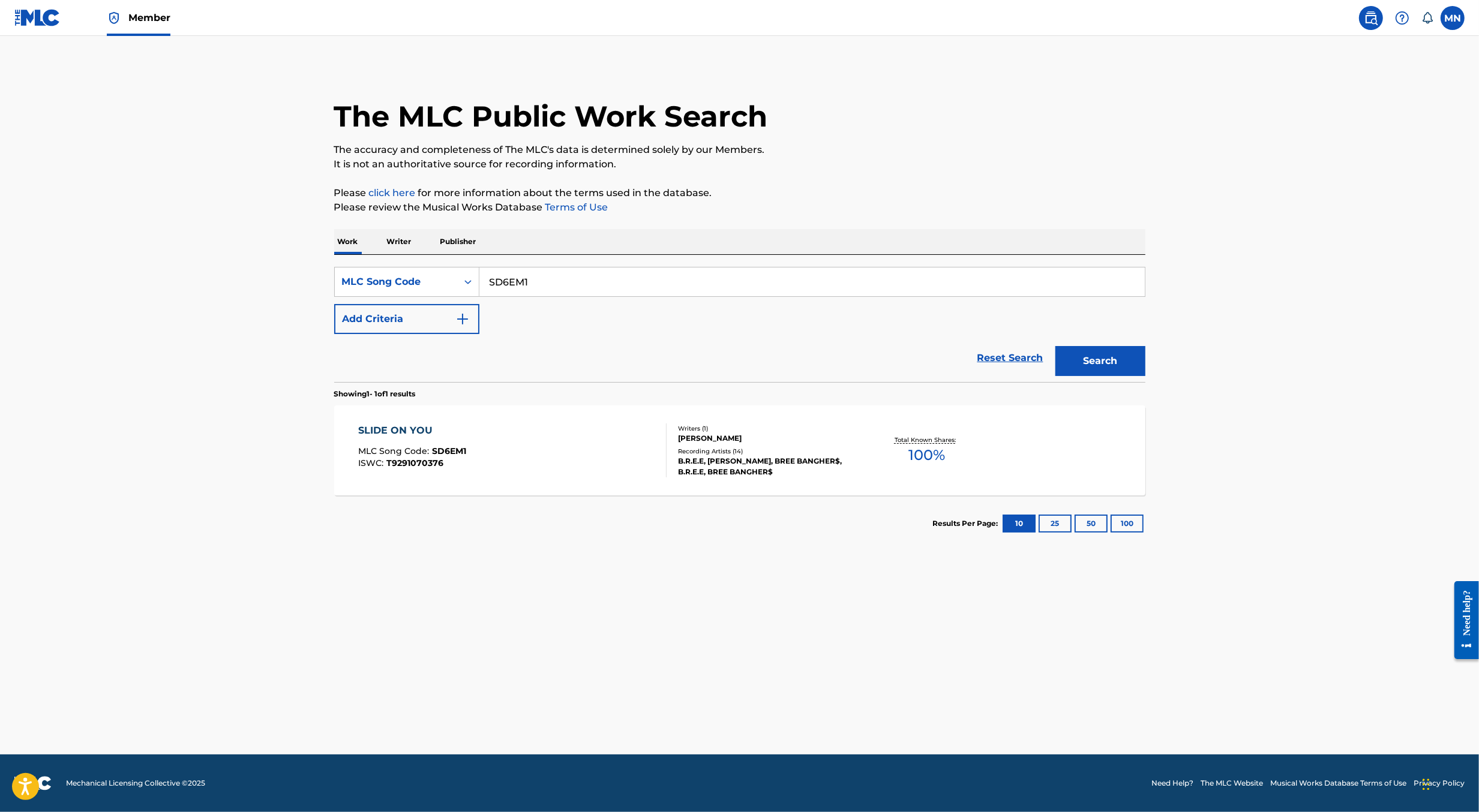
click at [687, 285] on input "SD6EM1" at bounding box center [812, 282] width 666 height 29
paste input "BB7JFM AV9RIM HG4O9K"
click at [534, 298] on div "SearchWithCriteria53517e41-5a38-4c3f-adb8-44e1c238916c MLC Song Code BB7JFM AV9…" at bounding box center [739, 300] width 811 height 67
type input "BB7JFM"
click at [1056, 346] on button "Search" at bounding box center [1101, 361] width 90 height 30
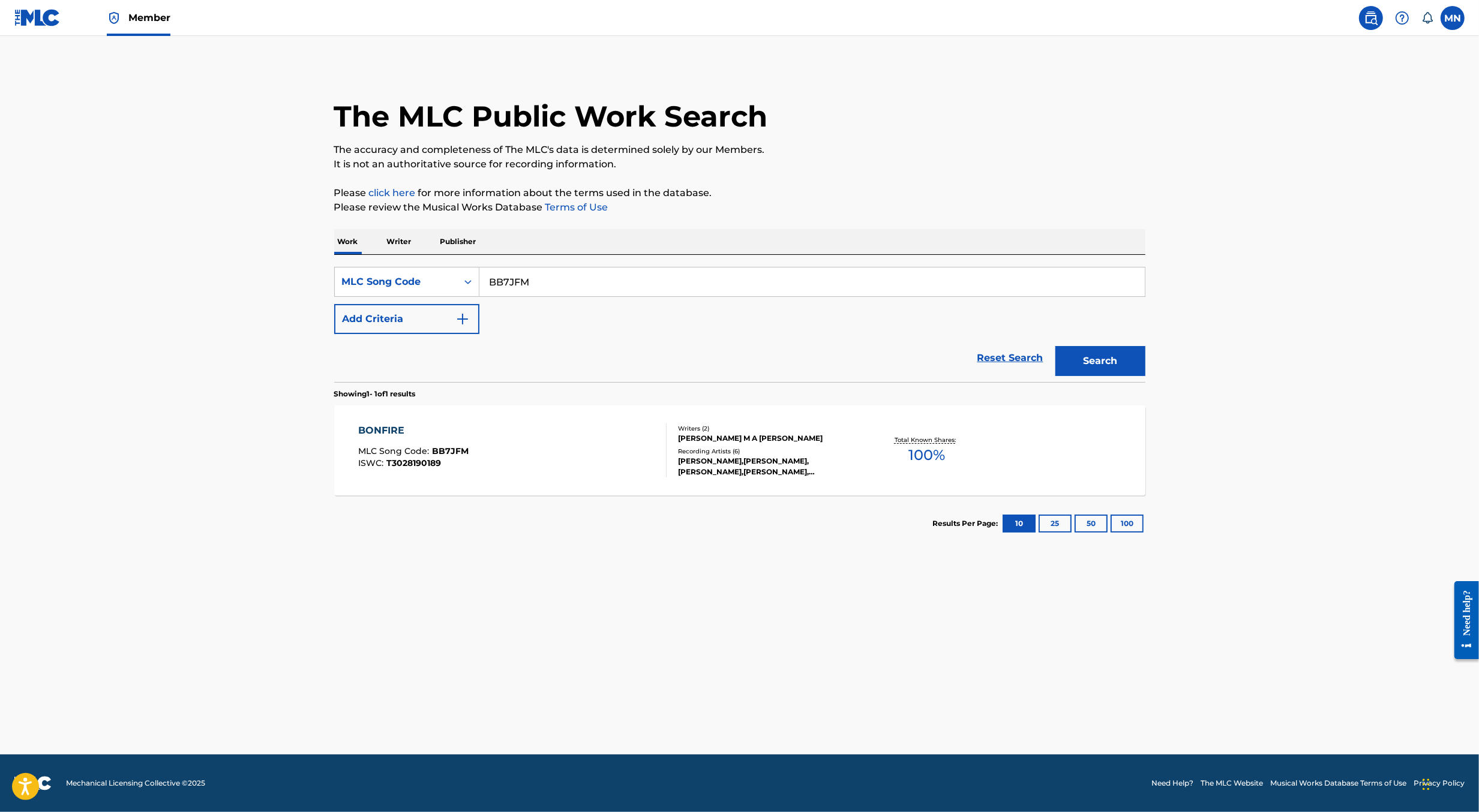
click at [531, 425] on div "BONFIRE MLC Song Code : BB7JFM ISWC : T3028190189" at bounding box center [512, 451] width 309 height 54
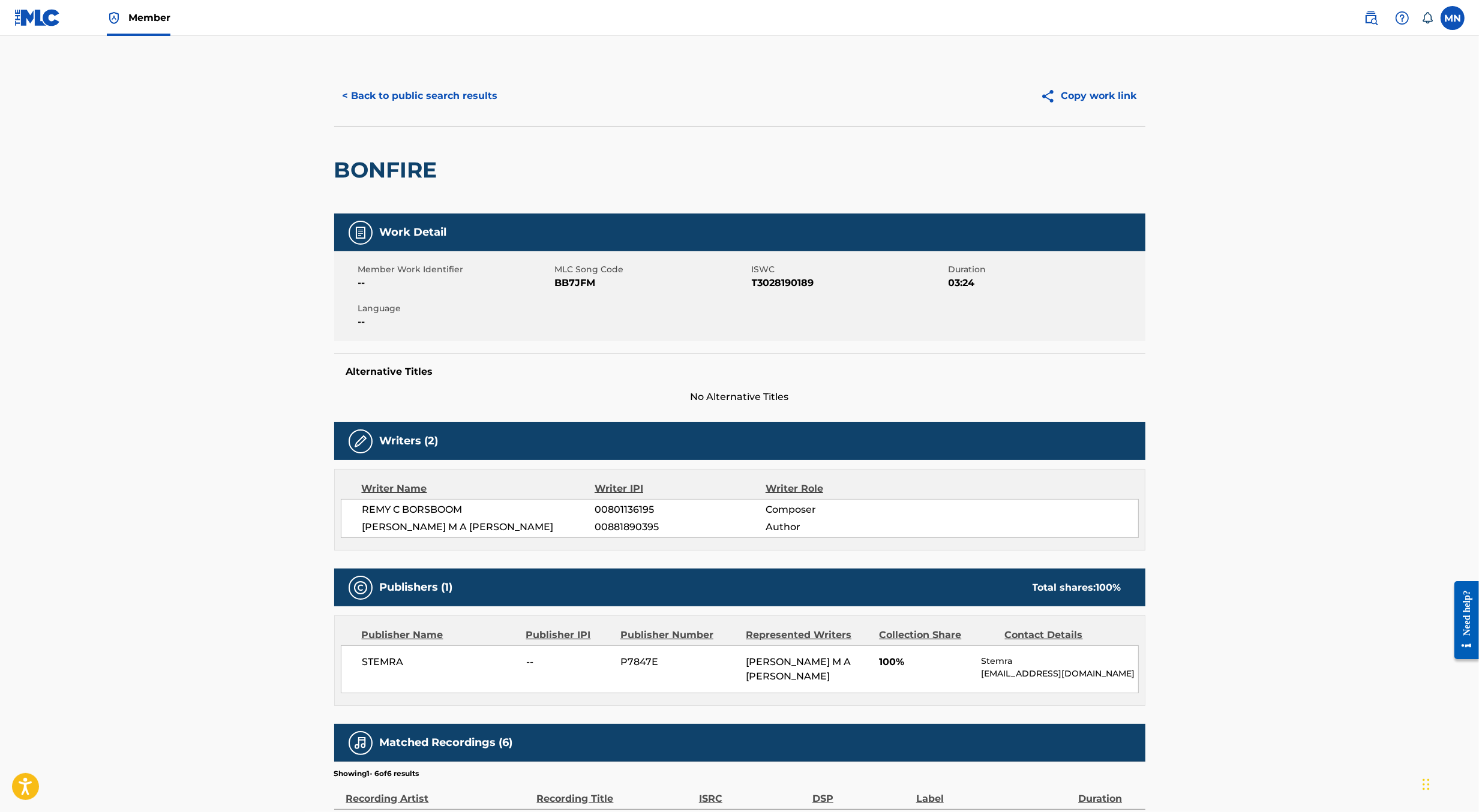
click at [443, 99] on button "< Back to public search results" at bounding box center [420, 96] width 172 height 30
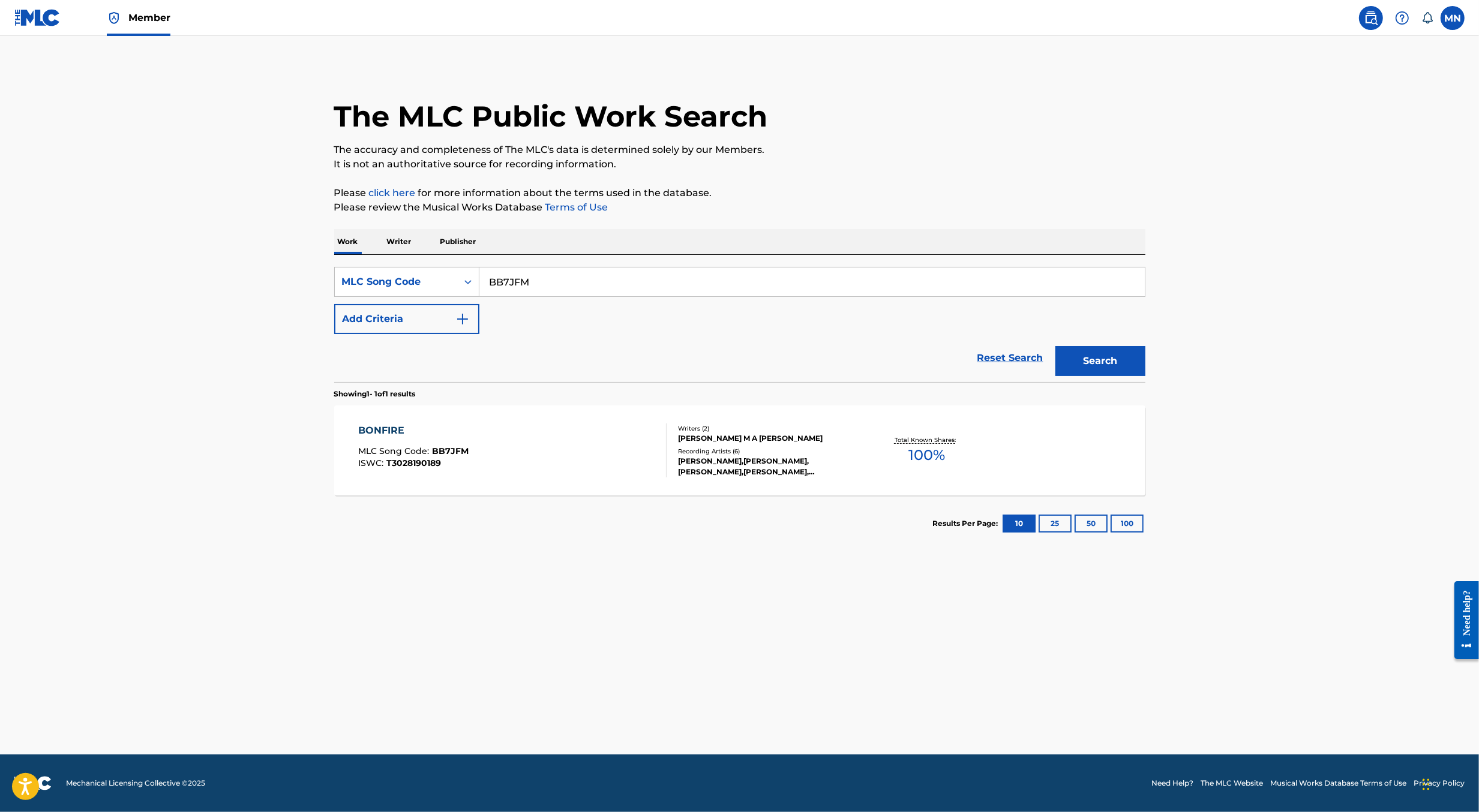
click at [574, 288] on input "BB7JFM" at bounding box center [812, 282] width 666 height 29
paste input "AV9RIM HG4O9K"
click at [557, 285] on input "AV9RIM HG4O9K" at bounding box center [812, 282] width 666 height 29
type input "AV9RIM"
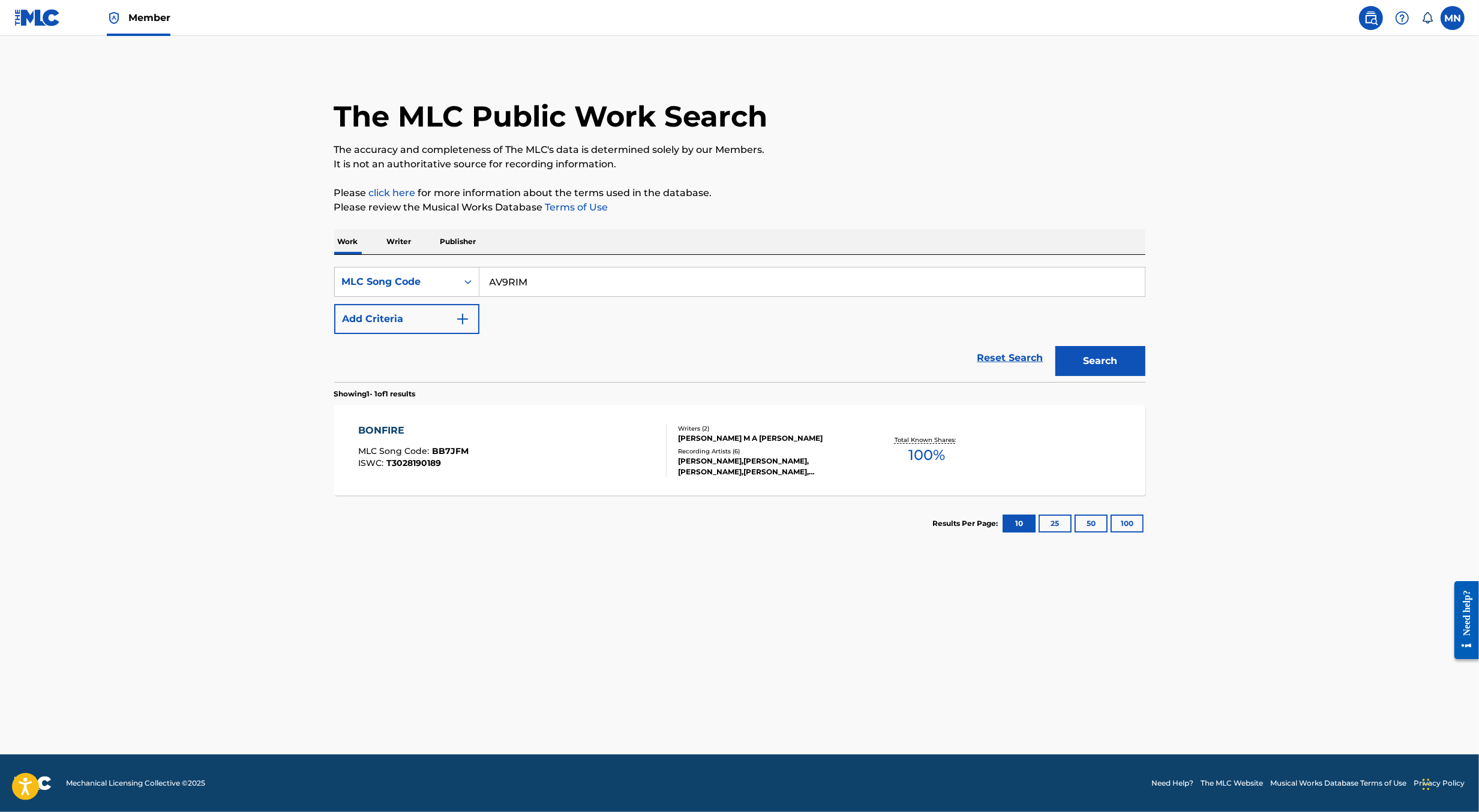
click at [1056, 346] on button "Search" at bounding box center [1101, 361] width 90 height 30
click at [531, 457] on div "AFTERGLOW MLC Song Code : AV9RIM ISWC : T3093558926" at bounding box center [512, 451] width 309 height 54
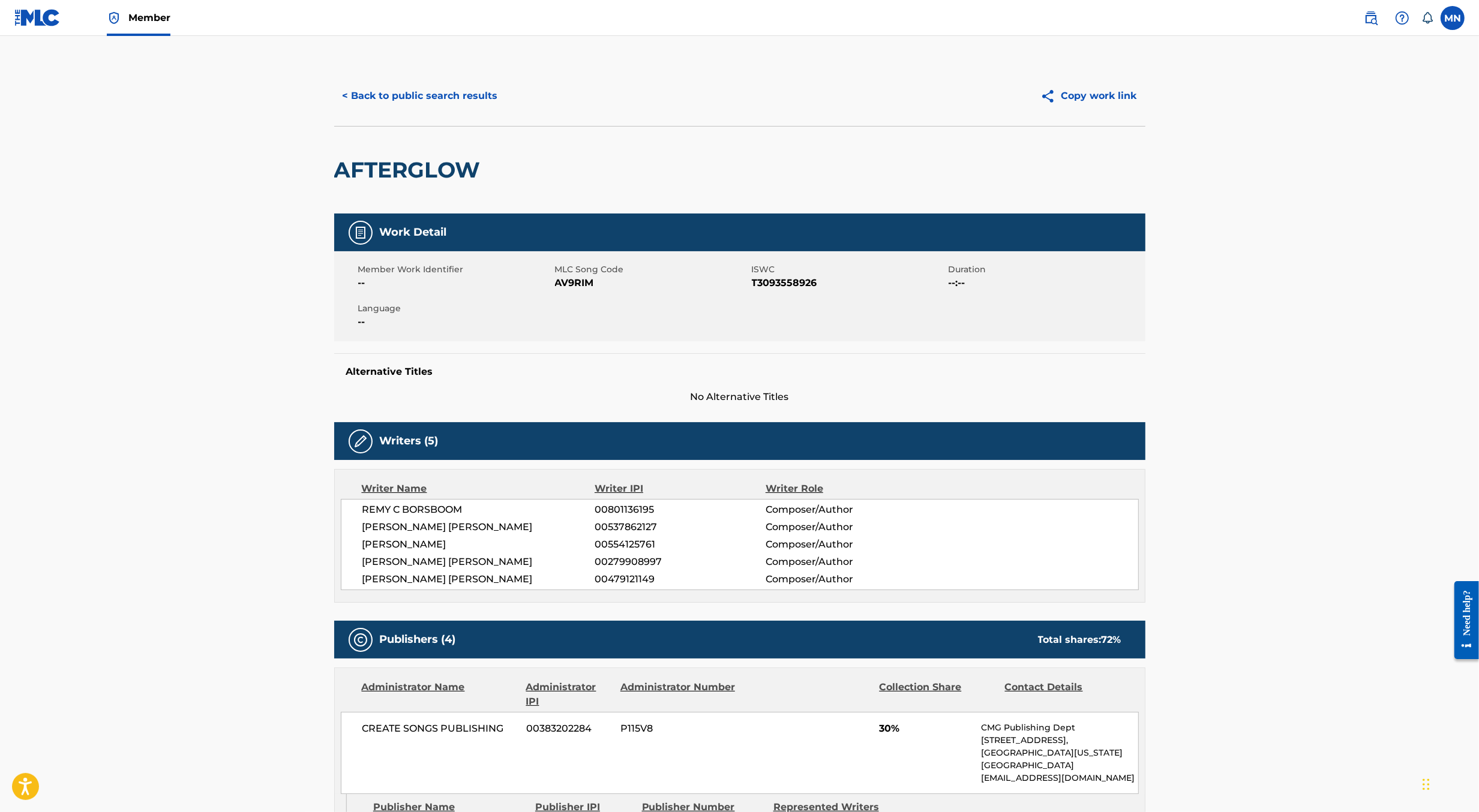
click at [583, 282] on span "AV9RIM" at bounding box center [652, 283] width 194 height 15
copy span "AV9RIM"
click at [1364, 16] on img at bounding box center [1372, 18] width 15 height 15
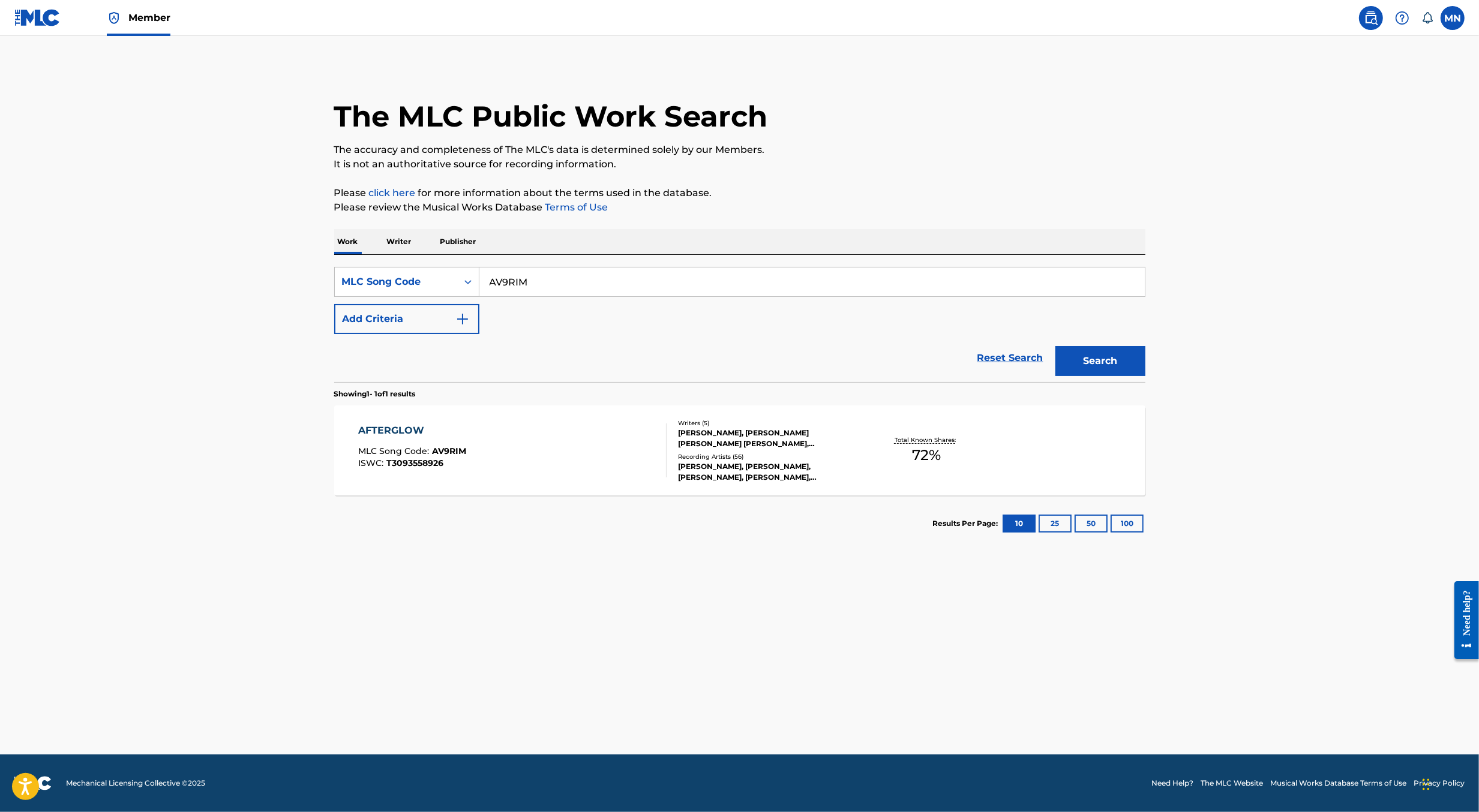
click at [712, 290] on input "AV9RIM" at bounding box center [812, 282] width 666 height 29
paste input "HG4O9K"
type input "HG4O9K"
click at [1056, 346] on button "Search" at bounding box center [1101, 361] width 90 height 30
click at [636, 479] on div "HISTORY MLC Song Code : HG4O9K ISWC : T0008968237 Writers ( 2 ) [PERSON_NAME], …" at bounding box center [739, 451] width 811 height 90
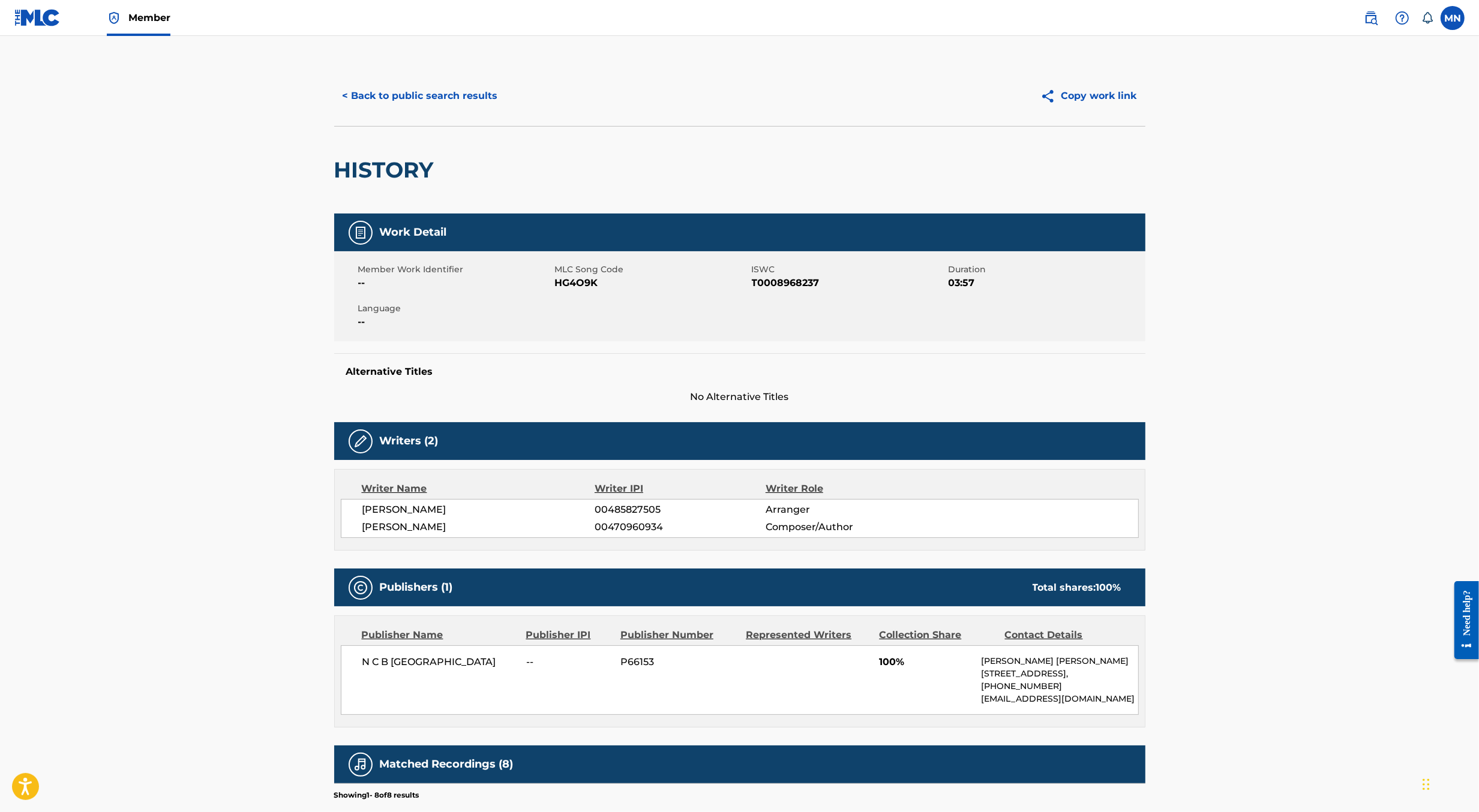
scroll to position [161, 0]
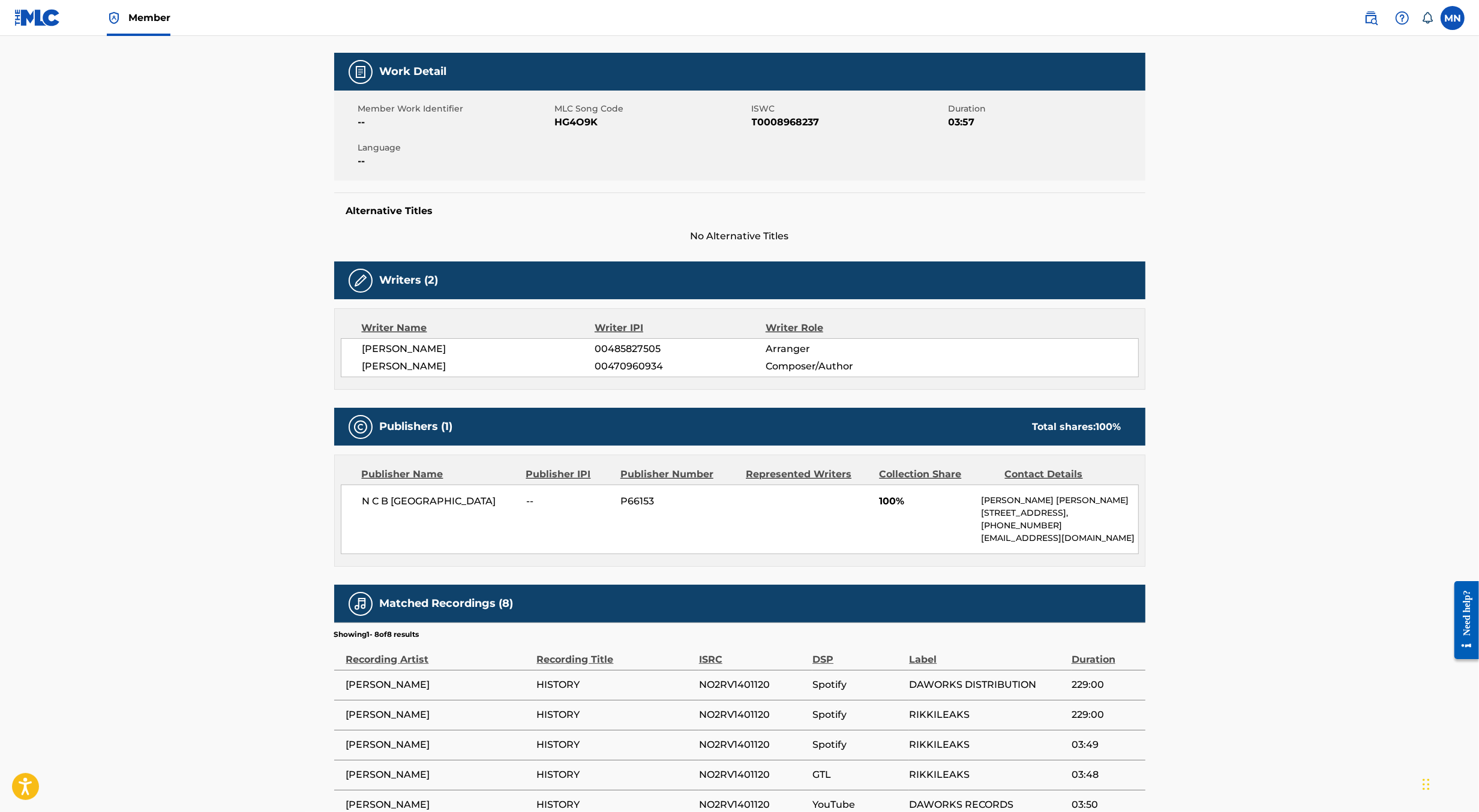
click at [1382, 22] on span at bounding box center [1396, 17] width 74 height 24
click at [1366, 17] on img at bounding box center [1372, 18] width 15 height 15
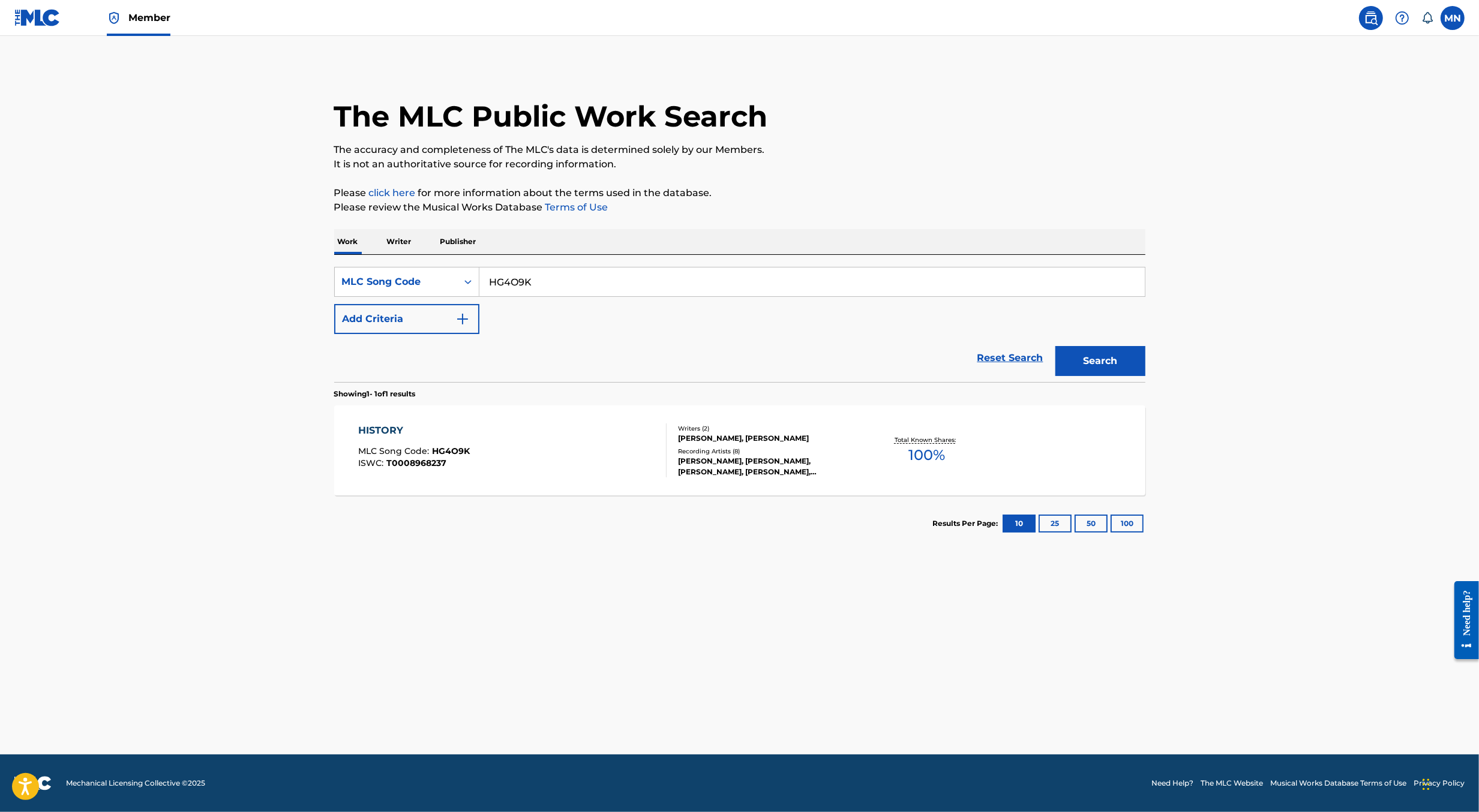
click at [584, 276] on input "HG4O9K" at bounding box center [812, 282] width 666 height 29
paste input "WB608"
type input "WB608K"
click at [1056, 346] on button "Search" at bounding box center [1101, 361] width 90 height 30
click at [518, 461] on div "WE LOVE SINNERS MLC Song Code : WB608K ISWC : T9316351436" at bounding box center [512, 451] width 309 height 54
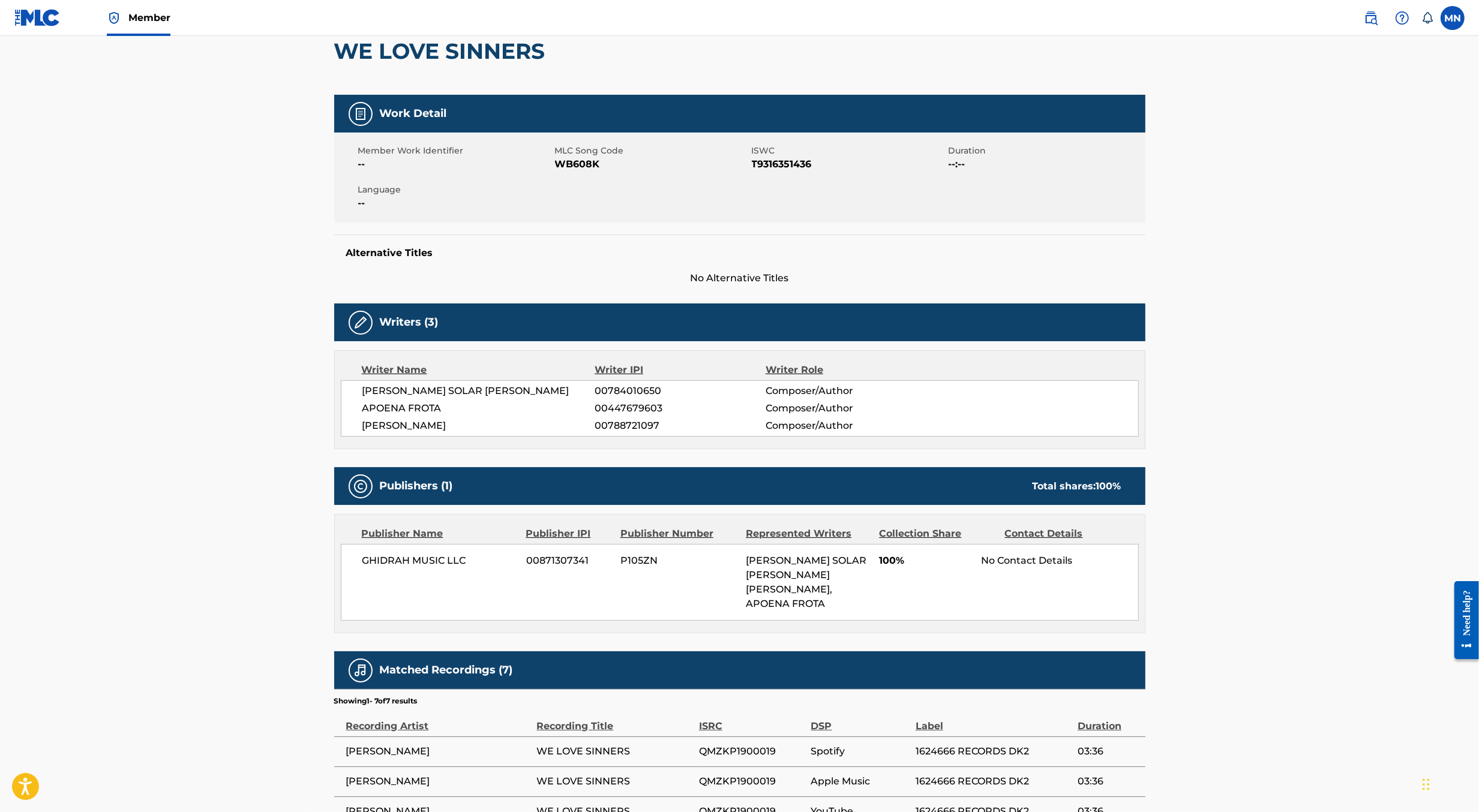
scroll to position [120, 0]
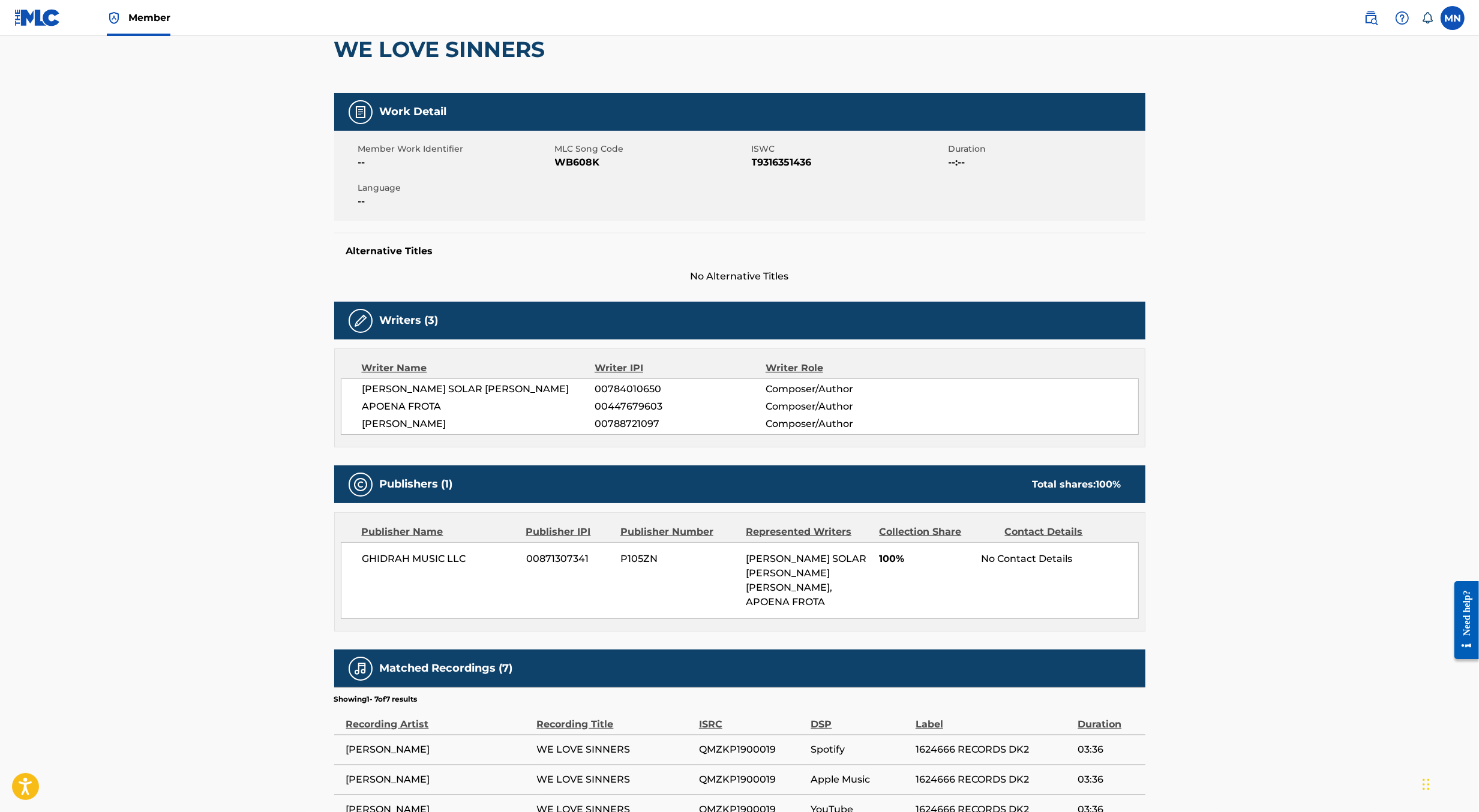
click at [432, 567] on div "GHIDRAH MUSIC LLC 00871307341 P105ZN [PERSON_NAME] SOLAR [PERSON_NAME] [PERSON_…" at bounding box center [739, 581] width 798 height 77
click at [426, 555] on span "GHIDRAH MUSIC LLC" at bounding box center [440, 559] width 155 height 15
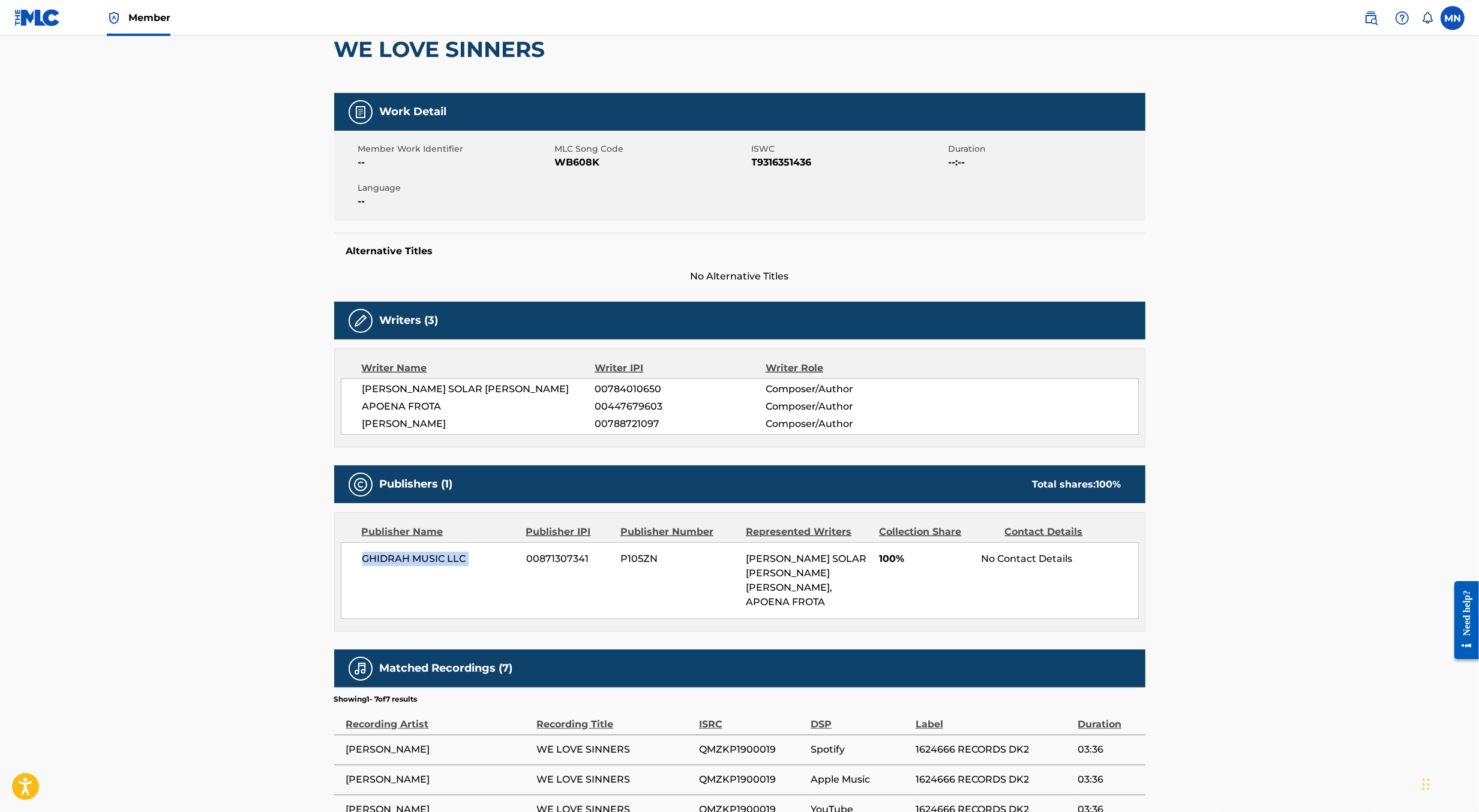
copy div "GHIDRAH MUSIC LLC"
click at [1360, 17] on link at bounding box center [1371, 17] width 24 height 24
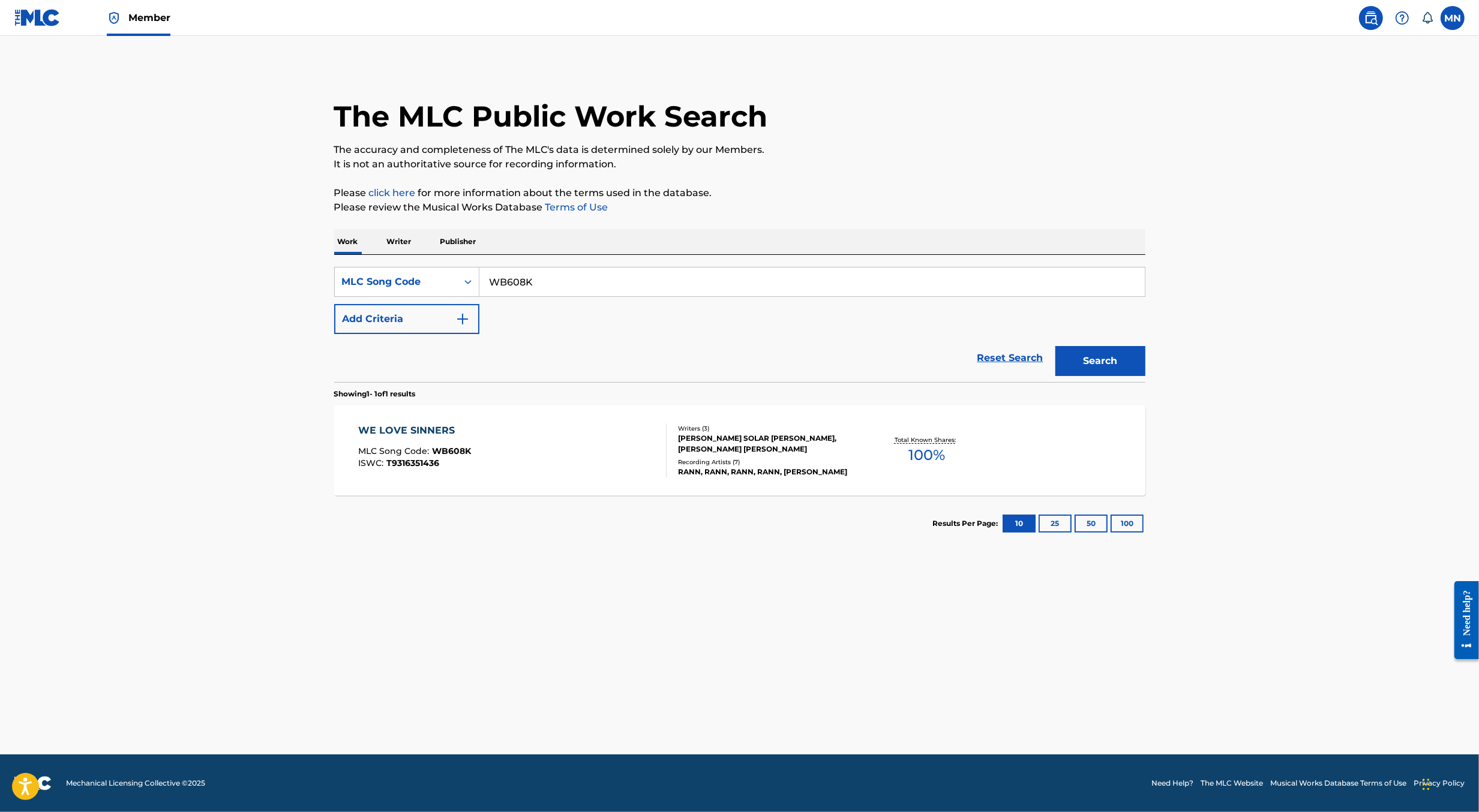
click at [637, 277] on input "WB608K" at bounding box center [812, 282] width 666 height 29
paste input "RB24FZ"
type input "RB24FZ"
click at [1056, 346] on button "Search" at bounding box center [1101, 361] width 90 height 30
click at [508, 446] on div "RIGHT NOW MLC Song Code : RB24FZ ISWC : T9303999806" at bounding box center [512, 451] width 309 height 54
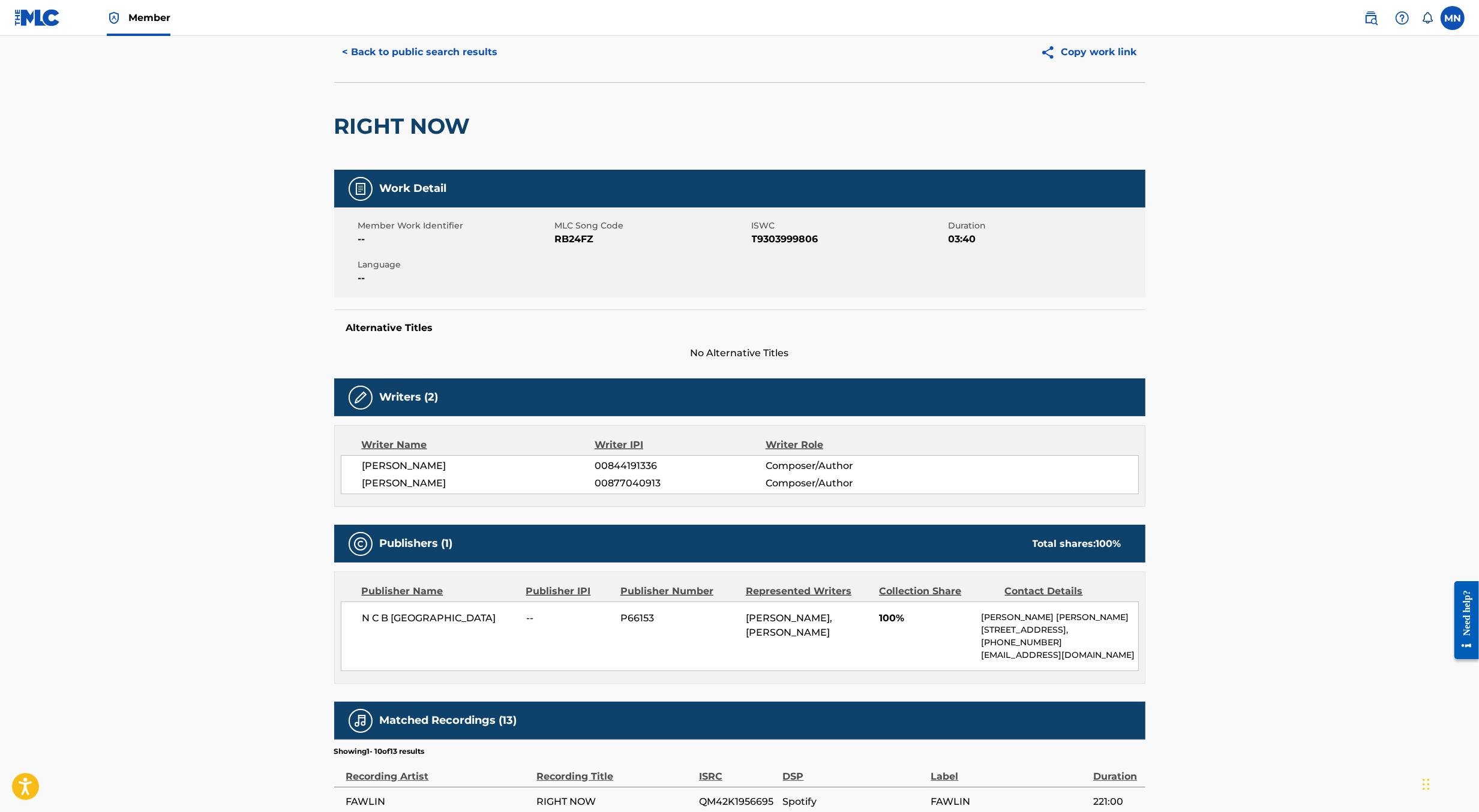
scroll to position [46, 0]
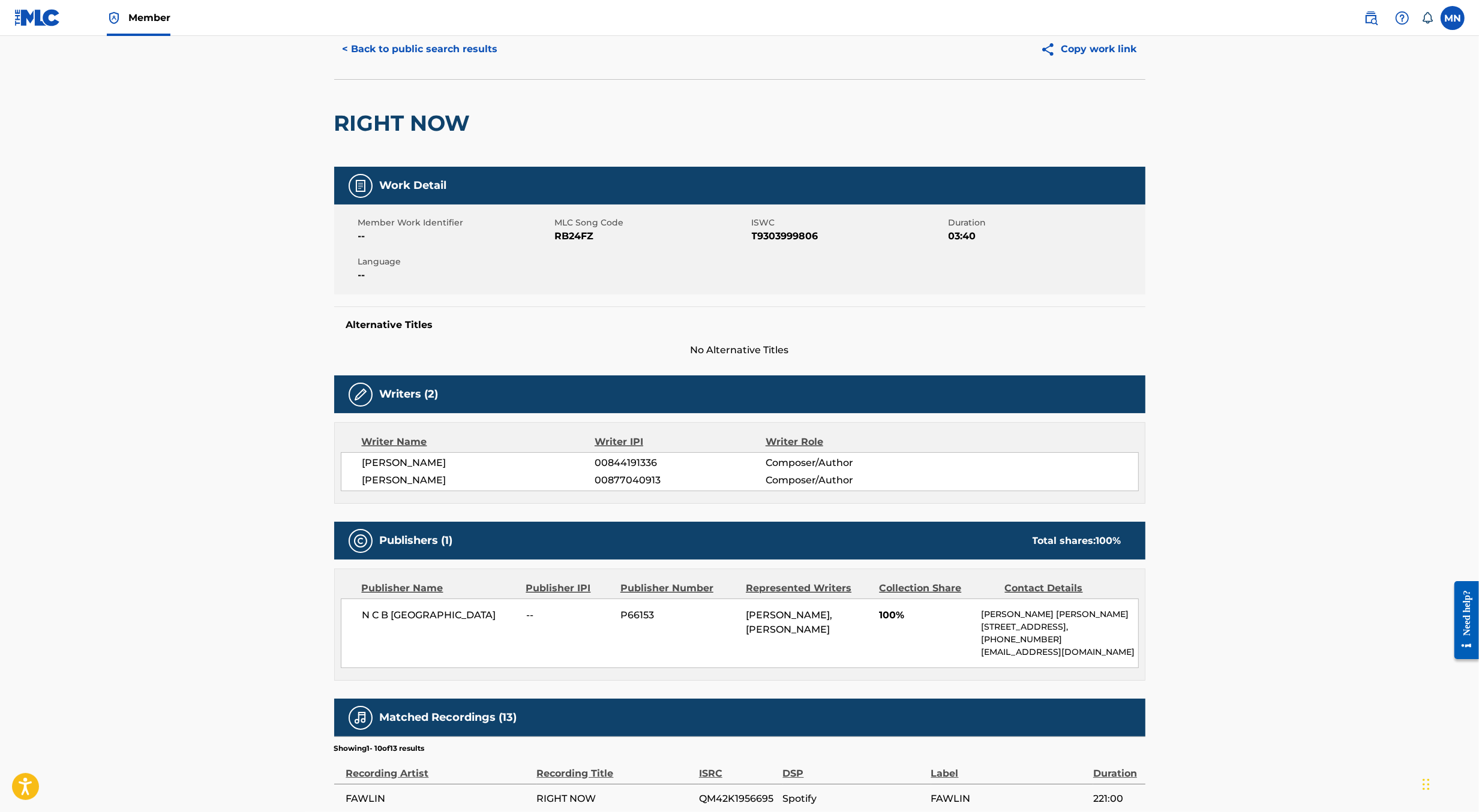
click at [1366, 22] on img at bounding box center [1372, 18] width 15 height 15
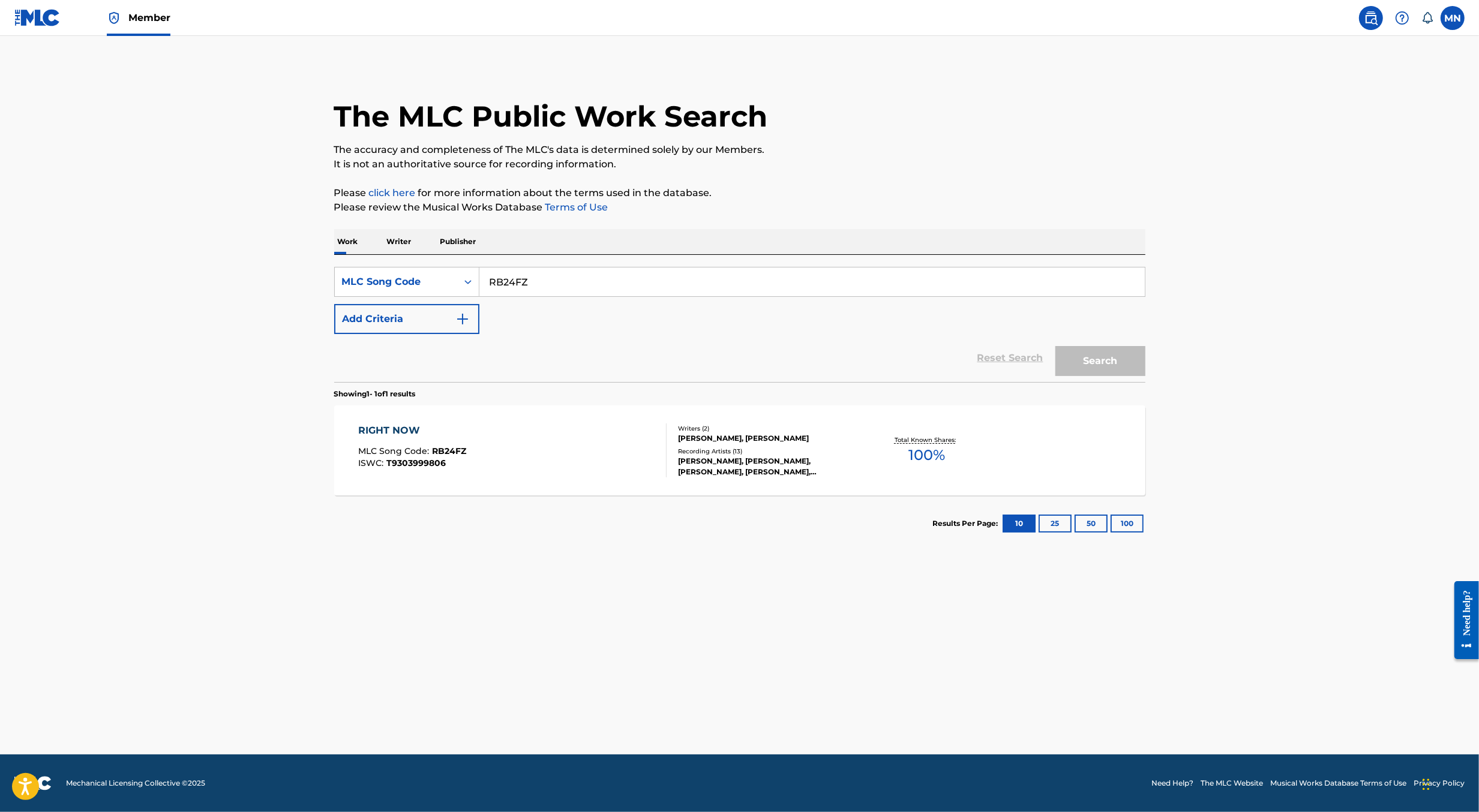
click at [1366, 22] on img at bounding box center [1372, 18] width 15 height 15
click at [545, 274] on input "RB24FZ" at bounding box center [812, 282] width 666 height 29
paste input "FE4L58"
type input "FE4L58"
click at [1056, 346] on button "Search" at bounding box center [1101, 361] width 90 height 30
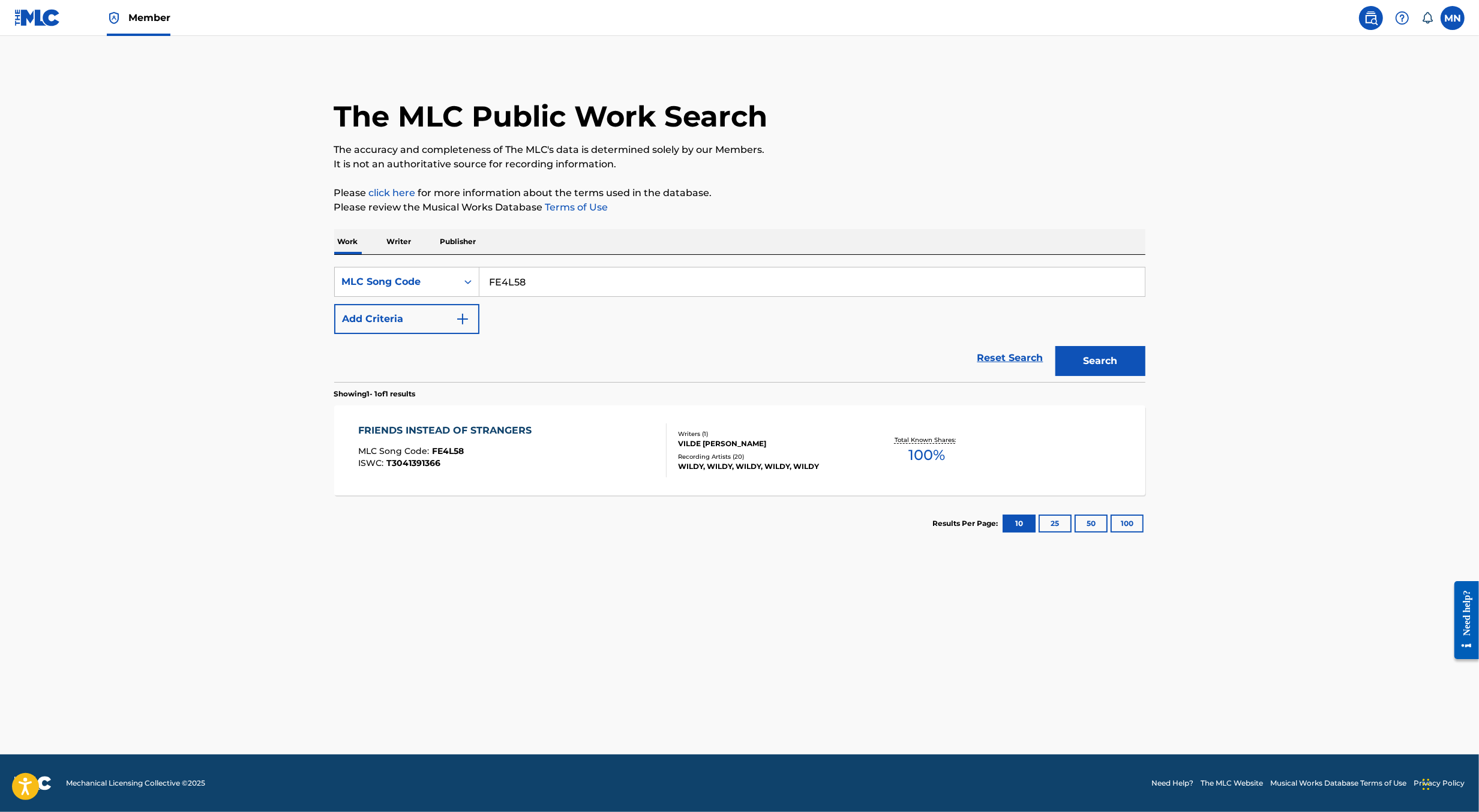
click at [505, 449] on div "MLC Song Code : FE4L58" at bounding box center [447, 453] width 179 height 12
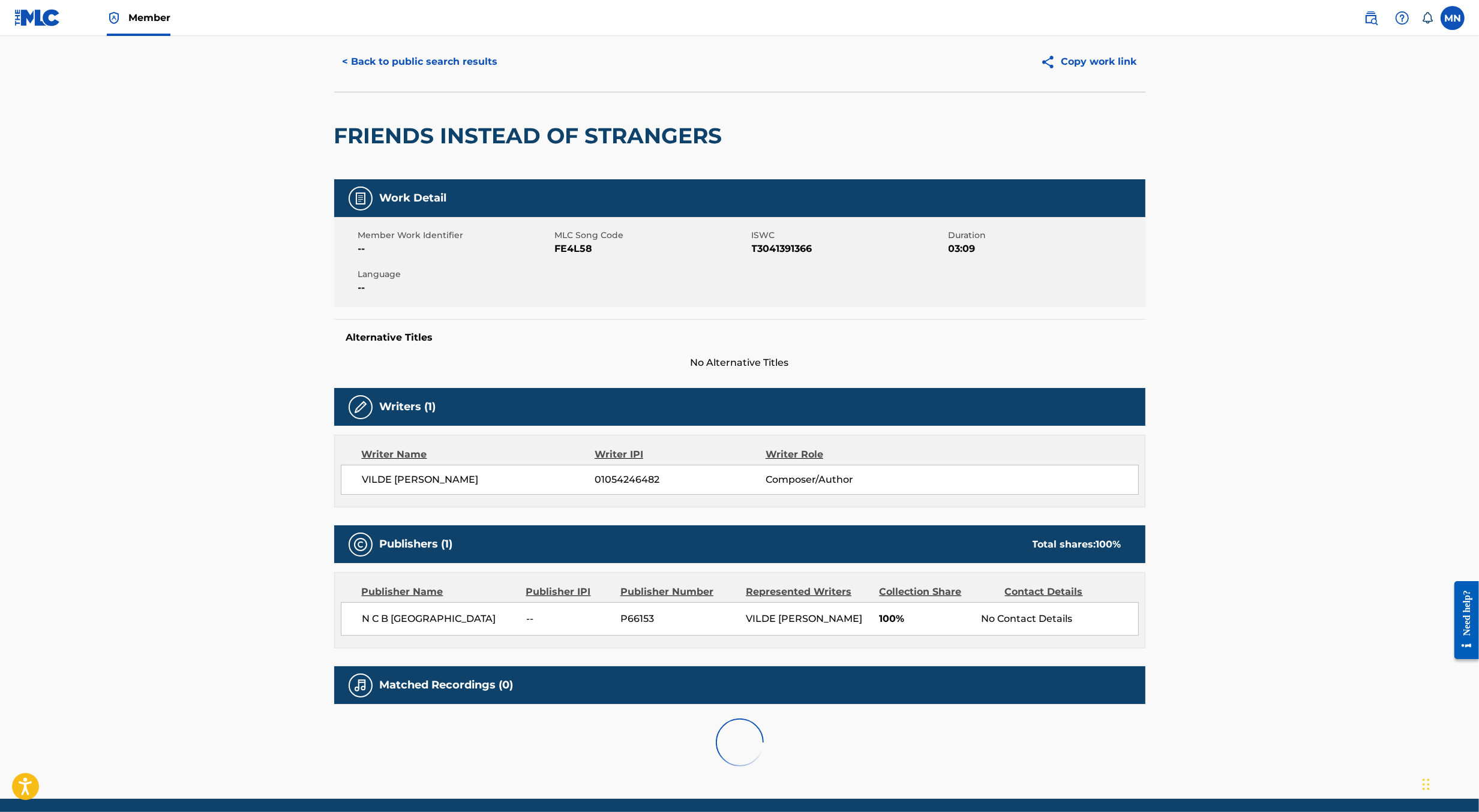
scroll to position [54, 0]
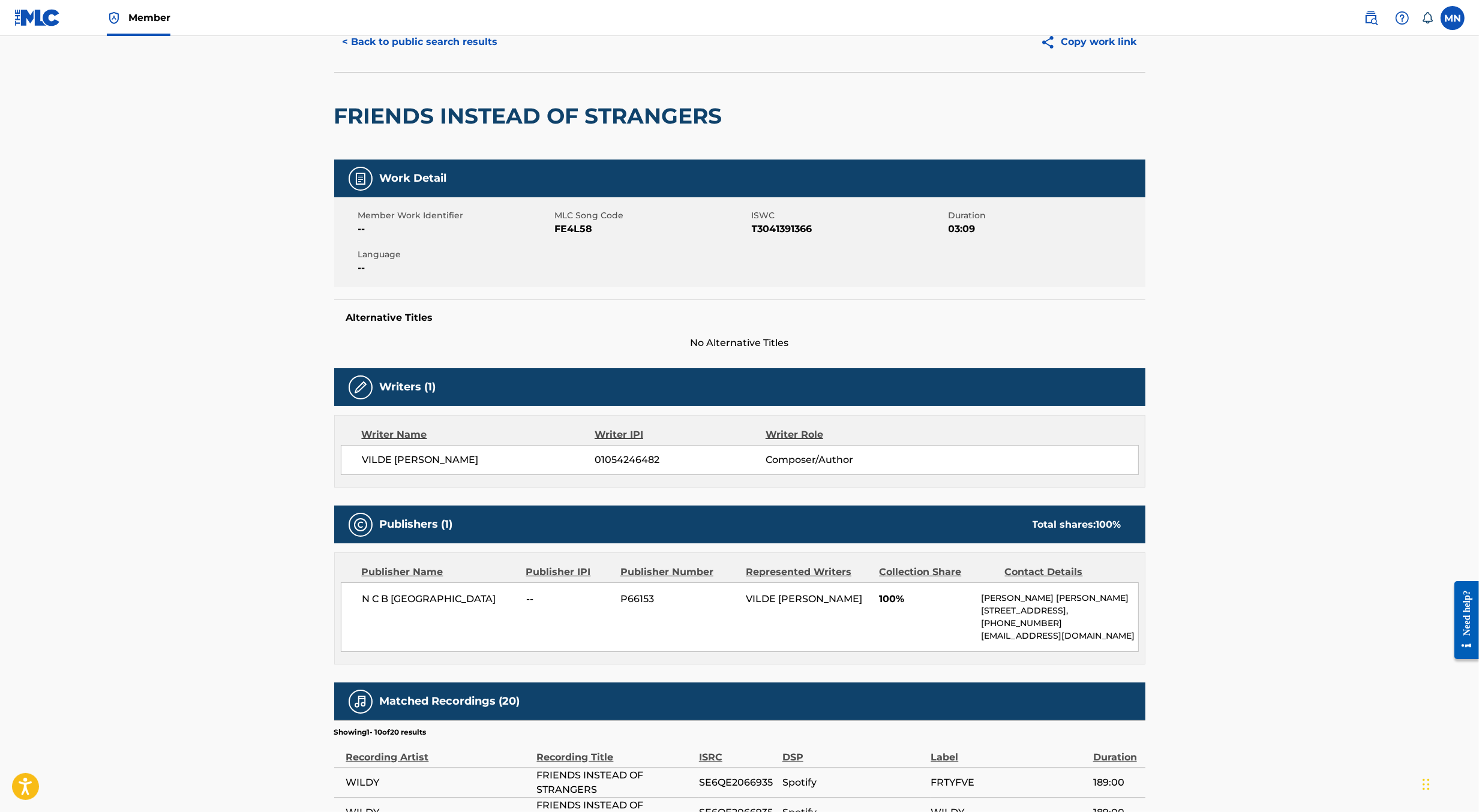
click at [1385, 26] on span at bounding box center [1396, 17] width 74 height 24
click at [1371, 22] on img at bounding box center [1372, 18] width 15 height 15
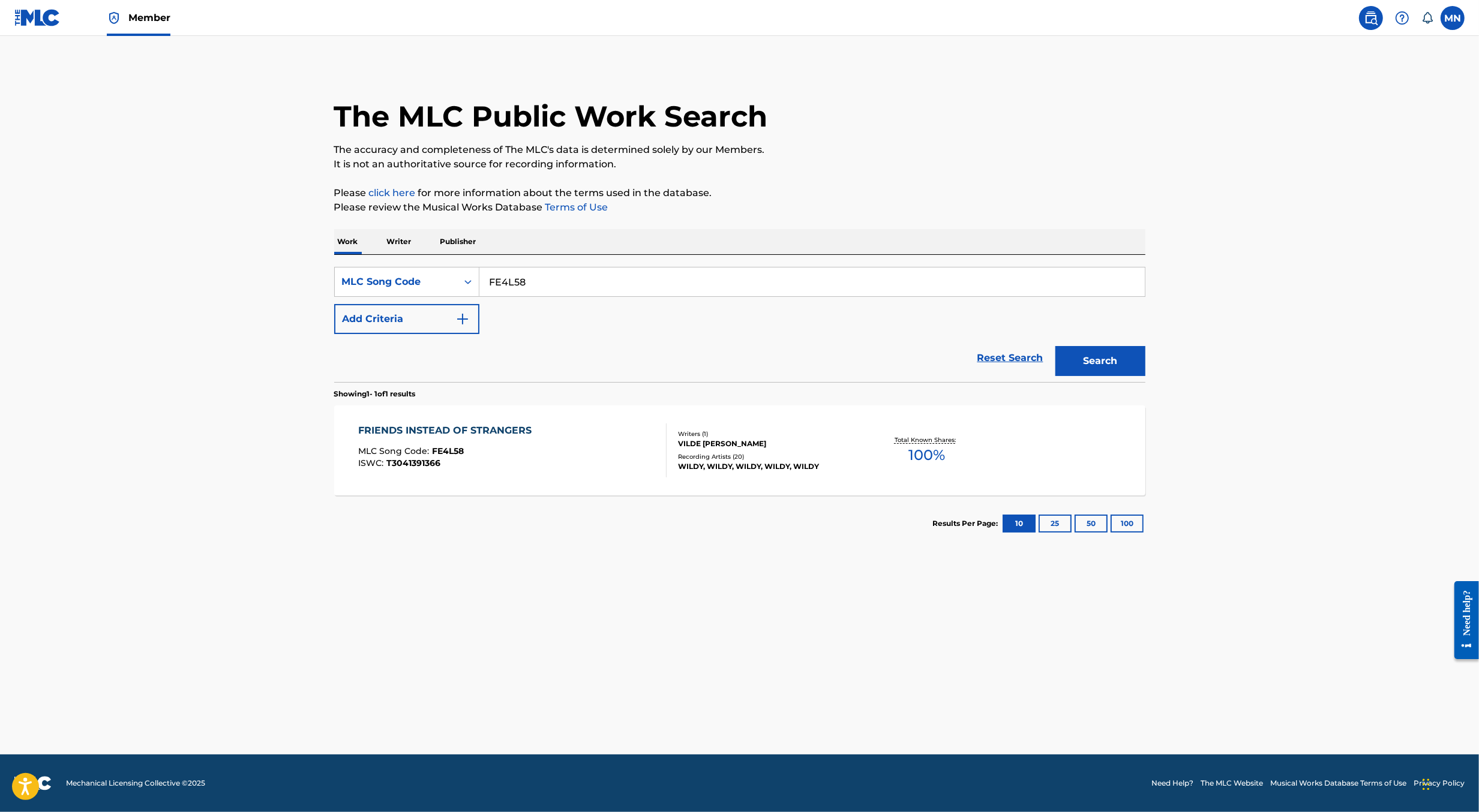
click at [642, 279] on input "FE4L58" at bounding box center [812, 282] width 666 height 29
paste input "MB5ZRN"
type input "MB5ZRN"
click at [1056, 346] on button "Search" at bounding box center [1101, 361] width 90 height 30
click at [559, 460] on div "MACHINE MLC Song Code : MB5ZRN ISWC : T3065854624" at bounding box center [512, 451] width 309 height 54
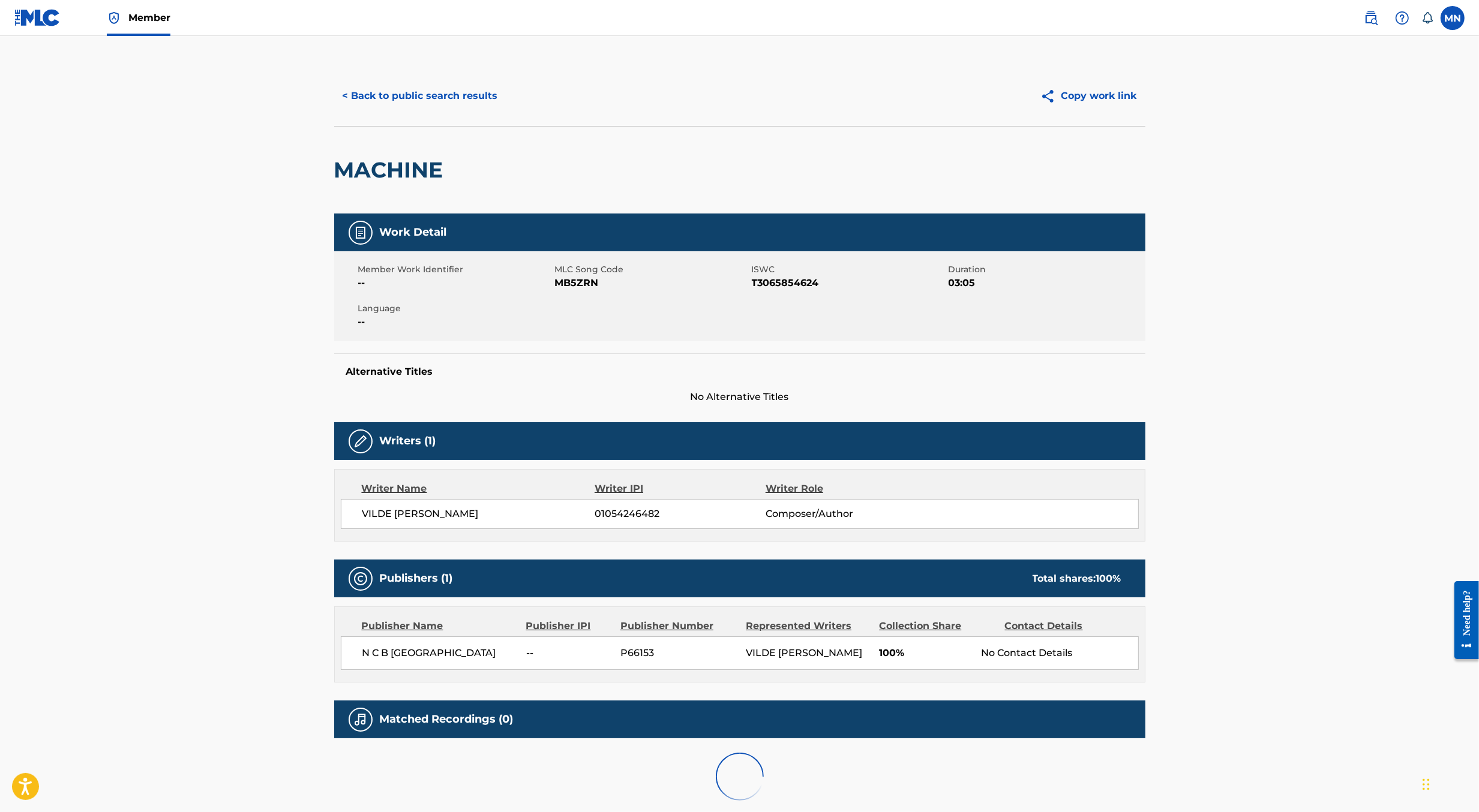
scroll to position [74, 0]
